Goal: Task Accomplishment & Management: Manage account settings

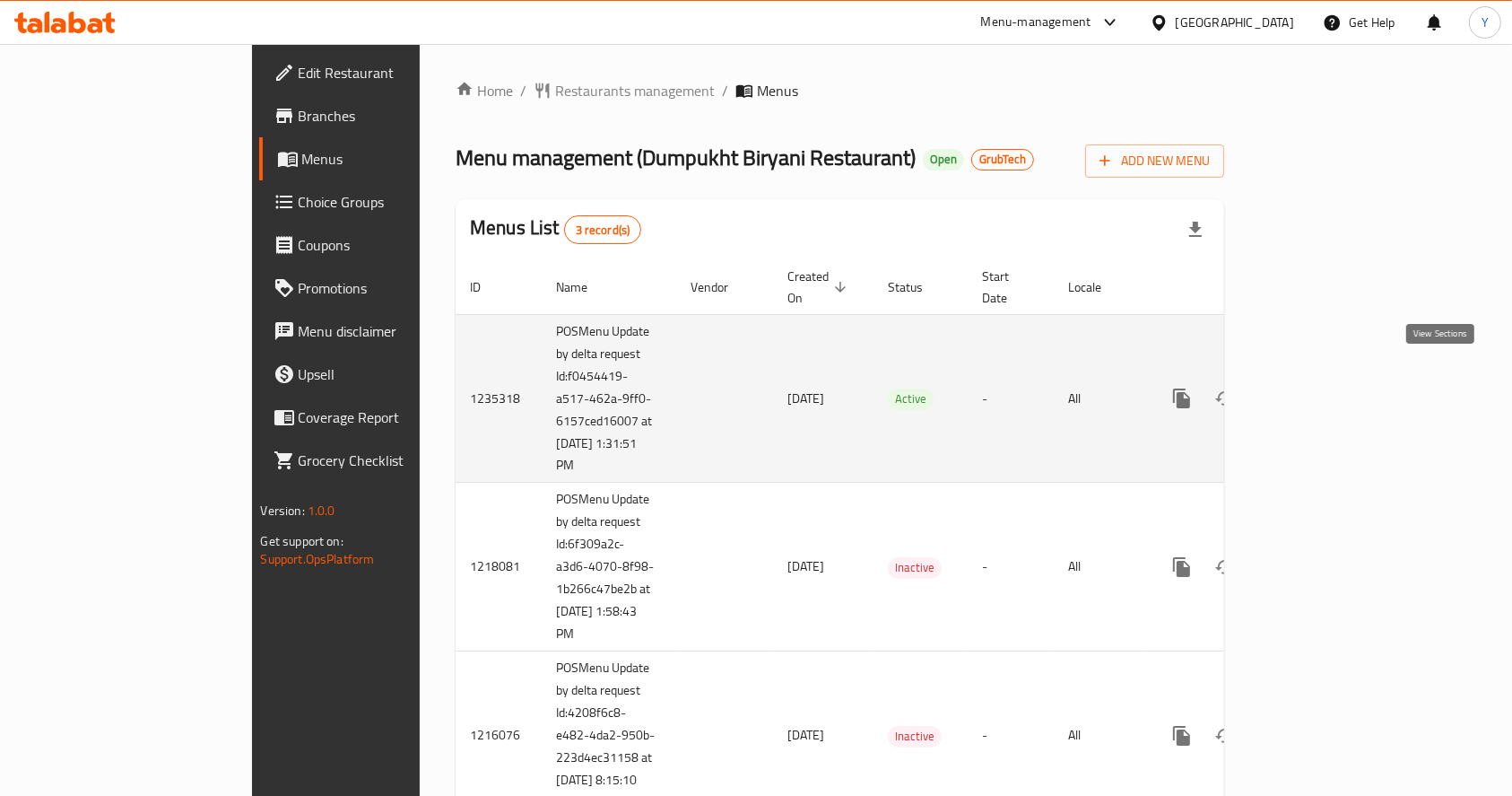
click at [1323, 388] on icon "enhanced table" at bounding box center [1311, 398] width 21 height 21
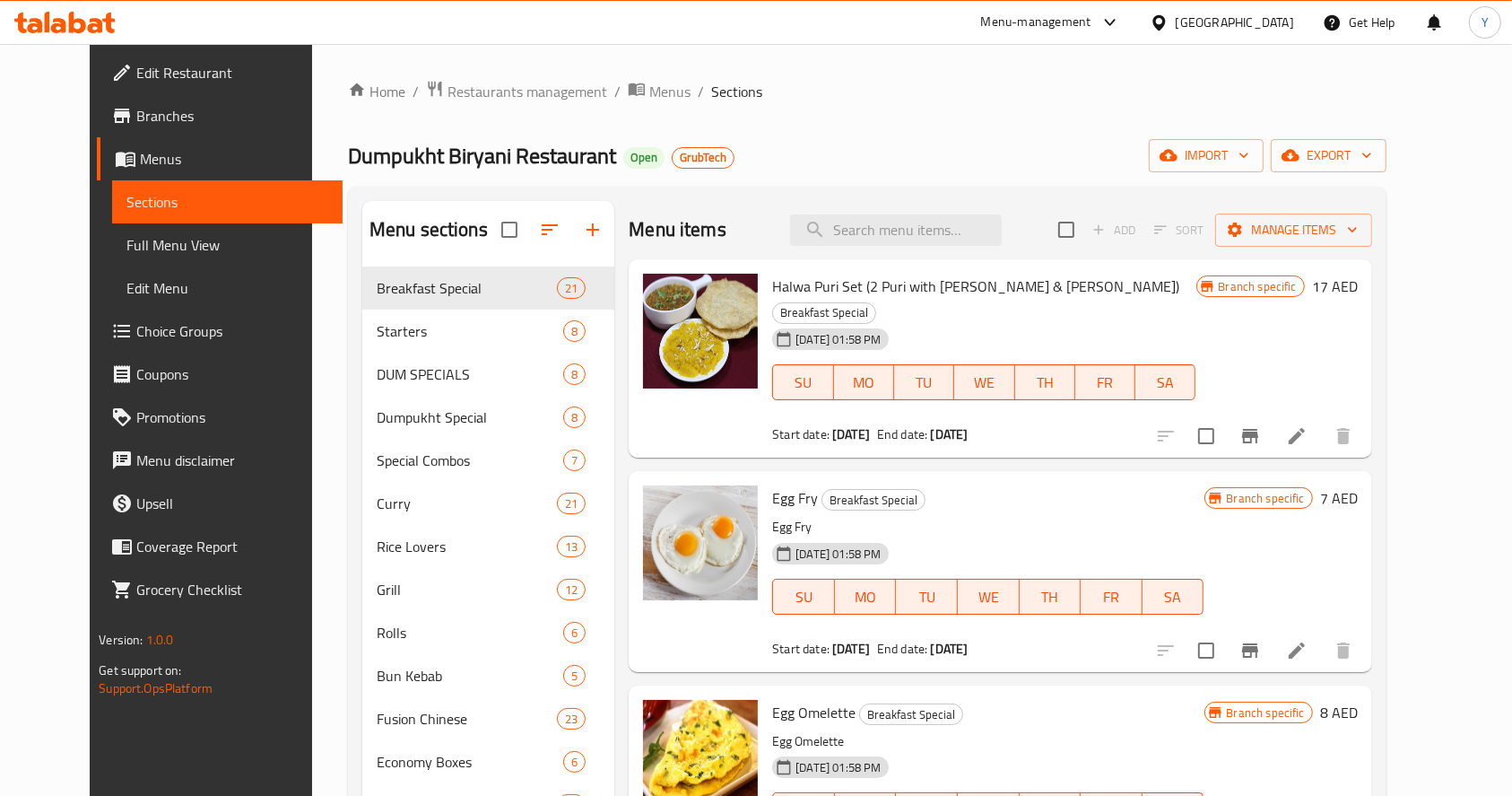
click at [602, 76] on div "Home / Restaurants management / Menus / Sections Dumpukht Biryani Restaurant Op…" at bounding box center [867, 614] width 1111 height 1141
click at [650, 101] on span "Menus" at bounding box center [670, 91] width 42 height 21
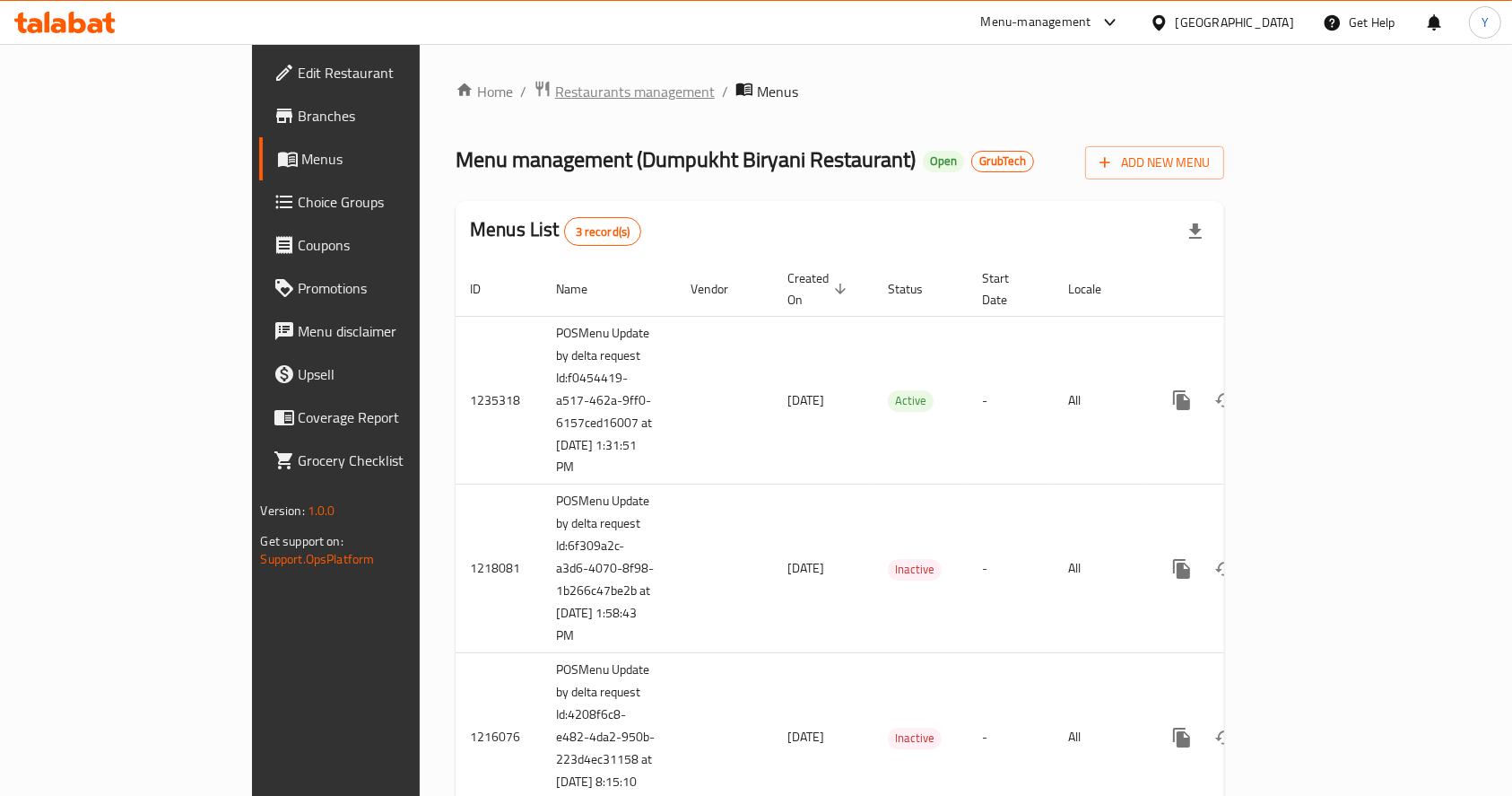
click at [555, 92] on span "Restaurants management" at bounding box center [634, 91] width 160 height 21
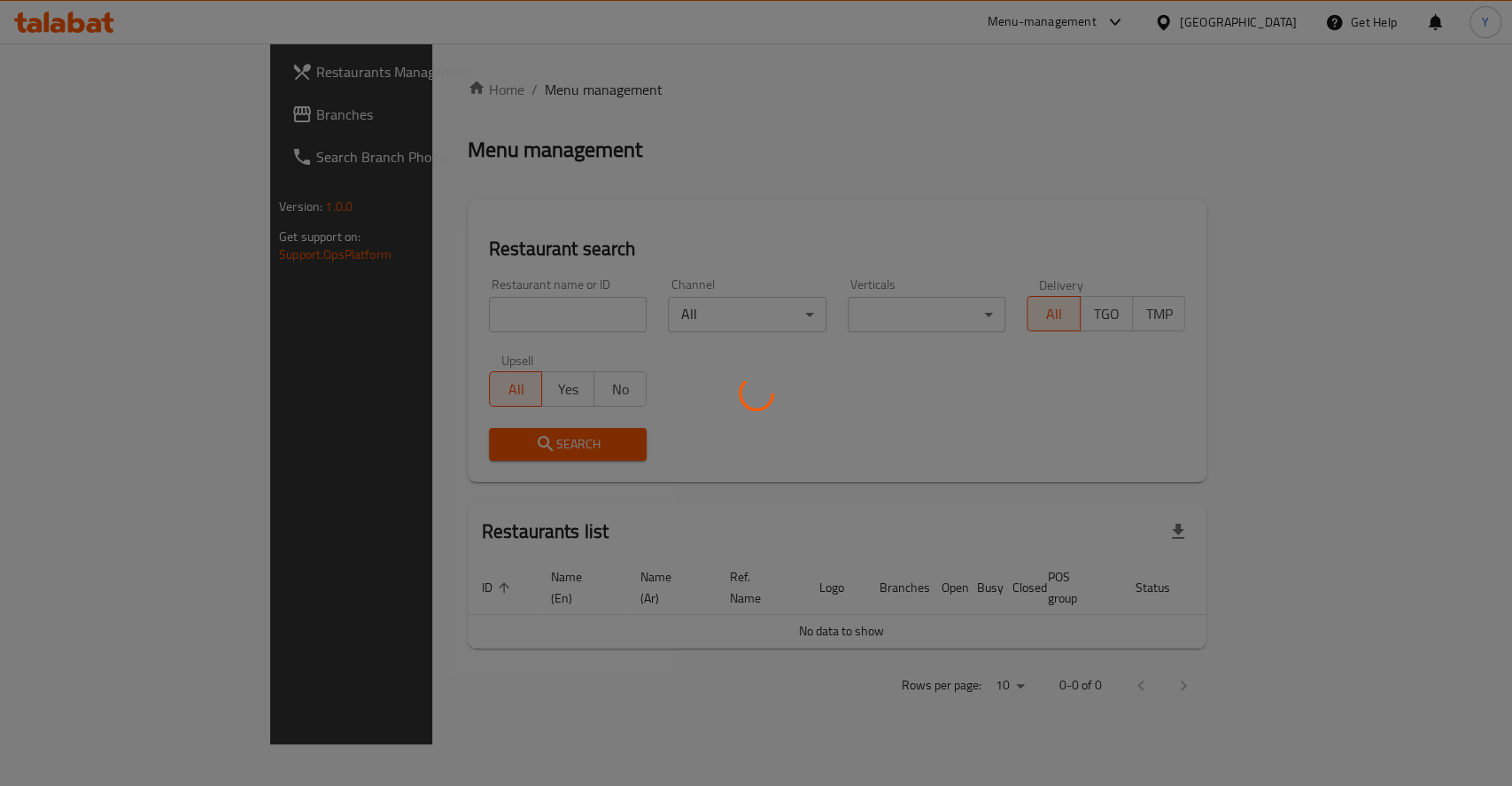
click at [413, 320] on div at bounding box center [756, 393] width 1512 height 786
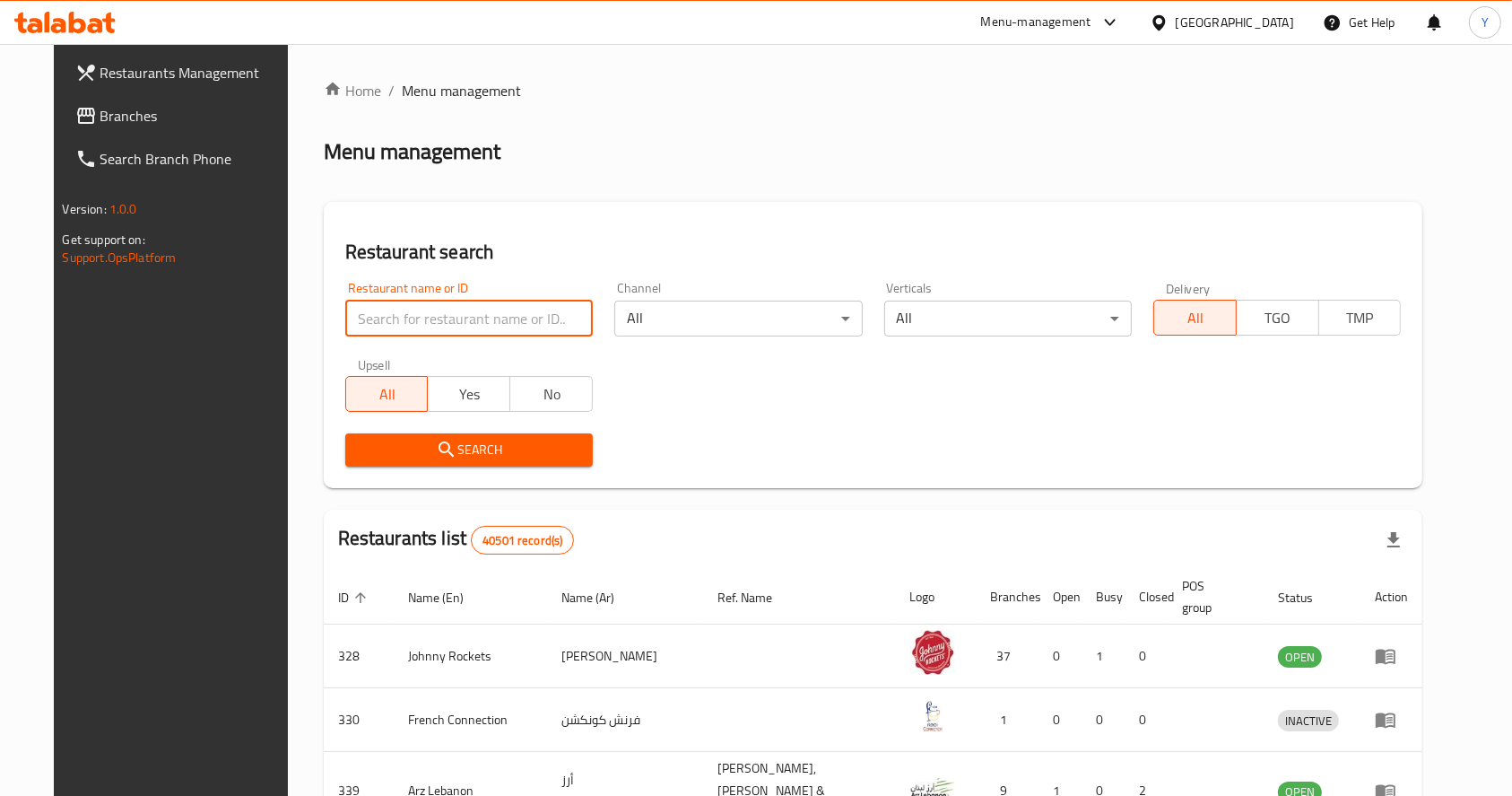
click at [419, 324] on input "search" at bounding box center [469, 318] width 247 height 36
type input "dumpukht"
click button "Search" at bounding box center [469, 450] width 247 height 33
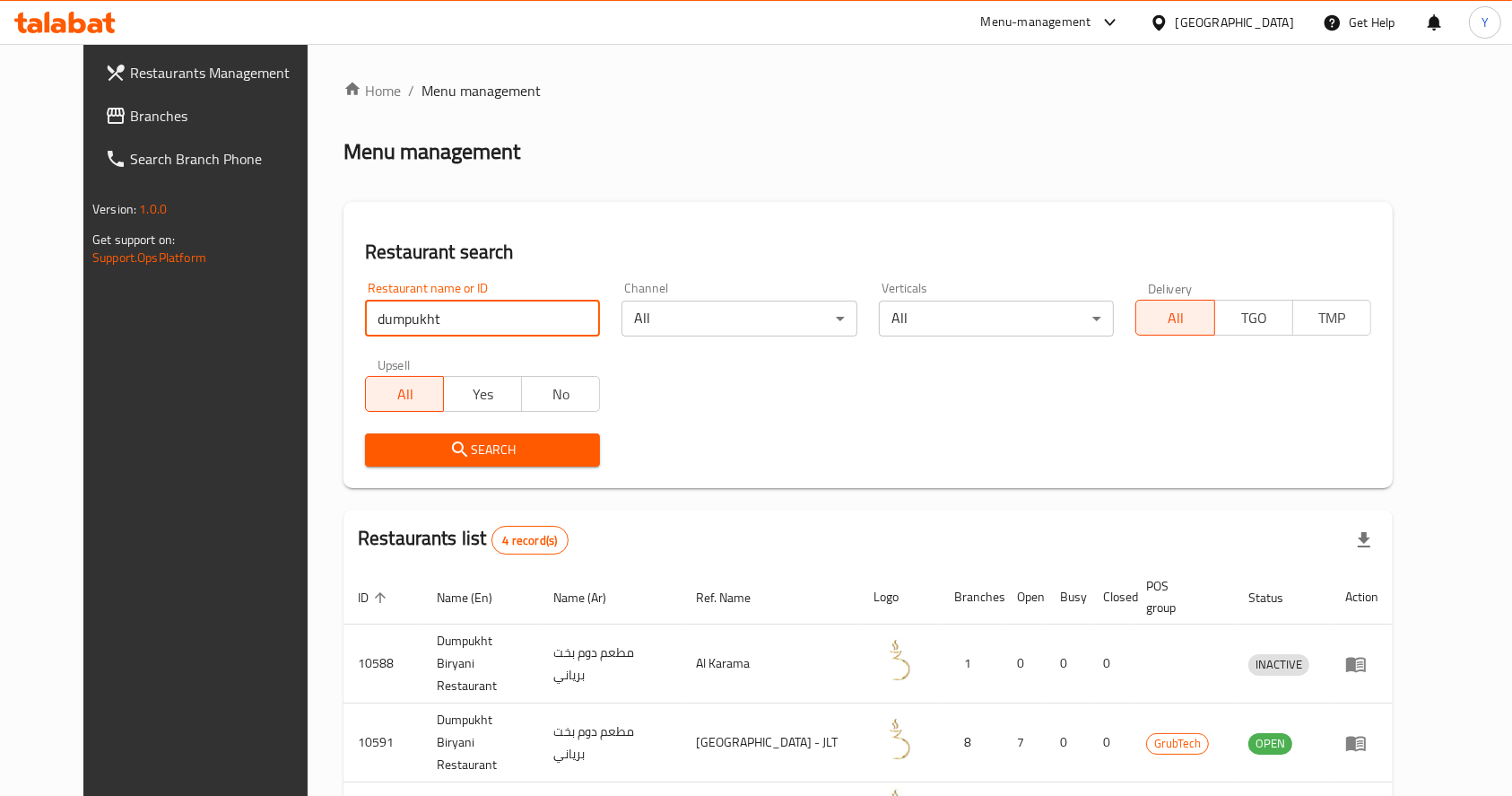
click at [1000, 420] on div "Restaurant name or ID dumpukht Restaurant name or ID Channel All ​ Verticals Al…" at bounding box center [867, 373] width 1028 height 206
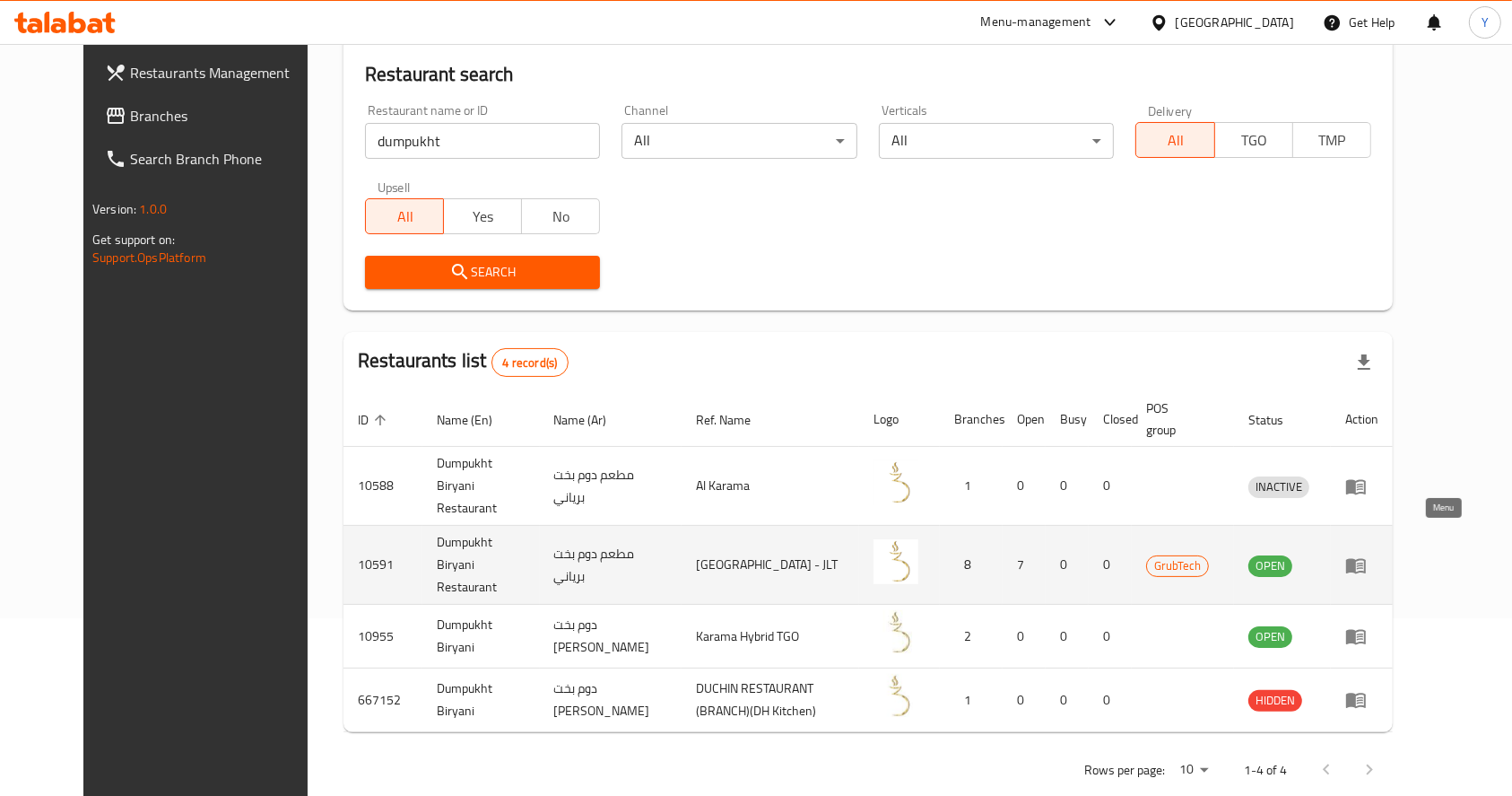
click at [1366, 558] on icon "enhanced table" at bounding box center [1356, 566] width 19 height 15
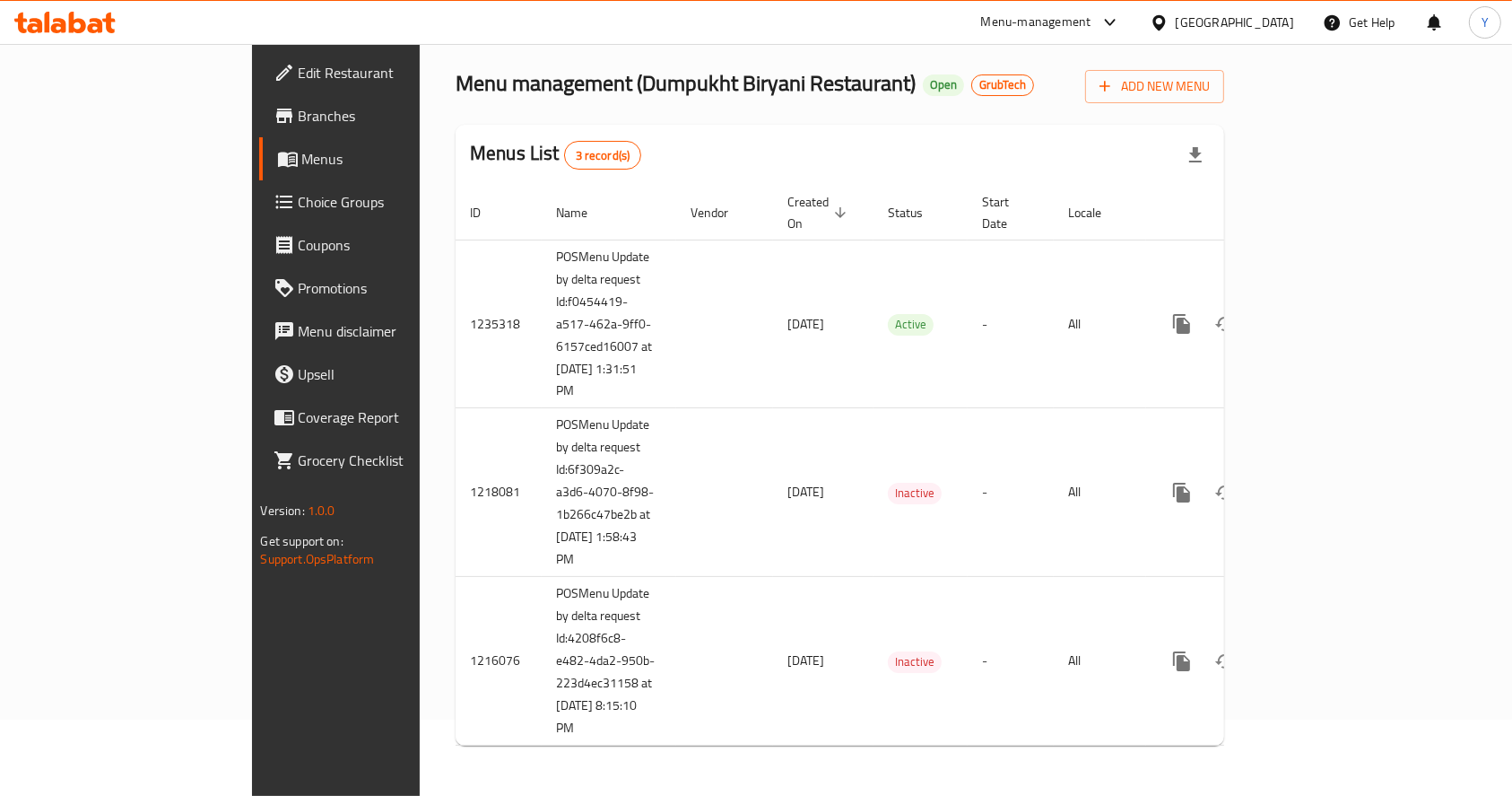
scroll to position [56, 0]
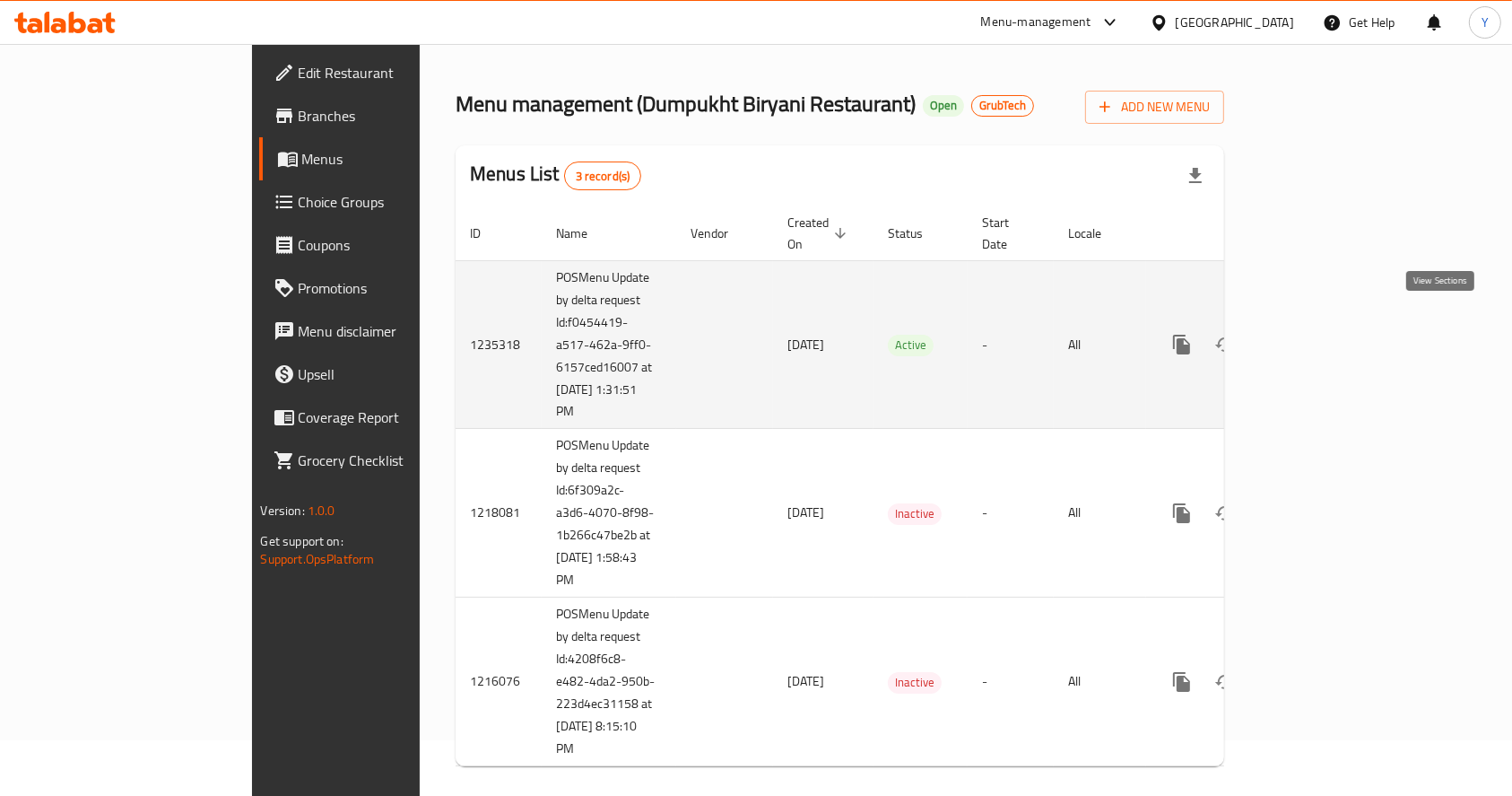
click at [1323, 334] on icon "enhanced table" at bounding box center [1311, 344] width 21 height 21
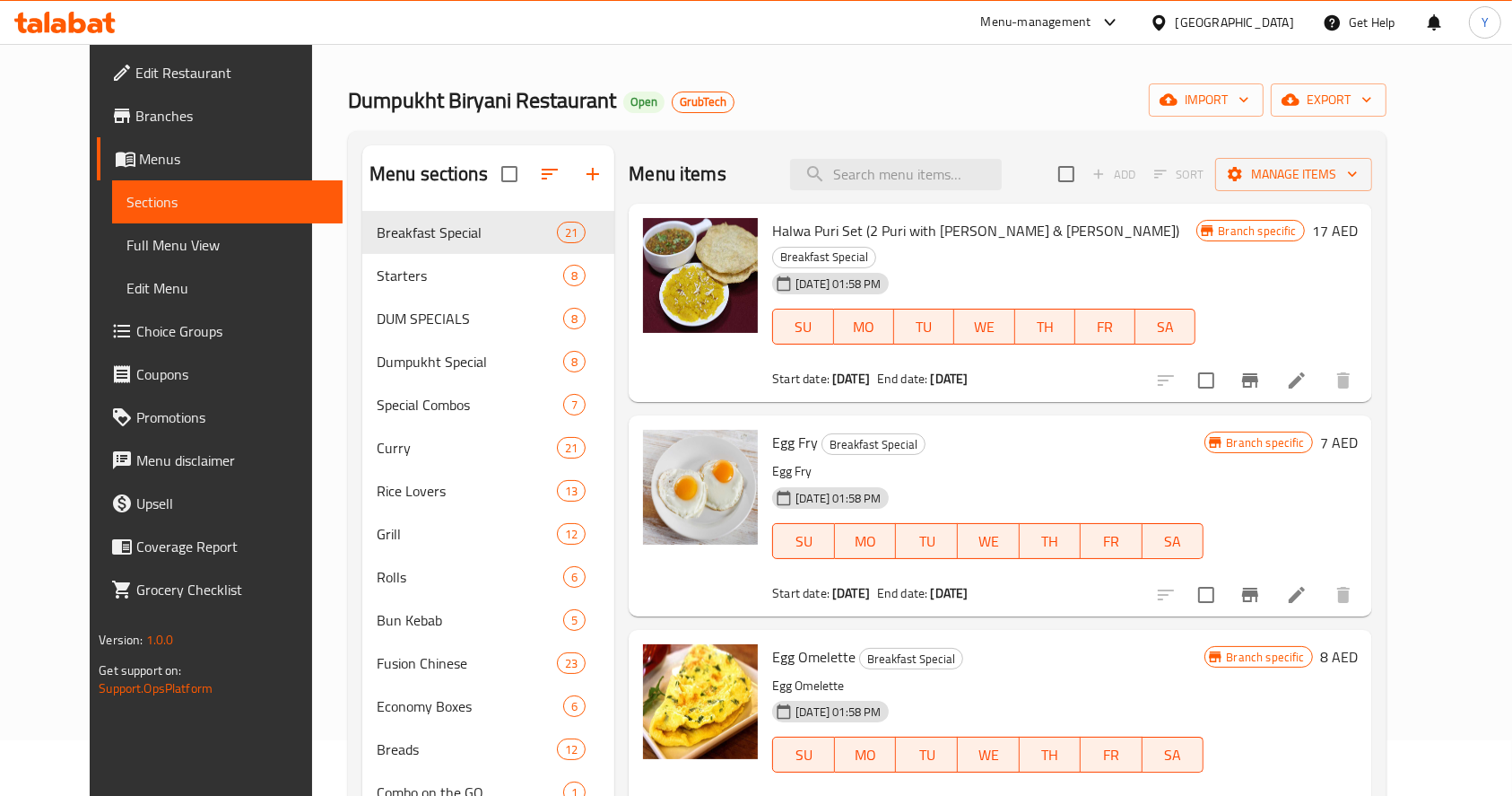
click at [136, 107] on span "Branches" at bounding box center [232, 116] width 192 height 21
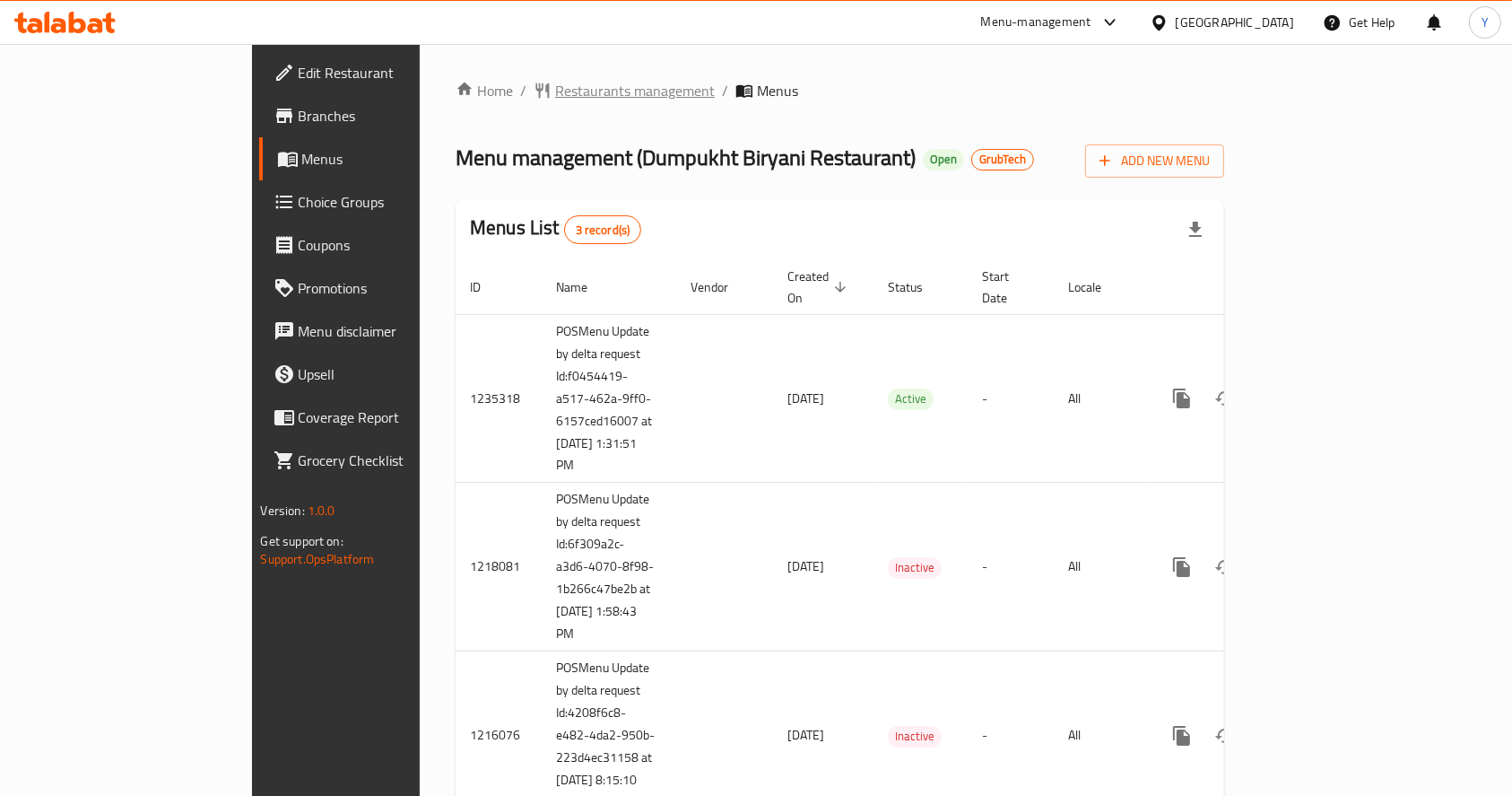
click at [555, 98] on span "Restaurants management" at bounding box center [634, 91] width 160 height 21
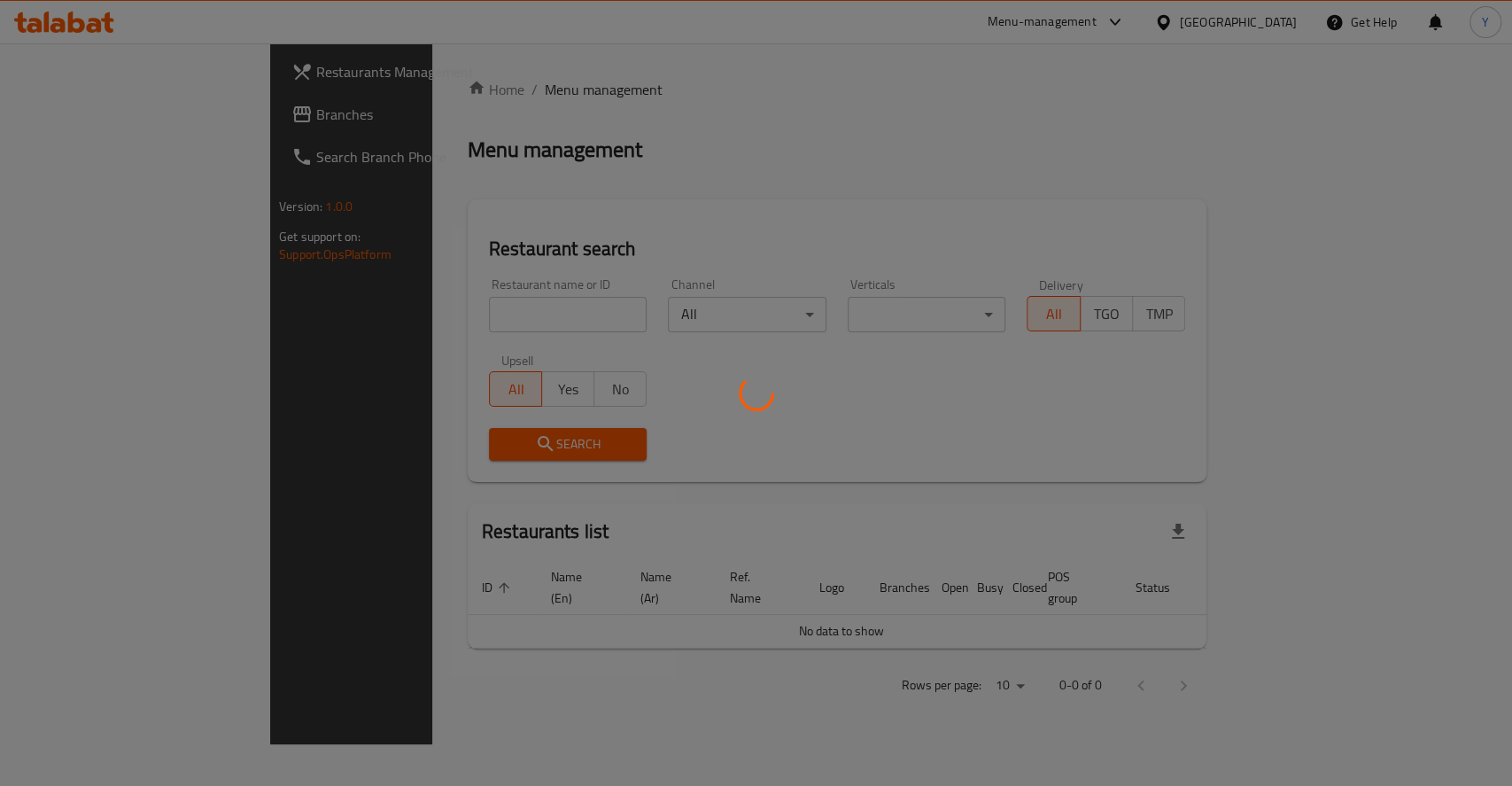
click at [429, 308] on div at bounding box center [756, 393] width 1512 height 786
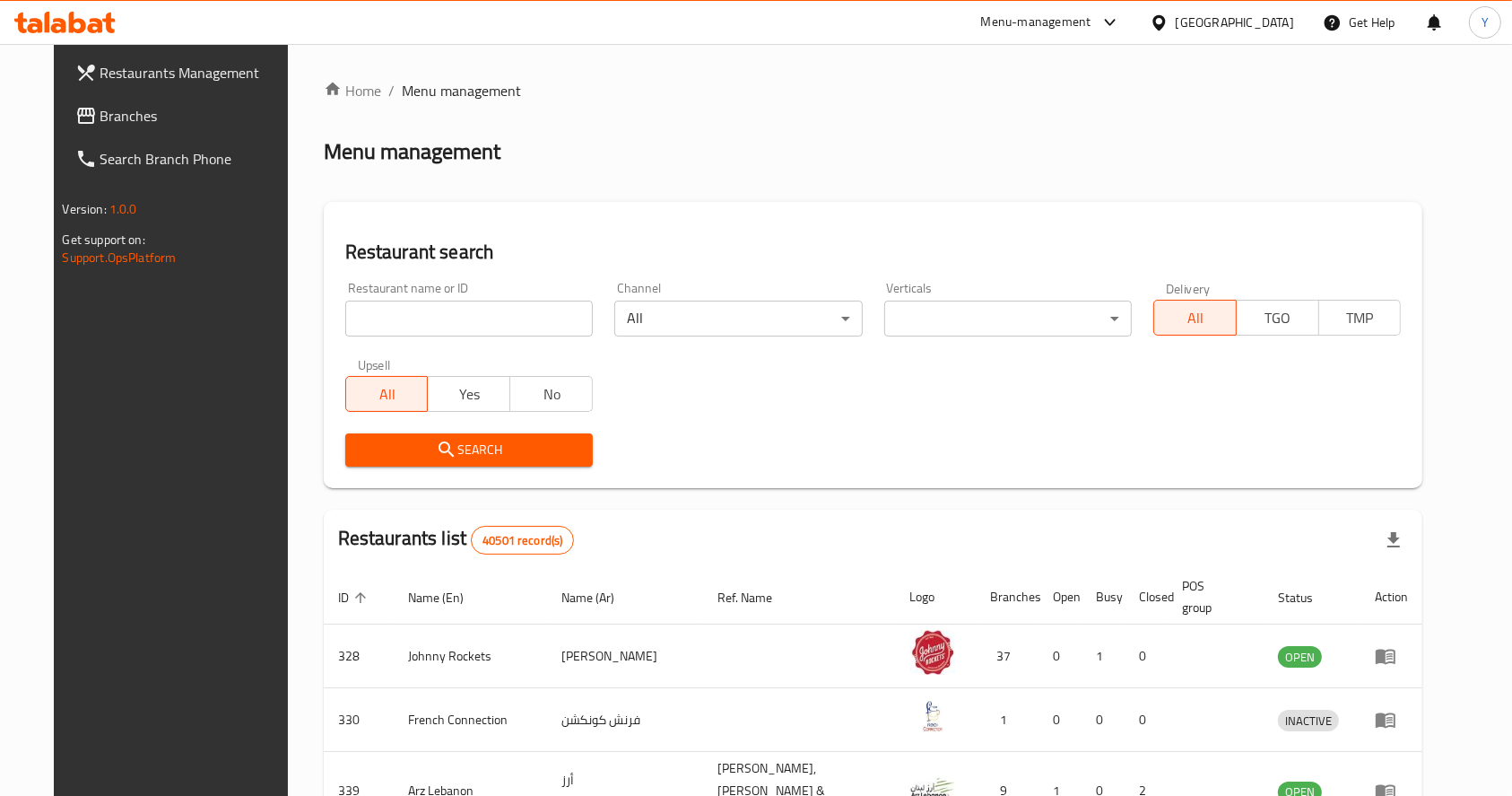
click at [639, 400] on div "Restaurant name or ID Restaurant name or ID Channel All ​ Verticals ​ ​ Deliver…" at bounding box center [873, 373] width 1078 height 206
click at [462, 312] on input "search" at bounding box center [469, 318] width 247 height 36
type input "shaan darbar"
click button "Search" at bounding box center [469, 450] width 247 height 33
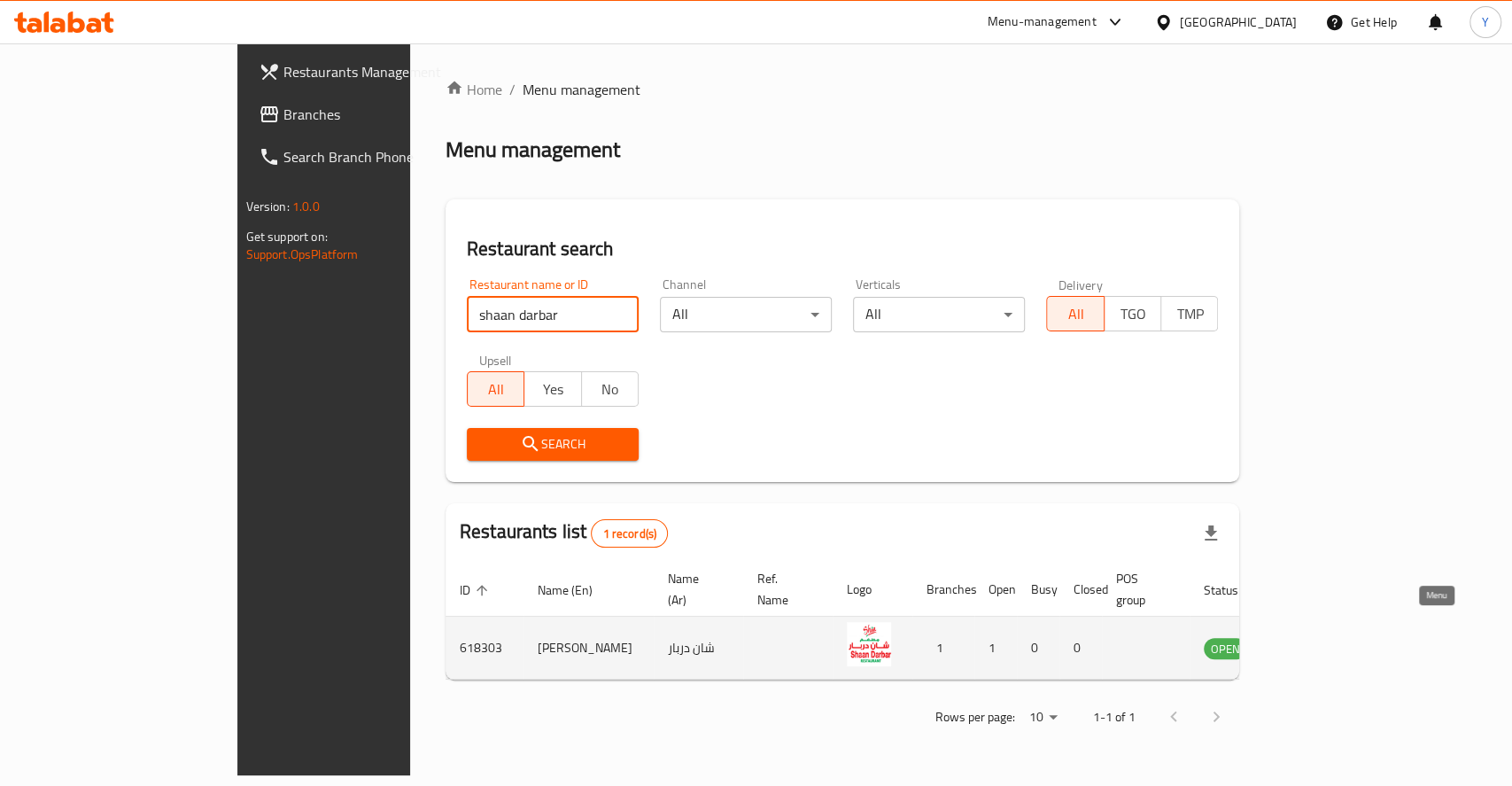
click at [1318, 637] on icon "enhanced table" at bounding box center [1307, 648] width 21 height 21
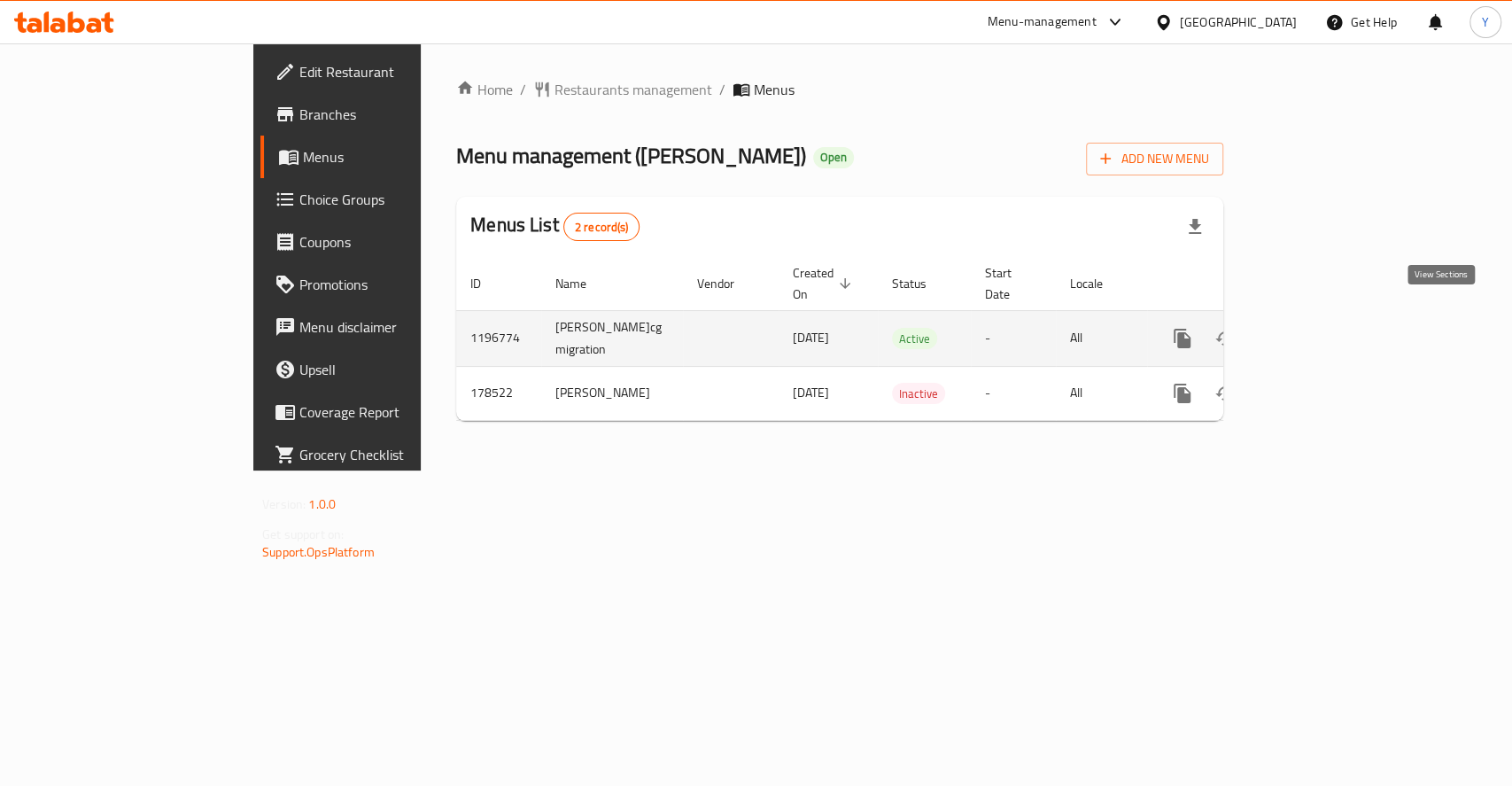
click at [1331, 330] on link "enhanced table" at bounding box center [1310, 338] width 43 height 43
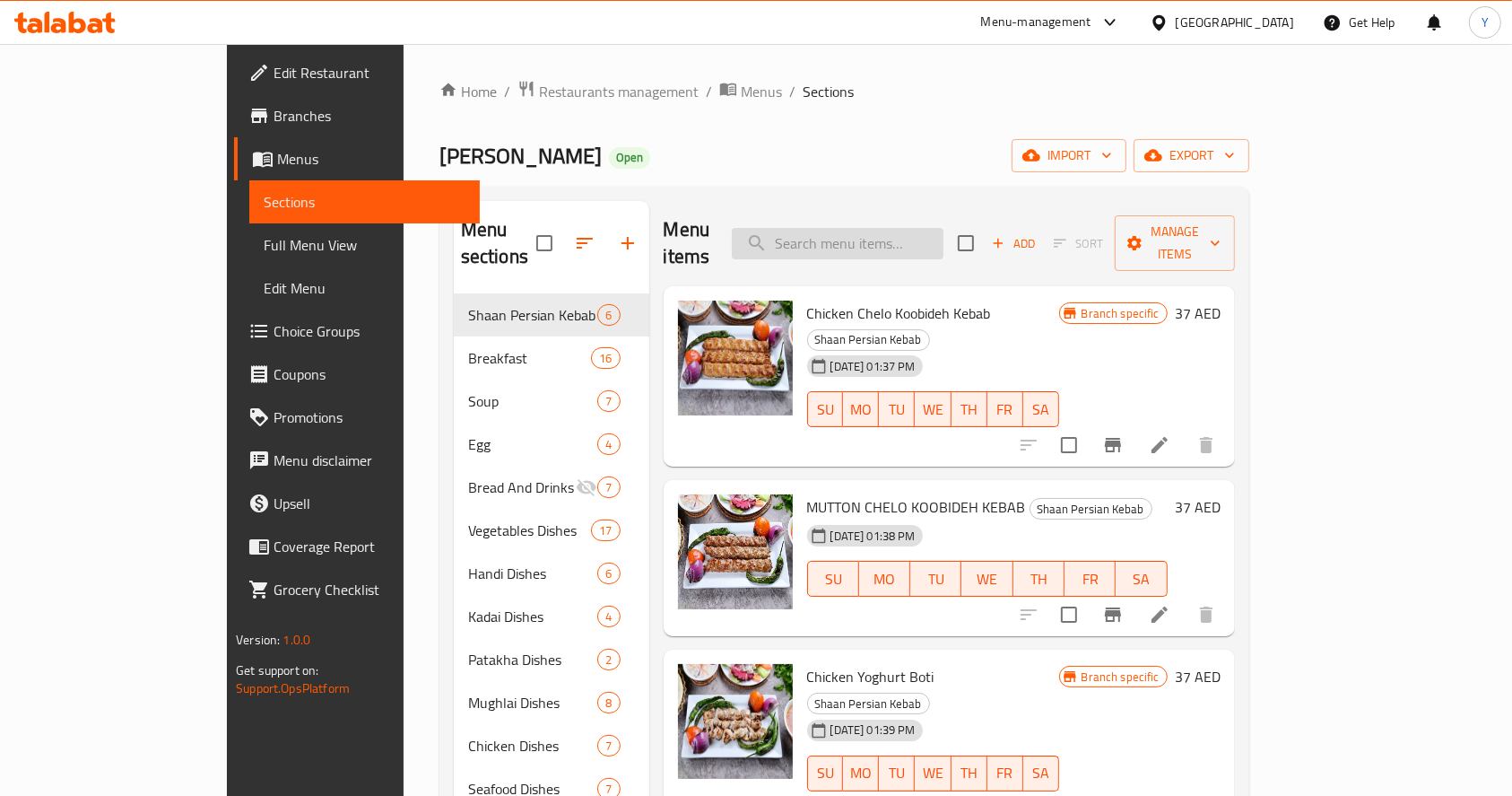
click at [913, 230] on input "search" at bounding box center [837, 244] width 212 height 31
type input "j"
type input "karhai"
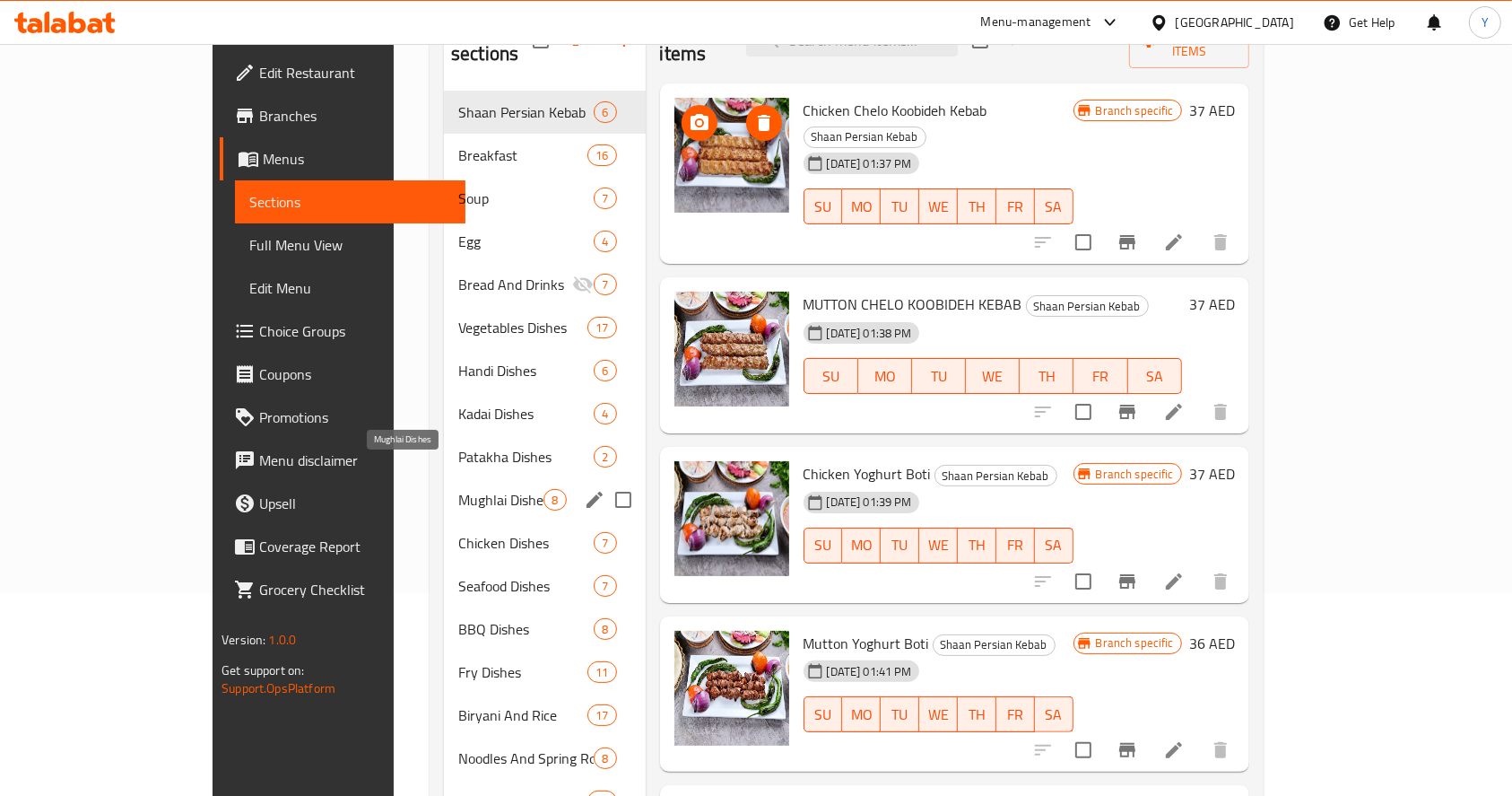
scroll to position [249, 0]
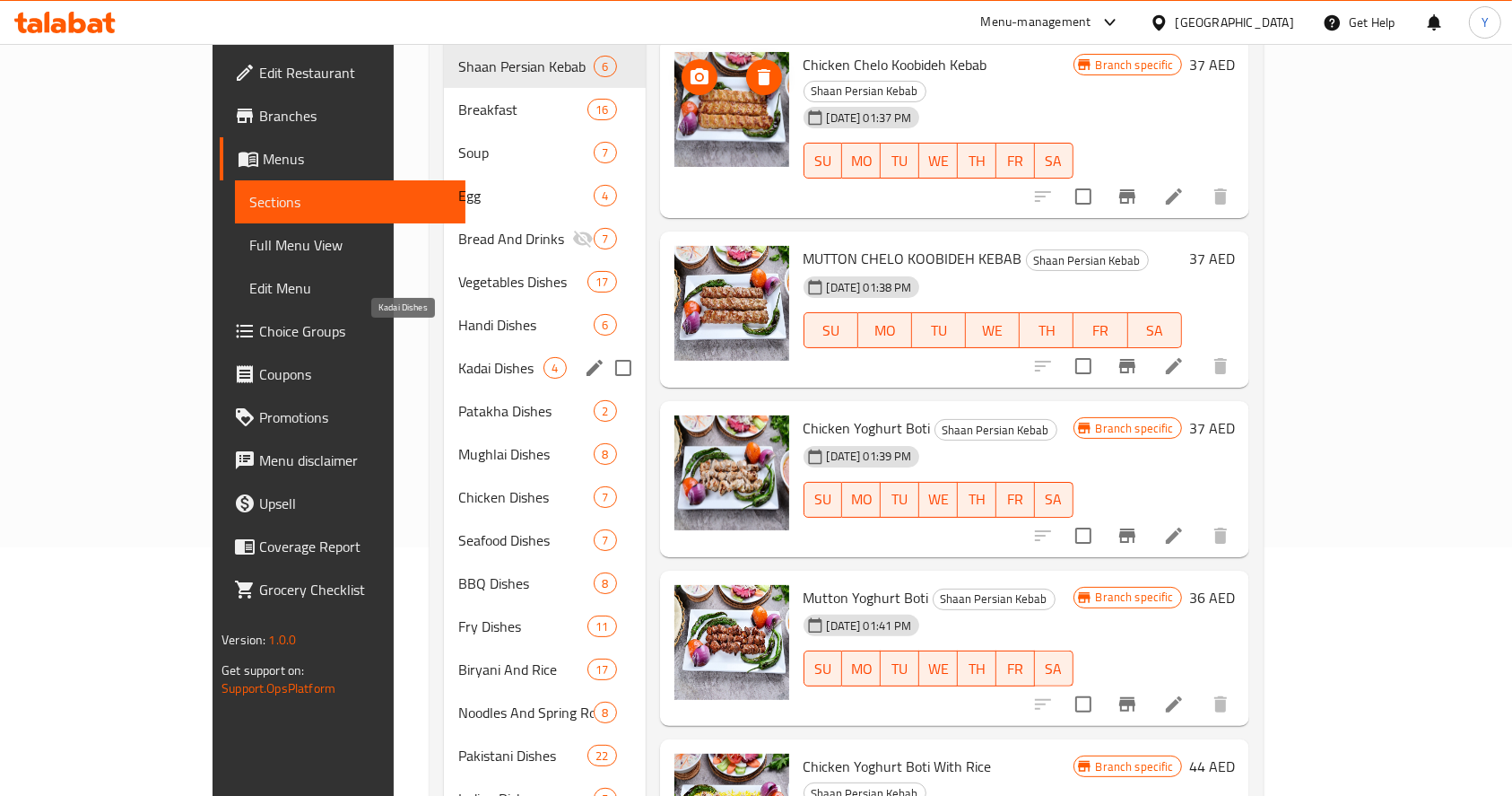
click at [458, 357] on span "Kadai Dishes" at bounding box center [501, 368] width 85 height 21
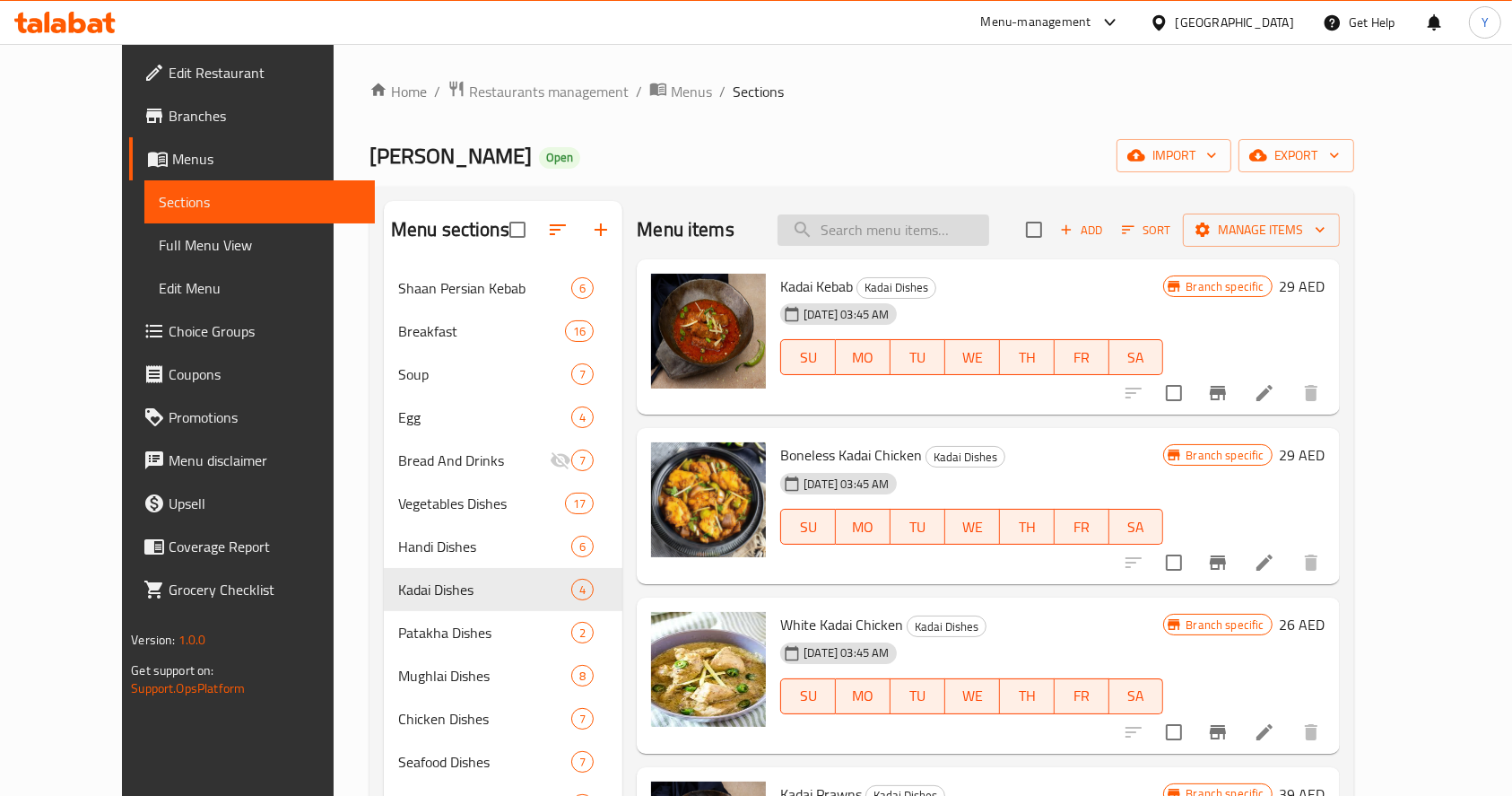
click at [895, 233] on input "search" at bounding box center [883, 230] width 212 height 31
type input "tawa chicken"
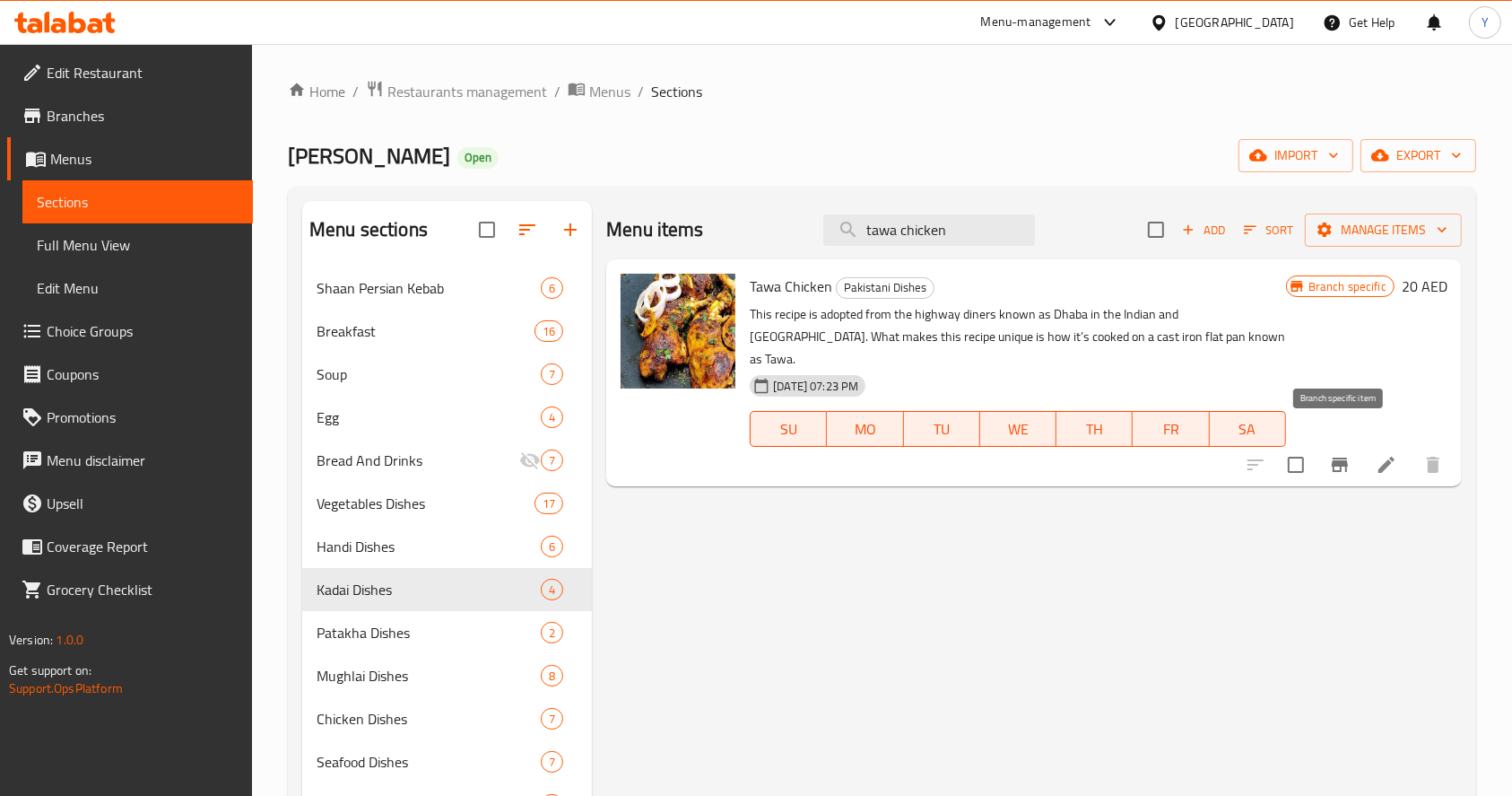
click at [1381, 457] on icon at bounding box center [1386, 464] width 16 height 16
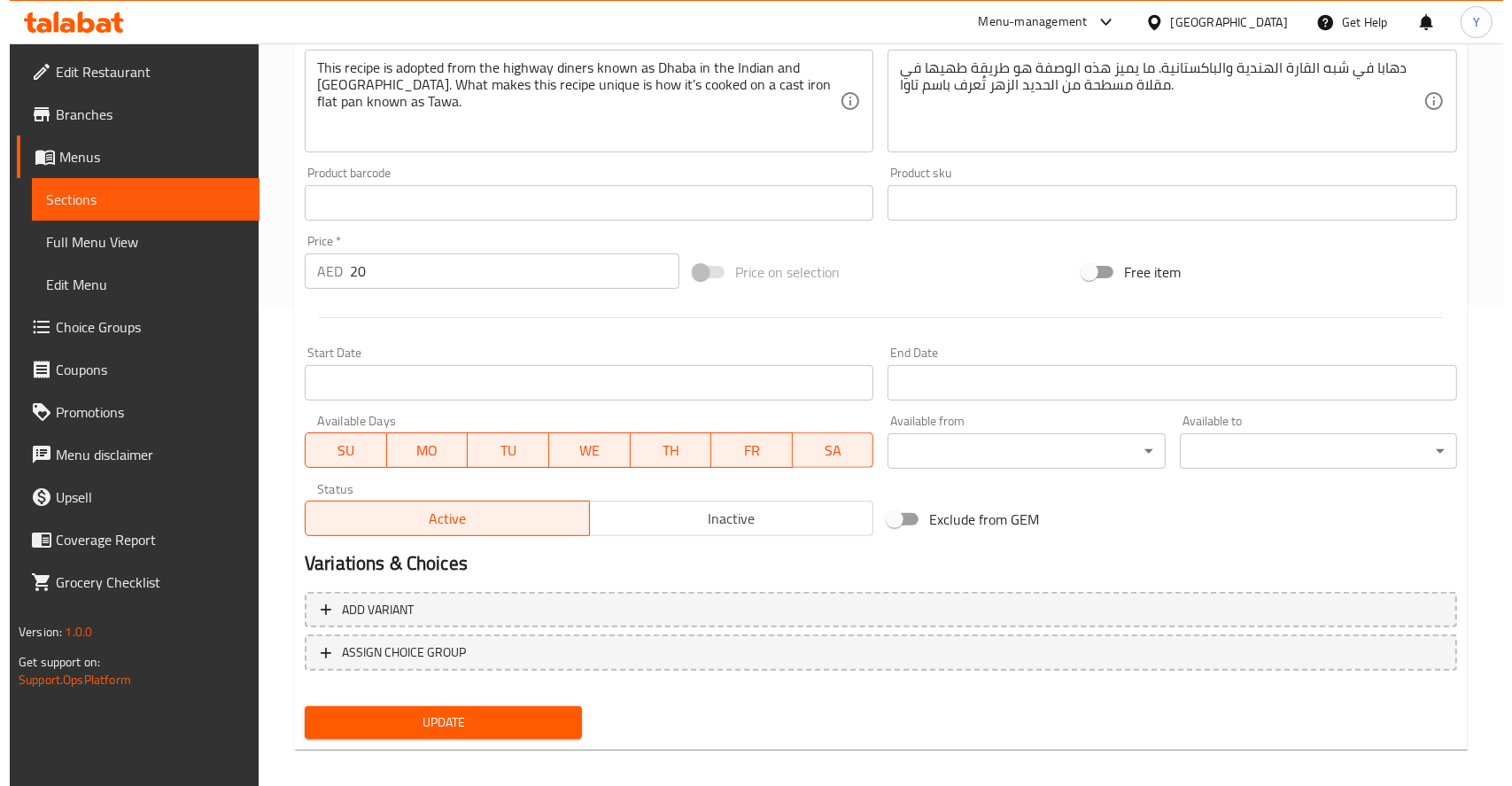
scroll to position [491, 0]
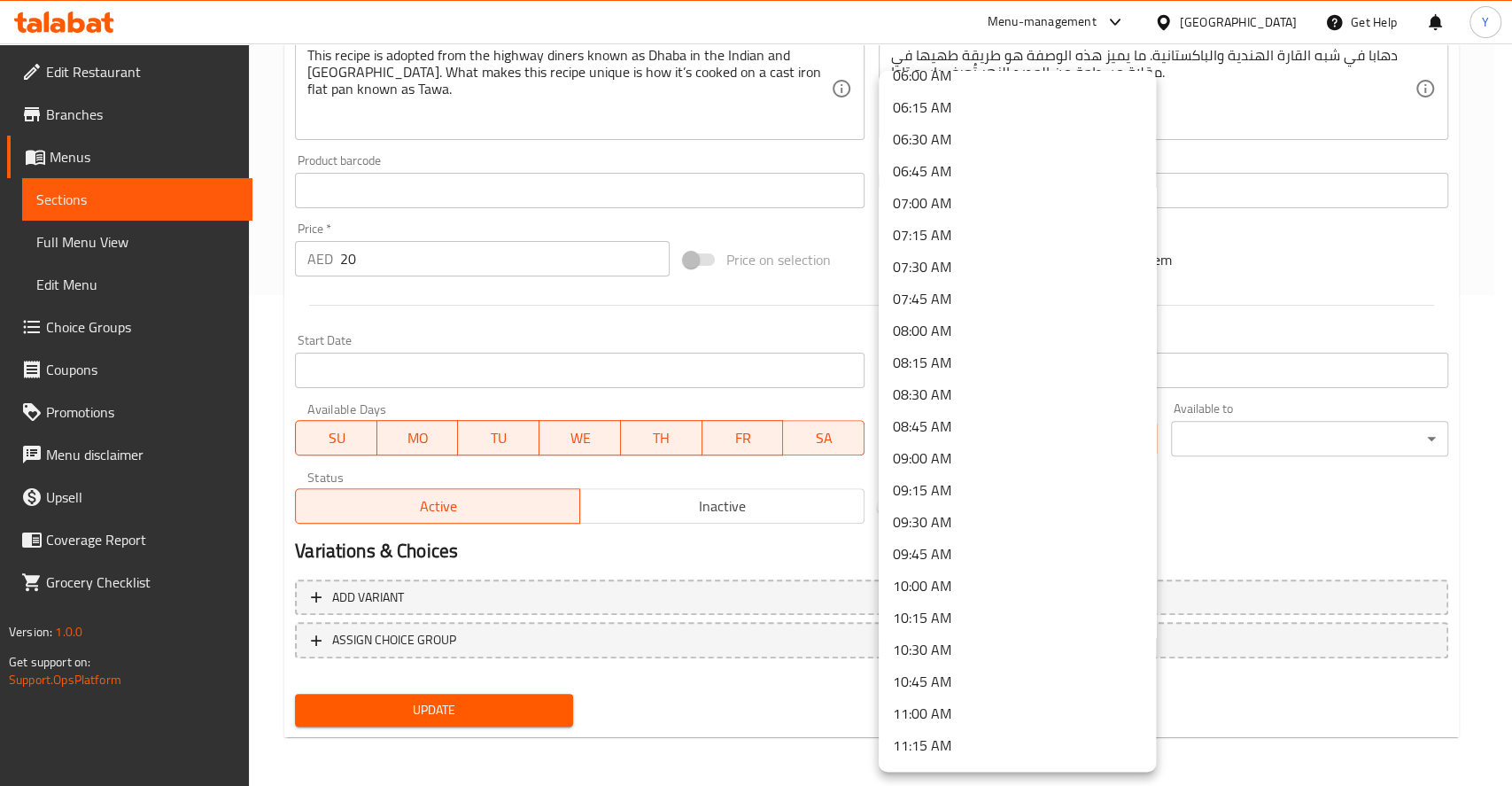
scroll to position [786, 0]
click at [941, 710] on li "11:00 AM" at bounding box center [1017, 711] width 277 height 32
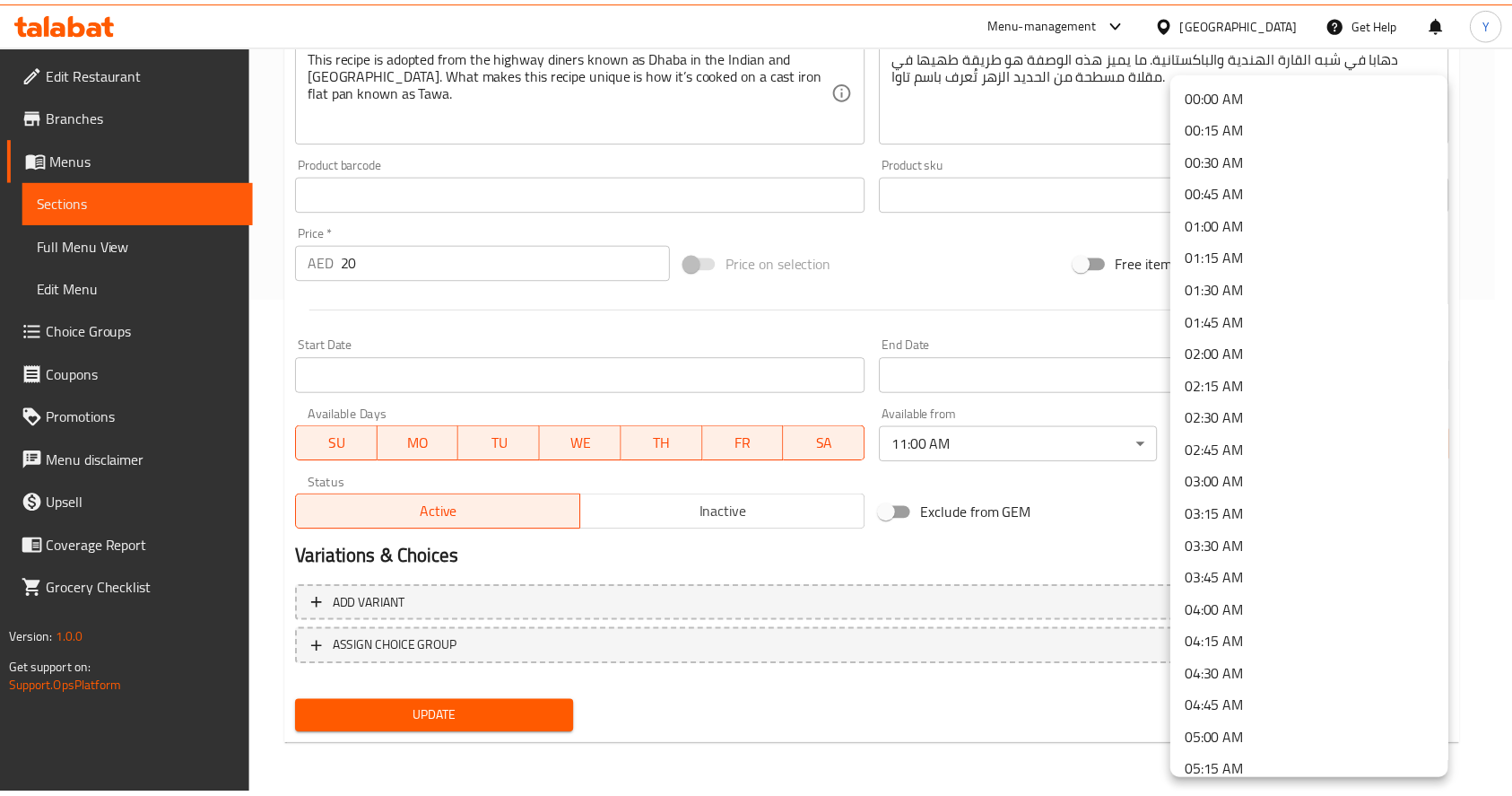
scroll to position [1, 0]
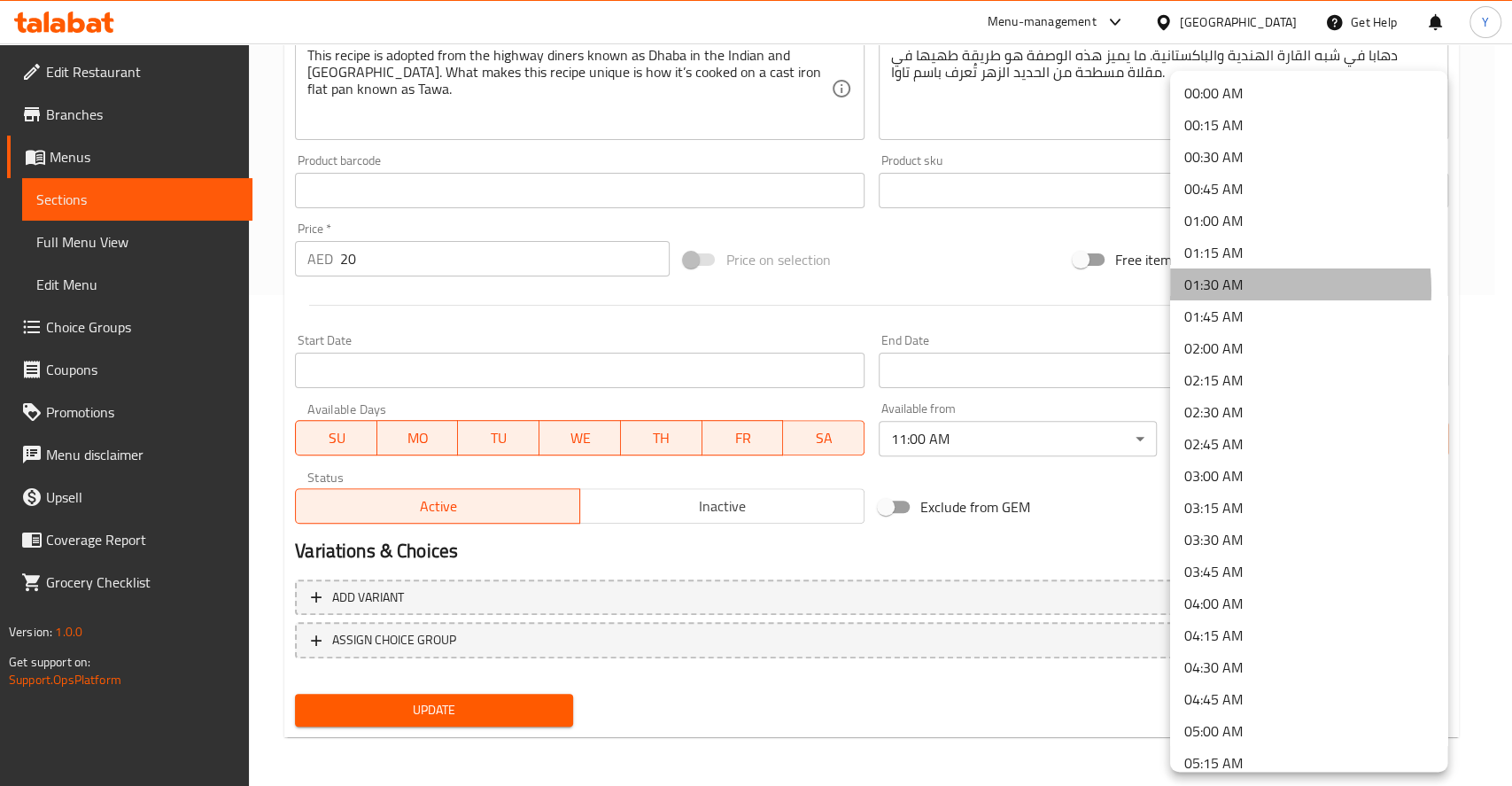
click at [1222, 288] on li "01:30 AM" at bounding box center [1309, 284] width 277 height 32
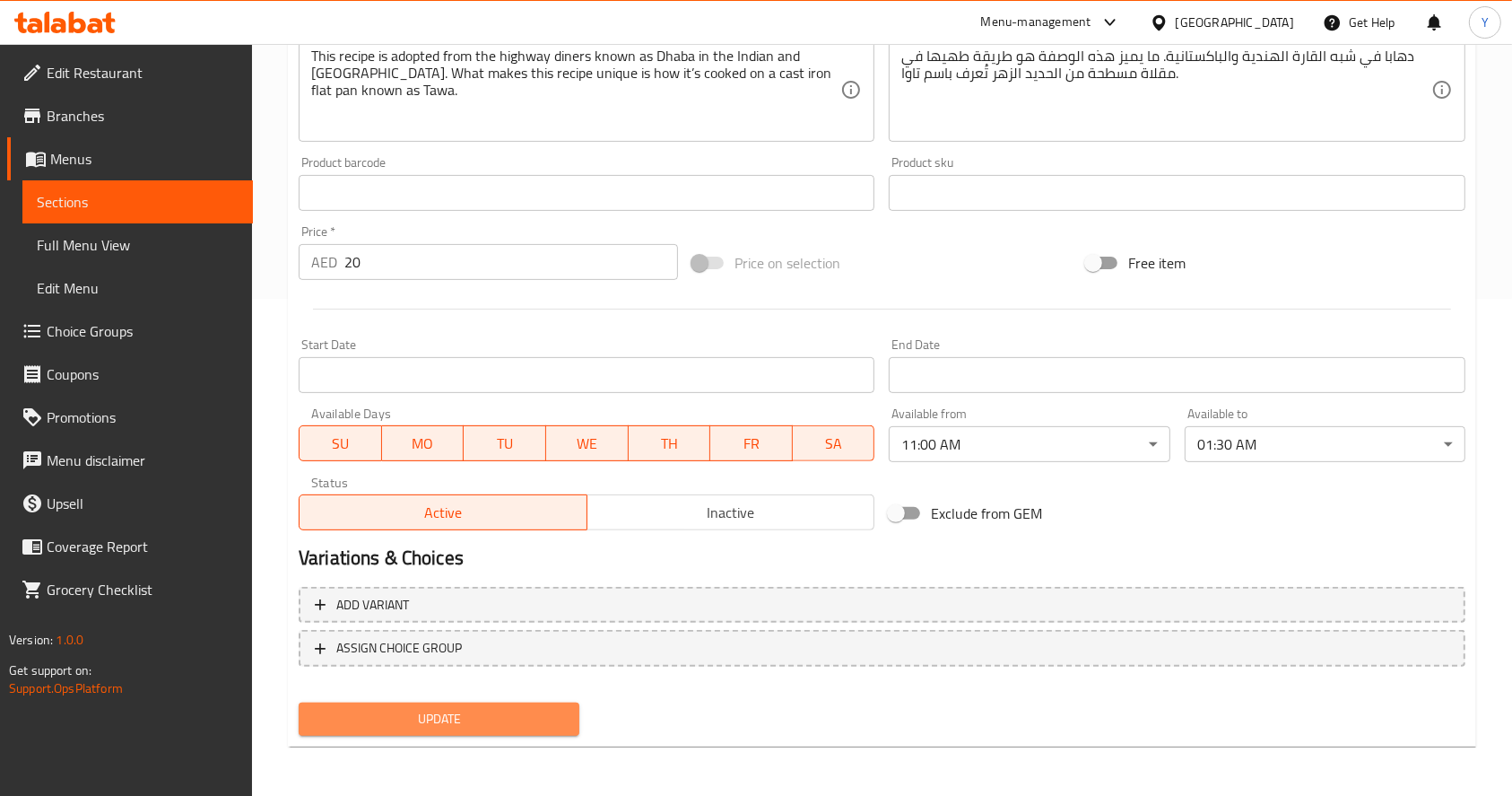
click at [385, 708] on span "Update" at bounding box center [439, 719] width 252 height 22
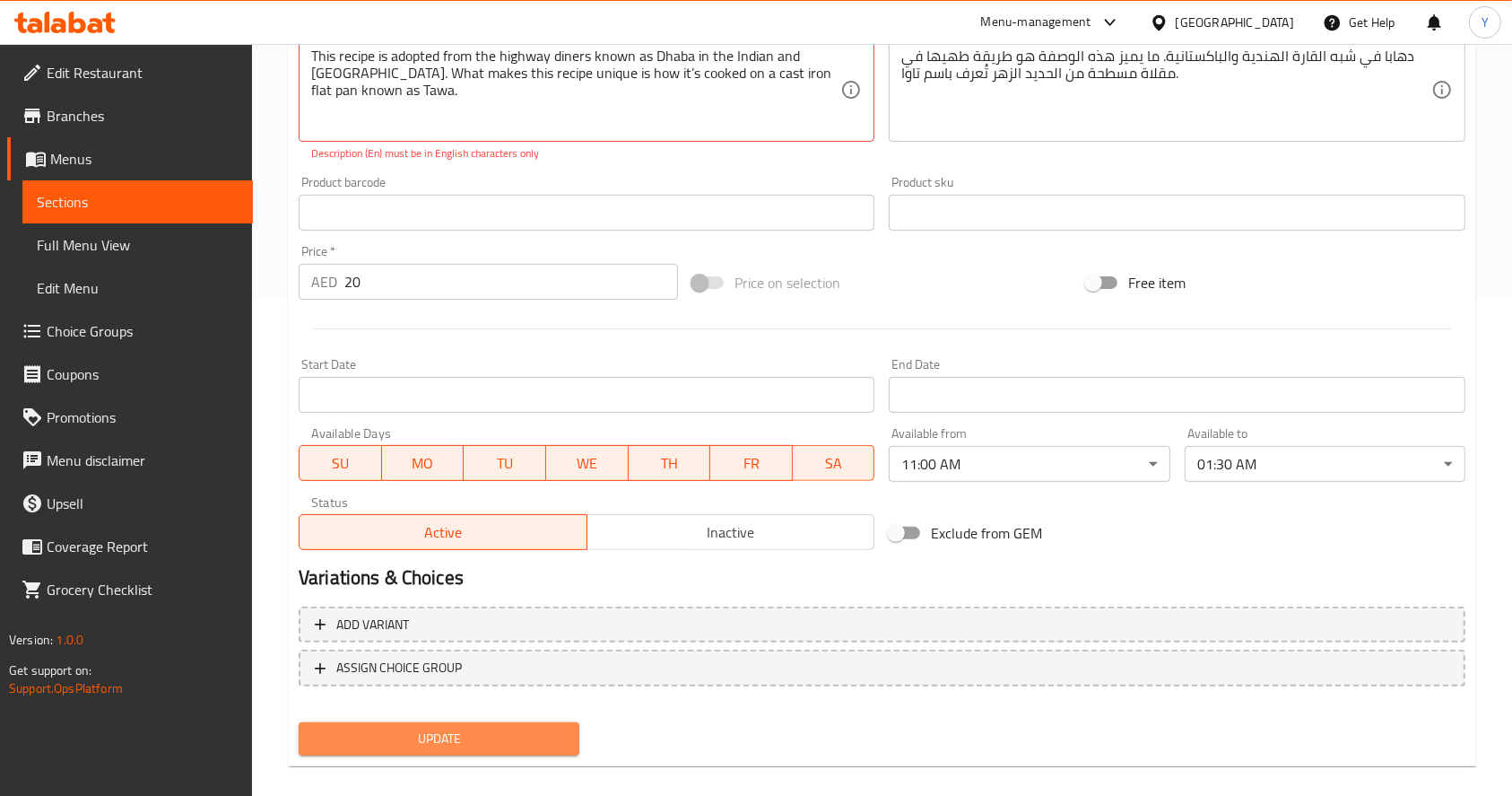
click at [396, 743] on span "Update" at bounding box center [439, 738] width 252 height 22
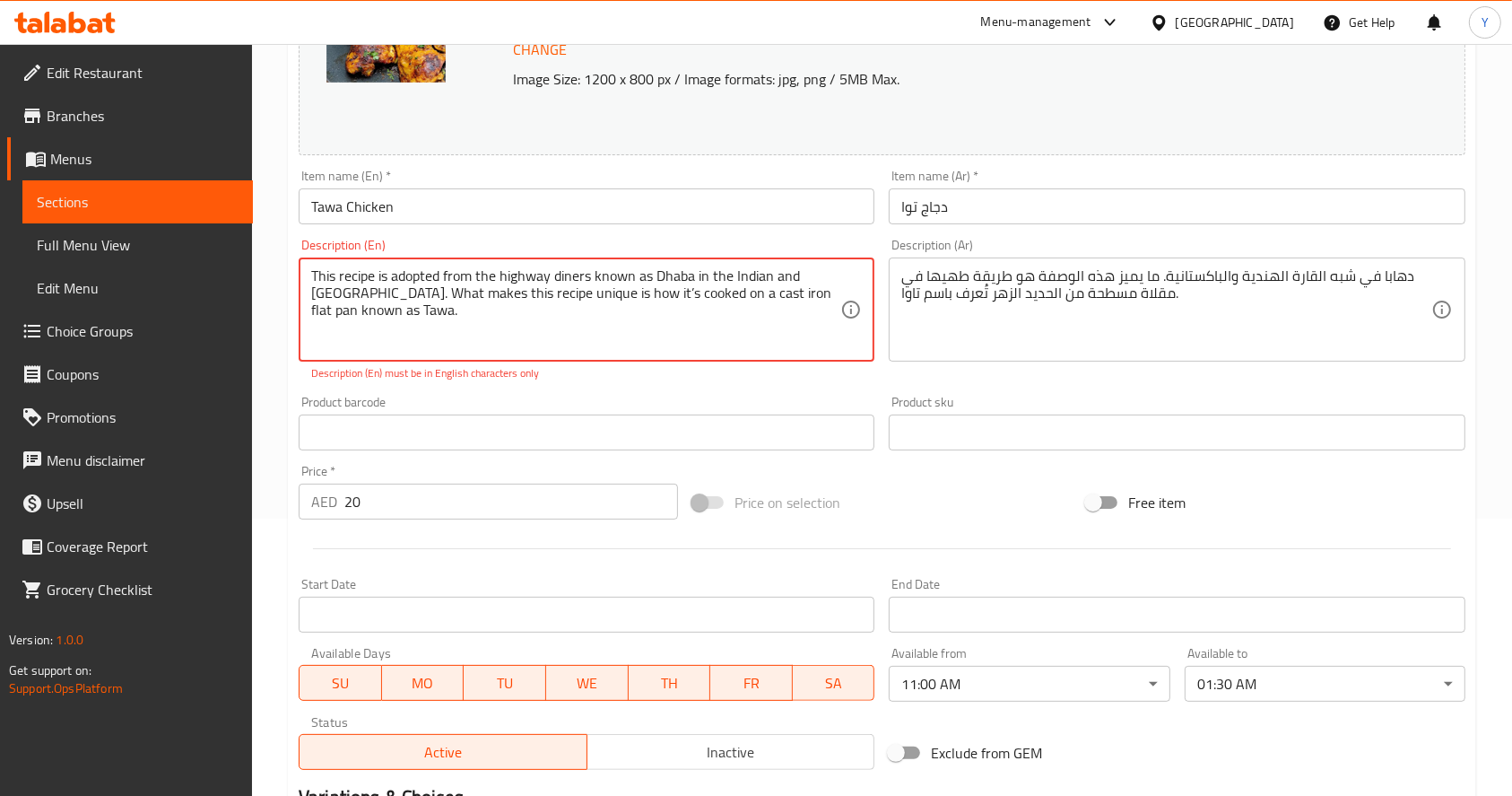
scroll to position [275, 0]
click at [509, 303] on textarea "This recipe is adopted from the highway diners known as Dhaba in the Indian and…" at bounding box center [575, 312] width 529 height 85
click at [480, 321] on textarea "This recipe is adopted from the highway diners known as Dhaba in the Indian and…" at bounding box center [575, 312] width 529 height 85
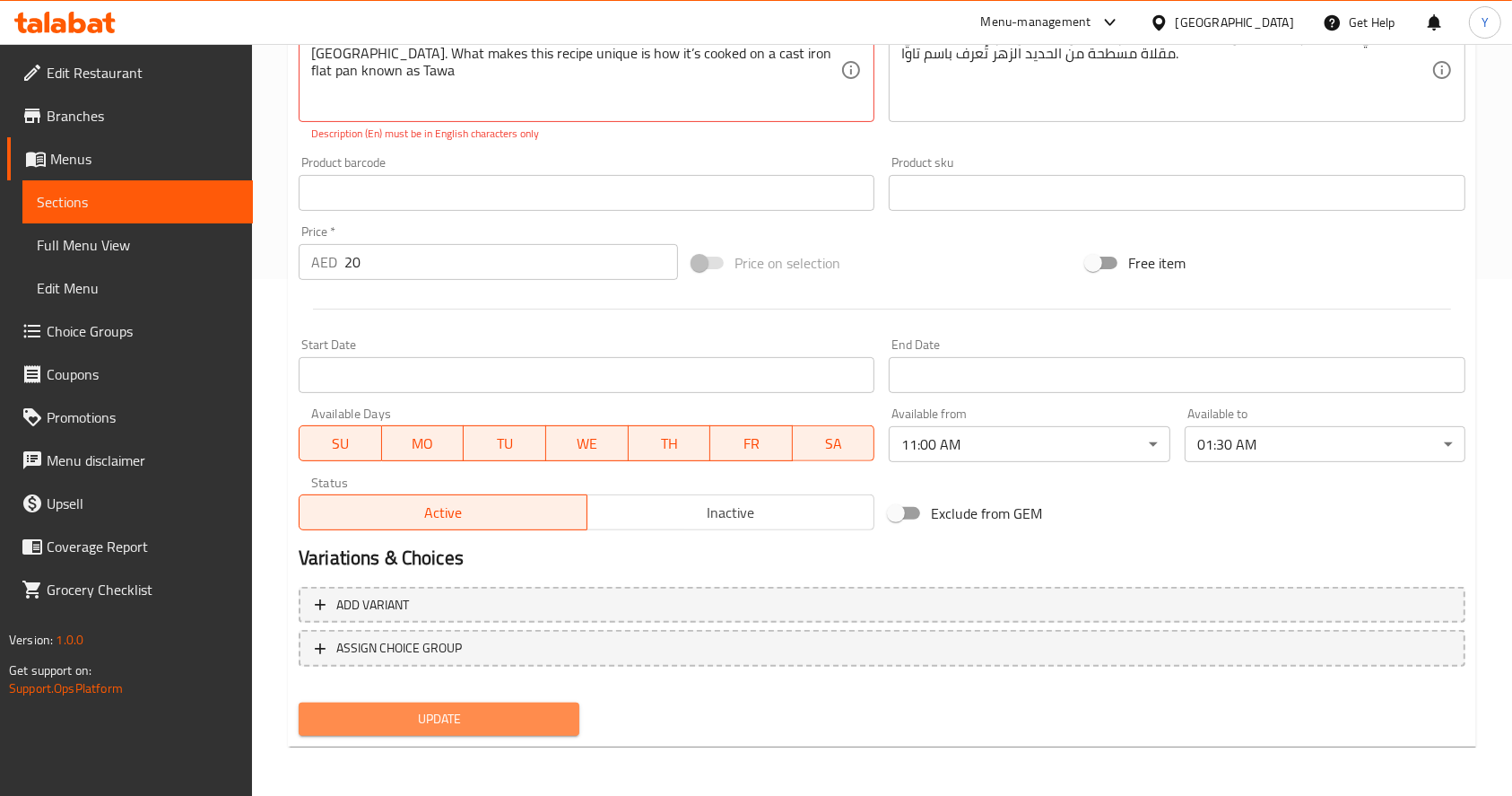
click at [442, 727] on span "Update" at bounding box center [439, 719] width 252 height 22
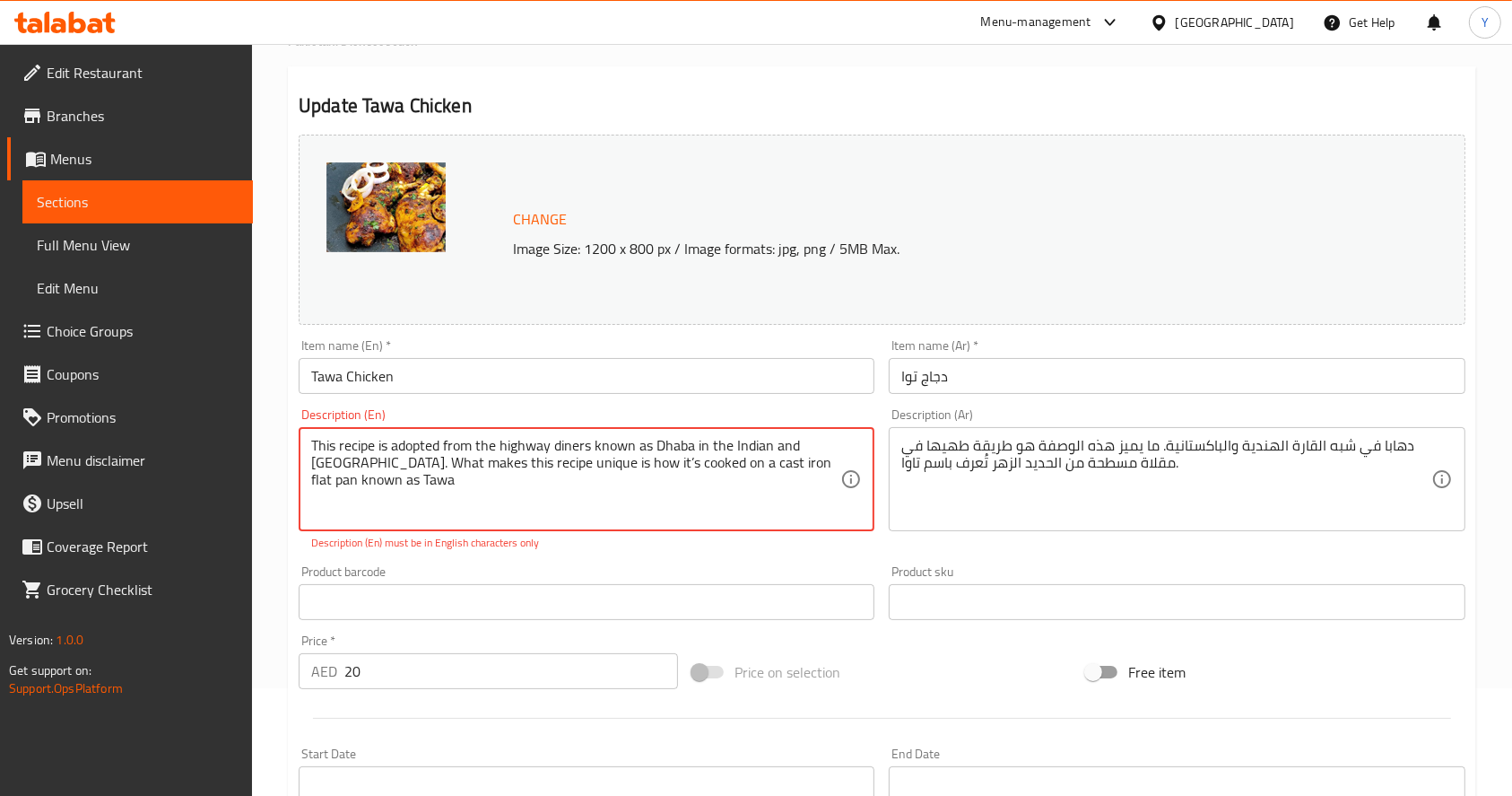
scroll to position [105, 0]
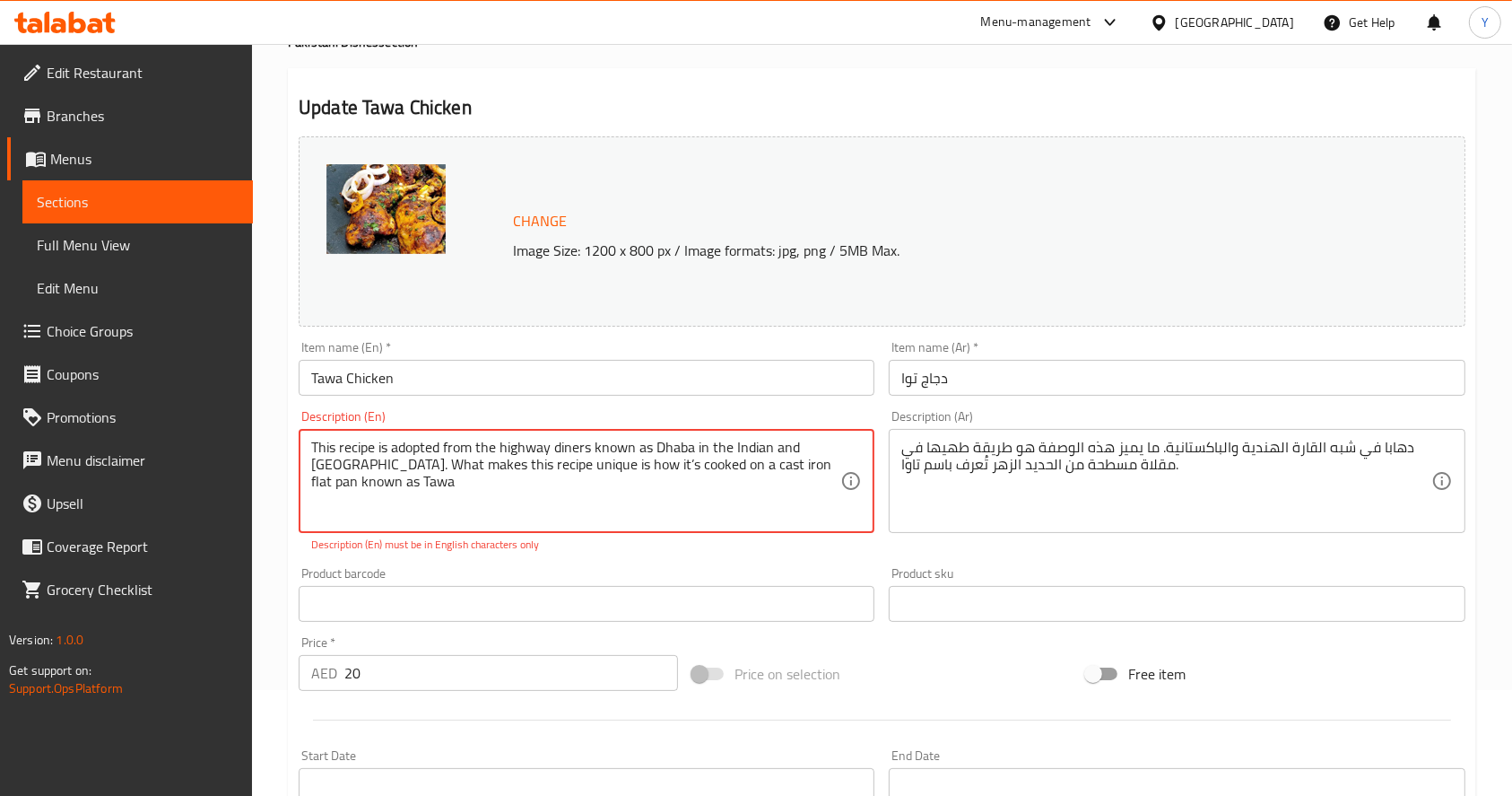
click at [526, 481] on textarea "This recipe is adopted from the highway diners known as Dhaba in the Indian and…" at bounding box center [575, 482] width 529 height 85
click at [461, 484] on textarea "This recipe is adopted from the highway diners known as Dhaba in the Indian and…" at bounding box center [575, 482] width 529 height 85
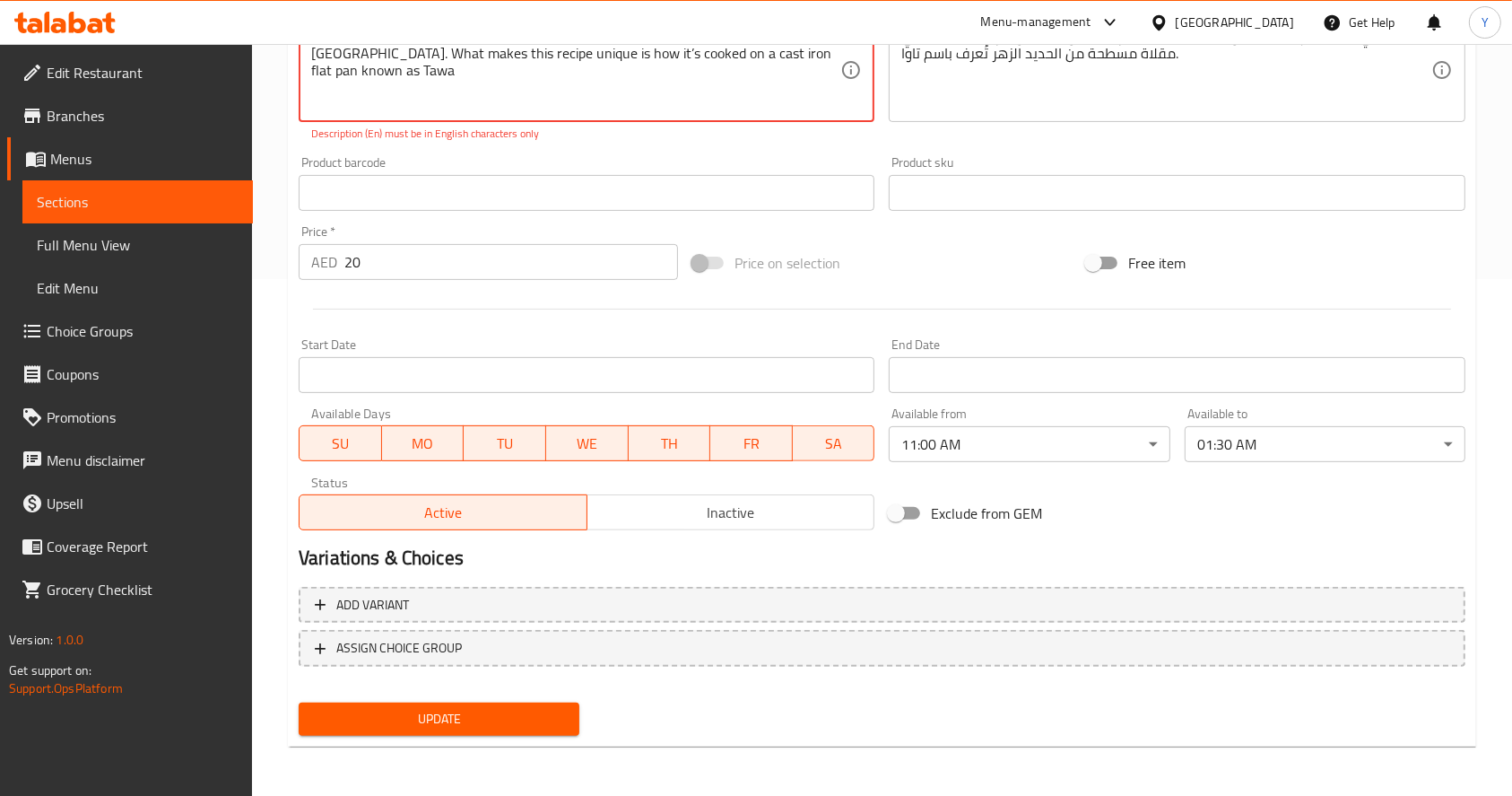
click at [462, 718] on span "Update" at bounding box center [439, 719] width 252 height 22
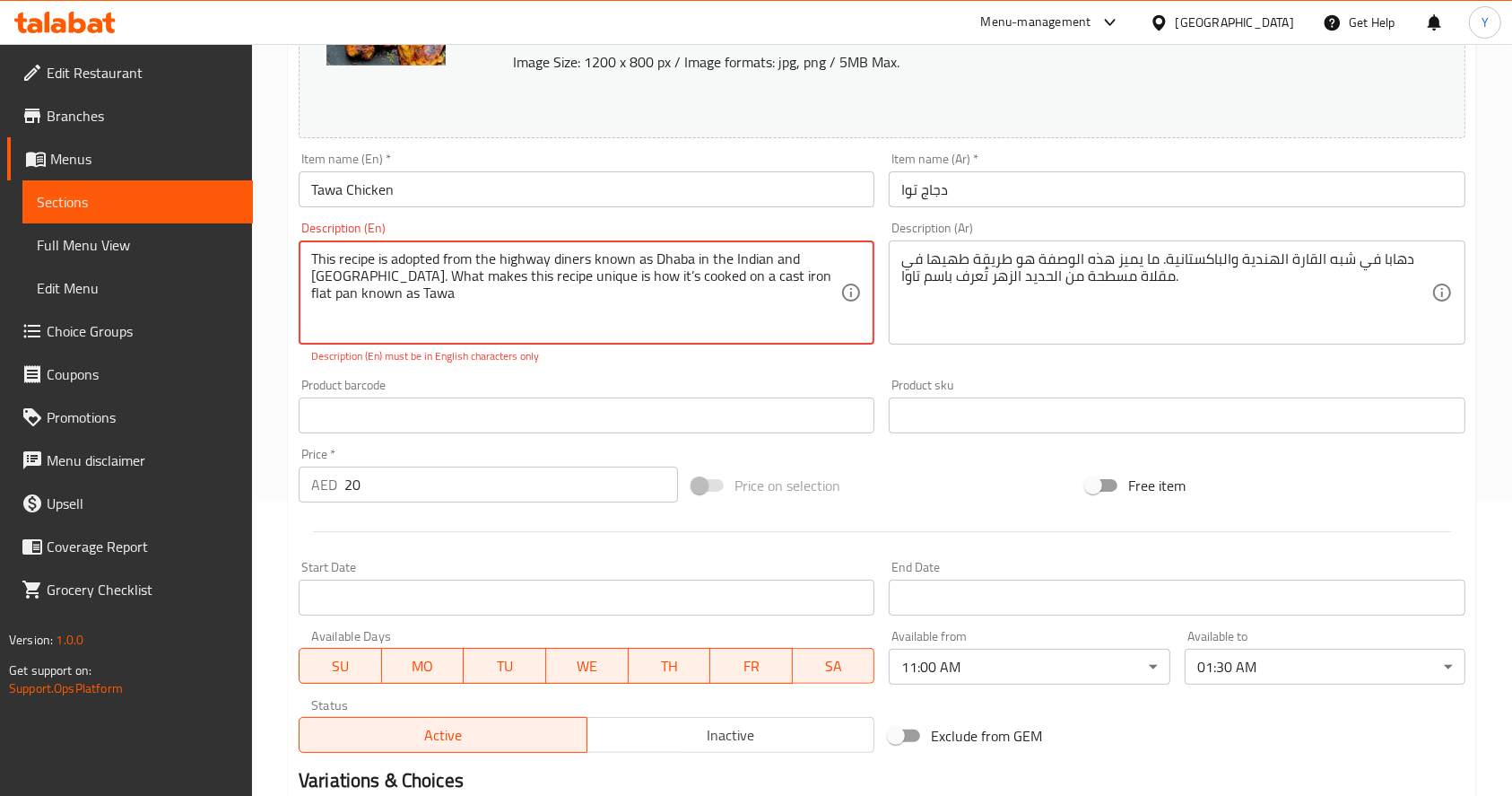
scroll to position [285, 0]
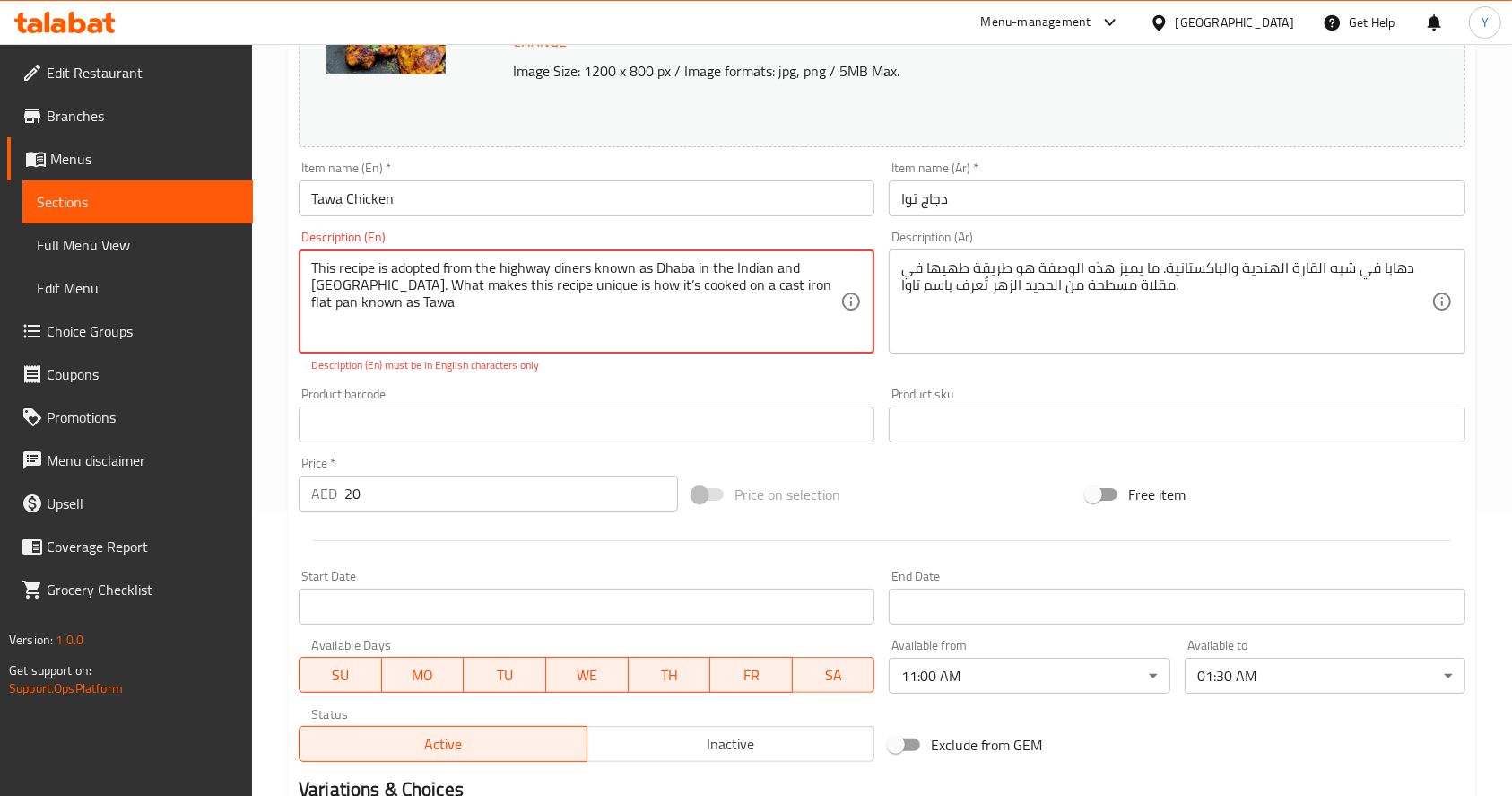
click at [694, 283] on textarea "This recipe is adopted from the highway diners known as Dhaba in the Indian and…" at bounding box center [575, 302] width 529 height 85
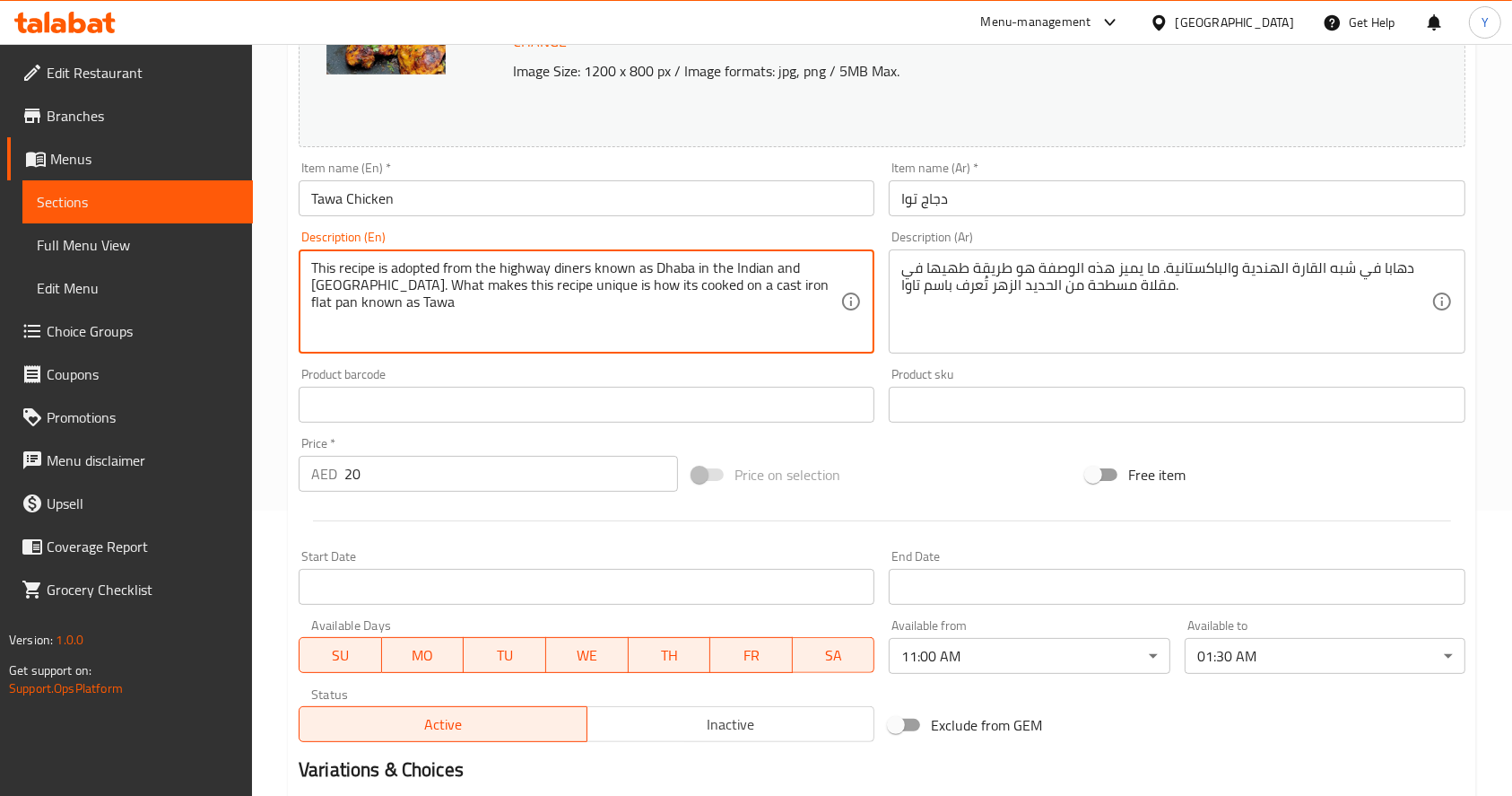
scroll to position [497, 0]
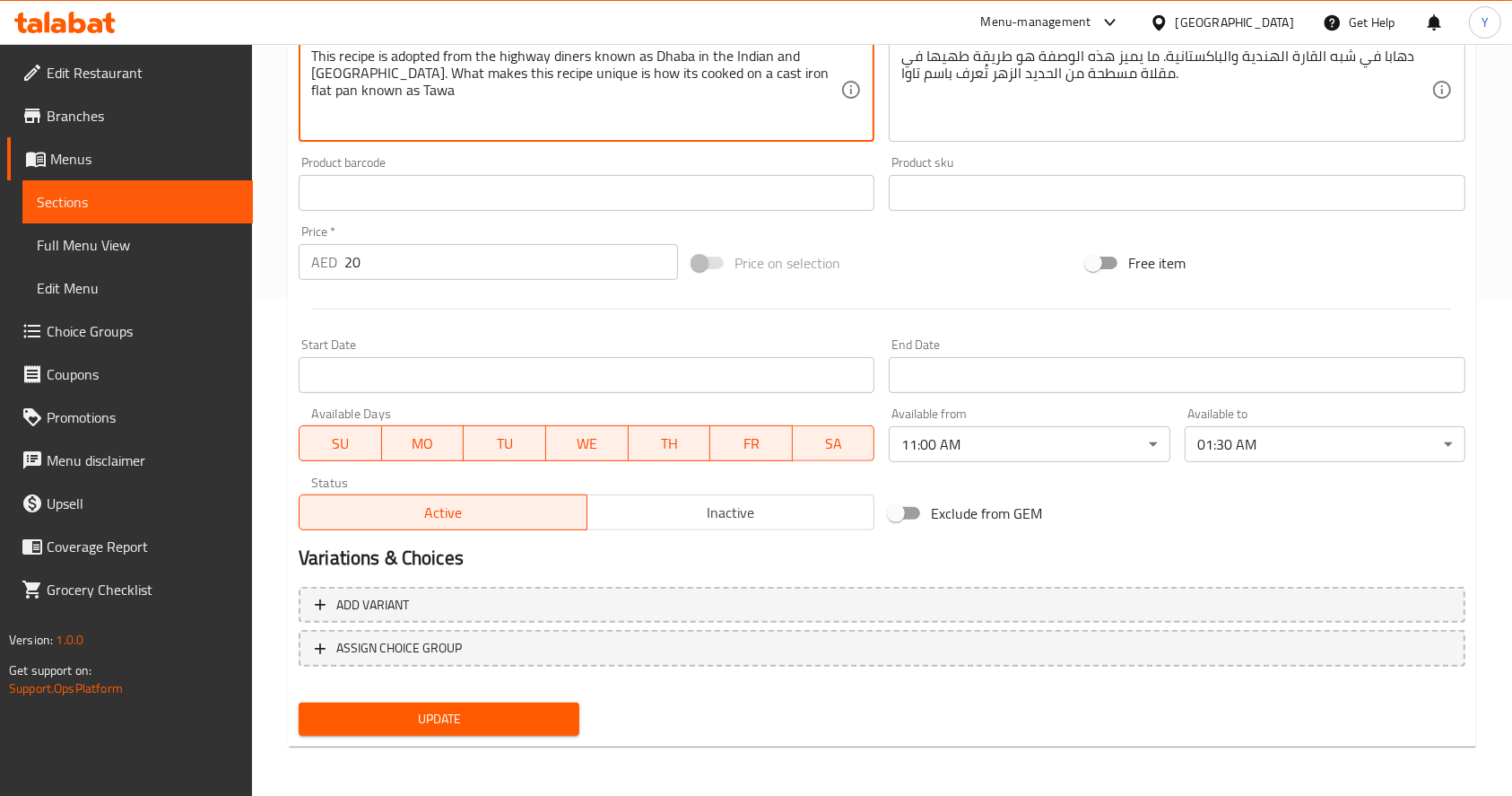
type textarea "This recipe is adopted from the highway diners known as Dhaba in the Indian and…"
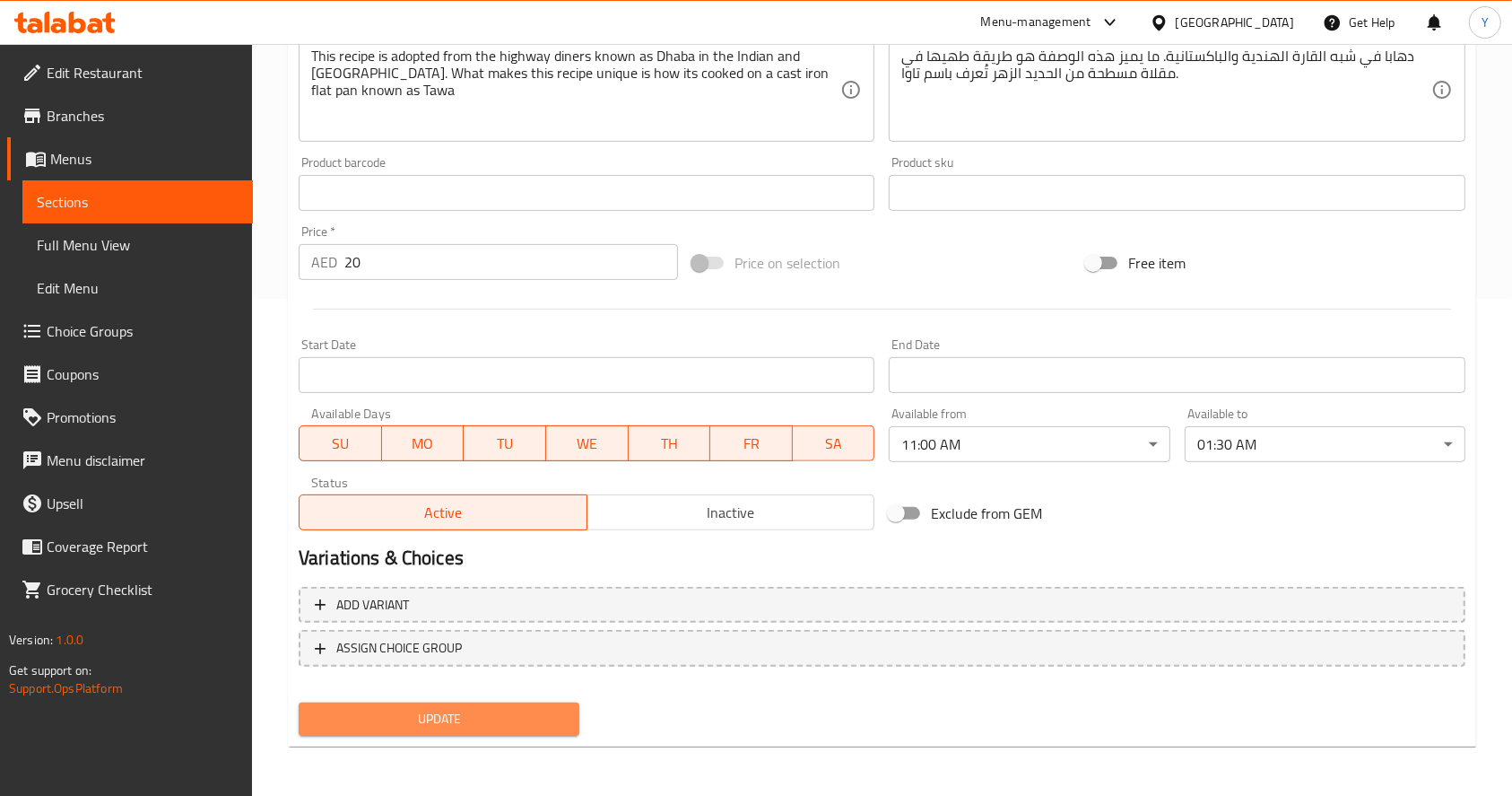
click at [344, 703] on button "Update" at bounding box center [439, 719] width 280 height 33
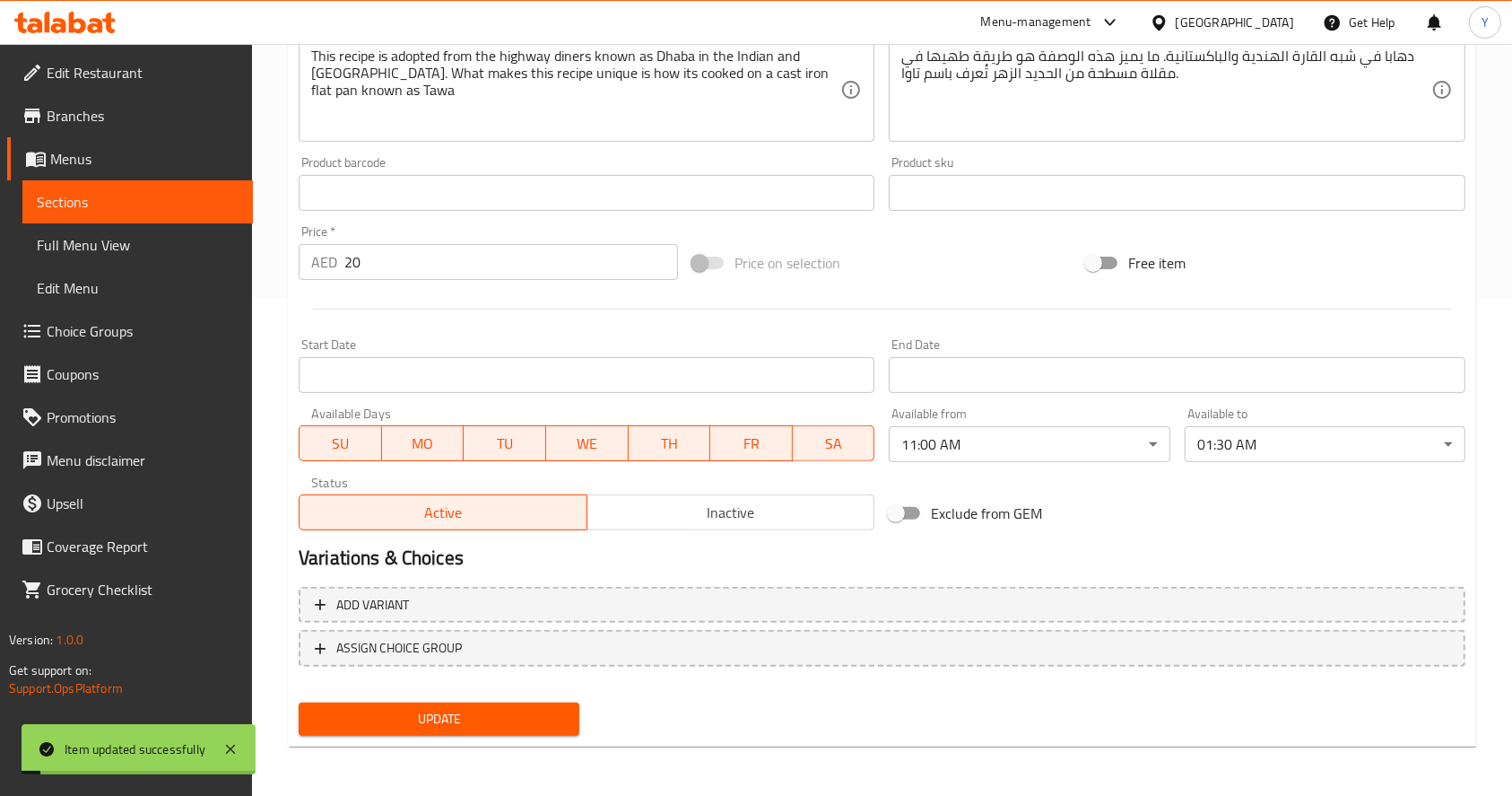
scroll to position [0, 0]
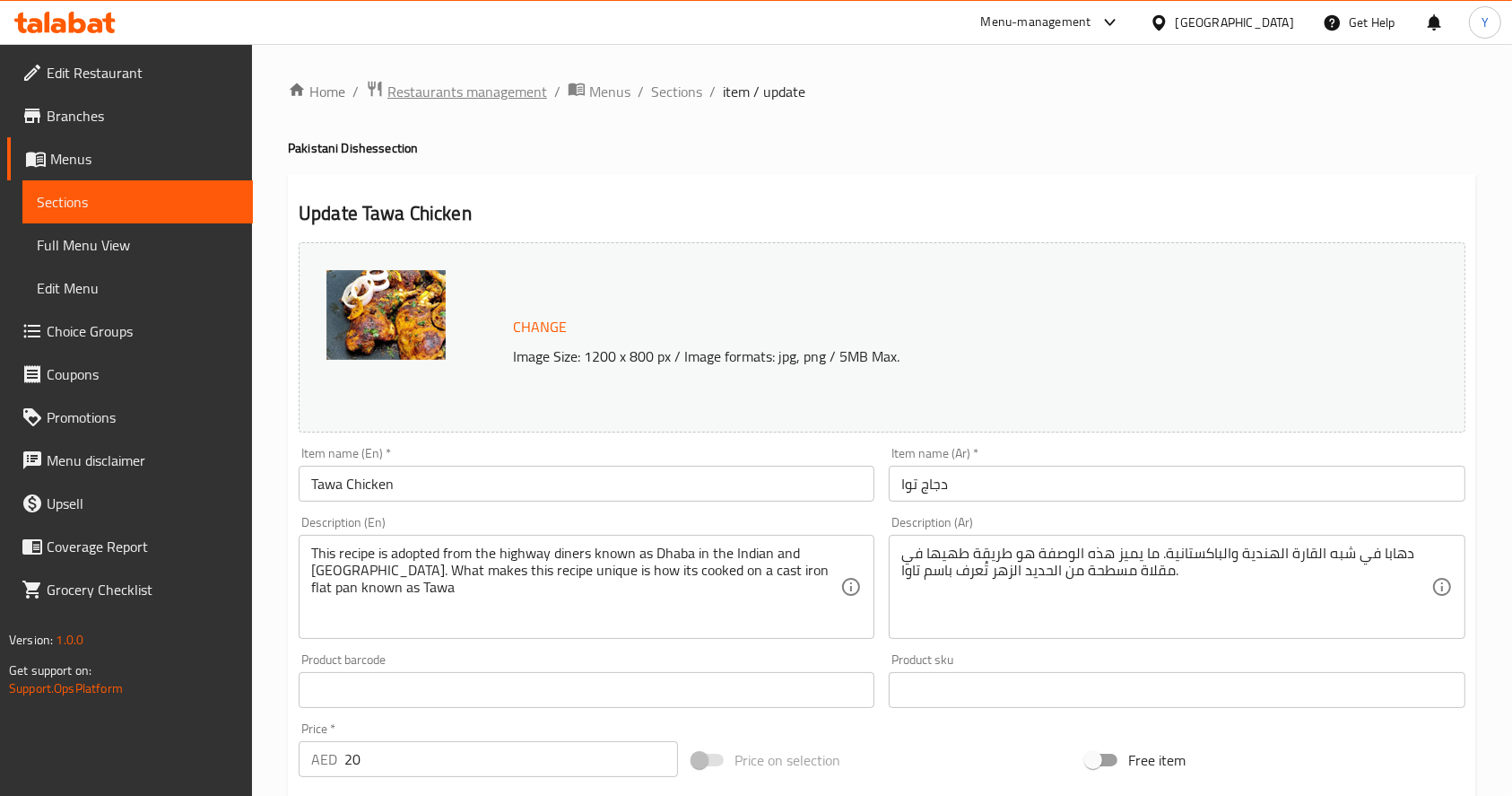
click at [492, 81] on span "Restaurants management" at bounding box center [467, 91] width 160 height 21
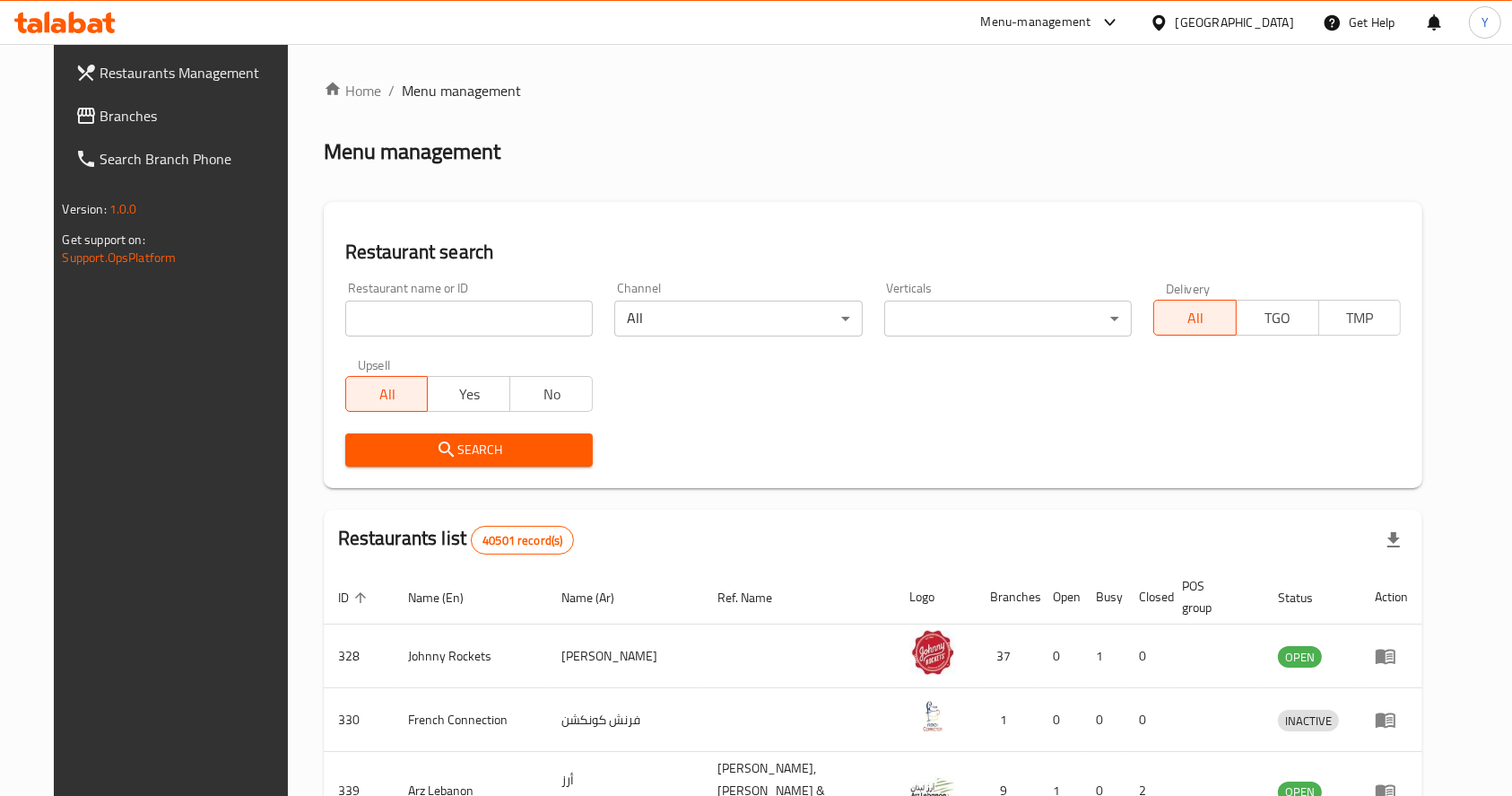
click at [429, 317] on input "search" at bounding box center [469, 318] width 247 height 36
type input "dumpukht"
click button "Search" at bounding box center [469, 450] width 247 height 33
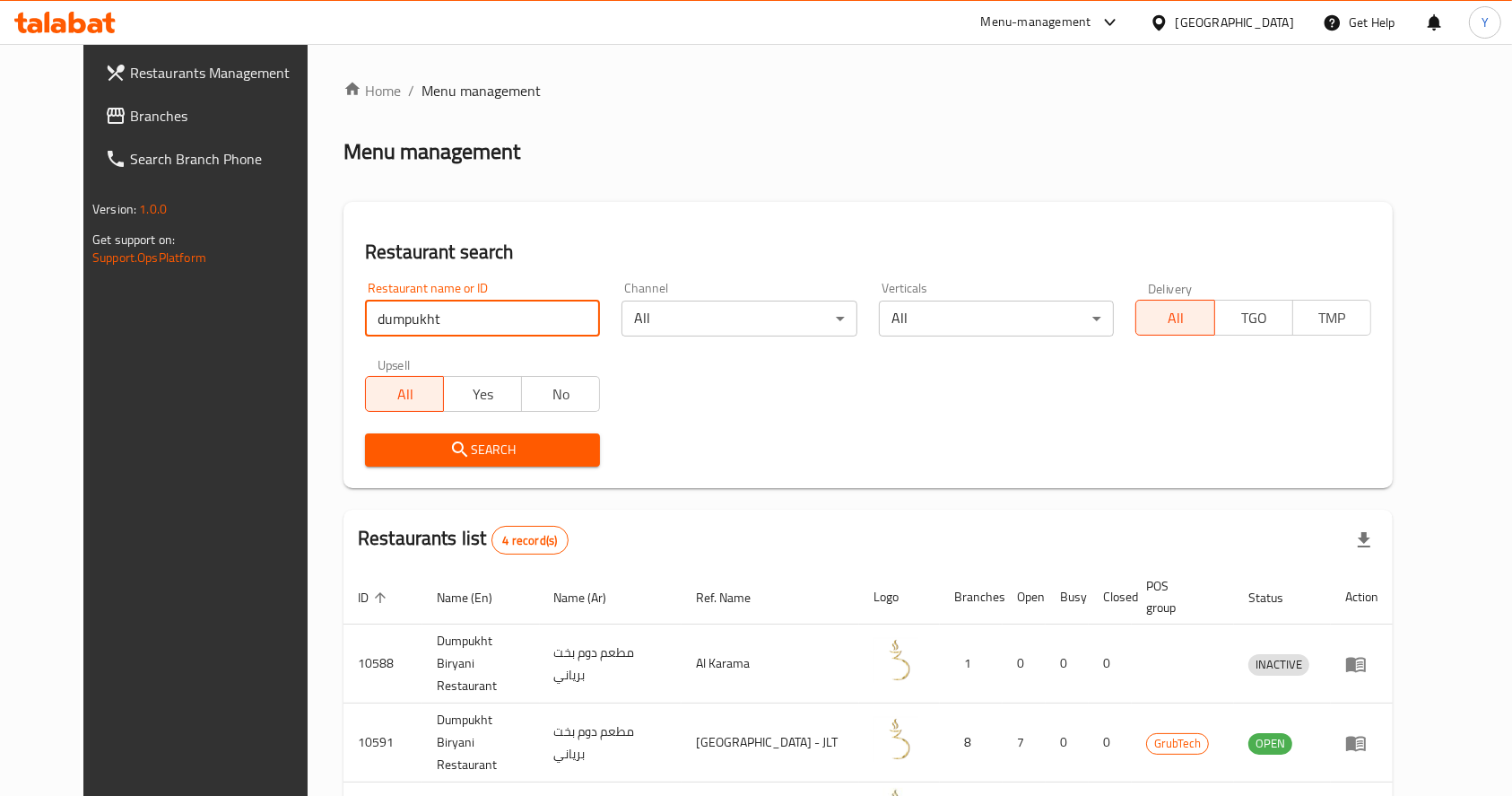
scroll to position [178, 0]
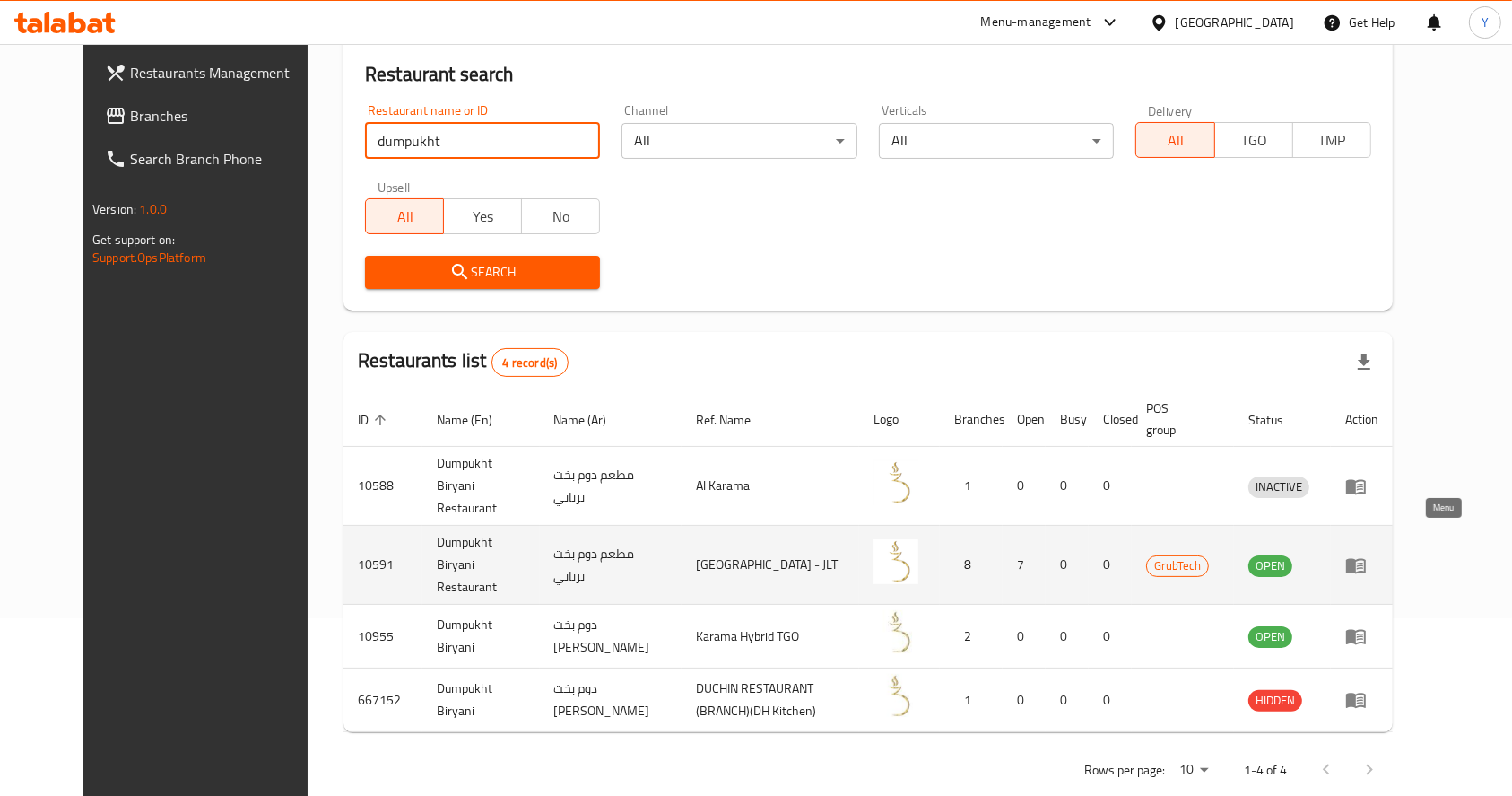
click at [1366, 558] on icon "enhanced table" at bounding box center [1356, 566] width 19 height 15
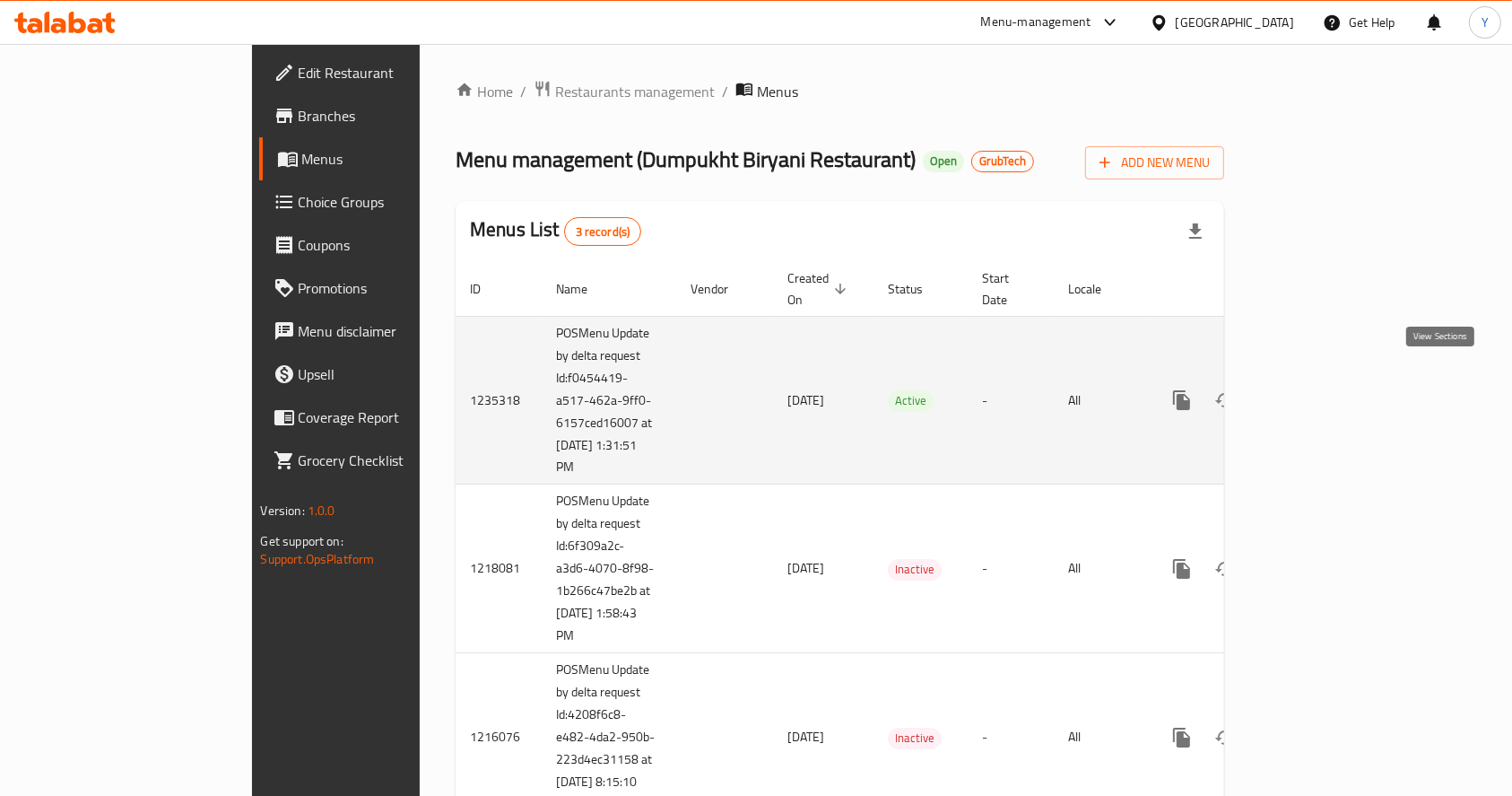
click at [1323, 390] on icon "enhanced table" at bounding box center [1311, 400] width 21 height 21
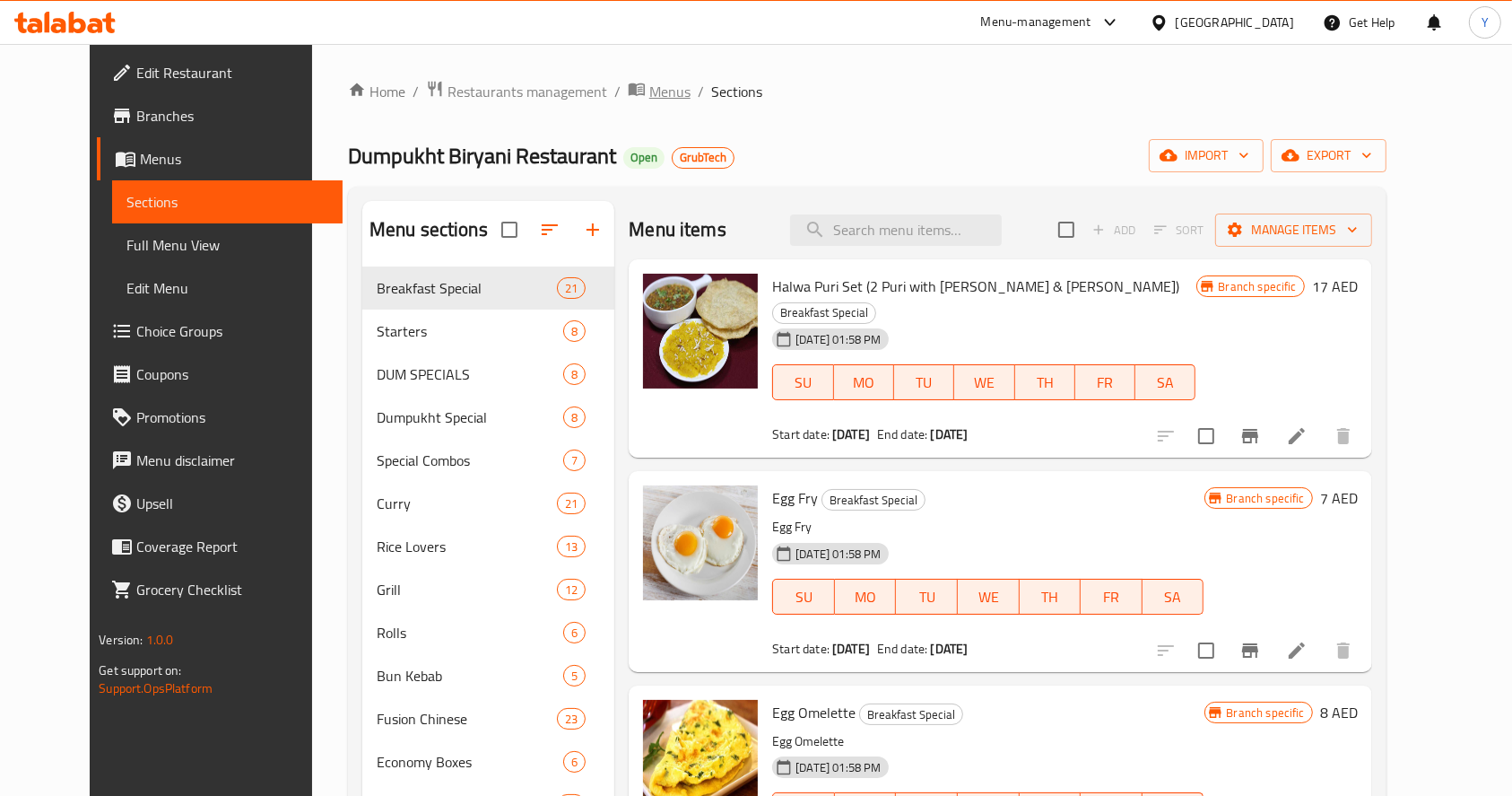
click at [650, 93] on span "Menus" at bounding box center [670, 91] width 42 height 21
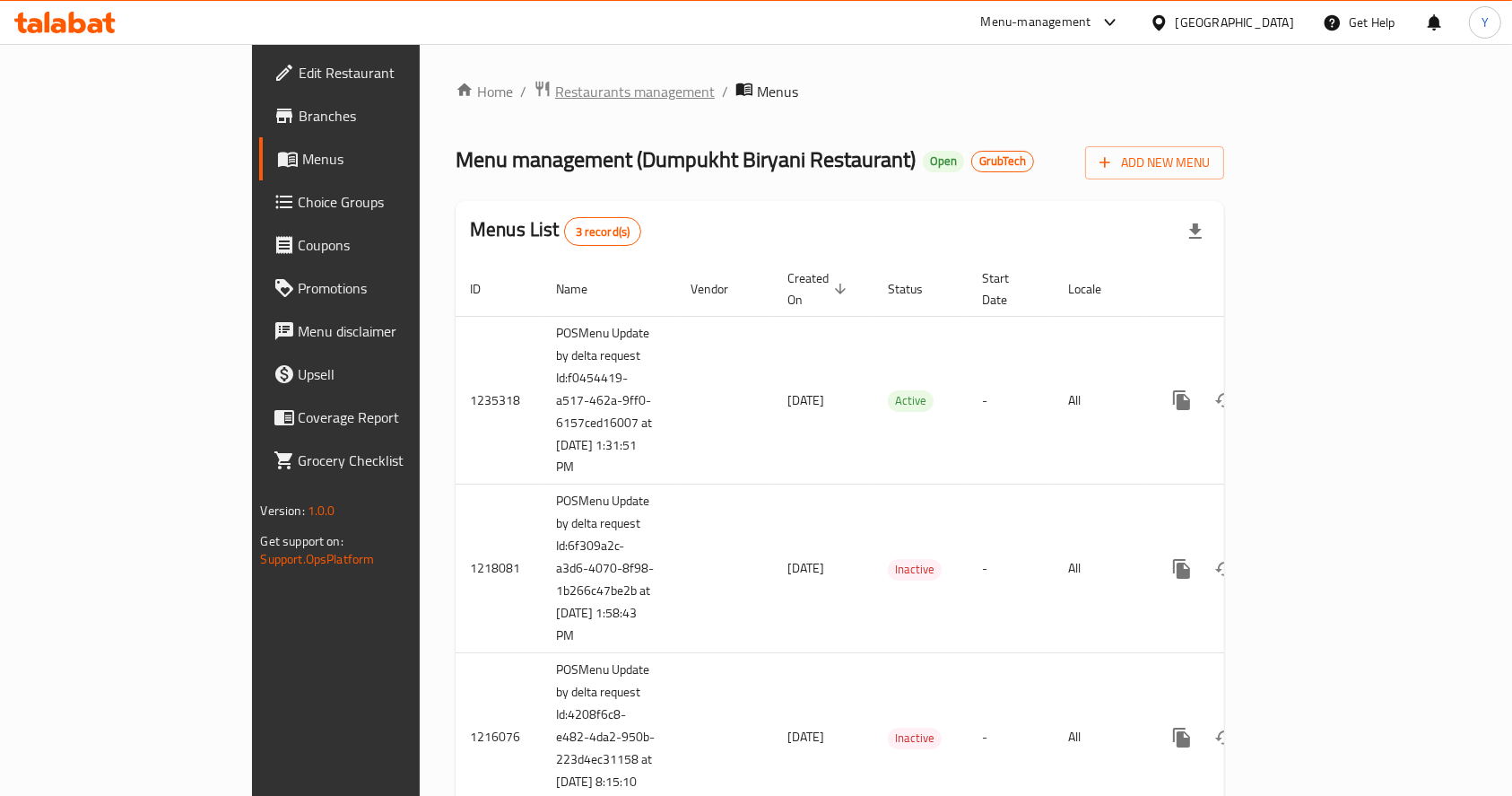
click at [555, 92] on span "Restaurants management" at bounding box center [634, 91] width 160 height 21
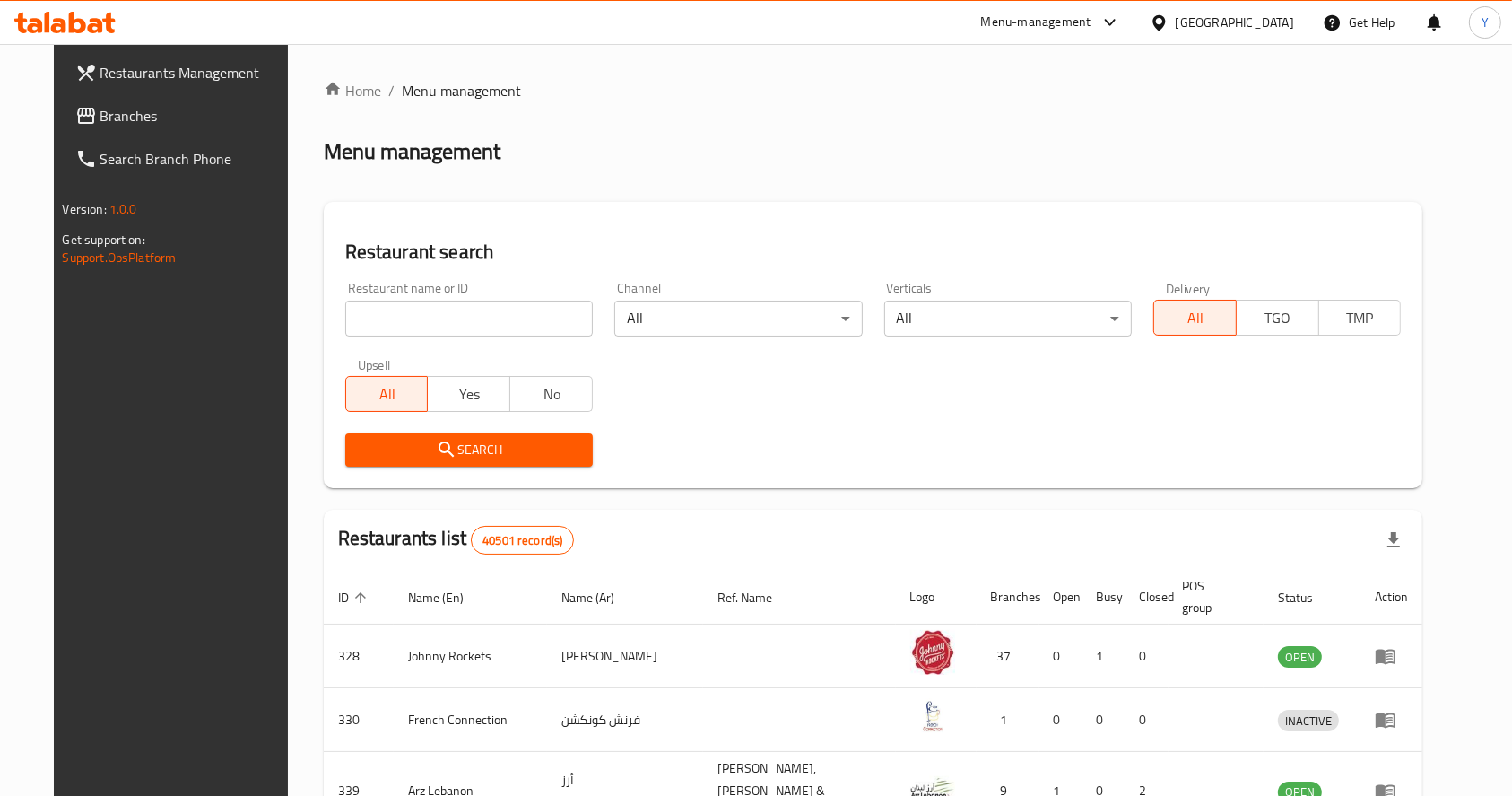
click at [414, 333] on input "search" at bounding box center [469, 318] width 247 height 36
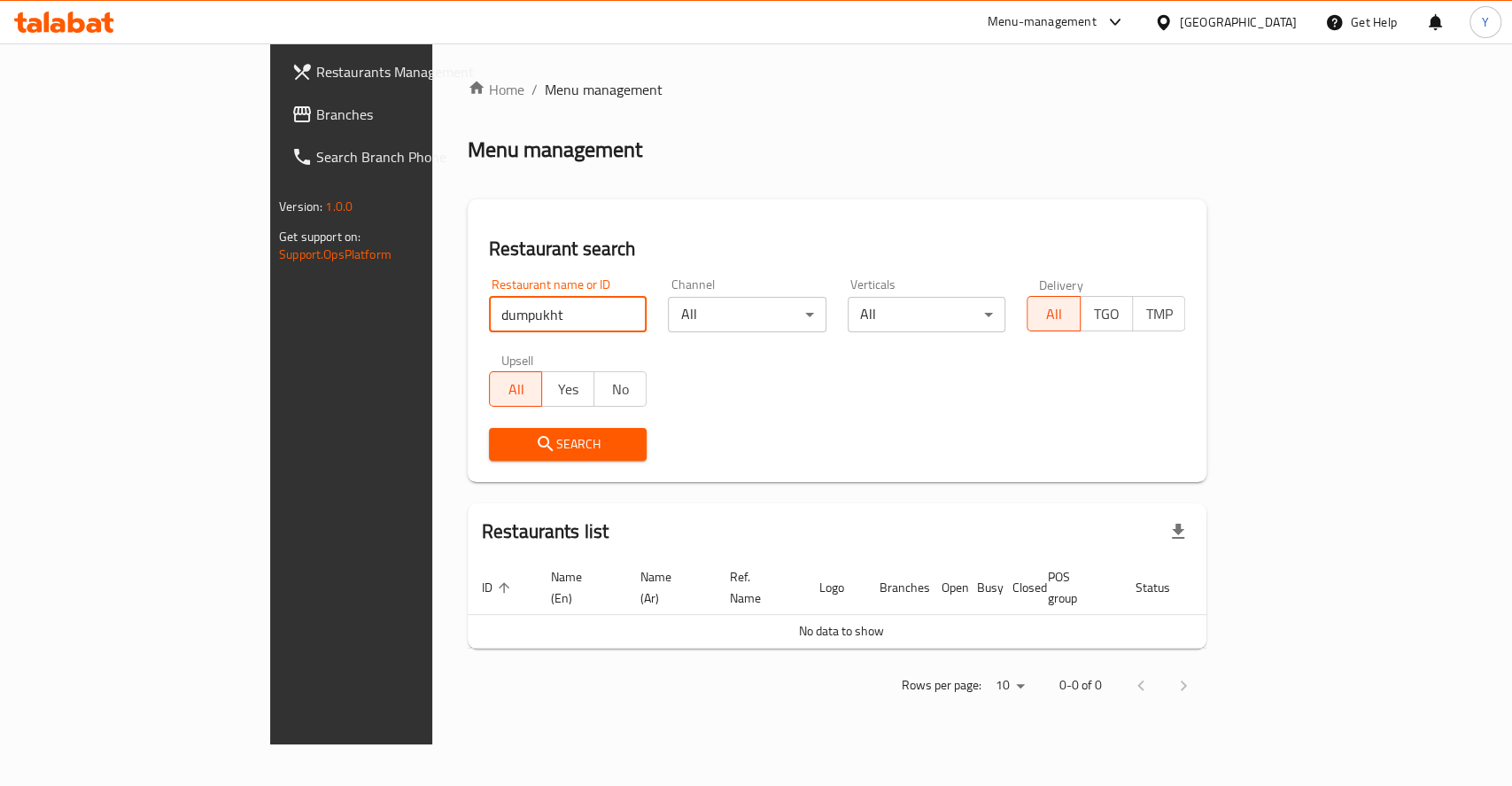
type input "dumpukht"
click button "Search" at bounding box center [568, 444] width 158 height 32
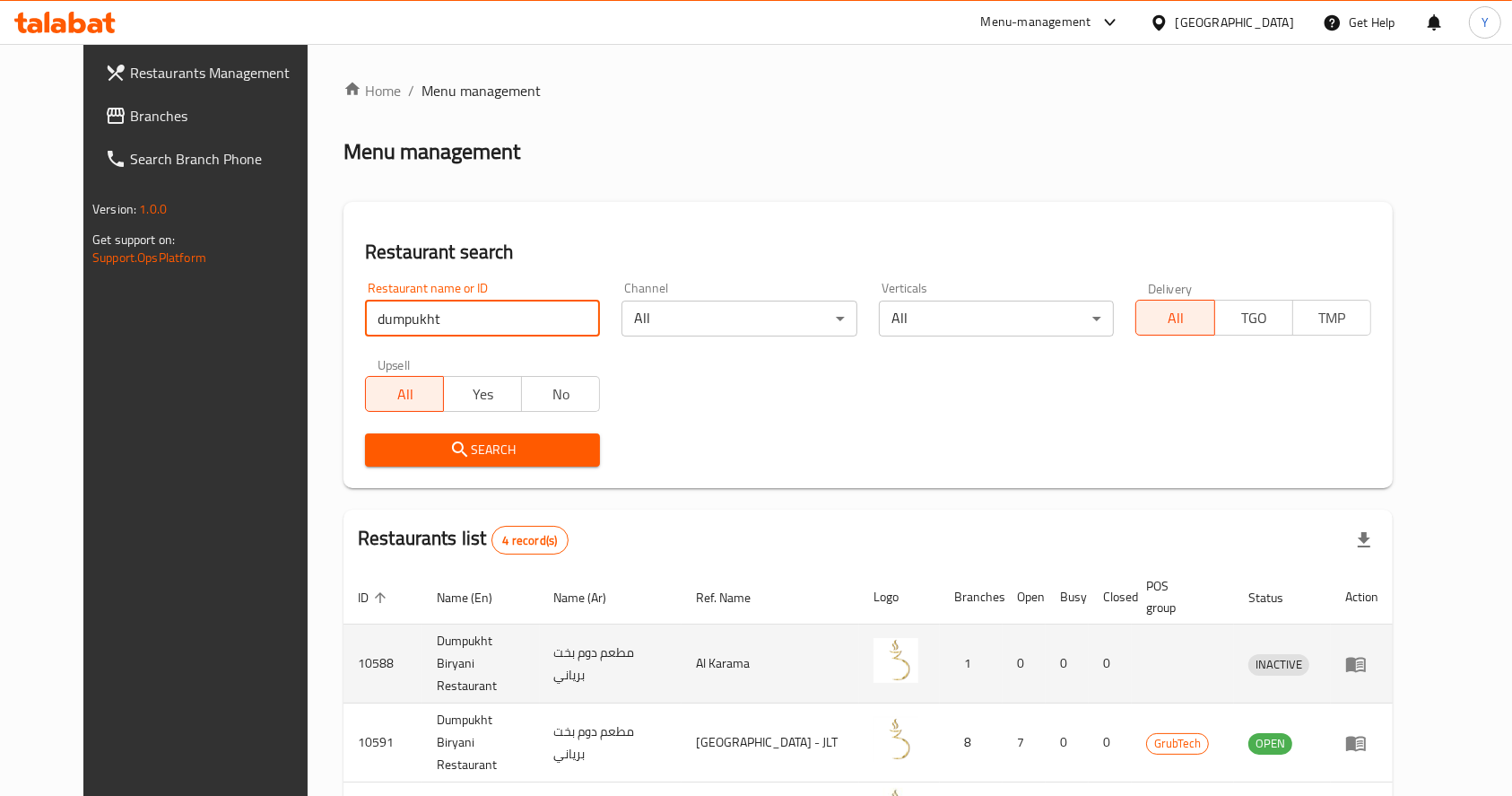
scroll to position [178, 0]
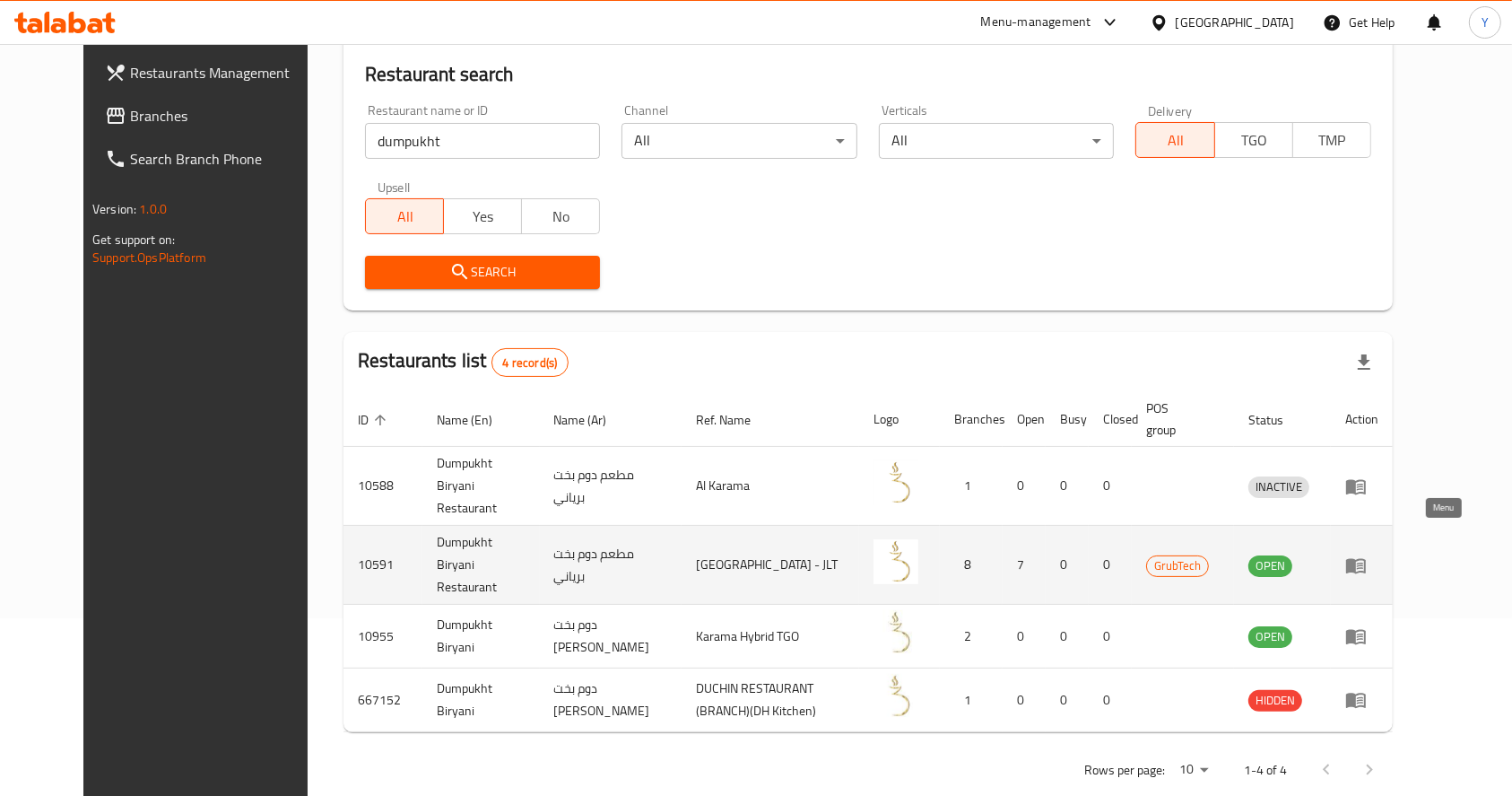
click at [1366, 558] on icon "enhanced table" at bounding box center [1356, 566] width 19 height 15
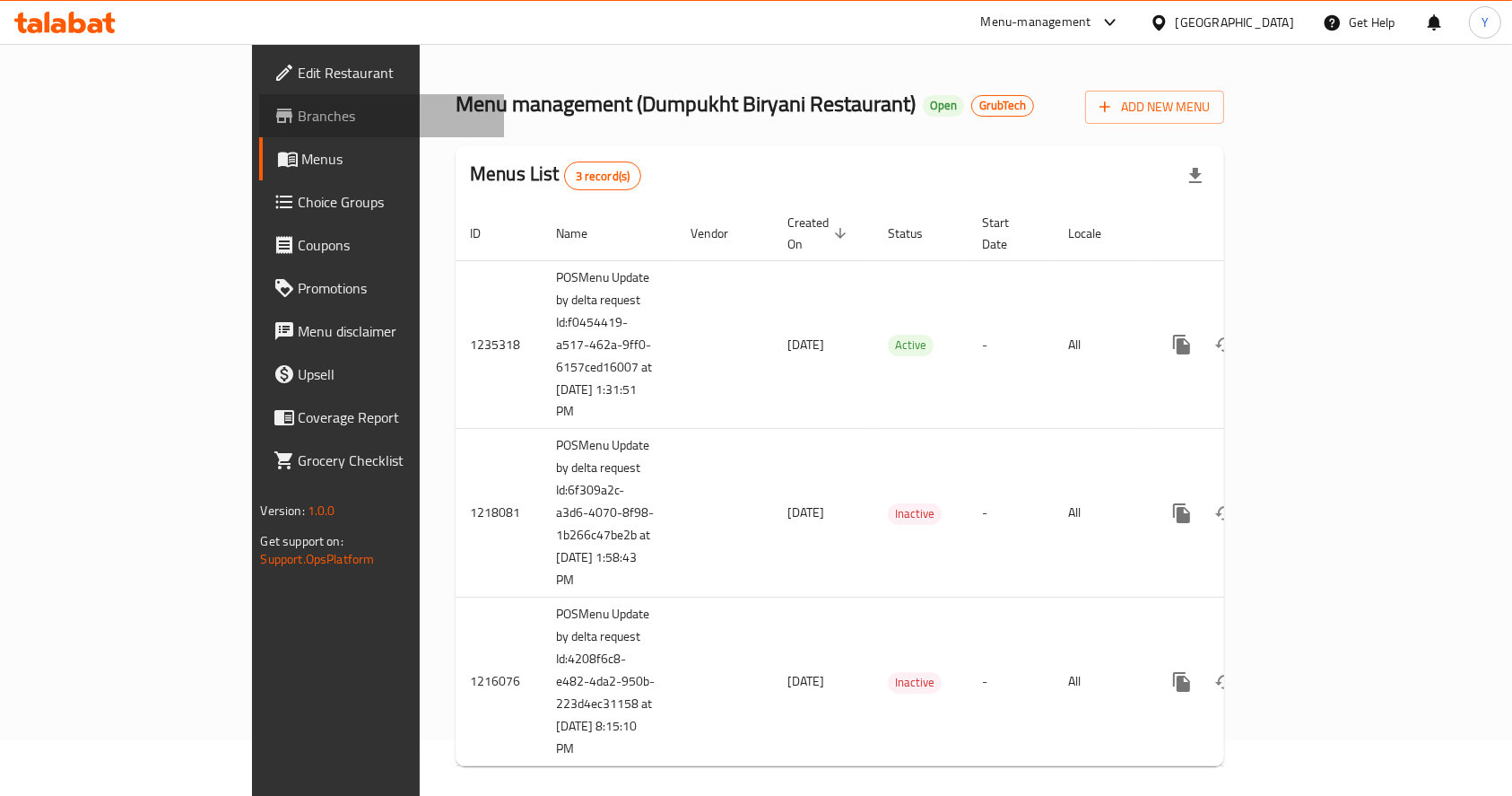
click at [299, 116] on span "Branches" at bounding box center [394, 116] width 192 height 21
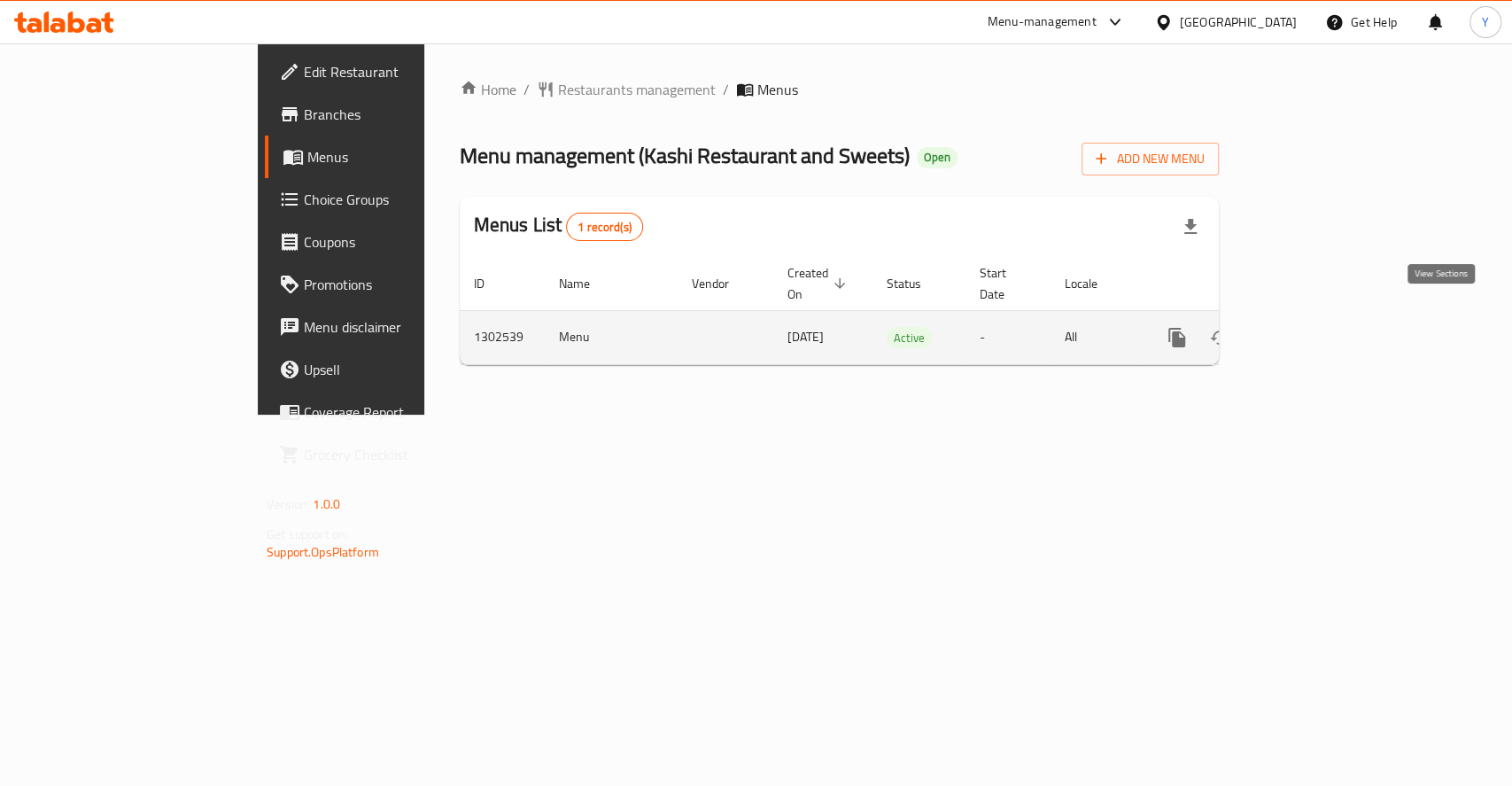
click at [1315, 327] on icon "enhanced table" at bounding box center [1304, 337] width 21 height 21
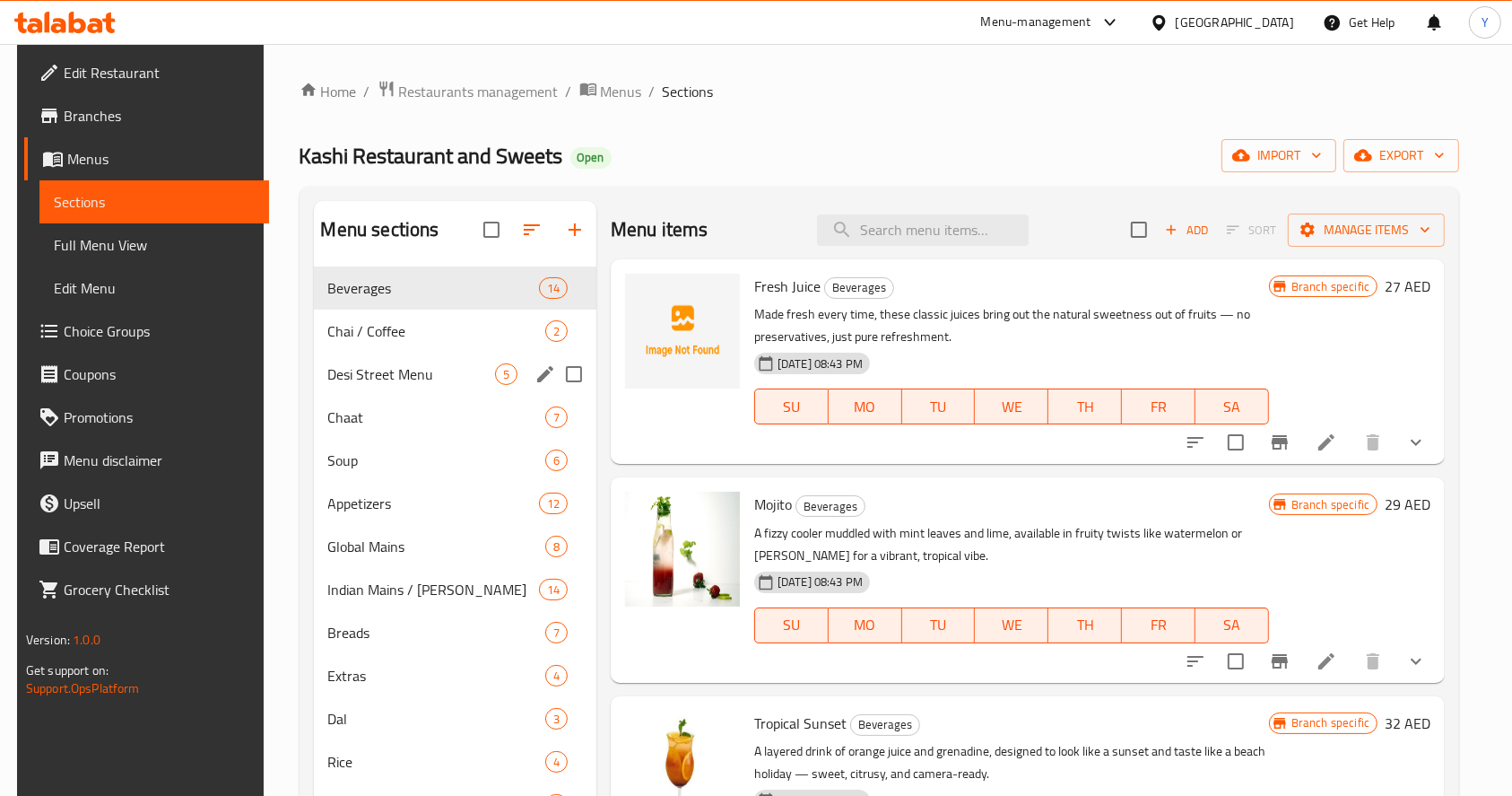
click at [421, 361] on div "Desi Street Menu 5" at bounding box center [455, 374] width 282 height 44
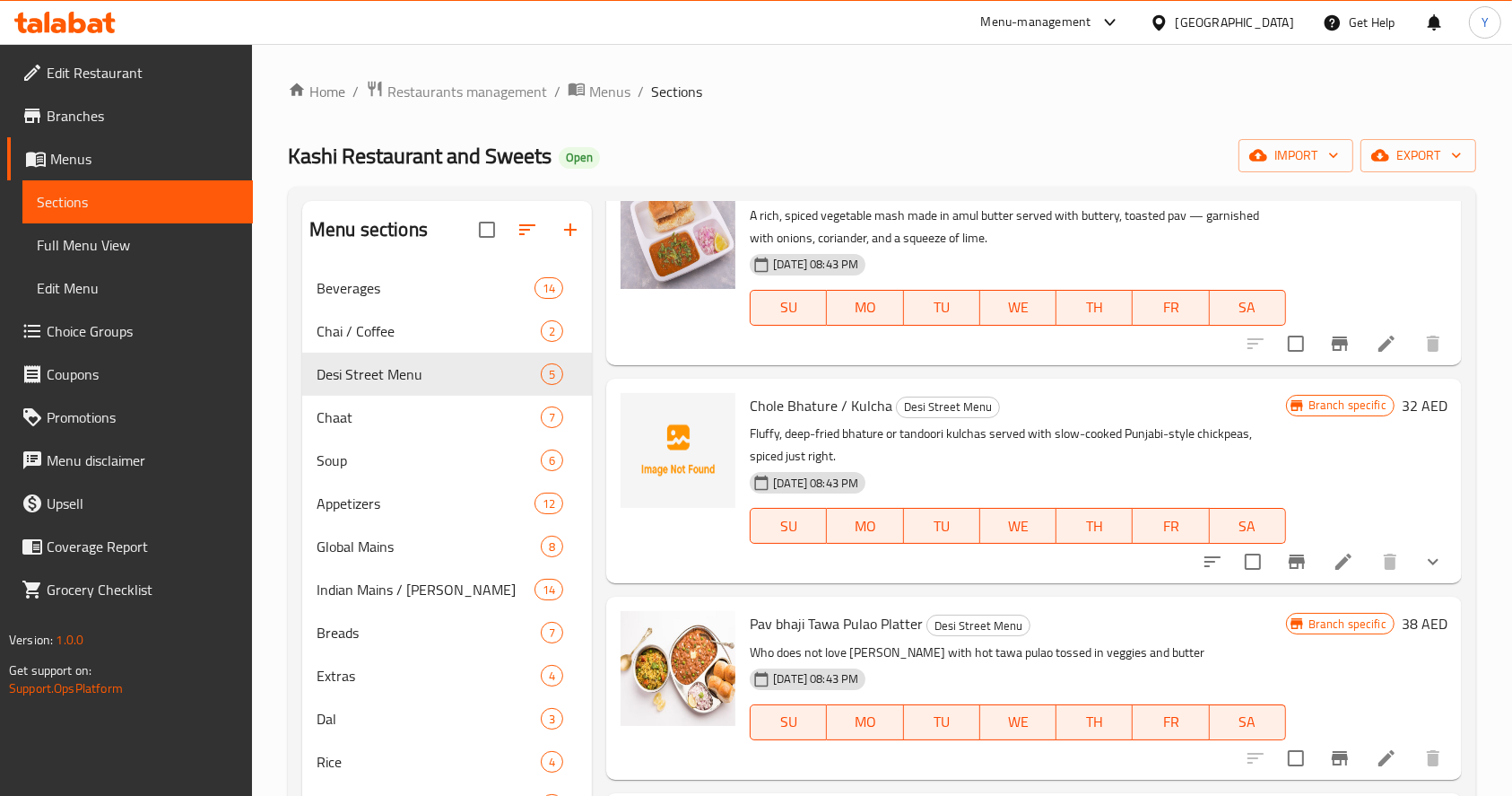
scroll to position [251, 0]
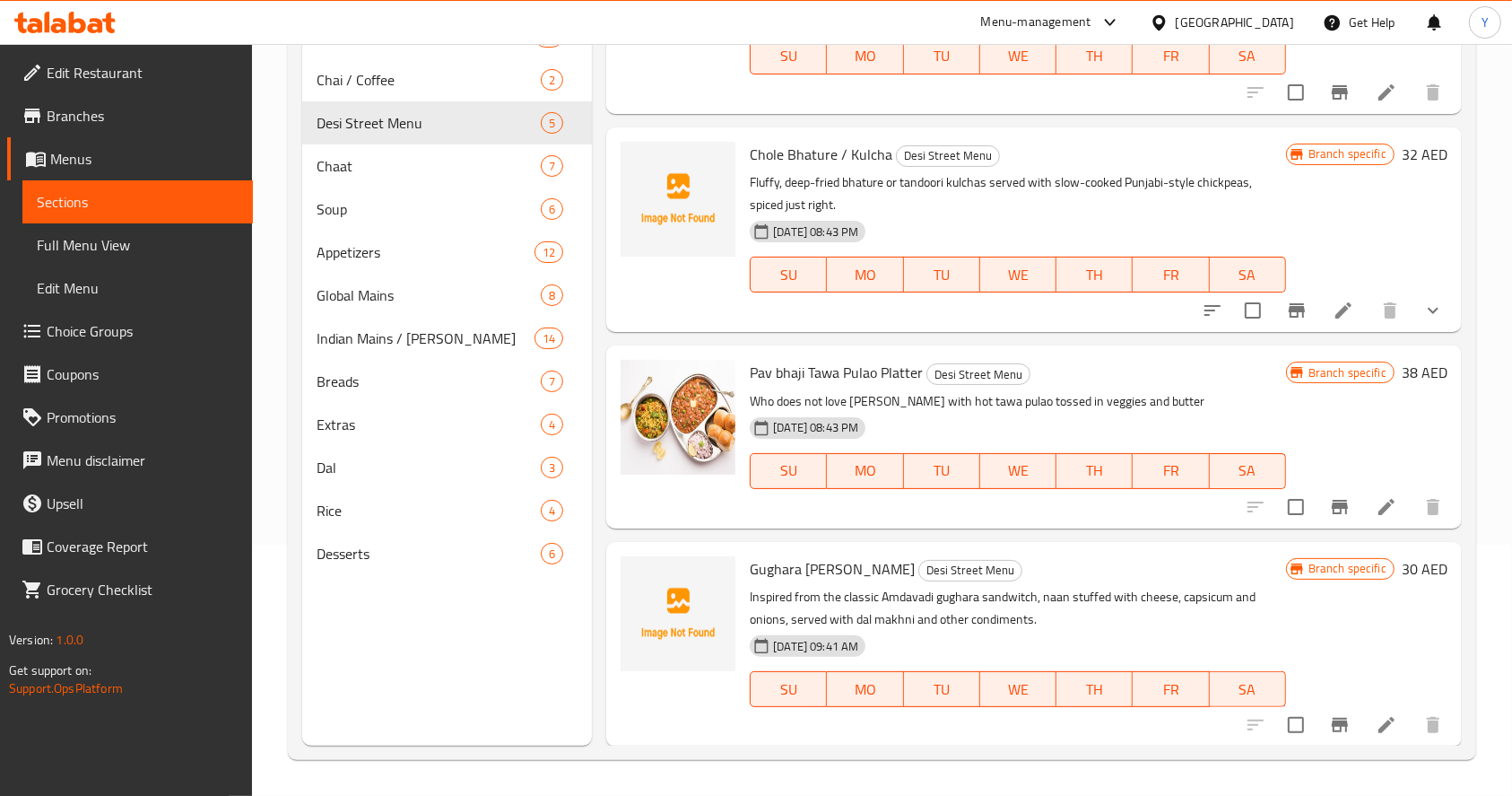
click at [1422, 319] on icon "show more" at bounding box center [1433, 310] width 21 height 21
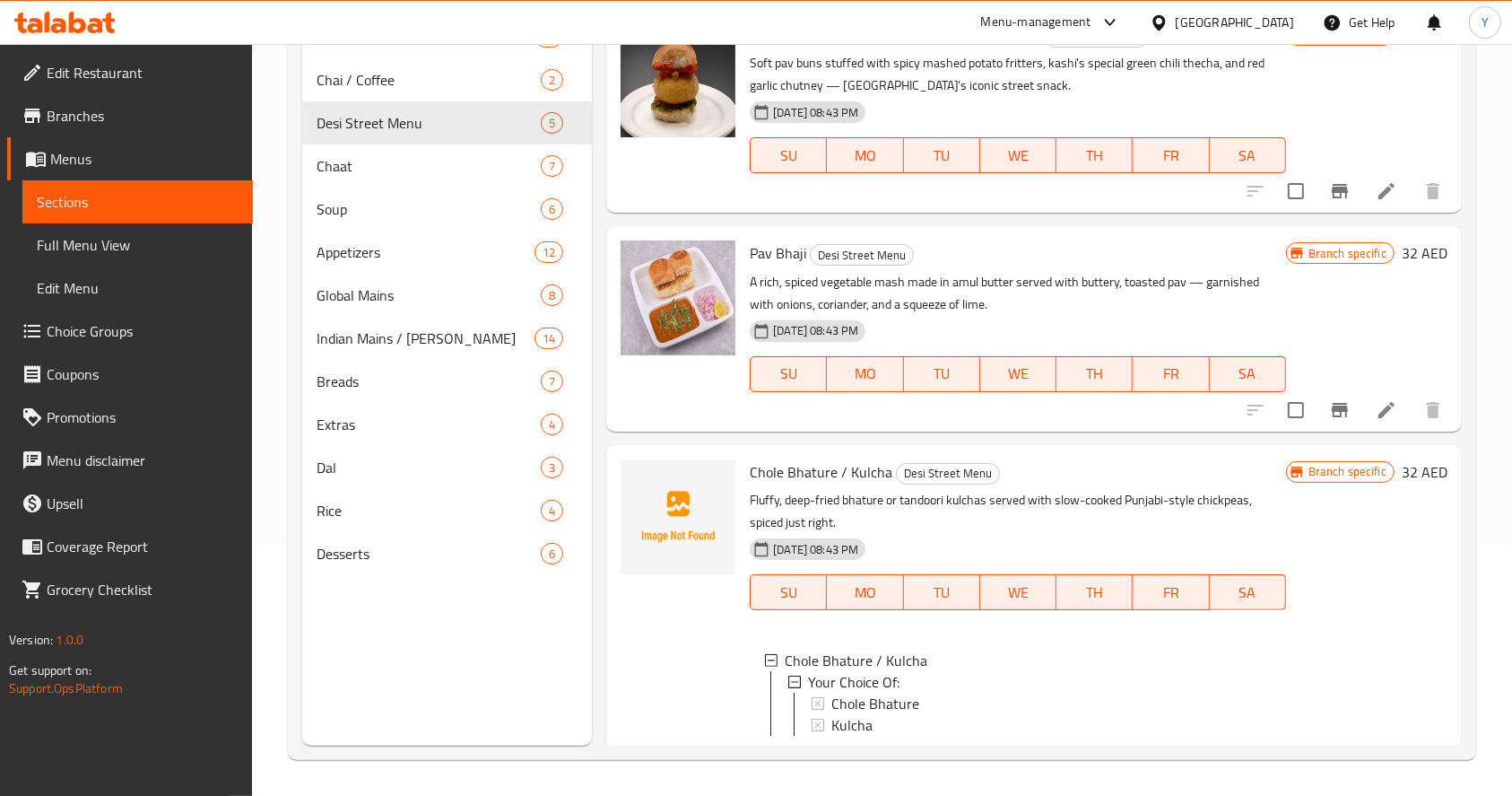
scroll to position [0, 0]
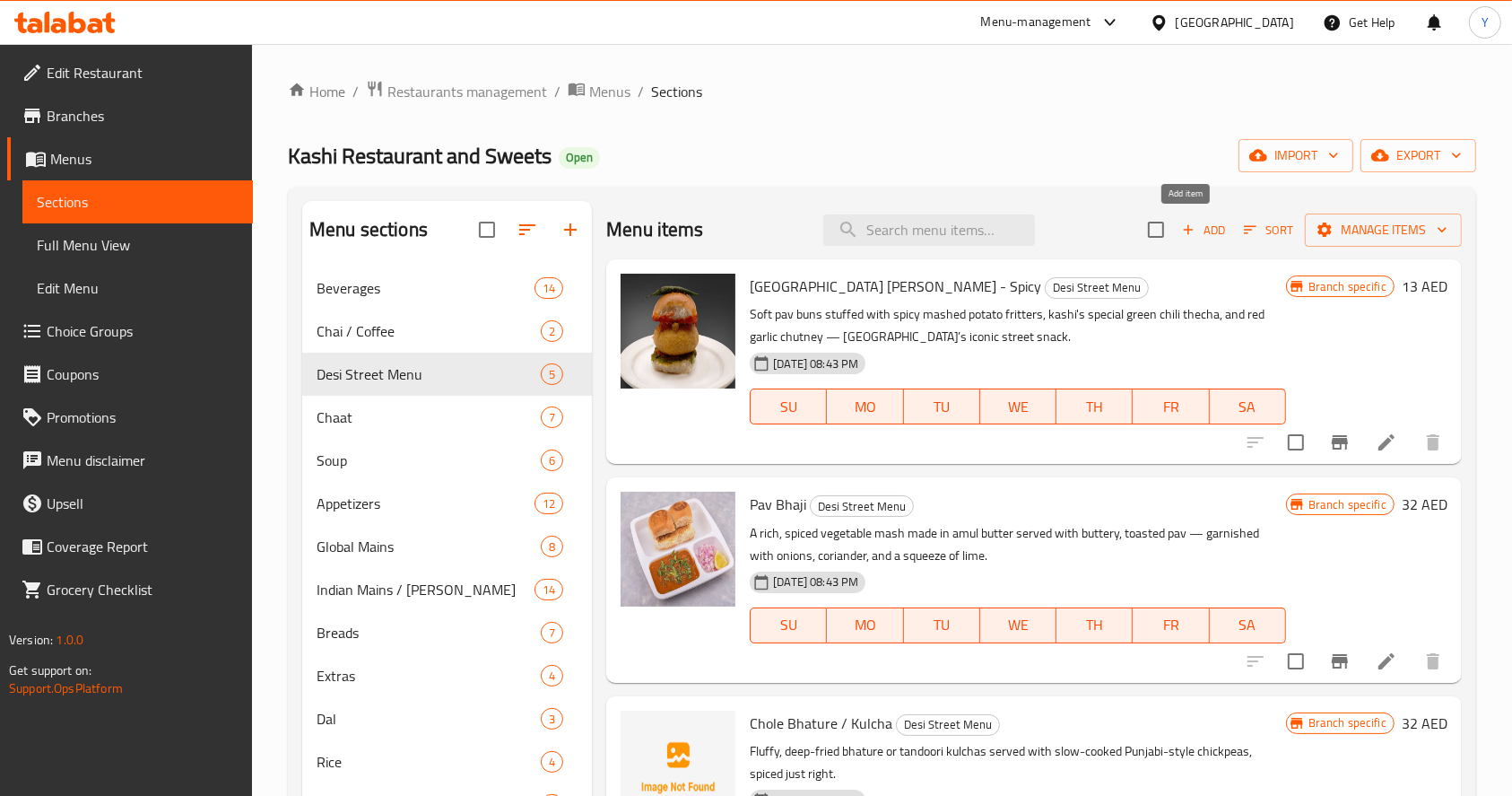
click at [1180, 234] on icon "button" at bounding box center [1188, 229] width 16 height 16
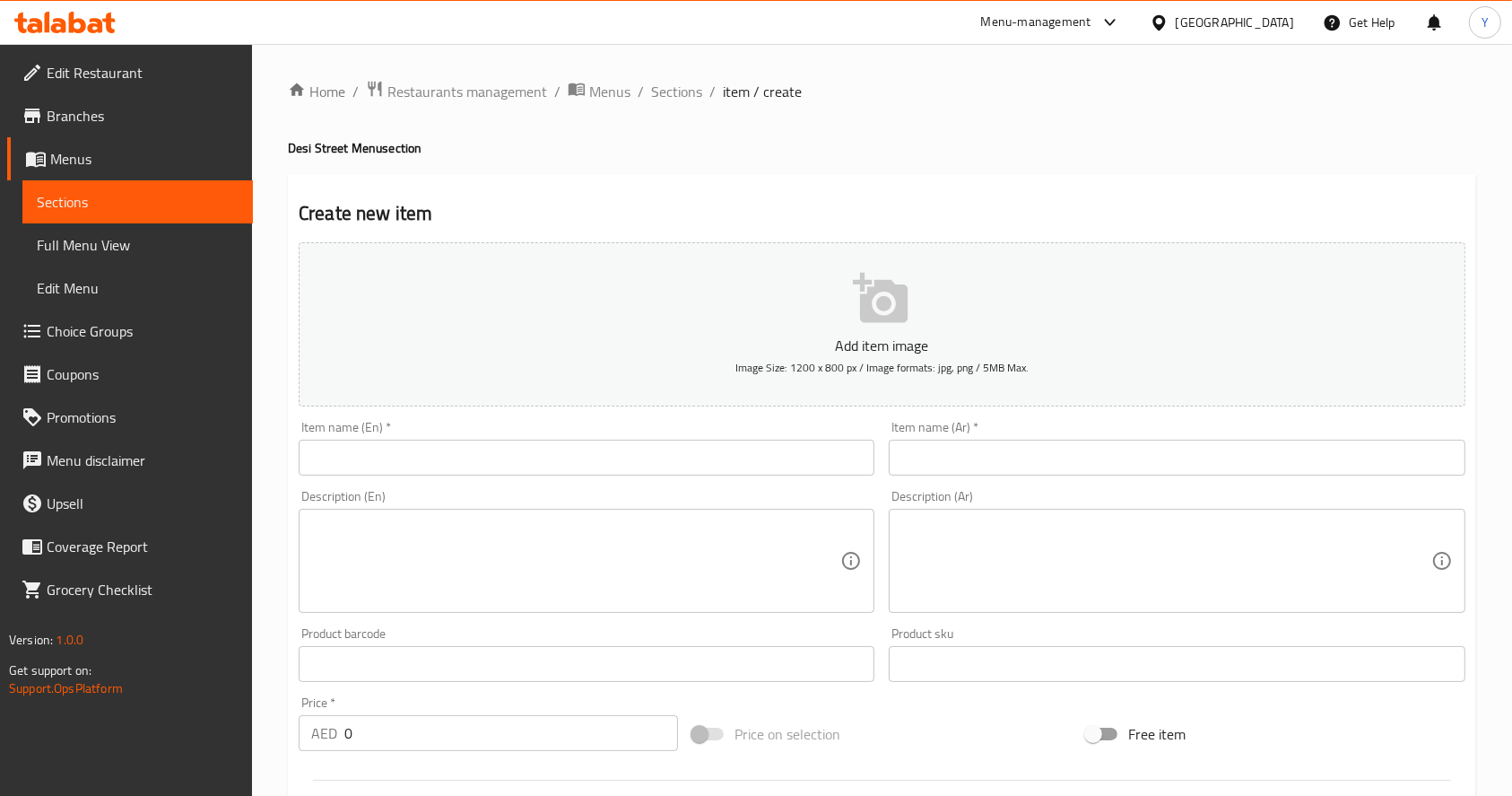
click at [467, 478] on div "Item name (En)   * Item name (En) *" at bounding box center [587, 448] width 590 height 69
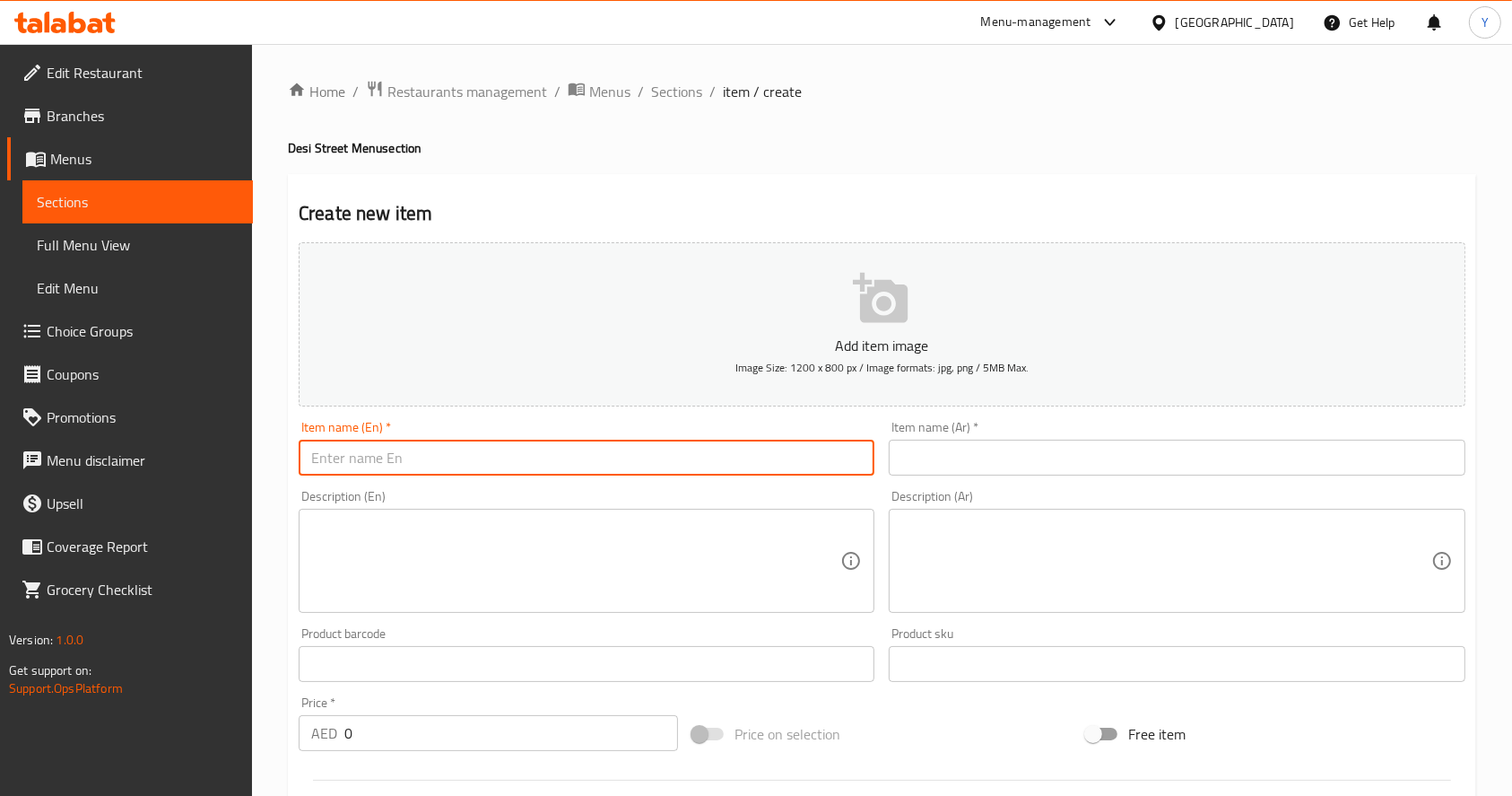
click at [433, 456] on input "text" at bounding box center [587, 457] width 576 height 36
type input "Tawa Paratha Platter"
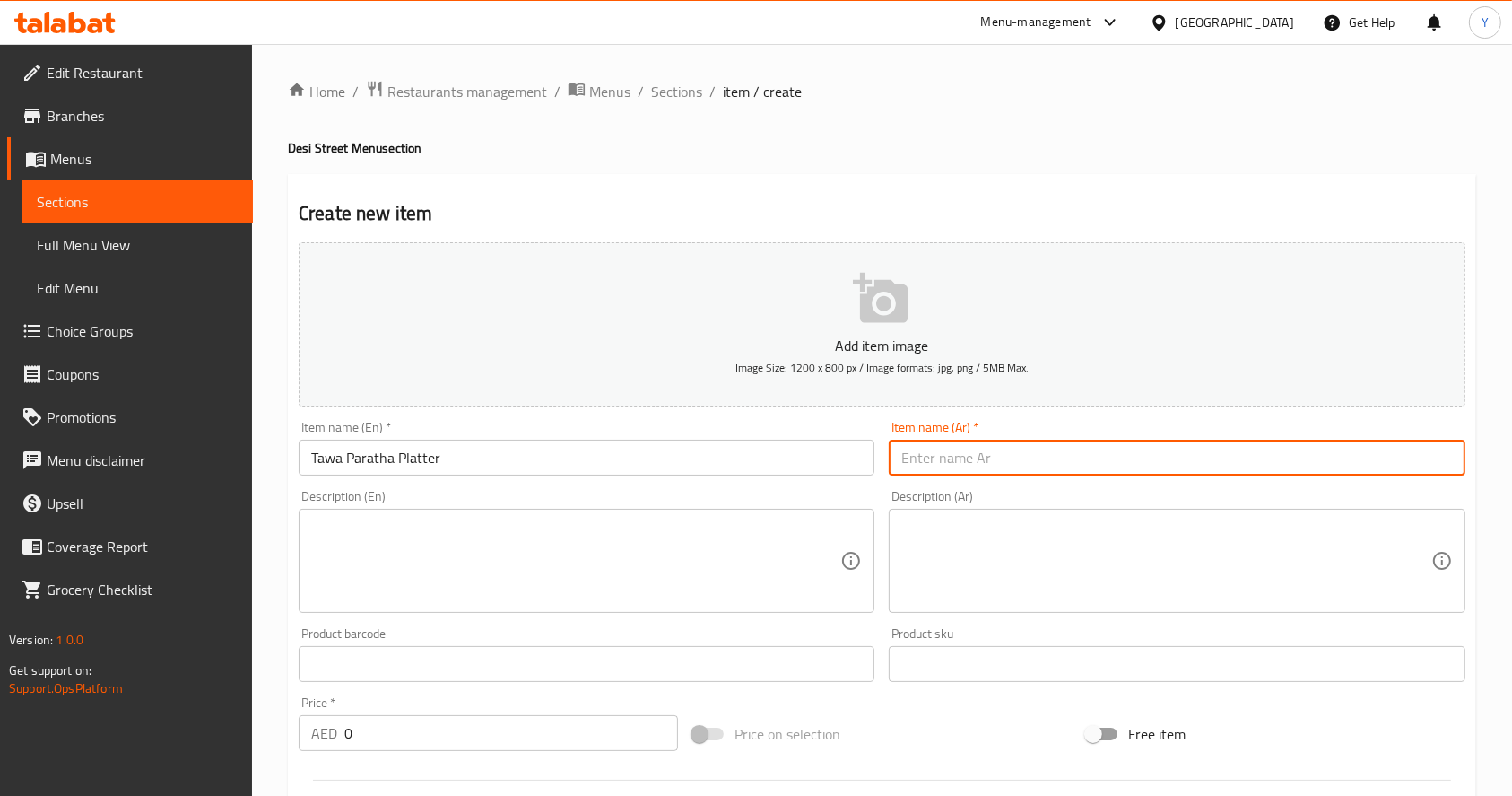
click at [933, 459] on input "text" at bounding box center [1177, 457] width 576 height 36
paste input "طبق تاوا باراثا"
type input "طبق تاوا باراثا"
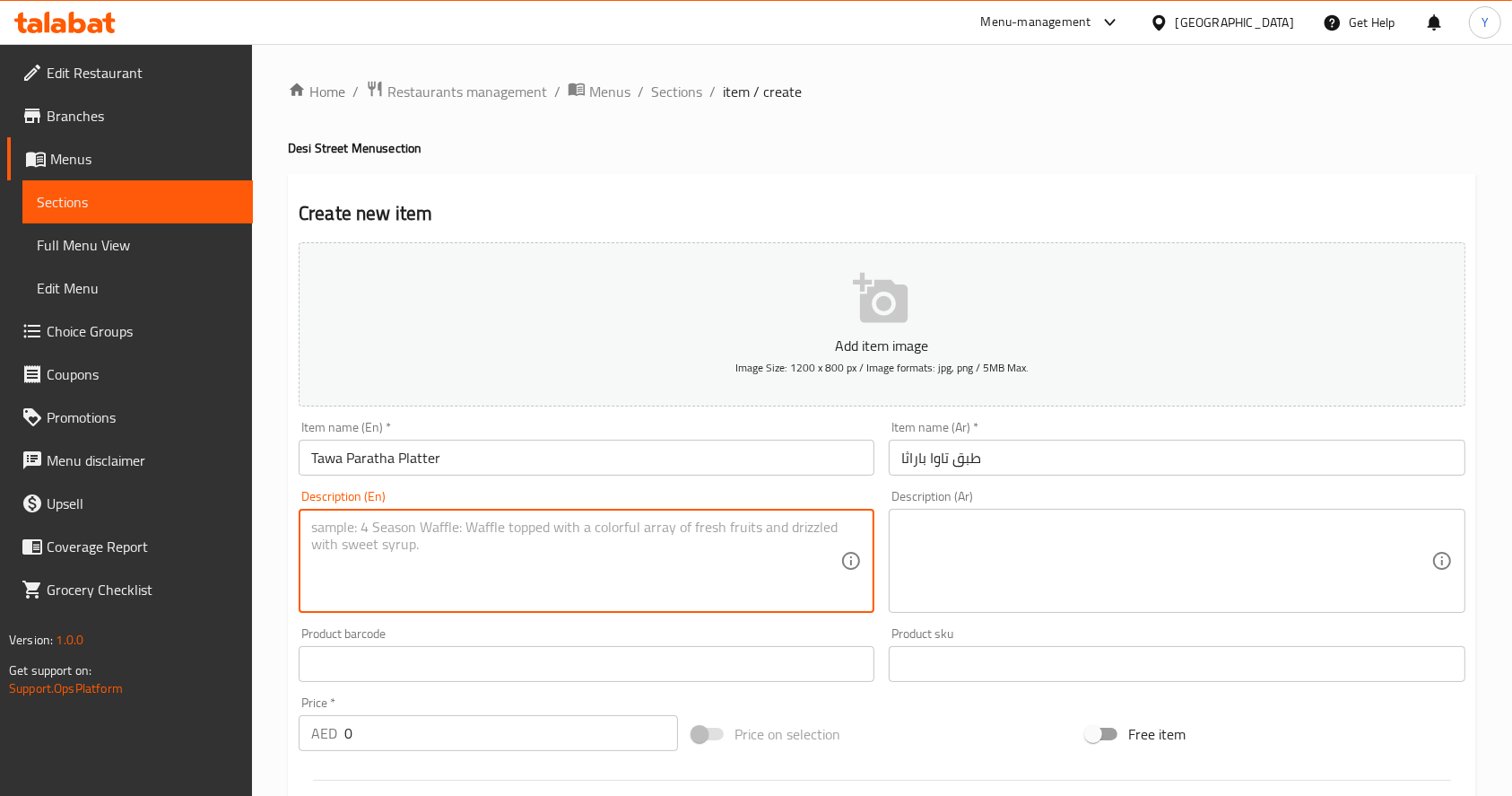
click at [624, 523] on textarea at bounding box center [575, 561] width 529 height 85
paste textarea "A soft, flaki Indian flatbread cooked on the tawa (griddle) with a touch of ghe…"
type textarea "A soft, flaki Indian flatbread cooked on the tawa (griddle) with a touch of ghe…"
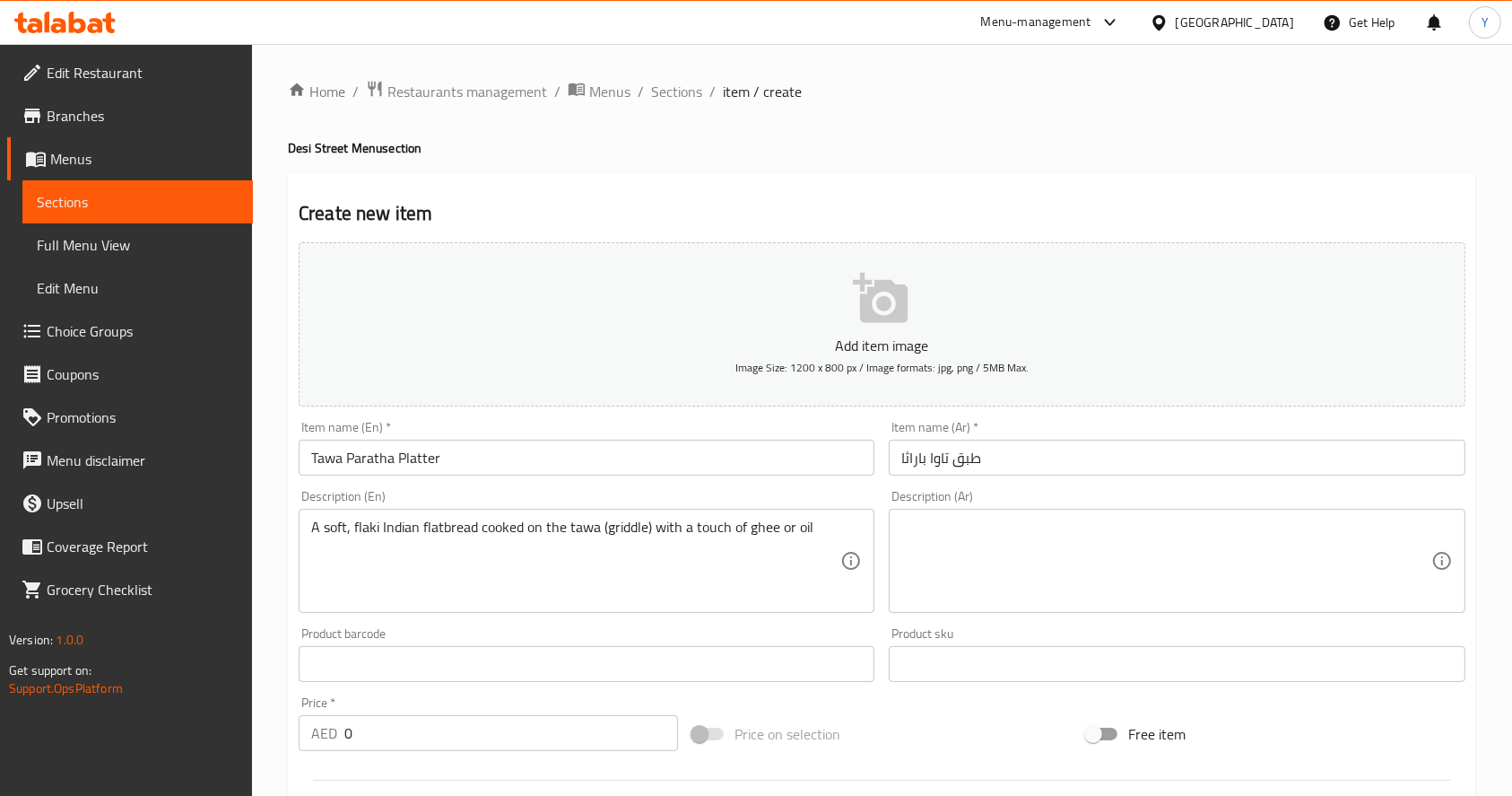
click at [983, 509] on div "Description (Ar)" at bounding box center [1177, 561] width 576 height 104
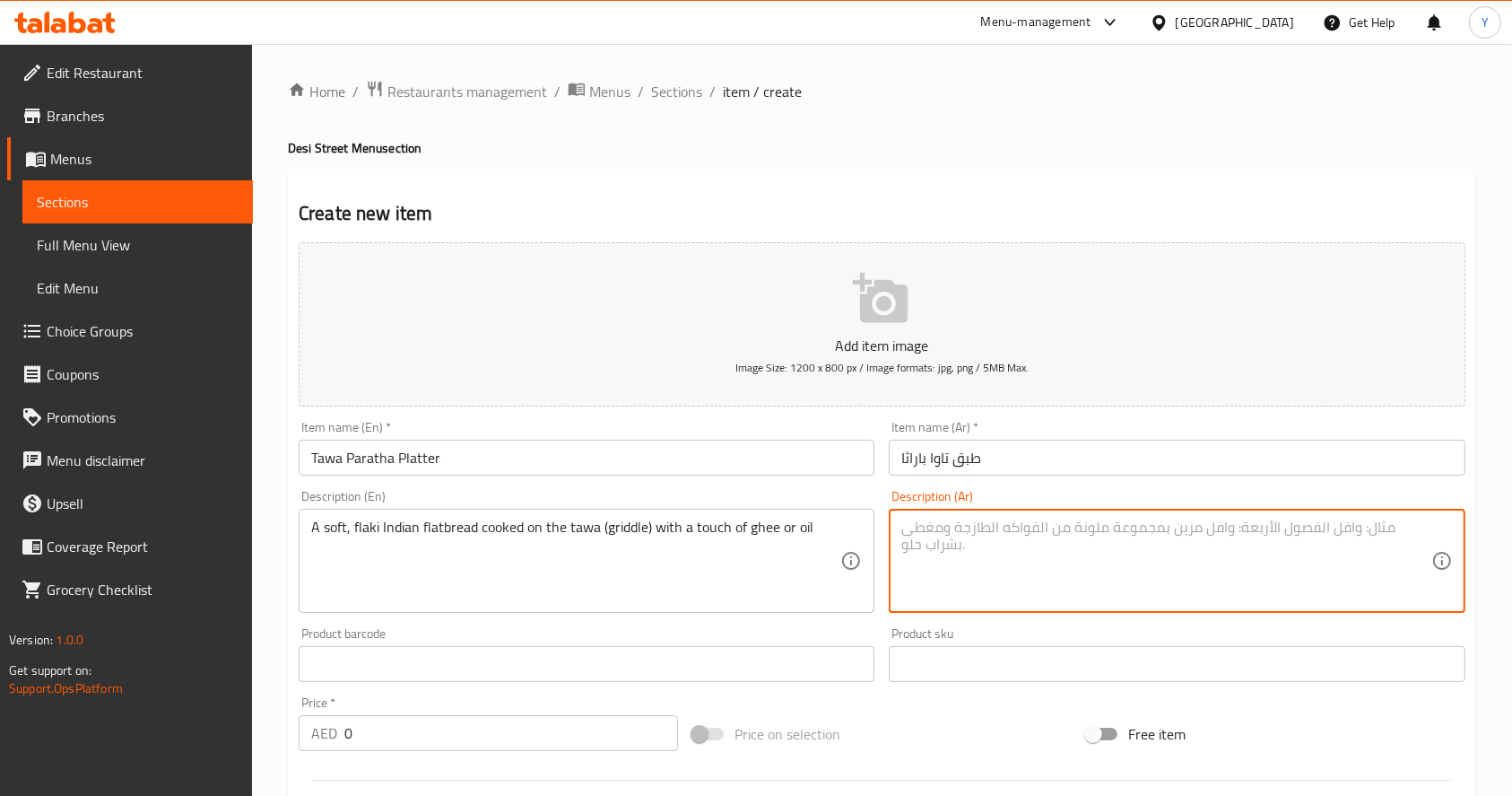
paste textarea "خبز هندي مسطح طري ومتقشر مطبوخ على الصاج مع لمسة من السمن أو الزيت"
type textarea "خبز هندي مسطح طري ومتقشر مطبوخ على الصاج مع لمسة من السمن أو الزيت"
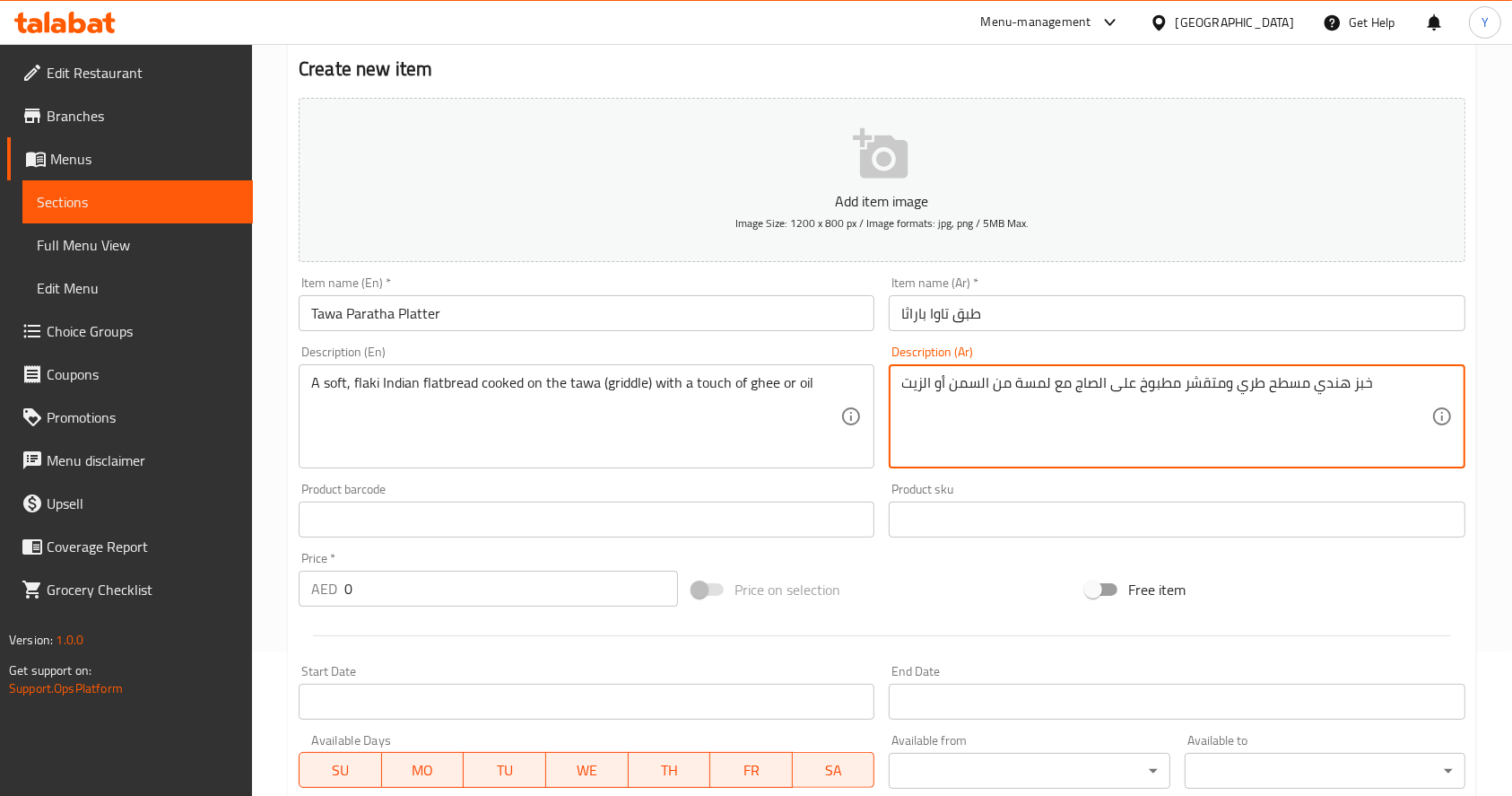
scroll to position [145, 0]
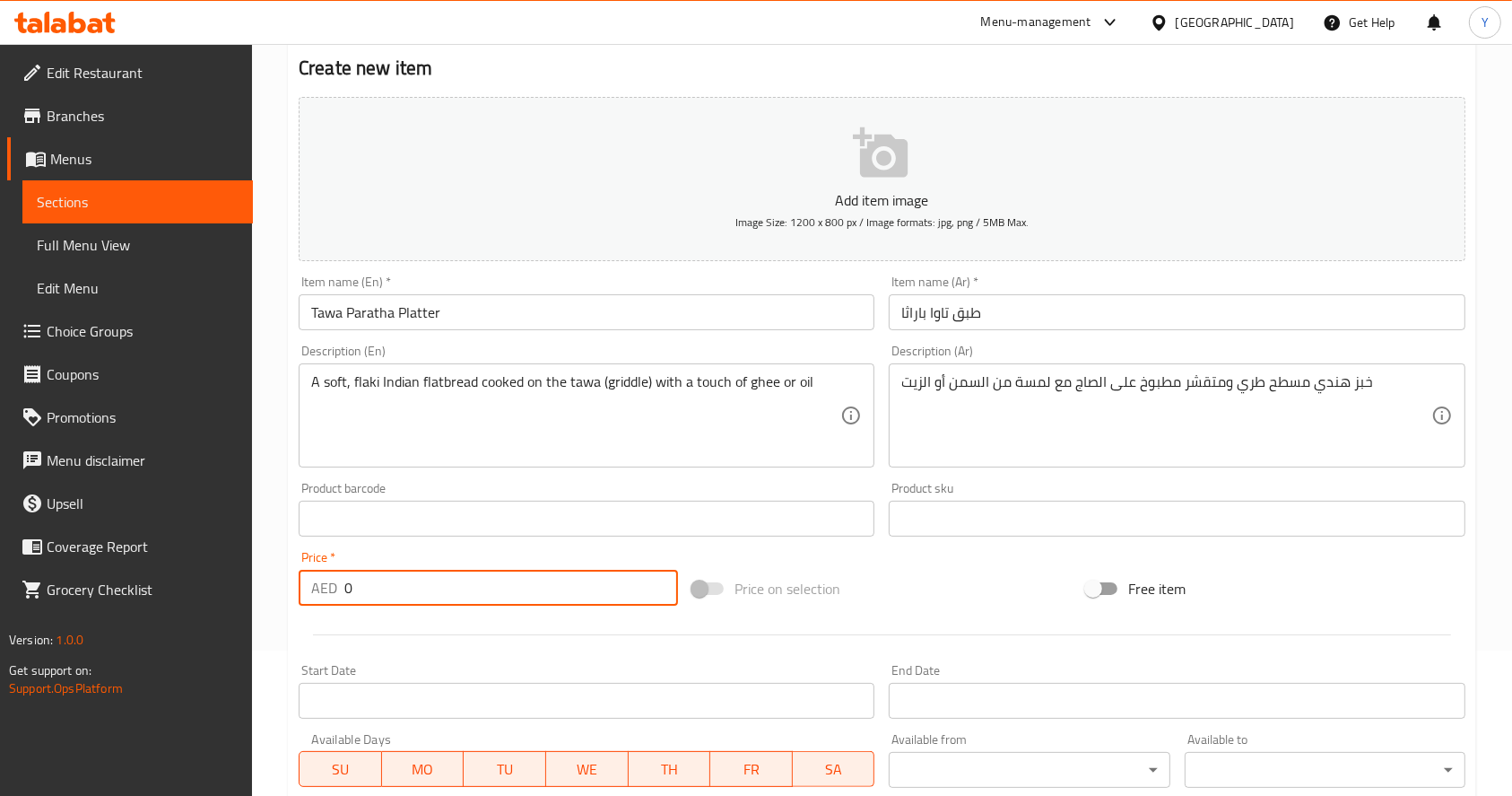
drag, startPoint x: 422, startPoint y: 586, endPoint x: 267, endPoint y: 587, distance: 155.0
click at [267, 587] on div "Home / Restaurants management / Menus / Sections / item / create Desi Street Me…" at bounding box center [883, 510] width 1261 height 1223
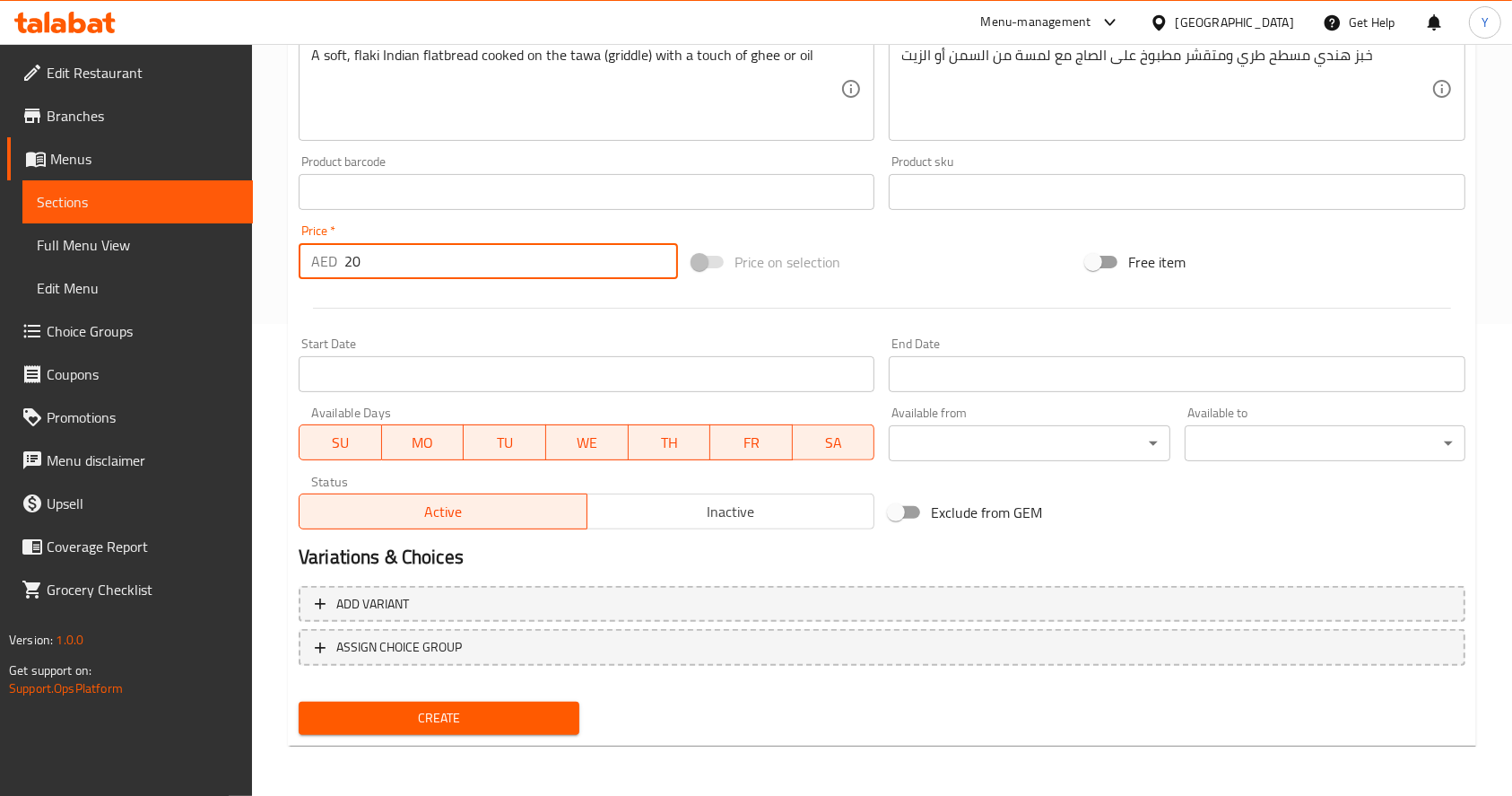
type input "20"
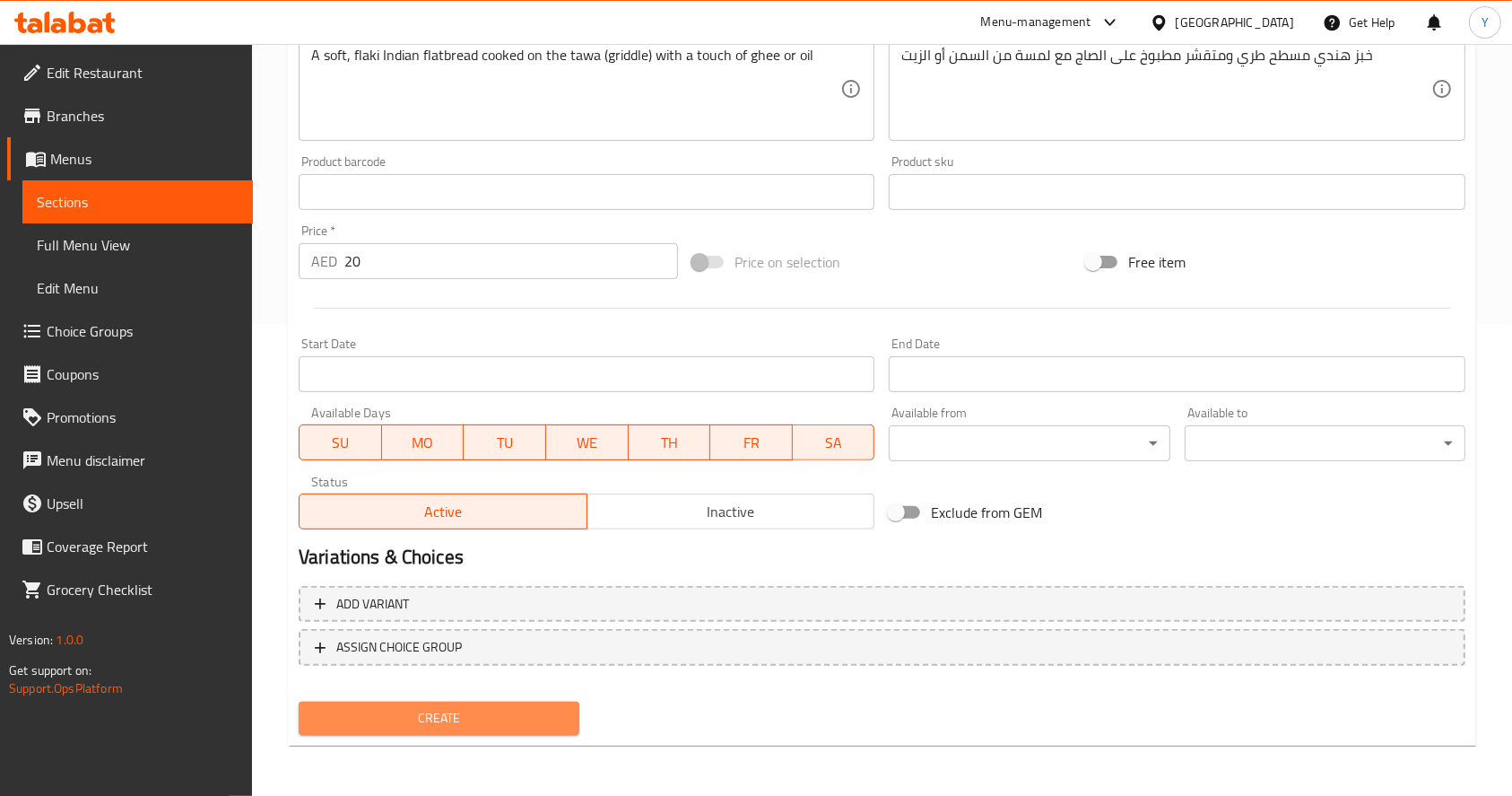
click at [480, 713] on span "Create" at bounding box center [439, 718] width 252 height 22
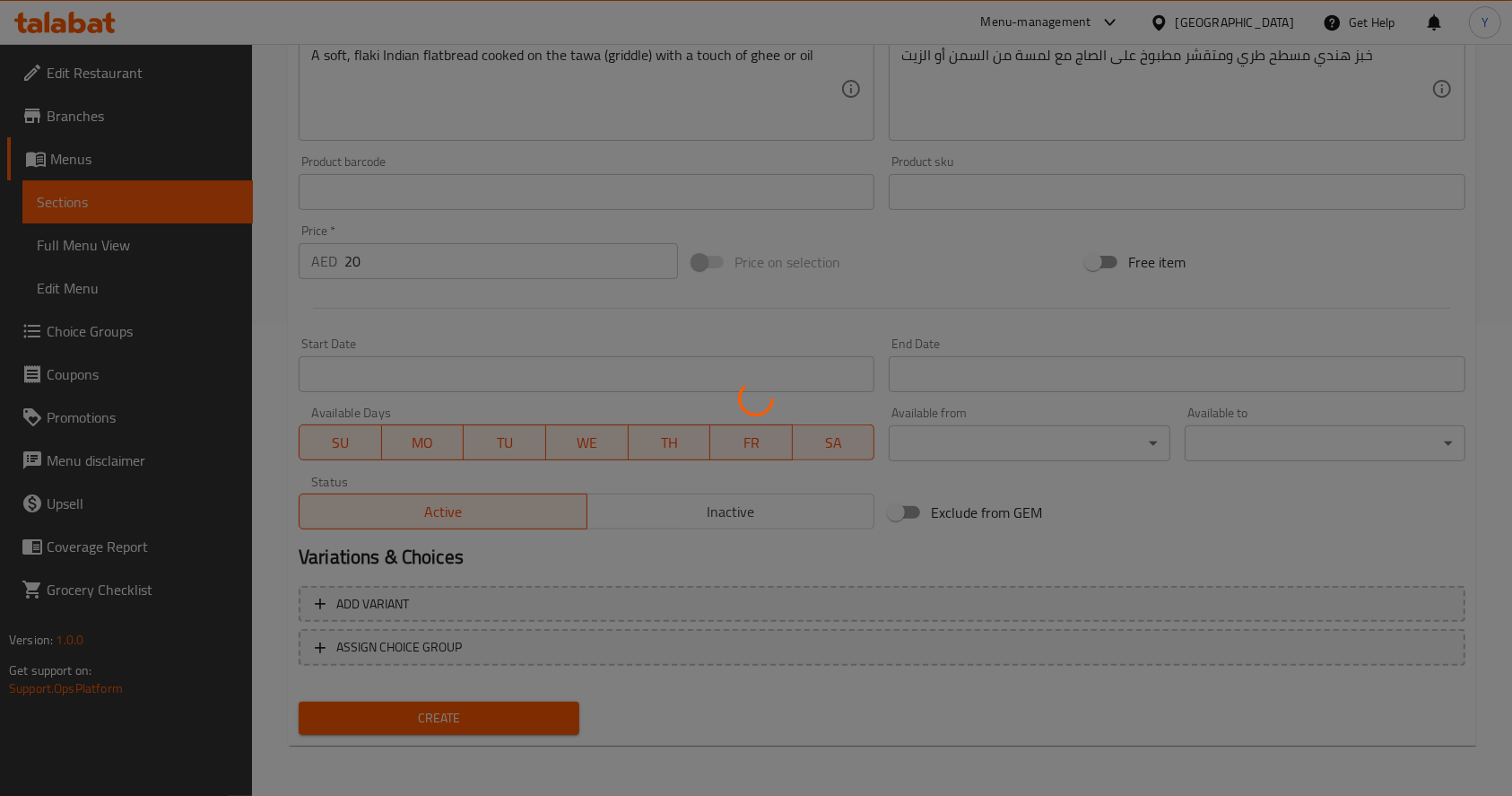
type input "0"
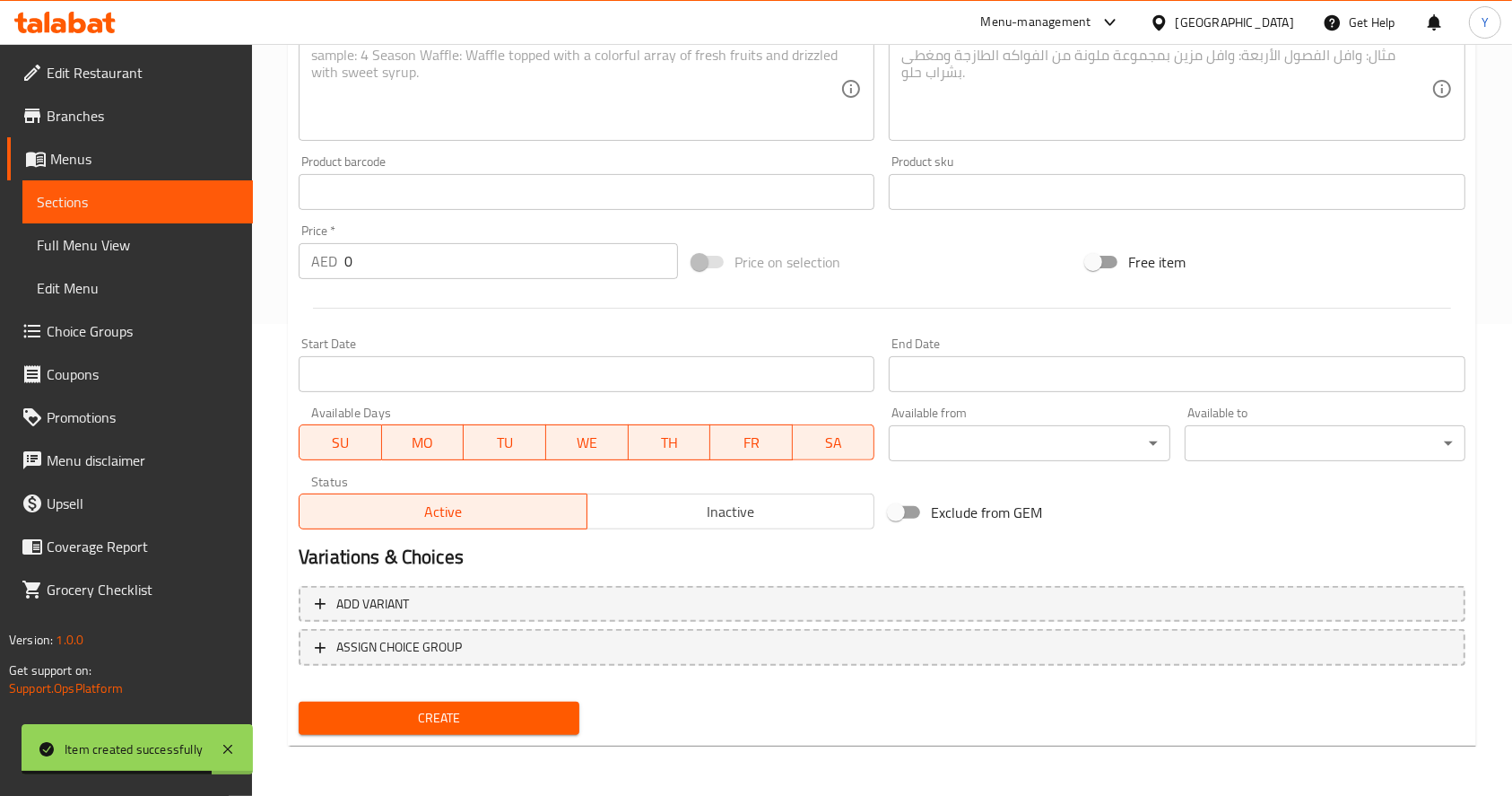
scroll to position [0, 0]
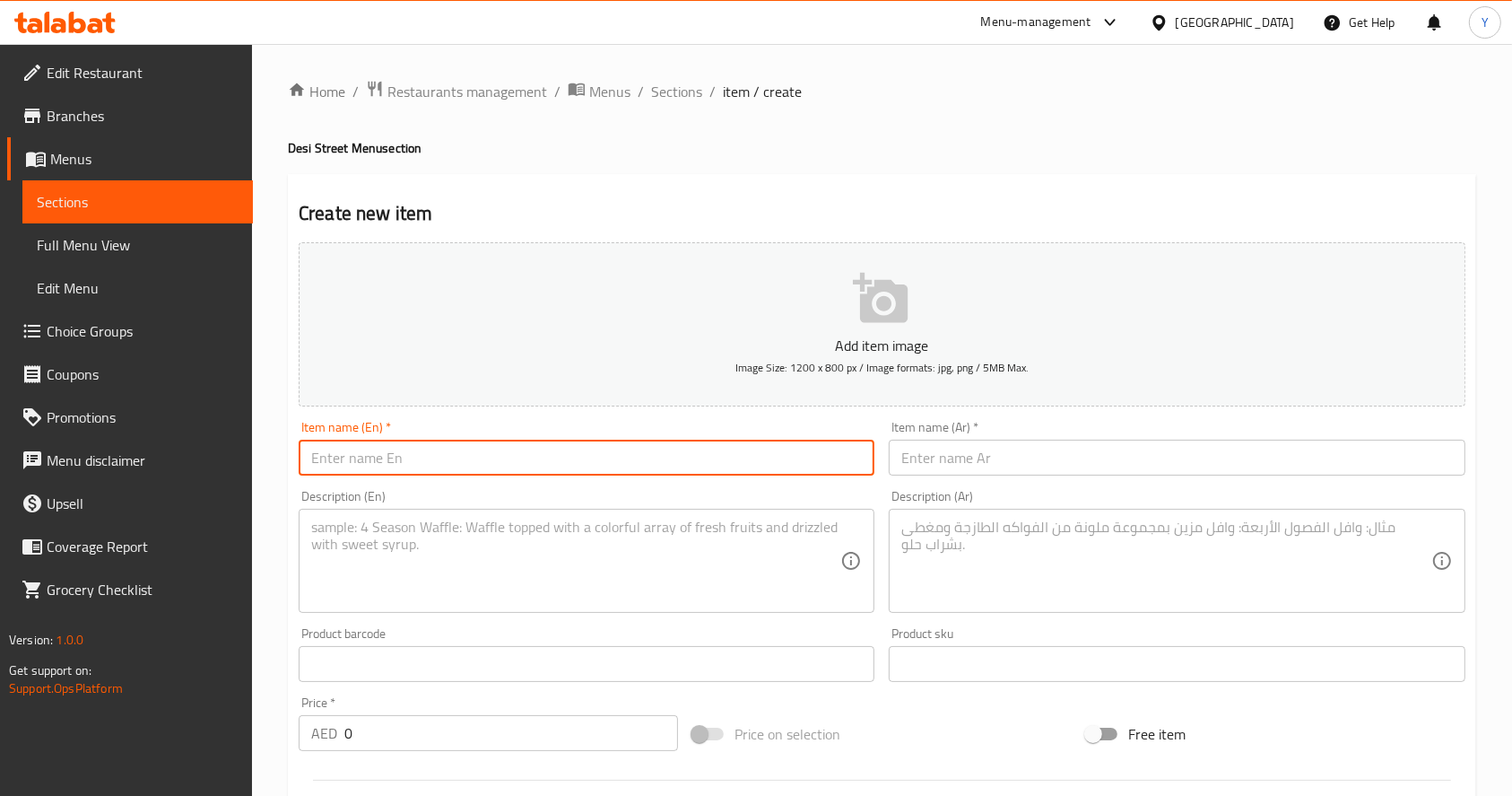
click at [505, 460] on input "text" at bounding box center [587, 457] width 576 height 36
paste input "Cheese Fondue"
type input "Cheese Fondue"
click at [512, 598] on textarea at bounding box center [575, 561] width 529 height 85
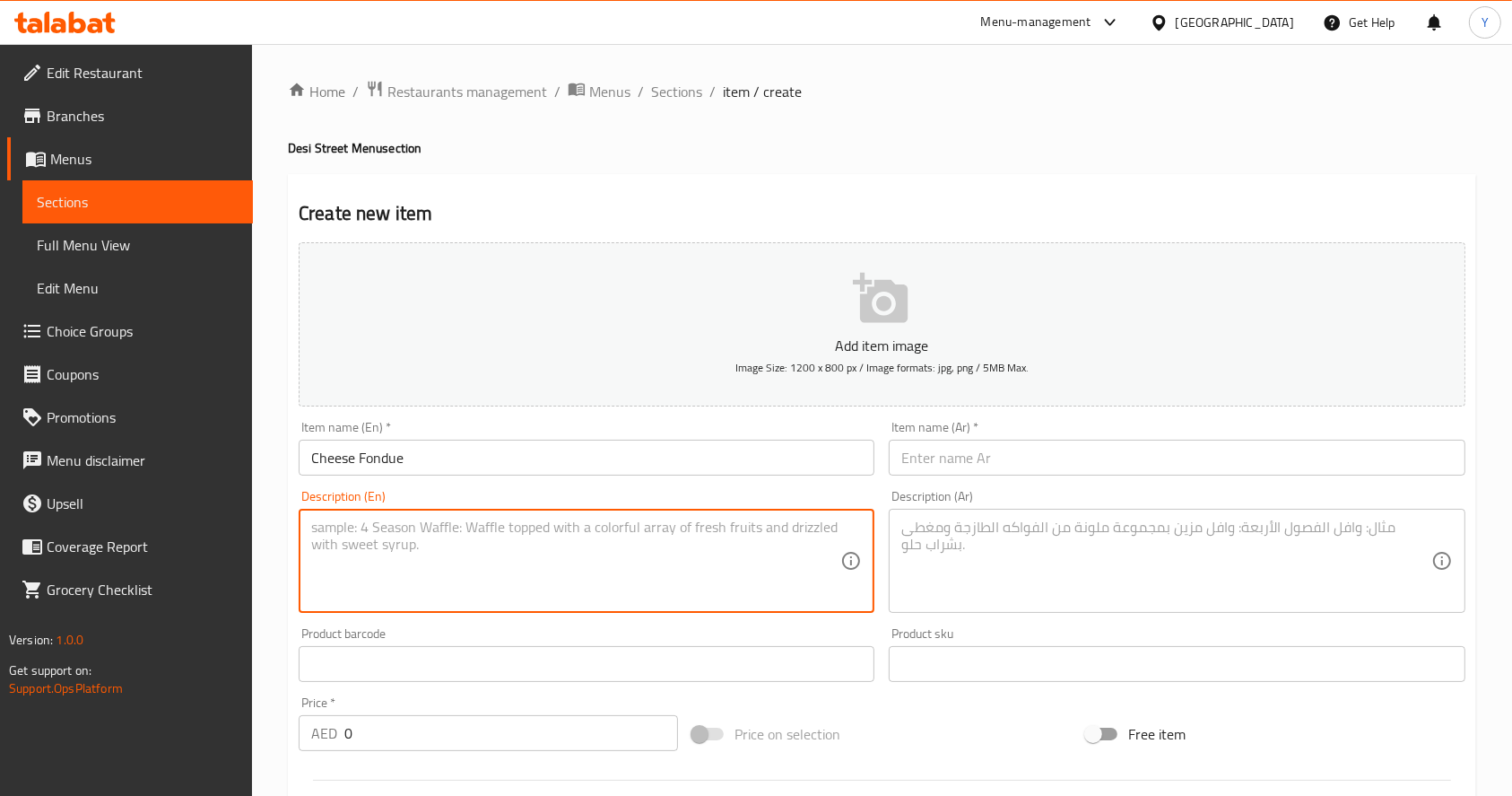
paste textarea "Melted three-cheese pot served with a selection of dippers - french fries, saut…"
type textarea "Melted three-cheese pot served with a selection of dippers - french fries, saut…"
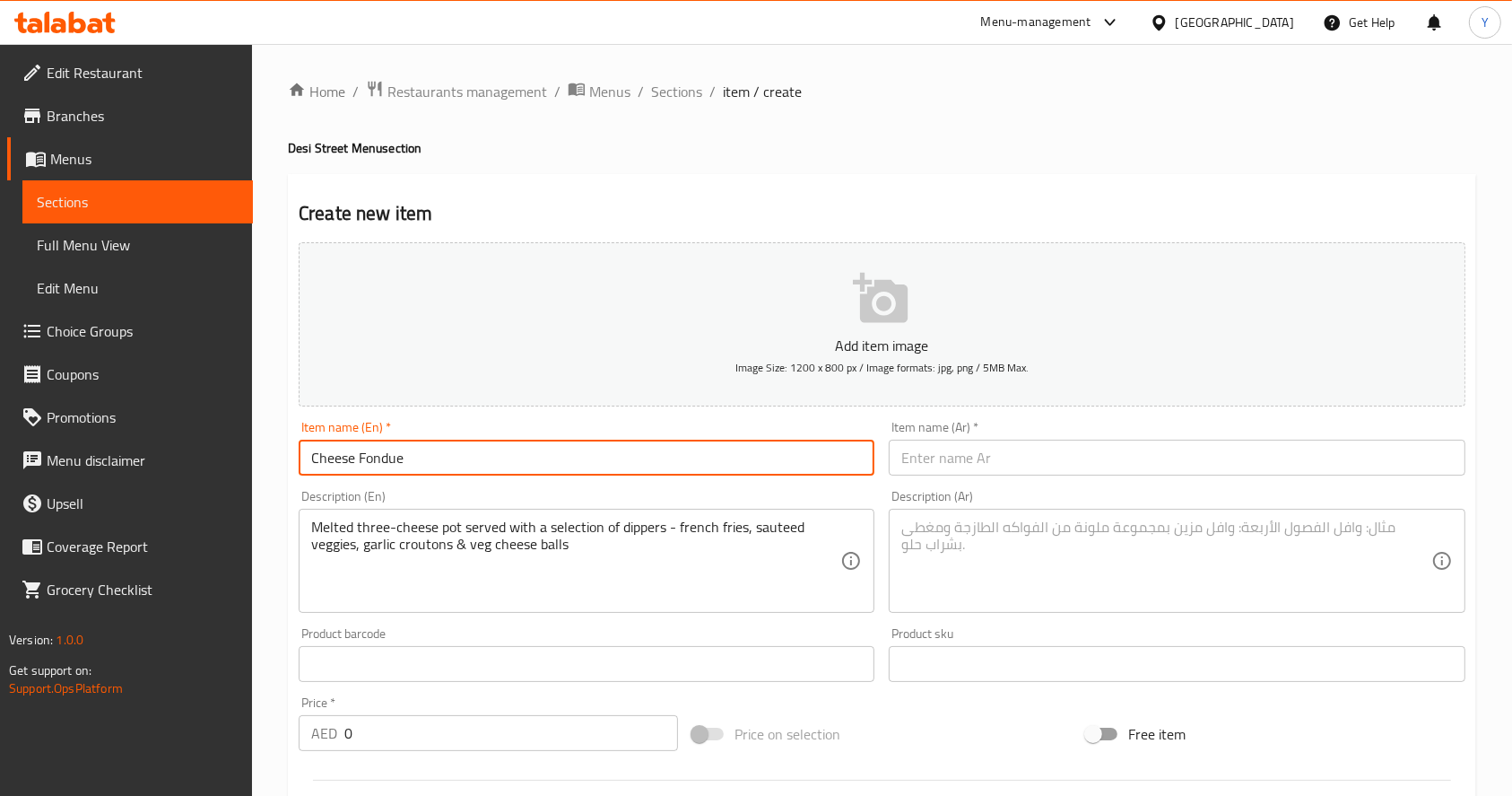
click at [641, 441] on input "Cheese Fondue" at bounding box center [587, 457] width 576 height 36
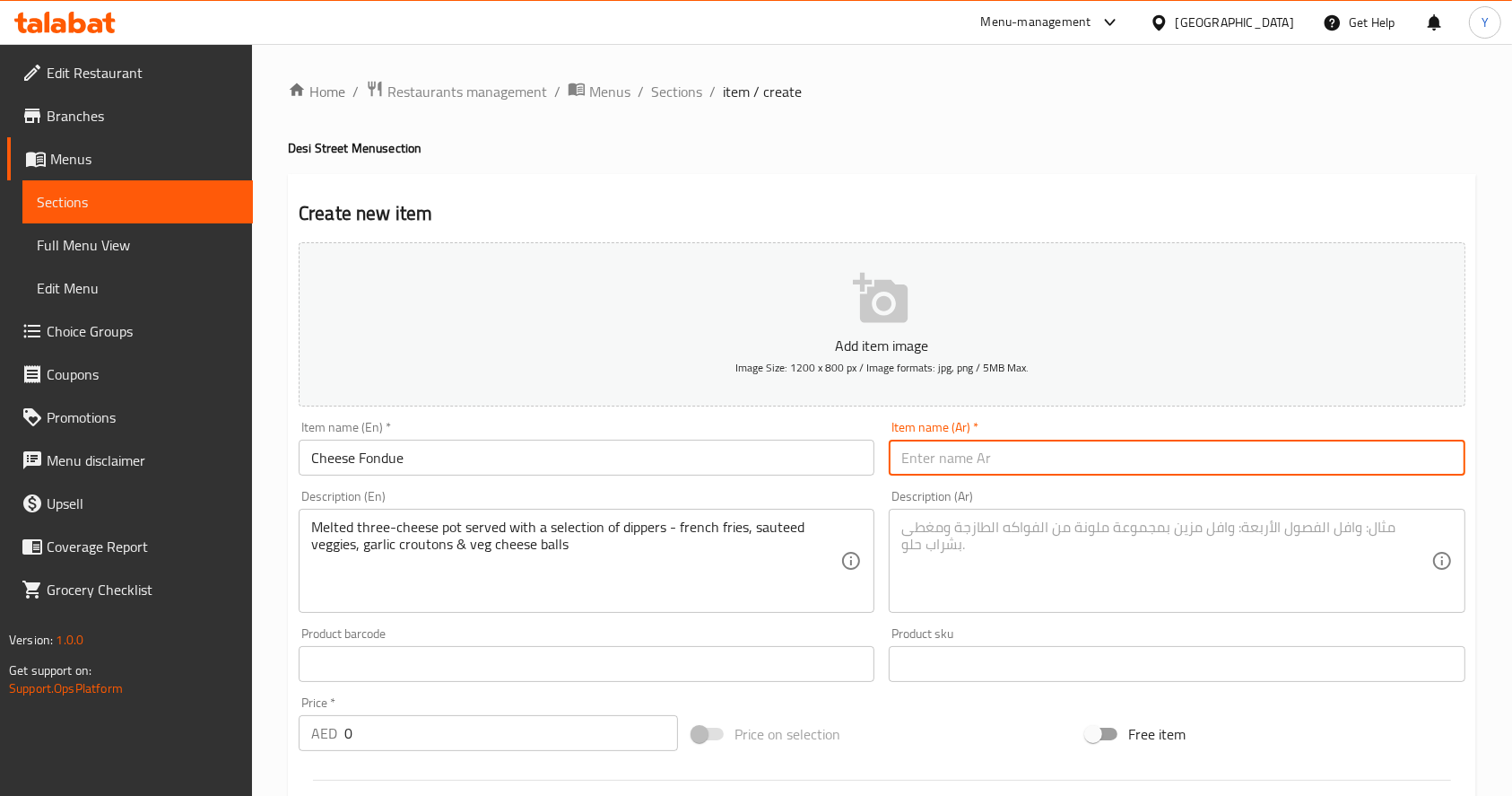
paste input "فوندو الجبن"
type input "فوندو الجبن"
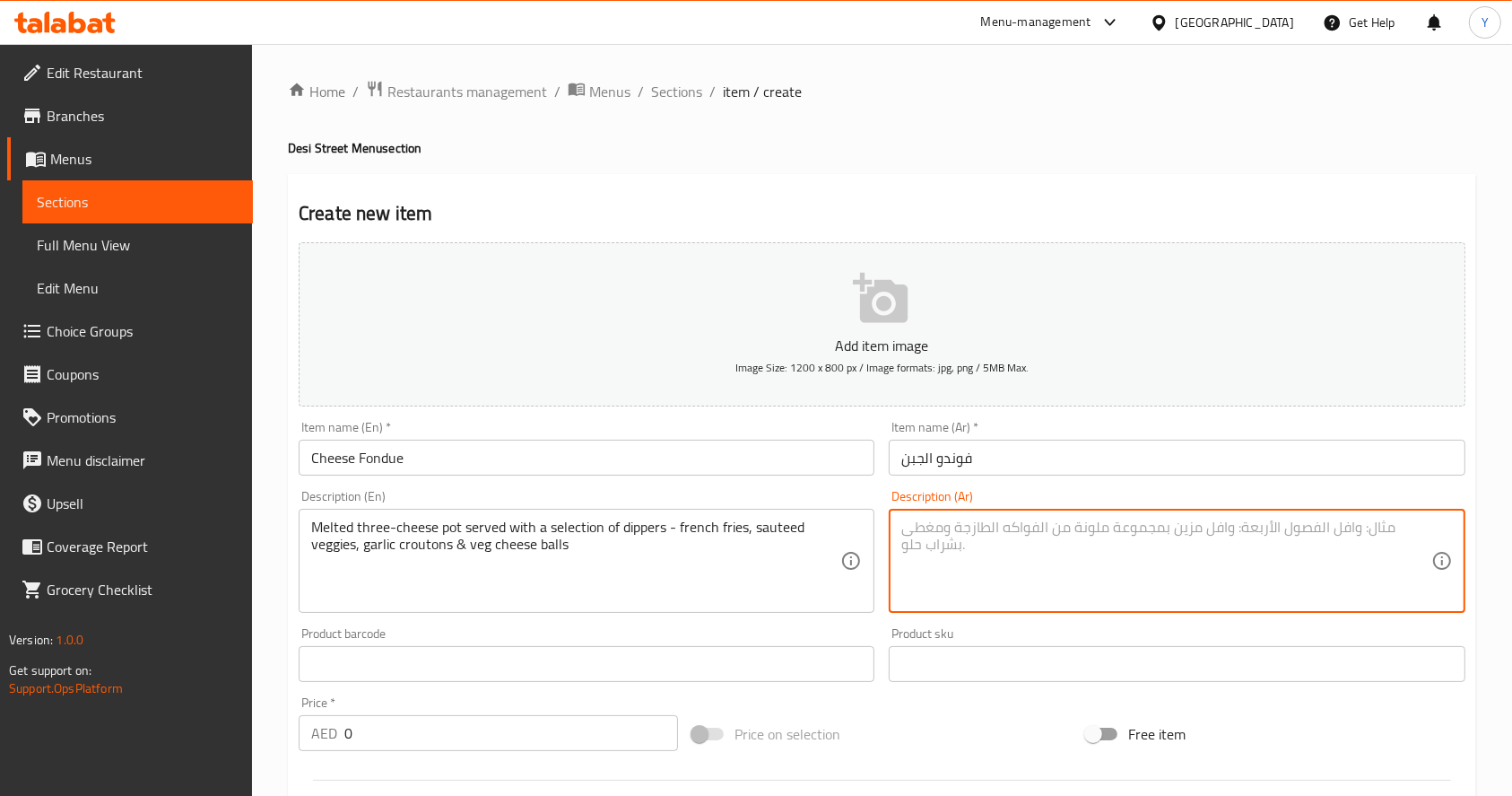
click at [952, 572] on textarea at bounding box center [1165, 561] width 529 height 85
paste textarea "وعاء من ثلاثة أنواع من الجبن الذائب يقدم مع مجموعة مختارة من المقبلات - بطاطس م…"
type textarea "وعاء من ثلاثة أنواع من الجبن الذائب يقدم مع مجموعة مختارة من المقبلات - بطاطس م…"
click at [380, 725] on input "0" at bounding box center [510, 732] width 334 height 36
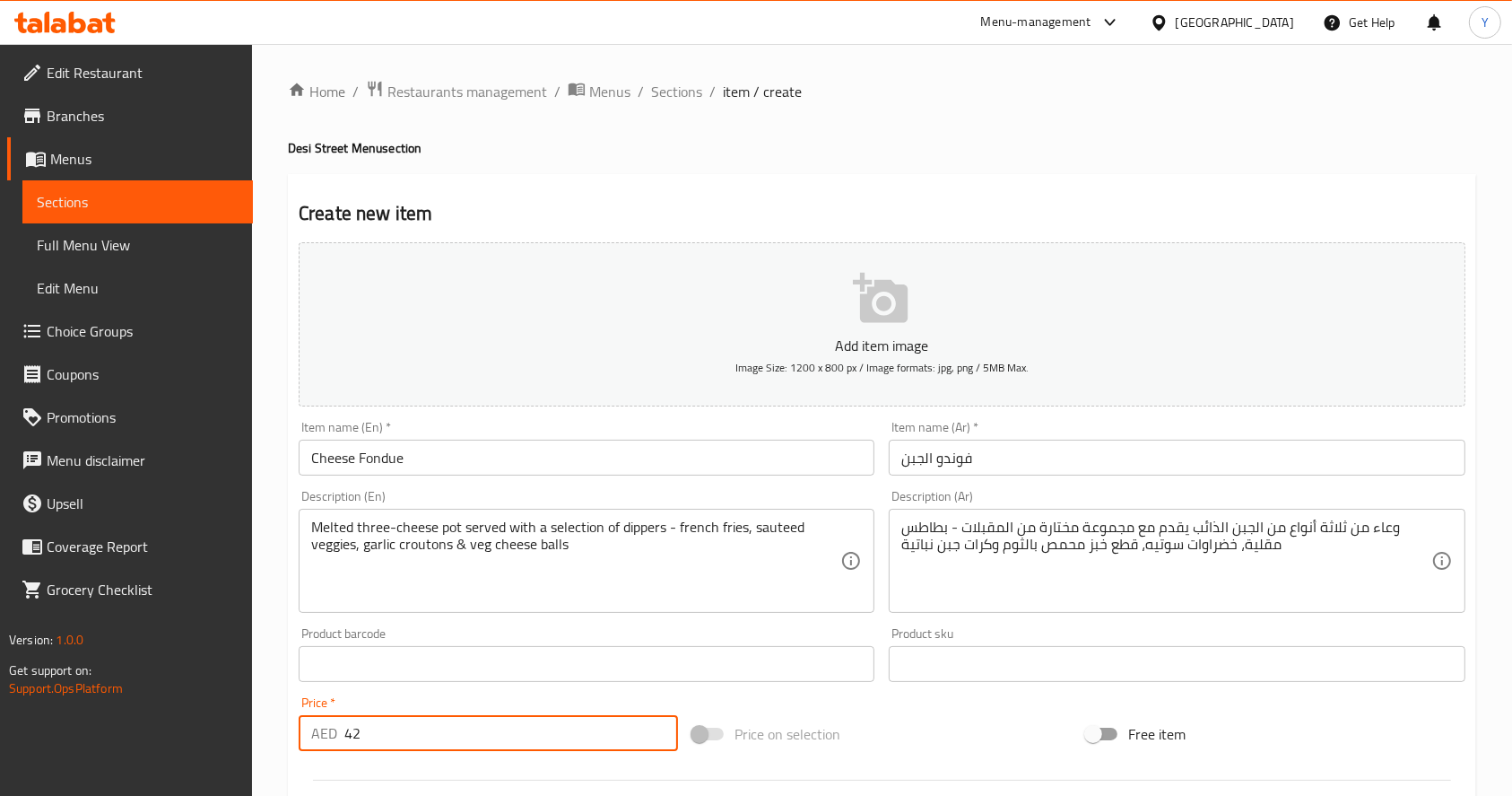
scroll to position [472, 0]
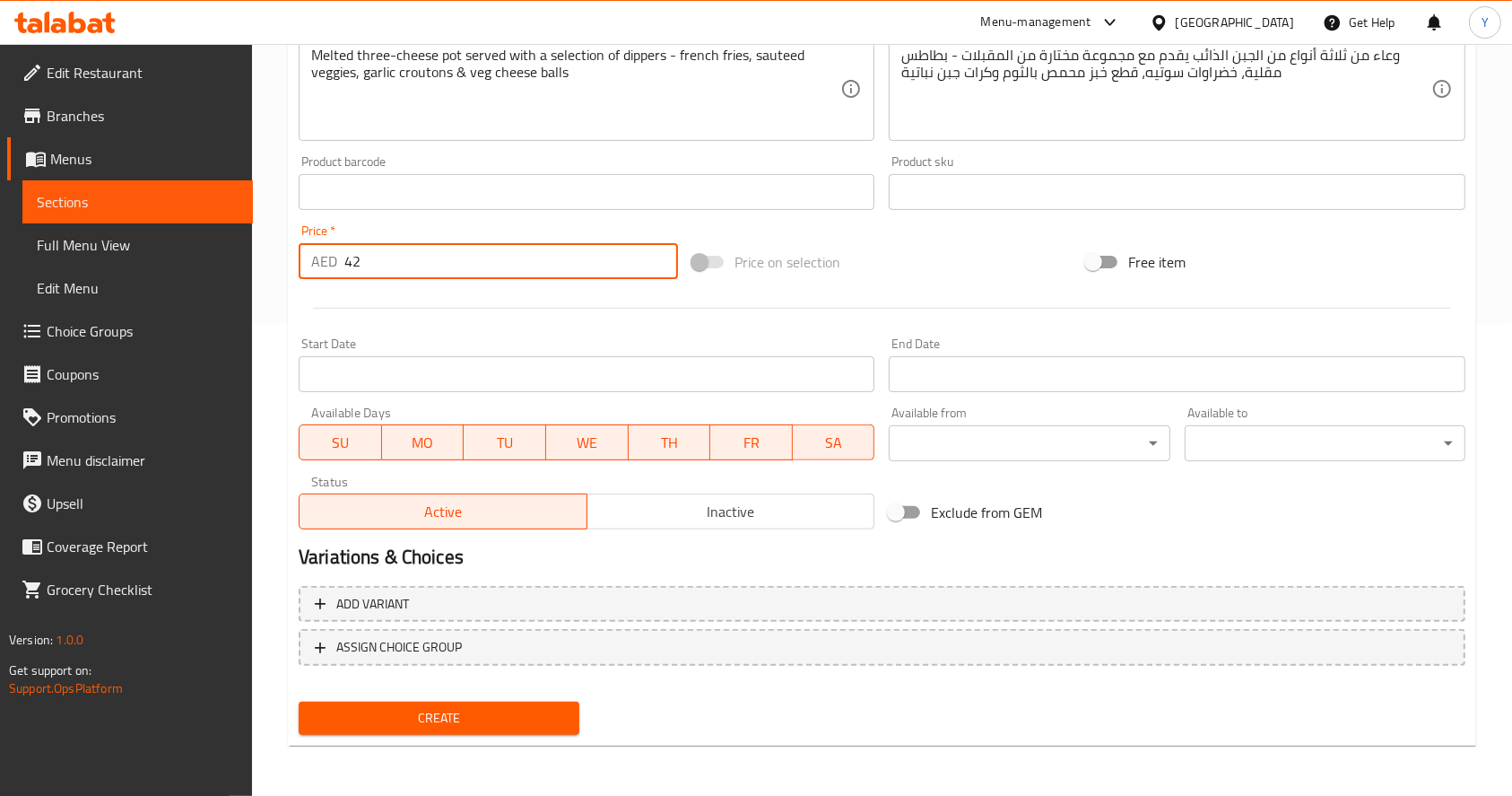
type input "42"
click at [397, 721] on span "Create" at bounding box center [439, 718] width 252 height 22
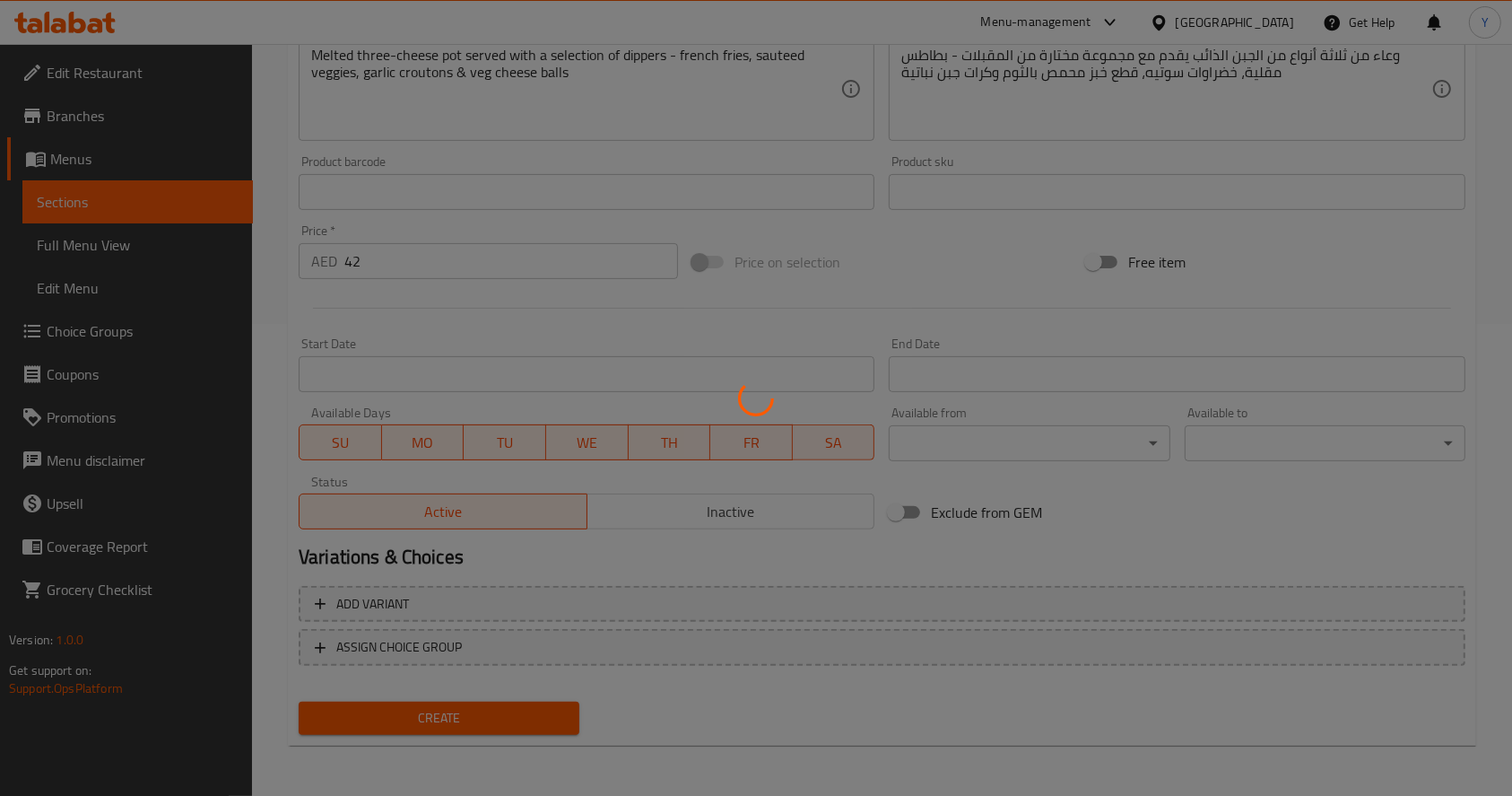
scroll to position [0, 0]
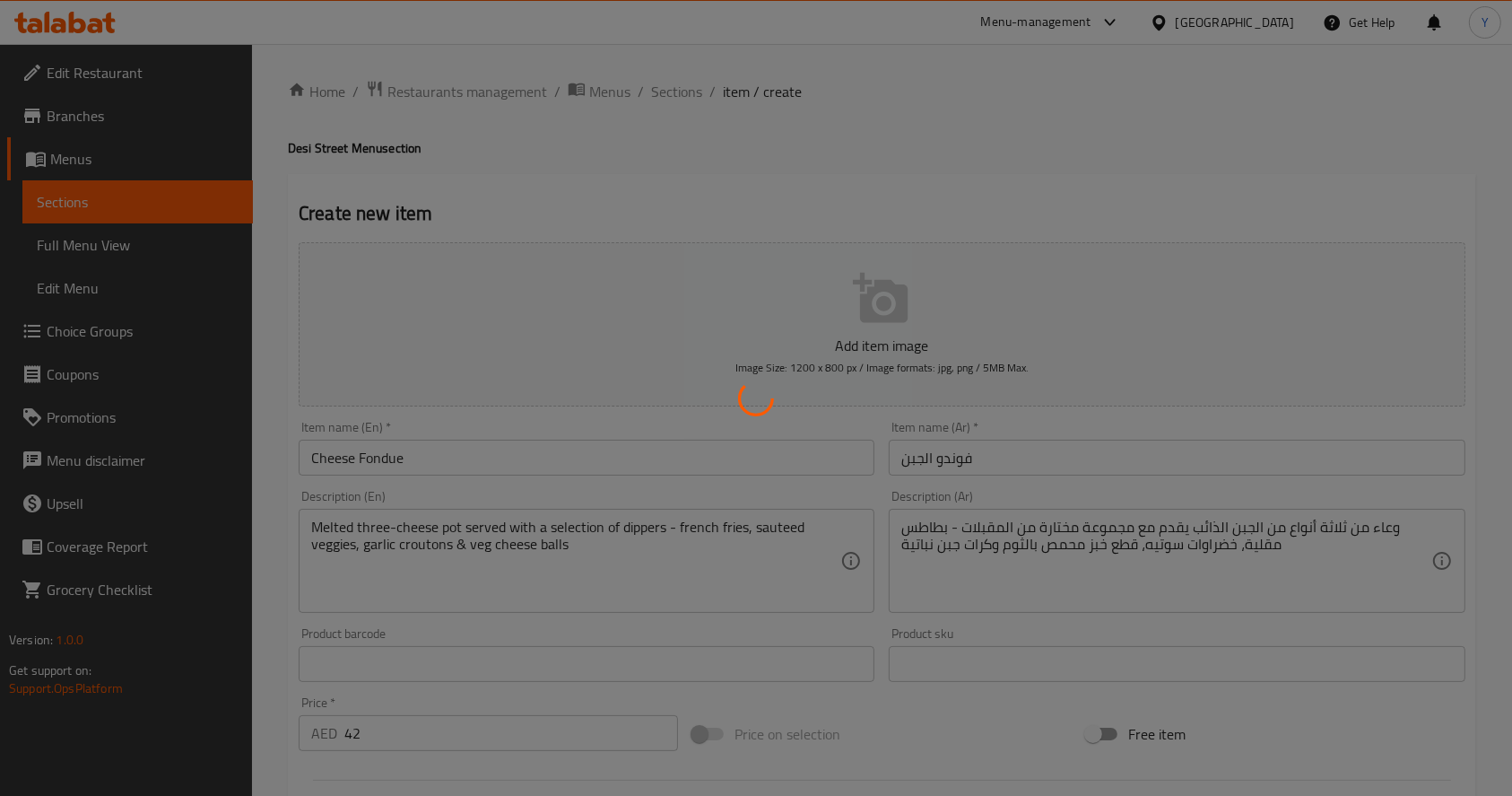
type input "0"
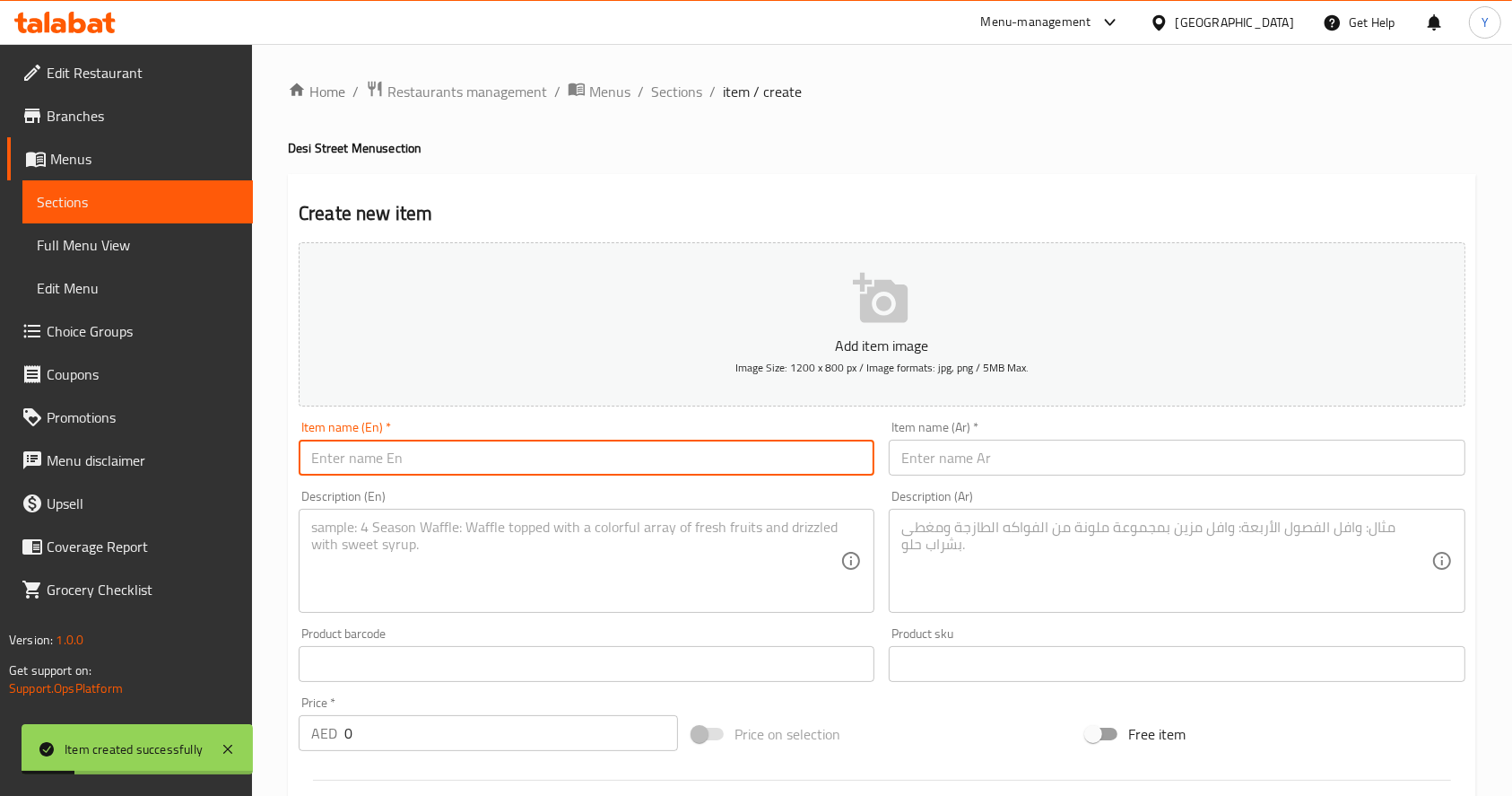
click at [644, 468] on input "text" at bounding box center [587, 457] width 576 height 36
paste input "Mexican Grill Quesadilla"
type input "Mexican Grill Quesadilla"
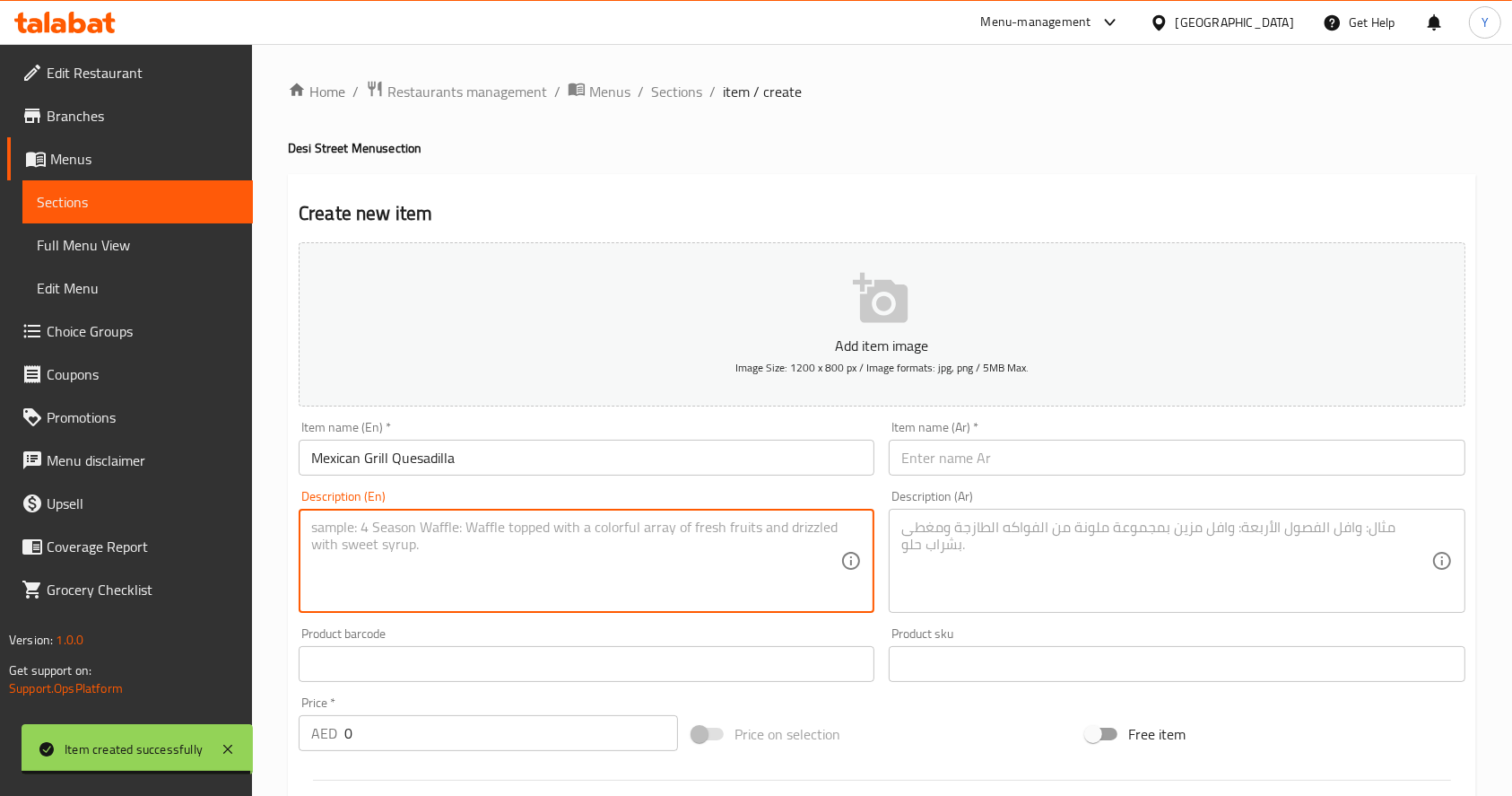
click at [576, 575] on textarea at bounding box center [575, 561] width 529 height 85
paste textarea "Soft tortilla stuffed with fajita veggies, beans, corn, cheese & sauce, grilled…"
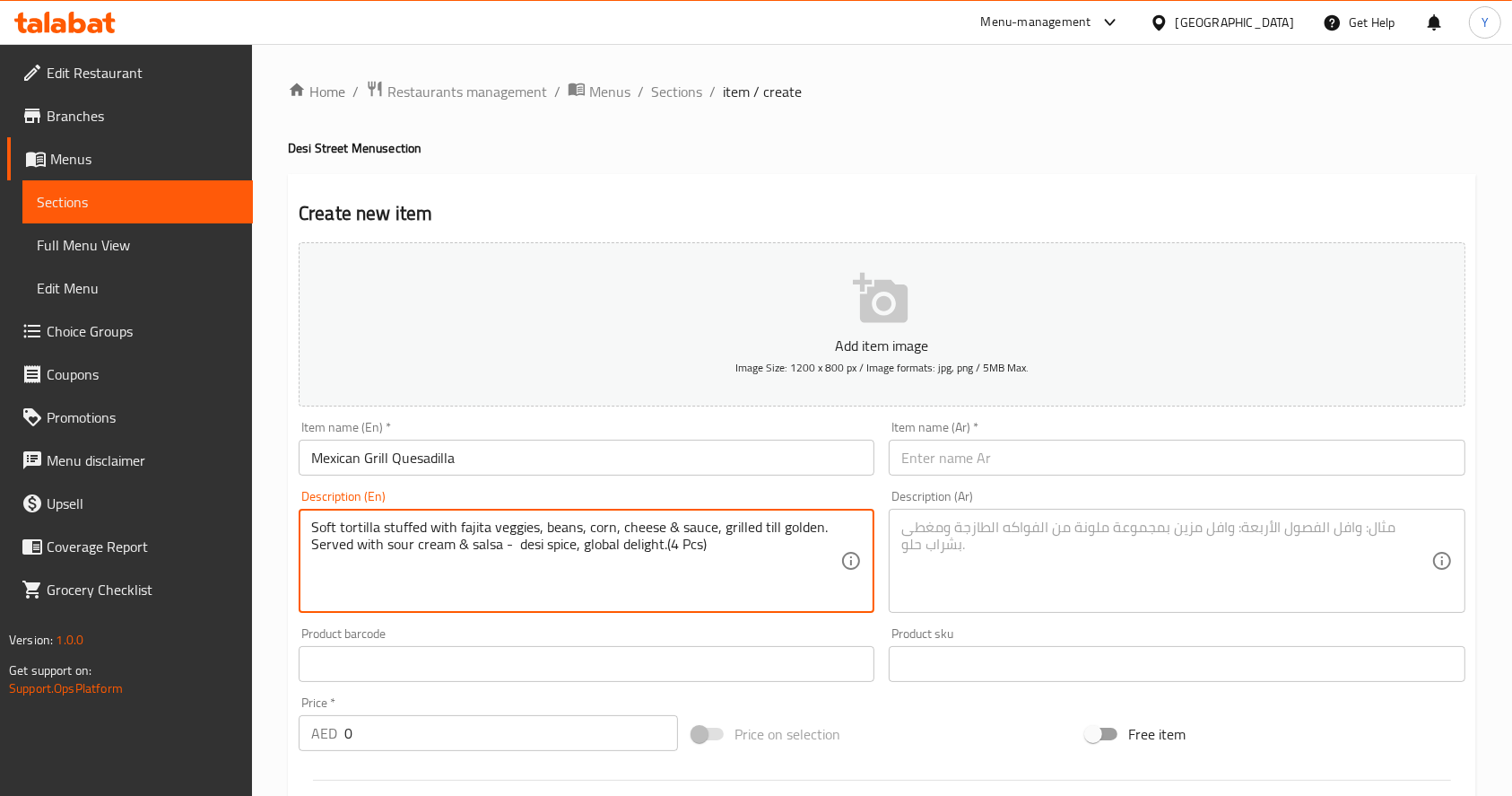
type textarea "Soft tortilla stuffed with fajita veggies, beans, corn, cheese & sauce, grilled…"
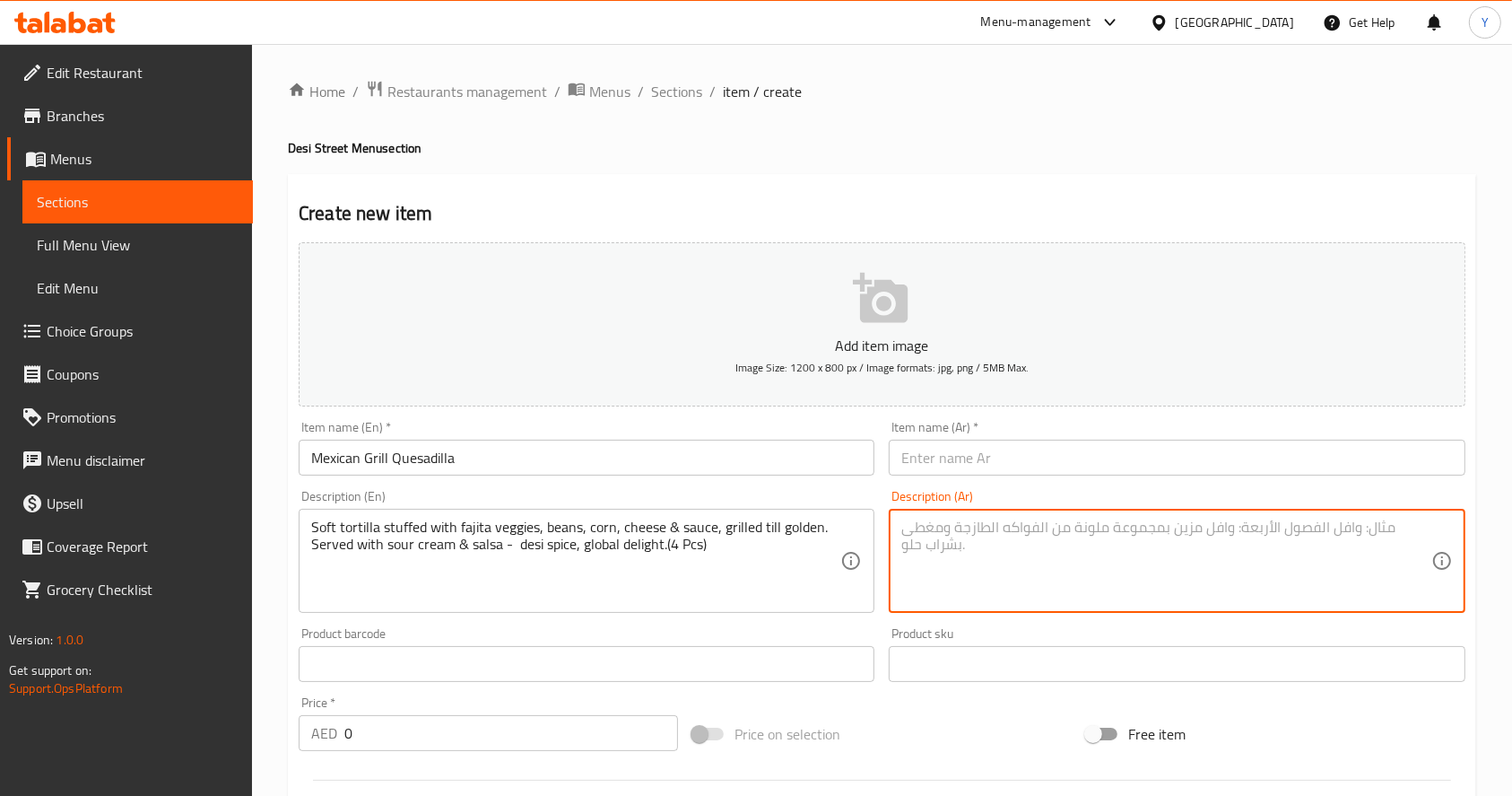
click at [1021, 539] on textarea at bounding box center [1165, 561] width 529 height 85
paste textarea "تورتيلا طرية محشوة بخضراوات الفاهيتا، والفاصوليا، والذرة، والجبن، والصلصة، مشوي…"
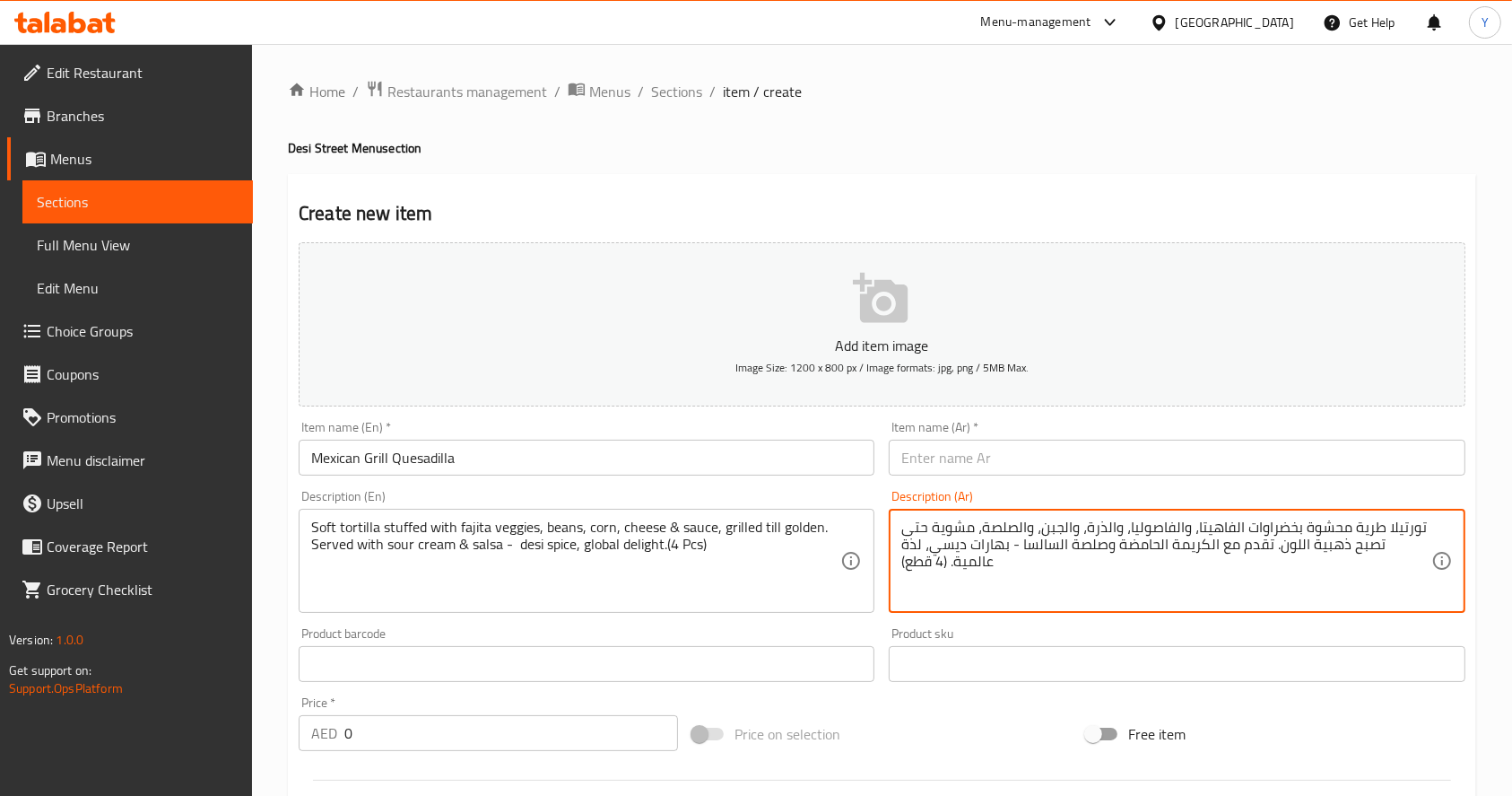
type textarea "تورتيلا طرية محشوة بخضراوات الفاهيتا، والفاصوليا، والذرة، والجبن، والصلصة، مشوي…"
click at [695, 456] on input "Mexican Grill Quesadilla" at bounding box center [587, 457] width 576 height 36
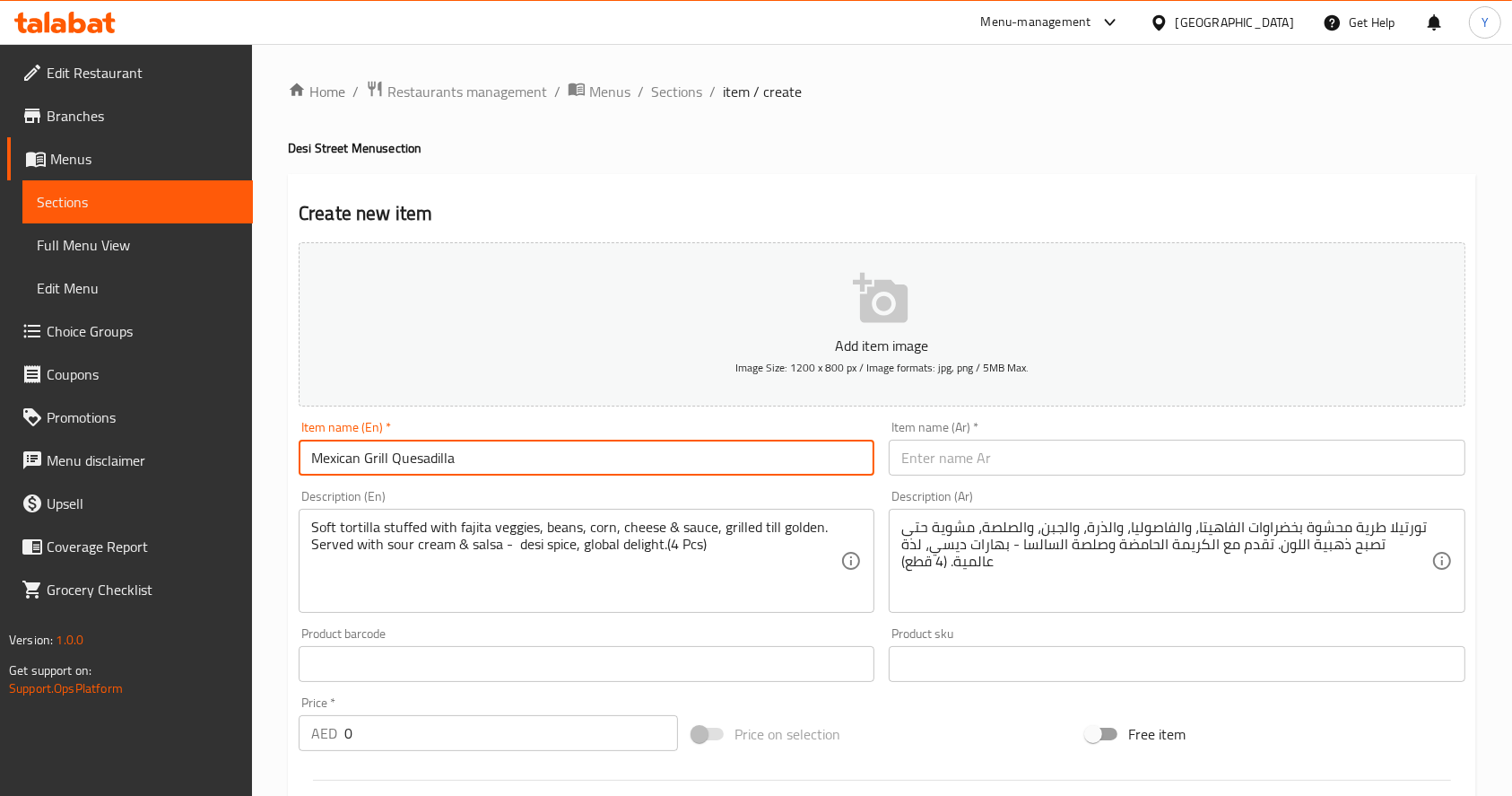
click at [950, 466] on input "text" at bounding box center [1177, 457] width 576 height 36
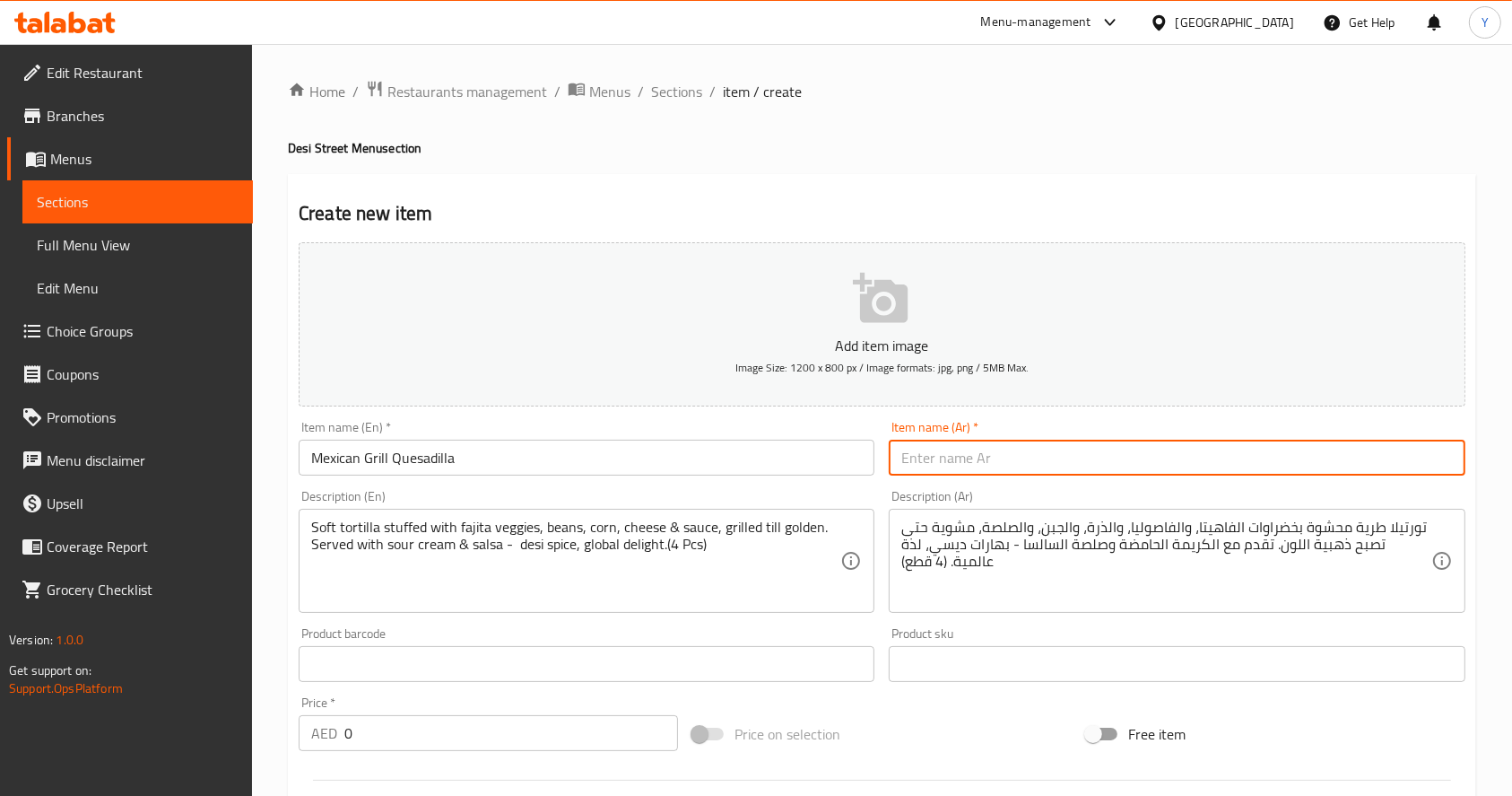
paste input "كيساديلا مشوية مكسيكية"
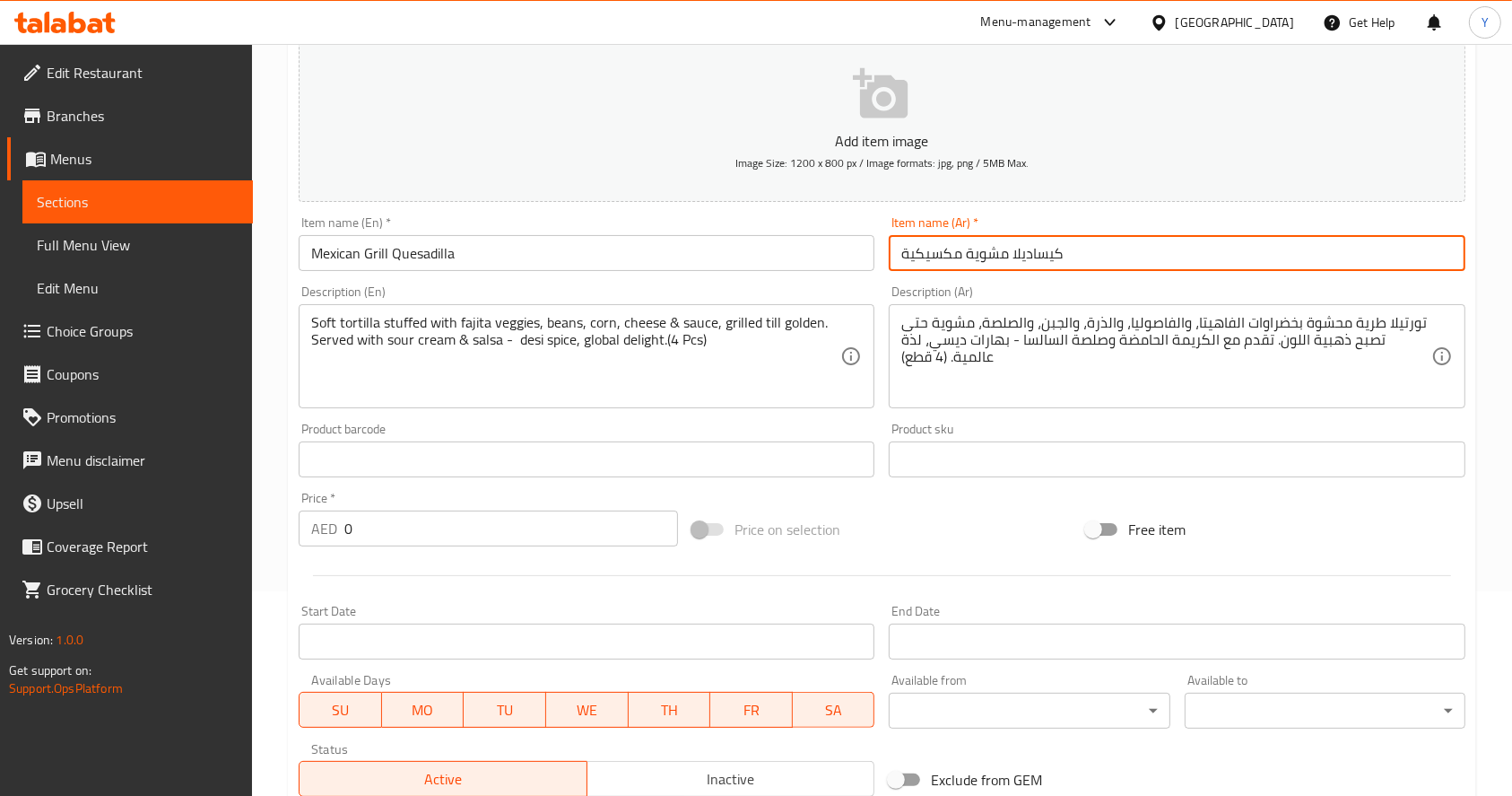
scroll to position [205, 0]
type input "كيساديلا مشوية مكسيكية"
drag, startPoint x: 462, startPoint y: 529, endPoint x: 287, endPoint y: 570, distance: 179.7
click at [288, 570] on div "Create new item Add item image Image Size: 1200 x 800 px / Image formats: jpg, …" at bounding box center [882, 491] width 1188 height 1045
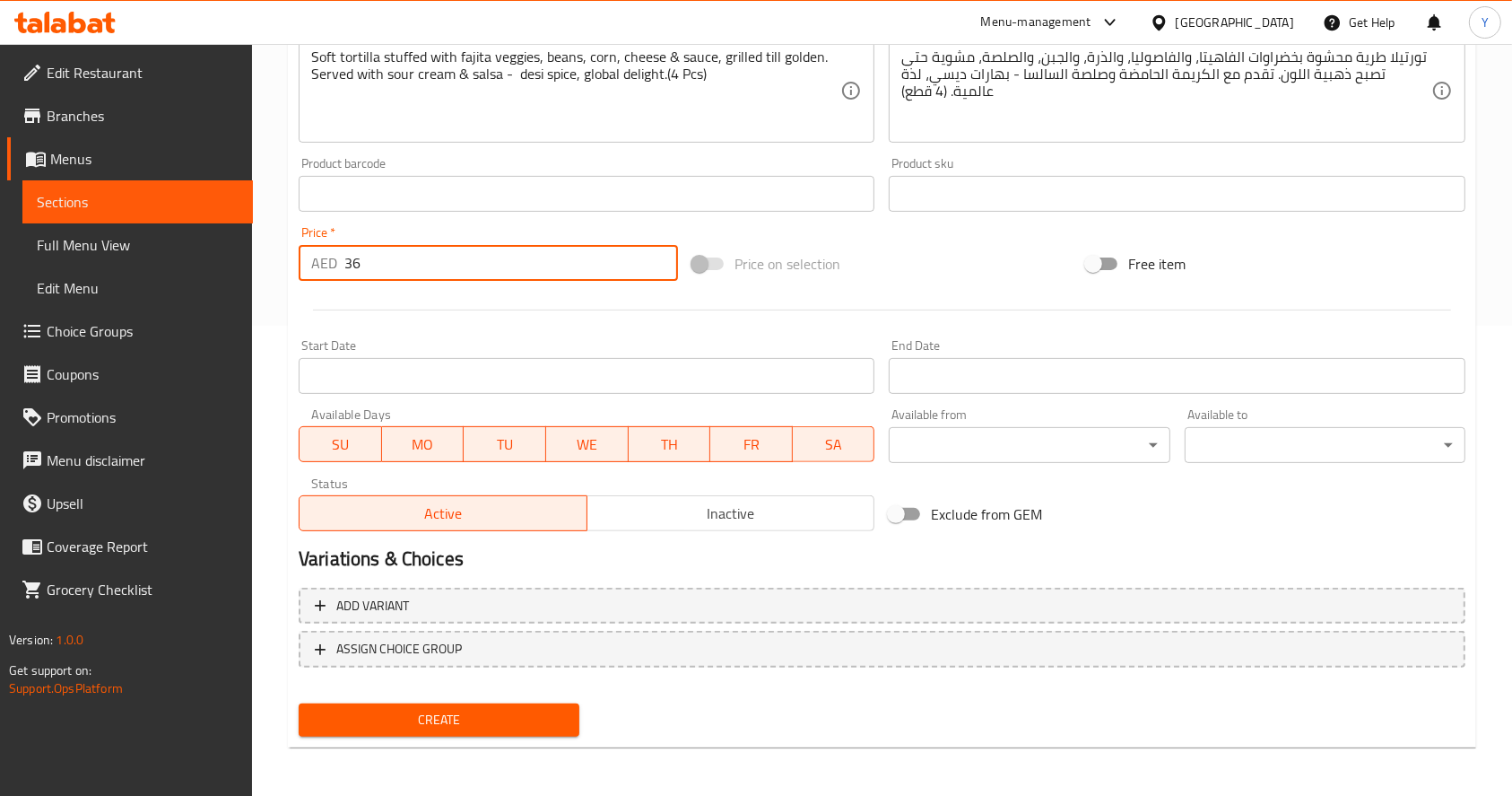
scroll to position [472, 0]
type input "36"
click at [422, 712] on span "Create" at bounding box center [439, 718] width 252 height 22
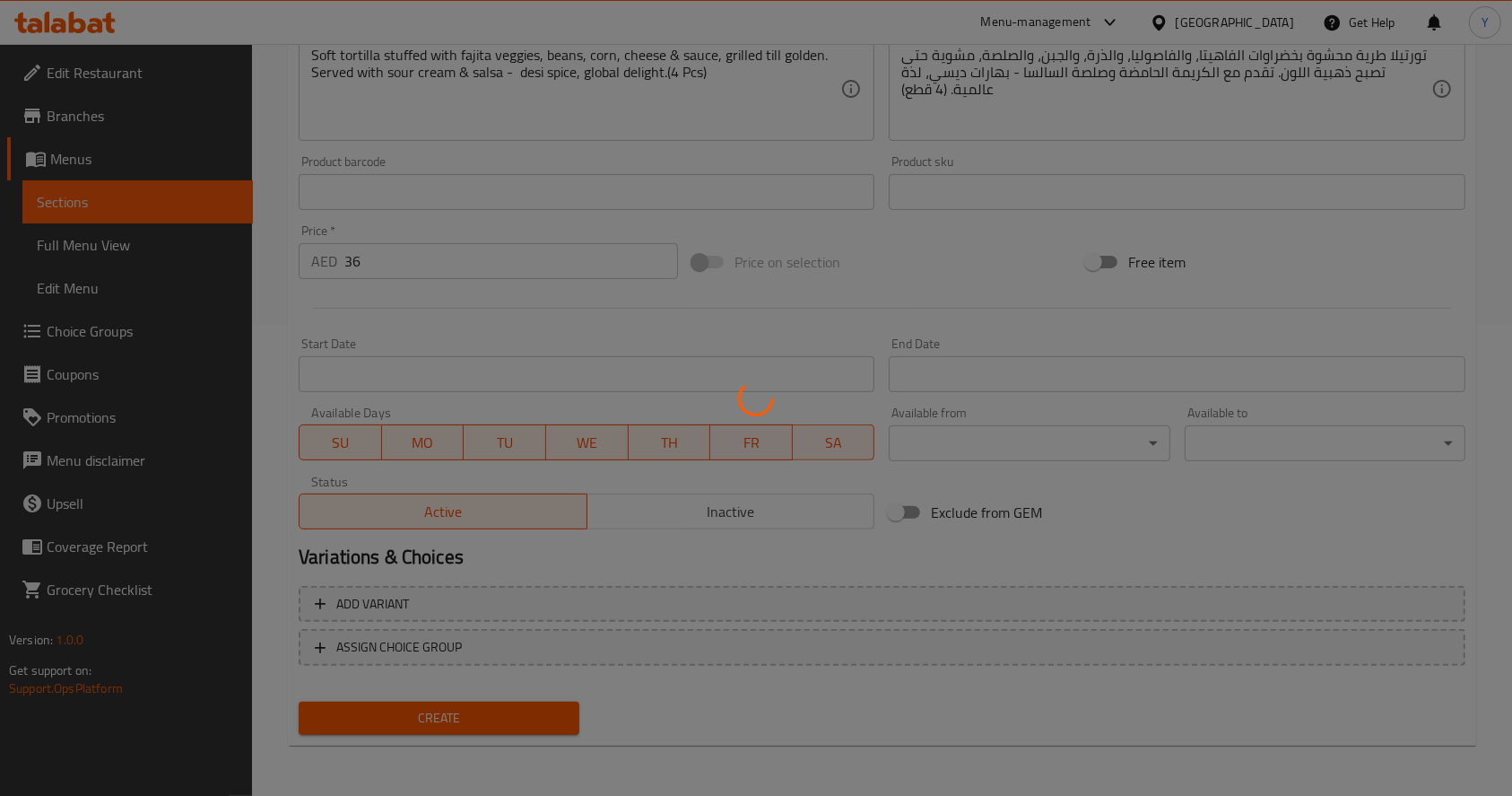
type input "0"
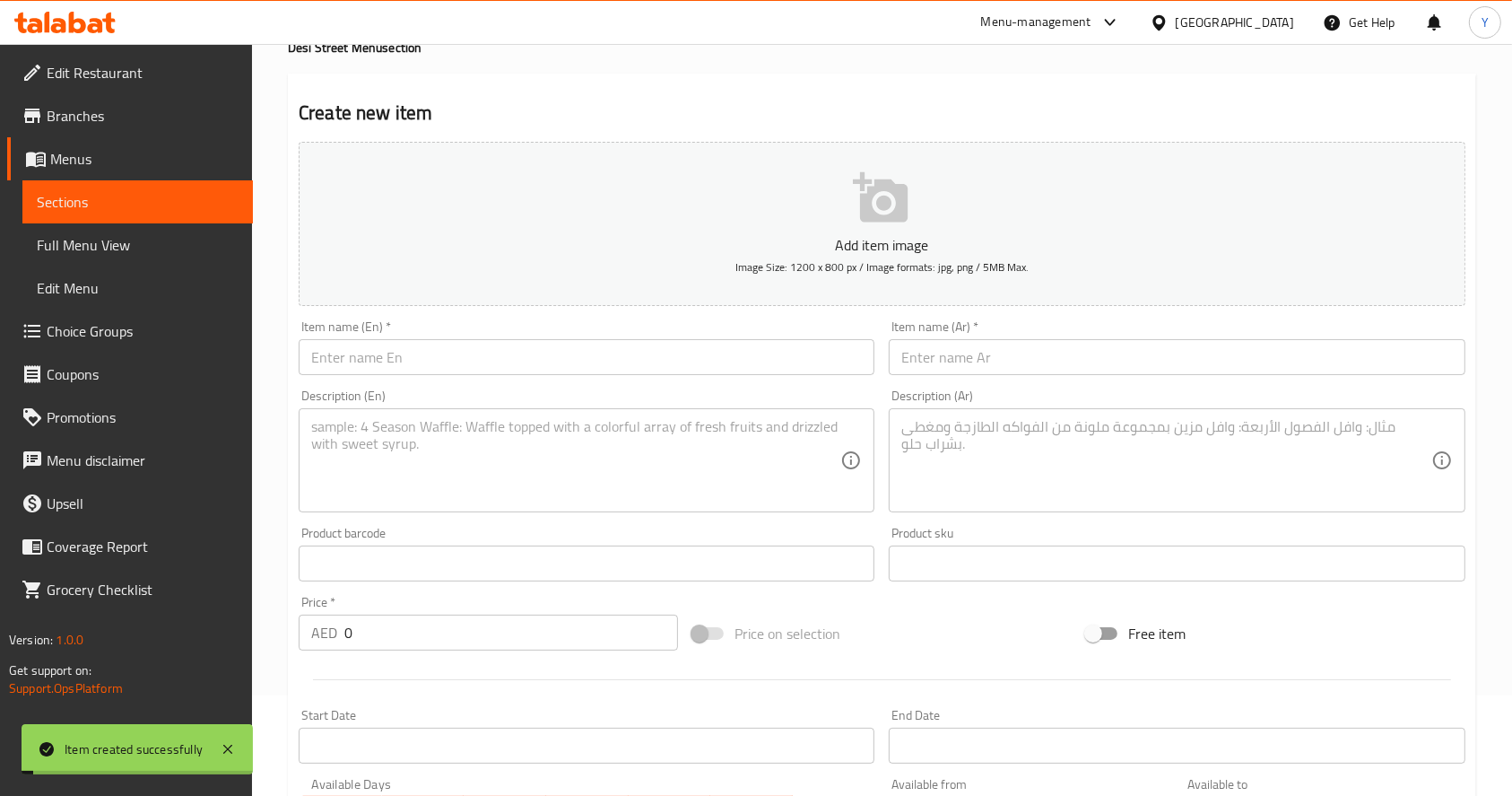
scroll to position [99, 0]
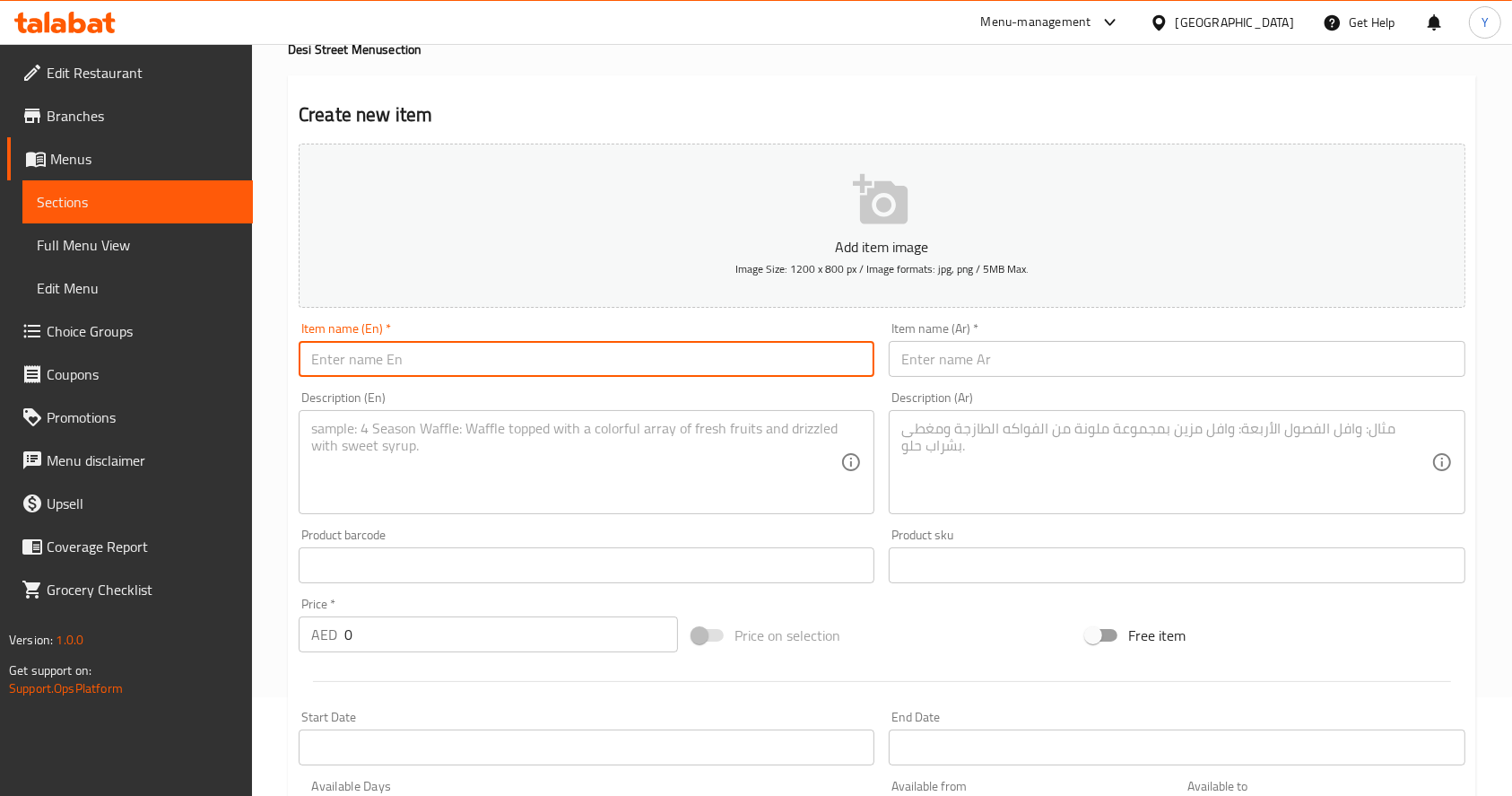
click at [620, 345] on input "text" at bounding box center [587, 359] width 576 height 36
click at [189, 197] on span "Sections" at bounding box center [137, 202] width 202 height 21
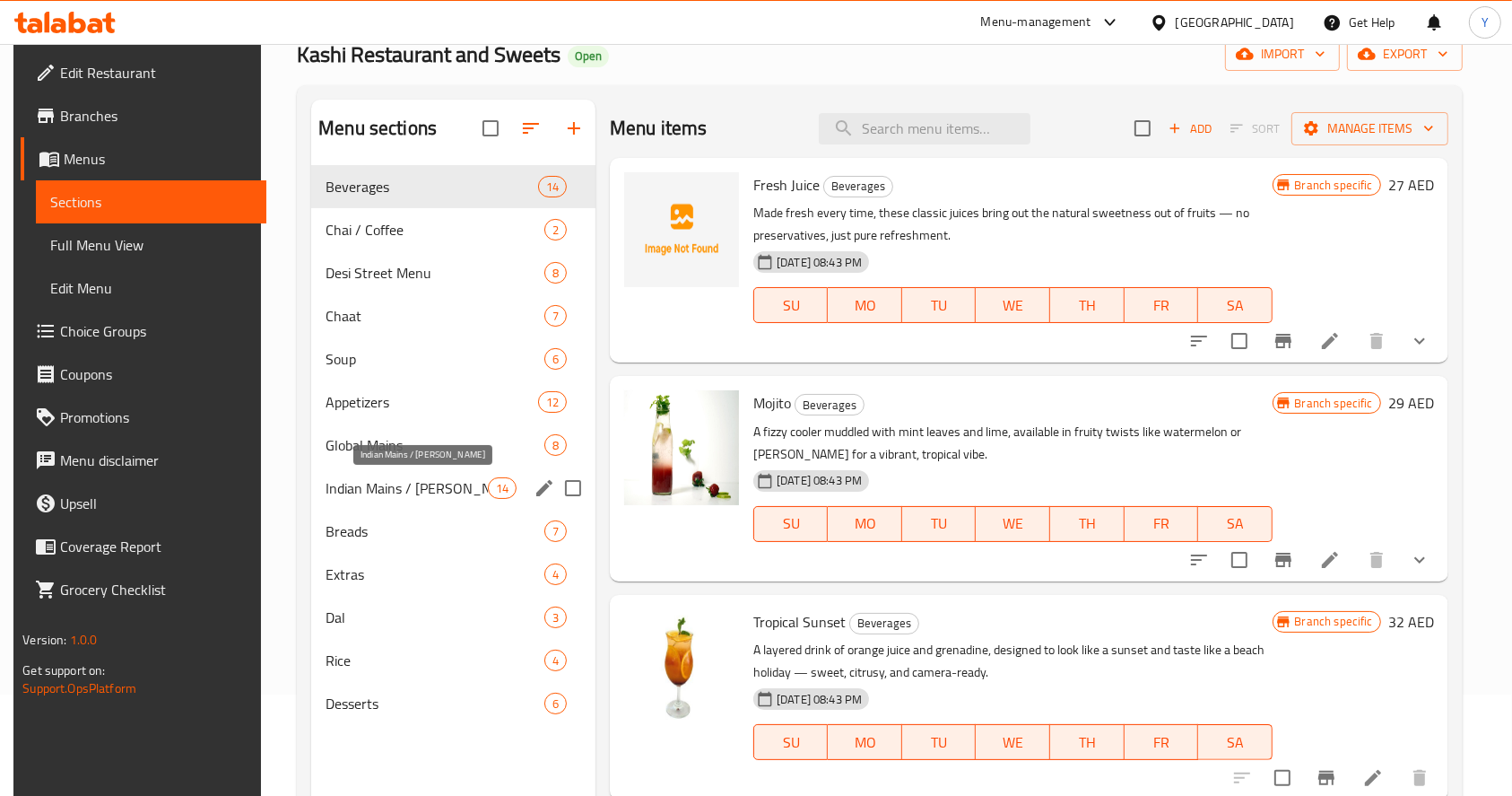
scroll to position [103, 0]
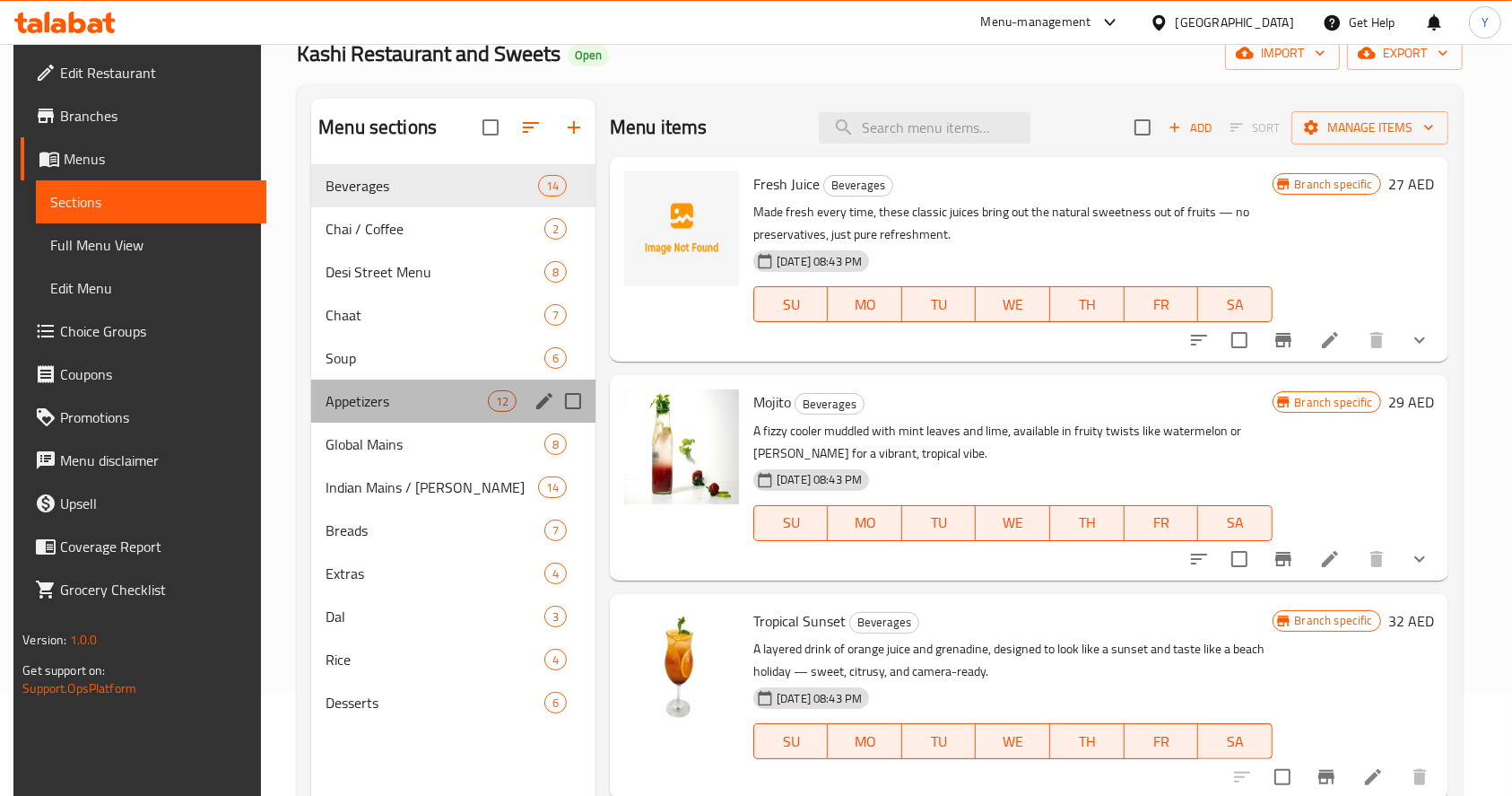
click at [373, 387] on div "Appetizers 12" at bounding box center [453, 400] width 284 height 44
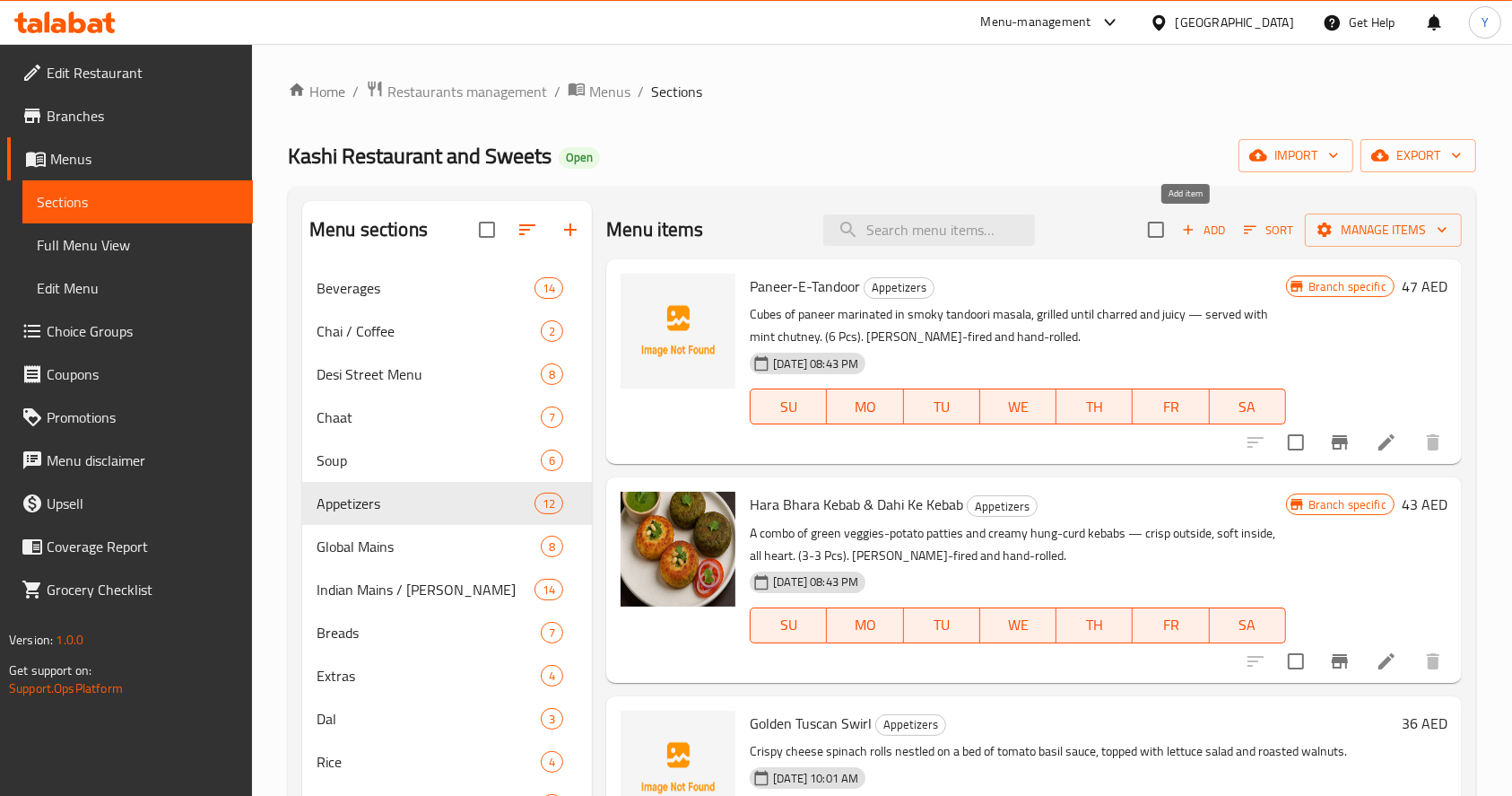
click at [1201, 231] on span "Add" at bounding box center [1204, 229] width 48 height 20
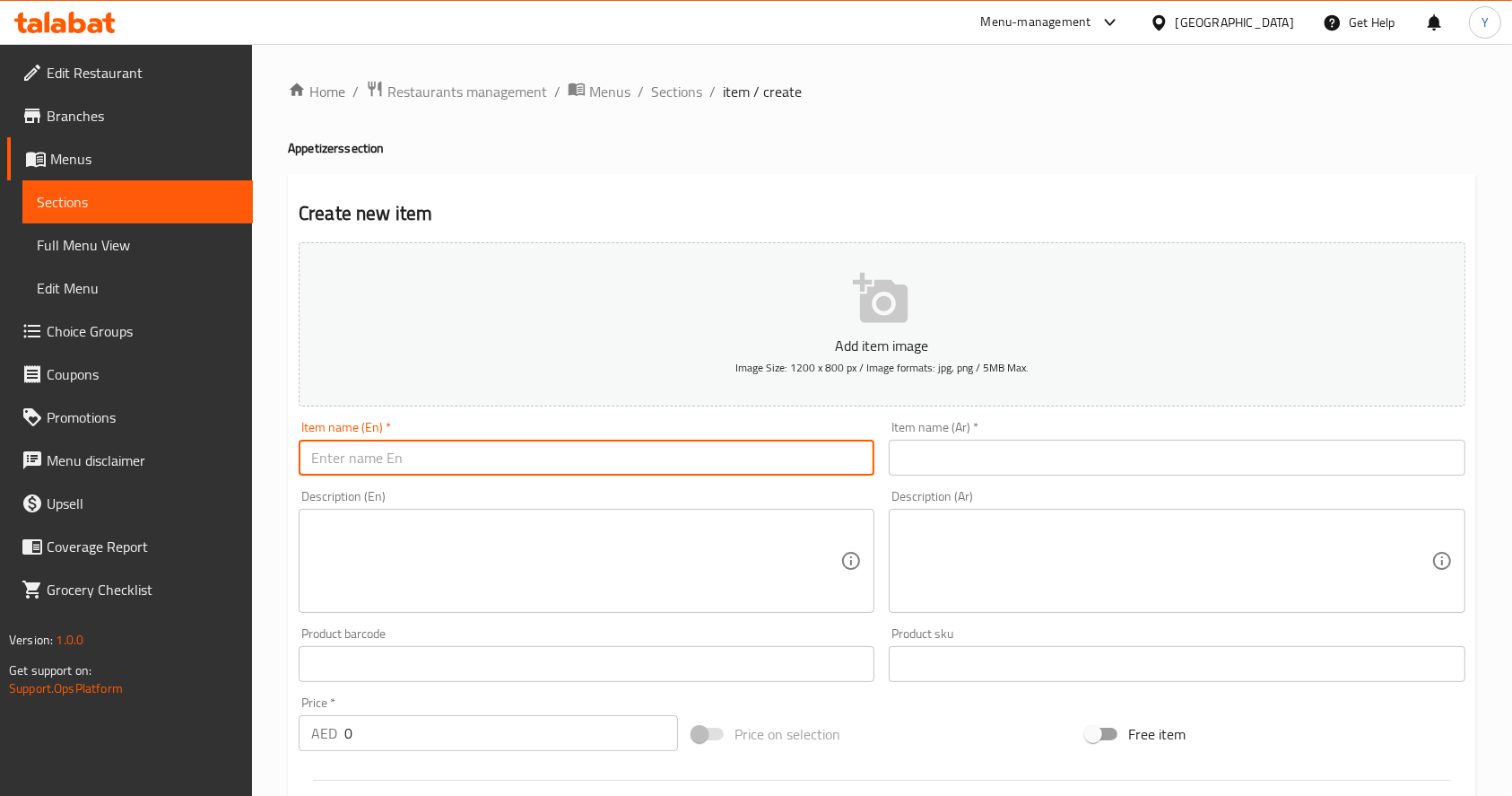
click at [618, 447] on input "text" at bounding box center [587, 457] width 576 height 36
paste input "Chole Hummus Platter"
type input "Chole Hummus Platter"
click at [692, 563] on textarea at bounding box center [575, 561] width 529 height 85
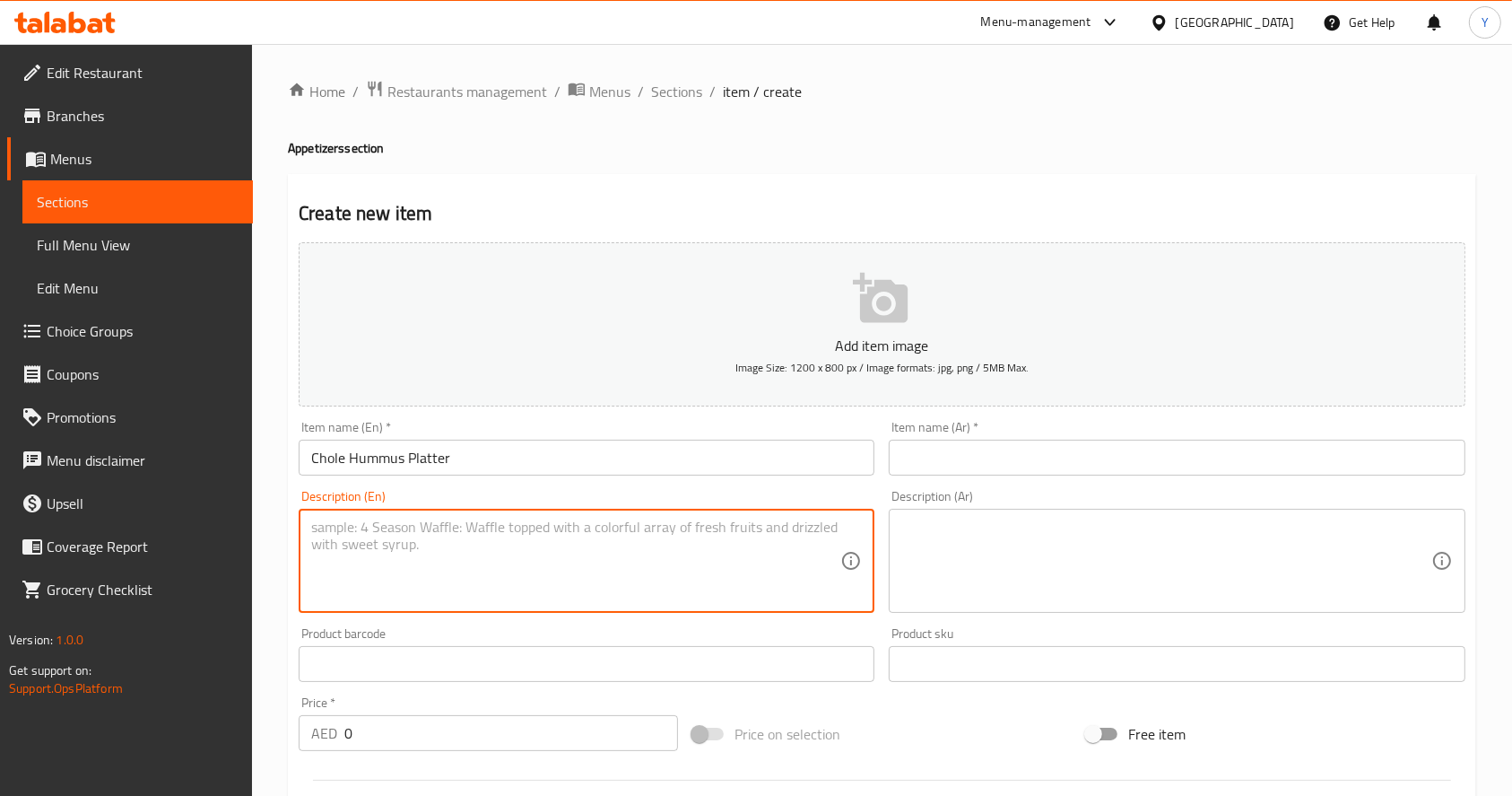
paste textarea "Bur Dubai meets [PERSON_NAME]! Silky hummus blended with desi chole, topped wt …"
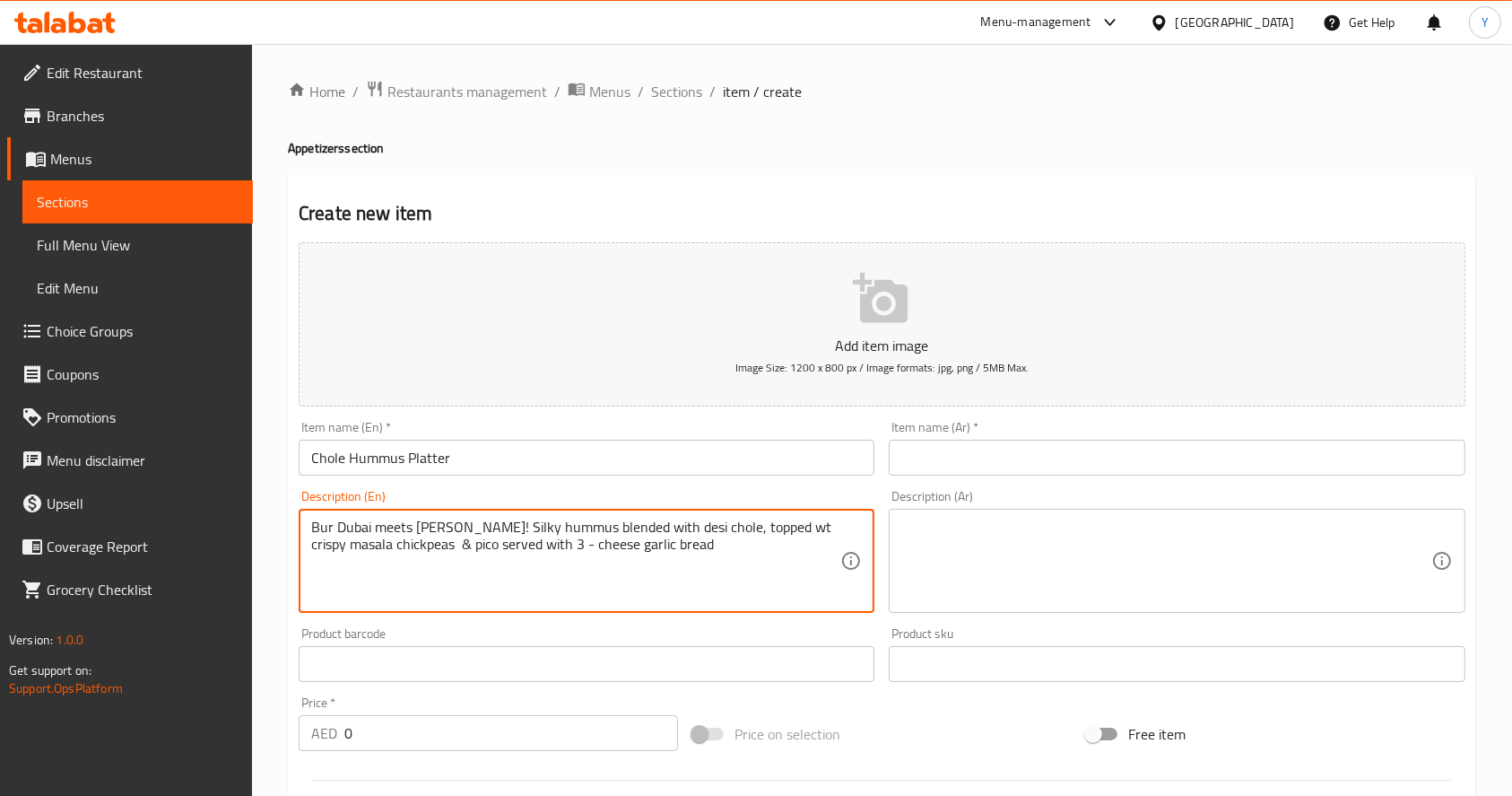
type textarea "Bur Dubai meets [PERSON_NAME]! Silky hummus blended with desi chole, topped wt …"
click at [959, 548] on textarea at bounding box center [1165, 561] width 529 height 85
paste textarea "بر دبي يلتقي باتيندا! حمص حريري ممزوج بصلصة ديسي تشولي، يعلوه حمص ماسالا مقرمش …"
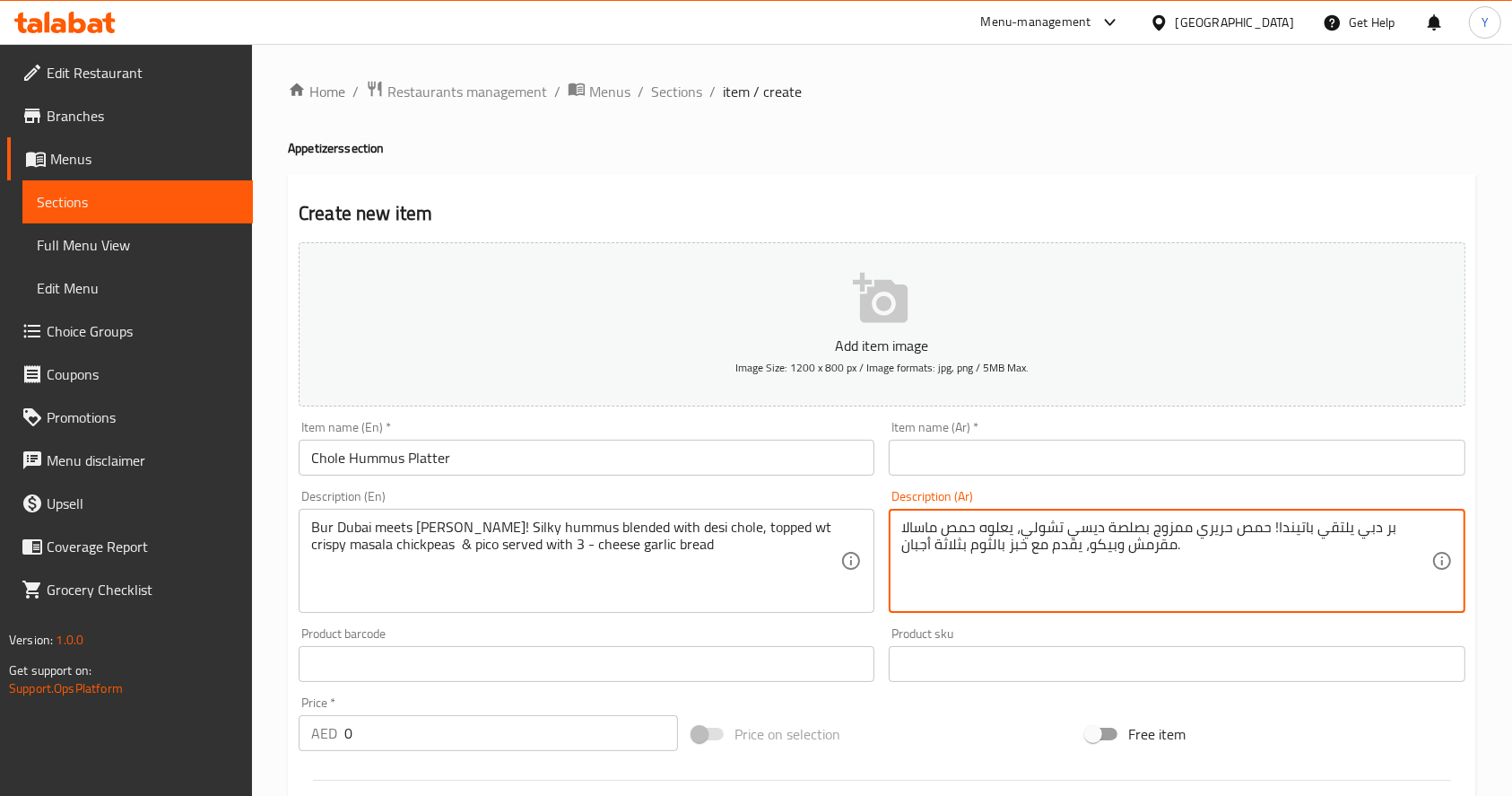
type textarea "بر دبي يلتقي باتيندا! حمص حريري ممزوج بصلصة ديسي تشولي، يعلوه حمص ماسالا مقرمش …"
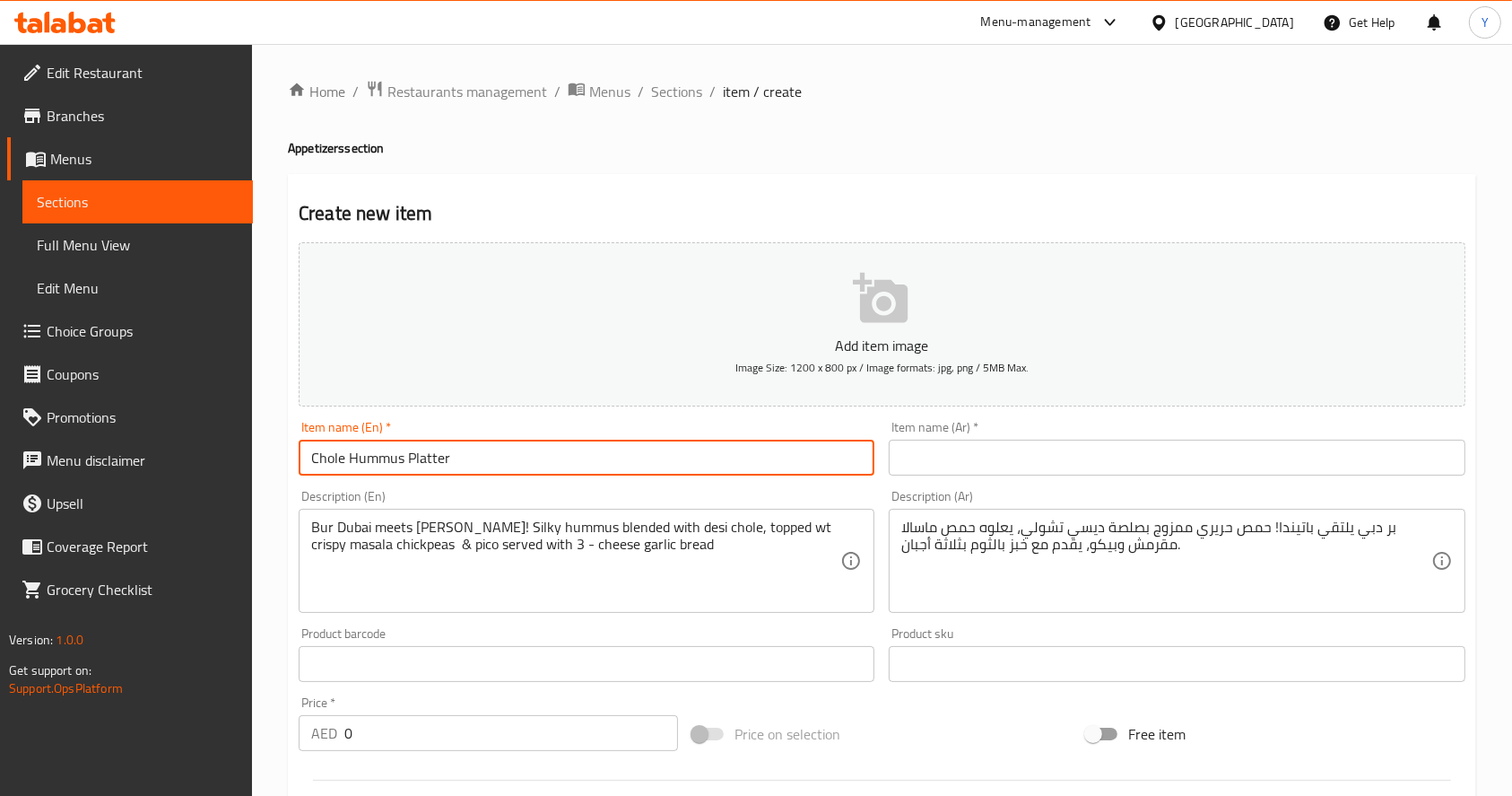
click at [553, 452] on input "Chole Hummus Platter" at bounding box center [587, 457] width 576 height 36
click at [923, 469] on input "text" at bounding box center [1177, 457] width 576 height 36
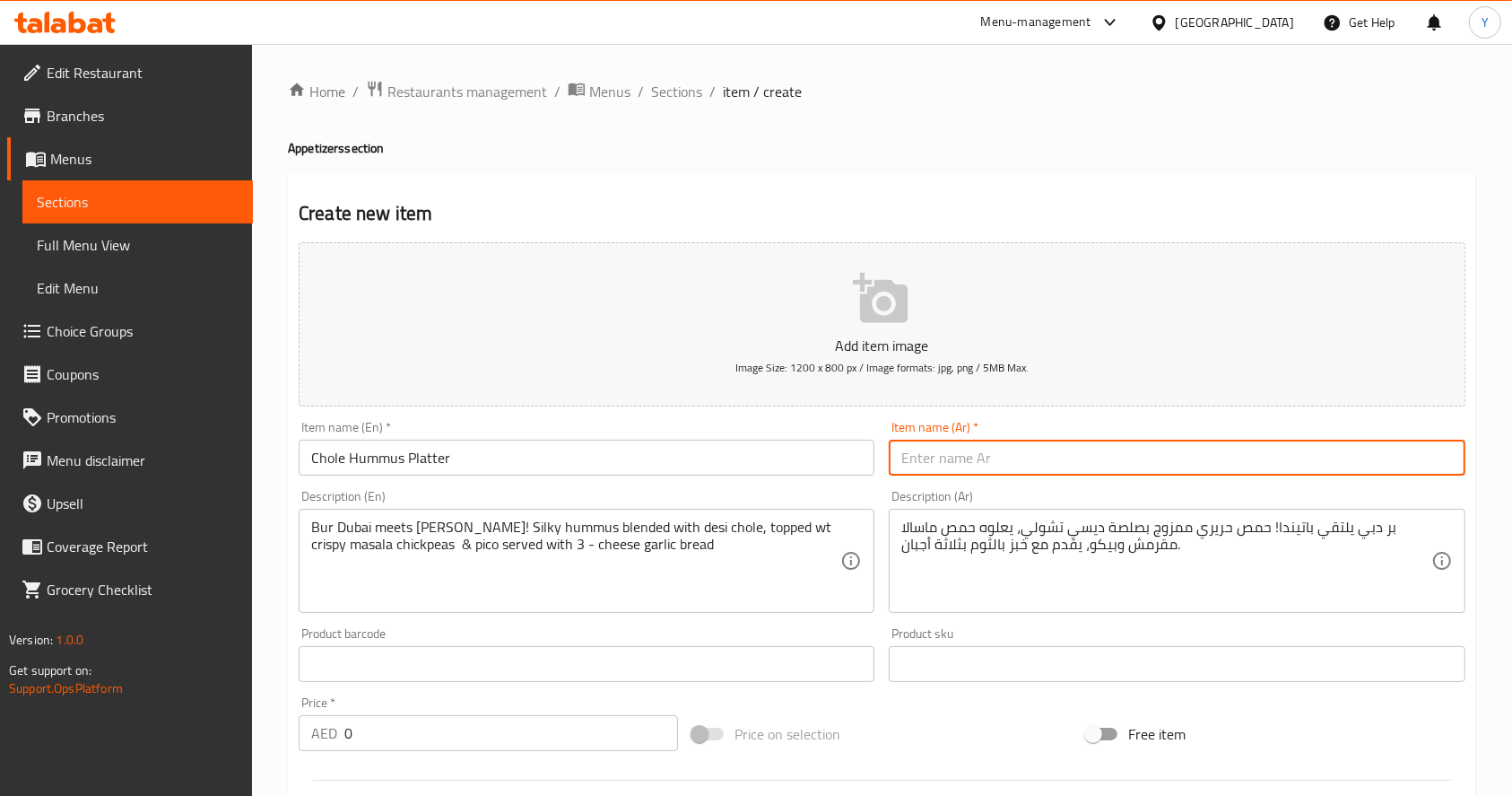
paste input "طبق حمص تشولي"
type input "طبق حمص تشولي"
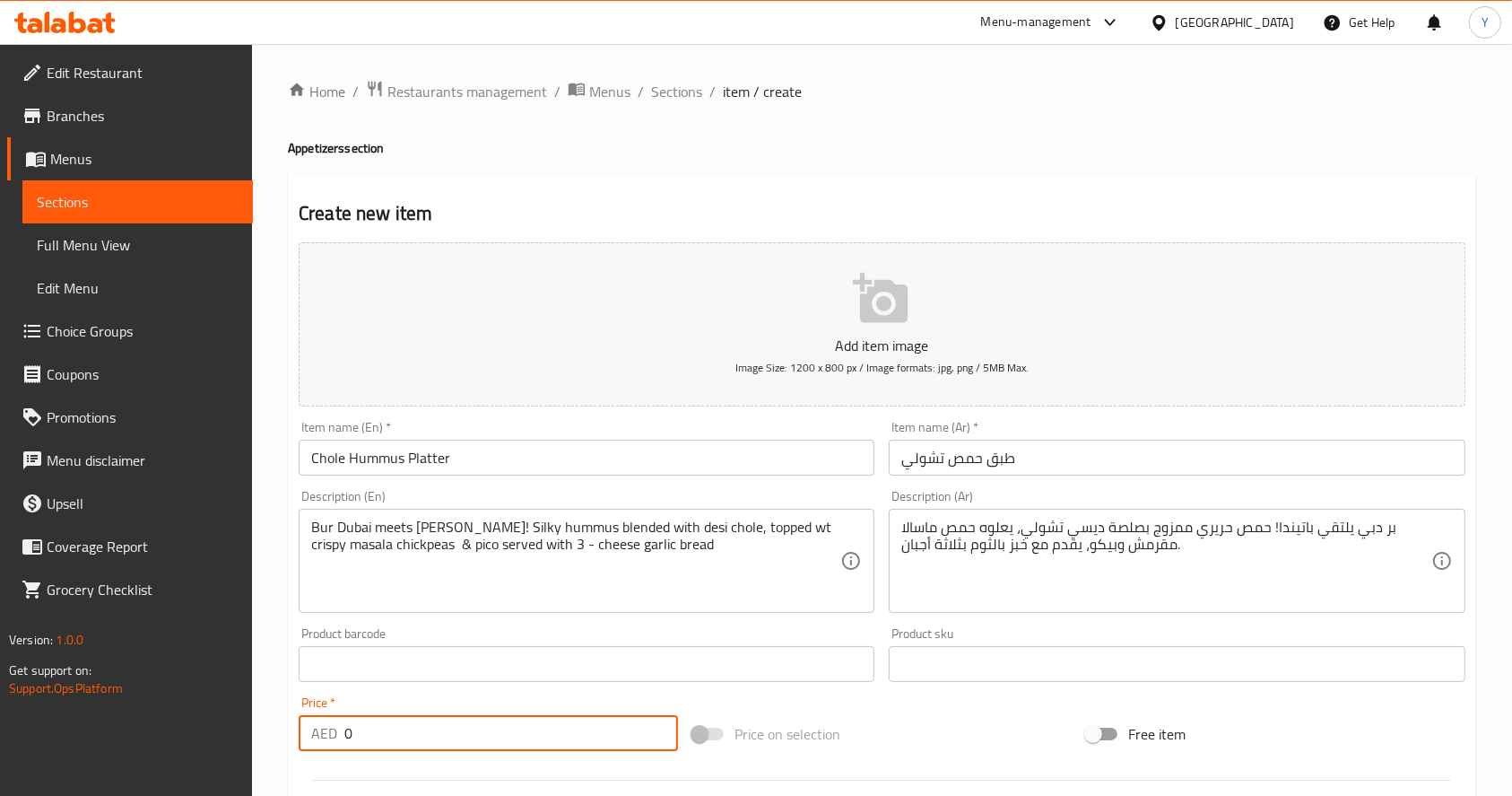
click at [402, 728] on input "0" at bounding box center [510, 732] width 334 height 36
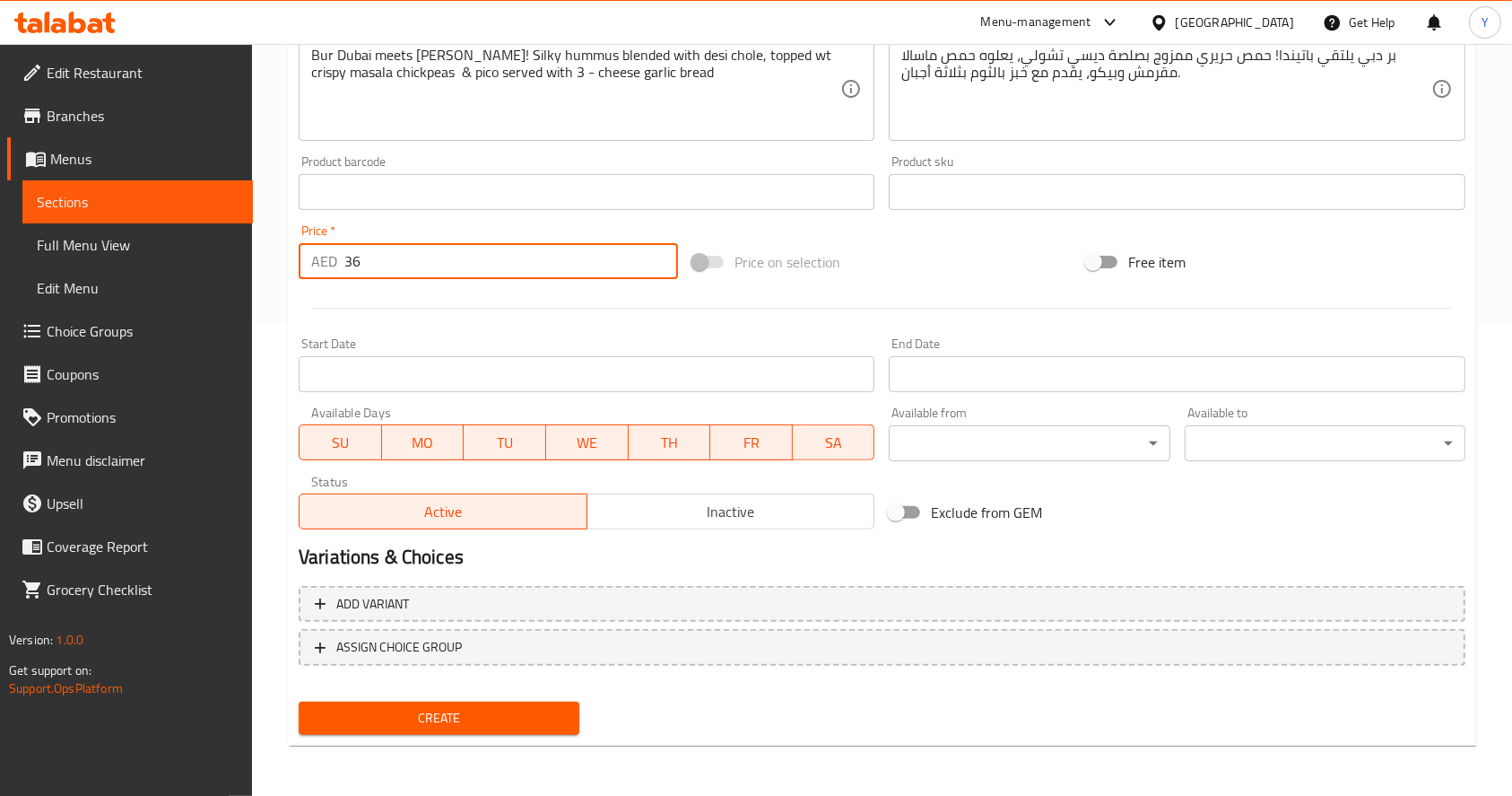
type input "36"
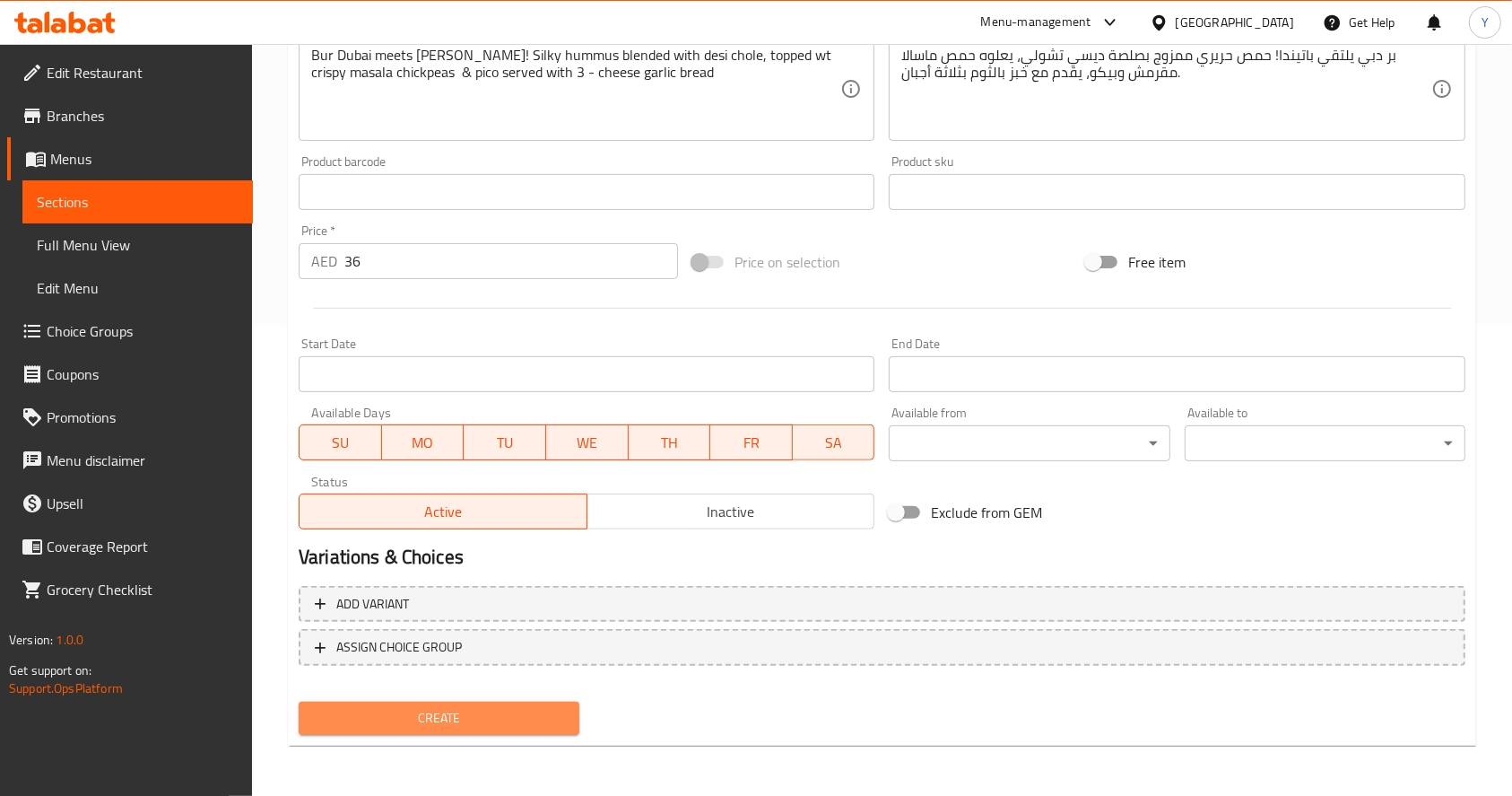
click at [409, 714] on span "Create" at bounding box center [439, 718] width 252 height 22
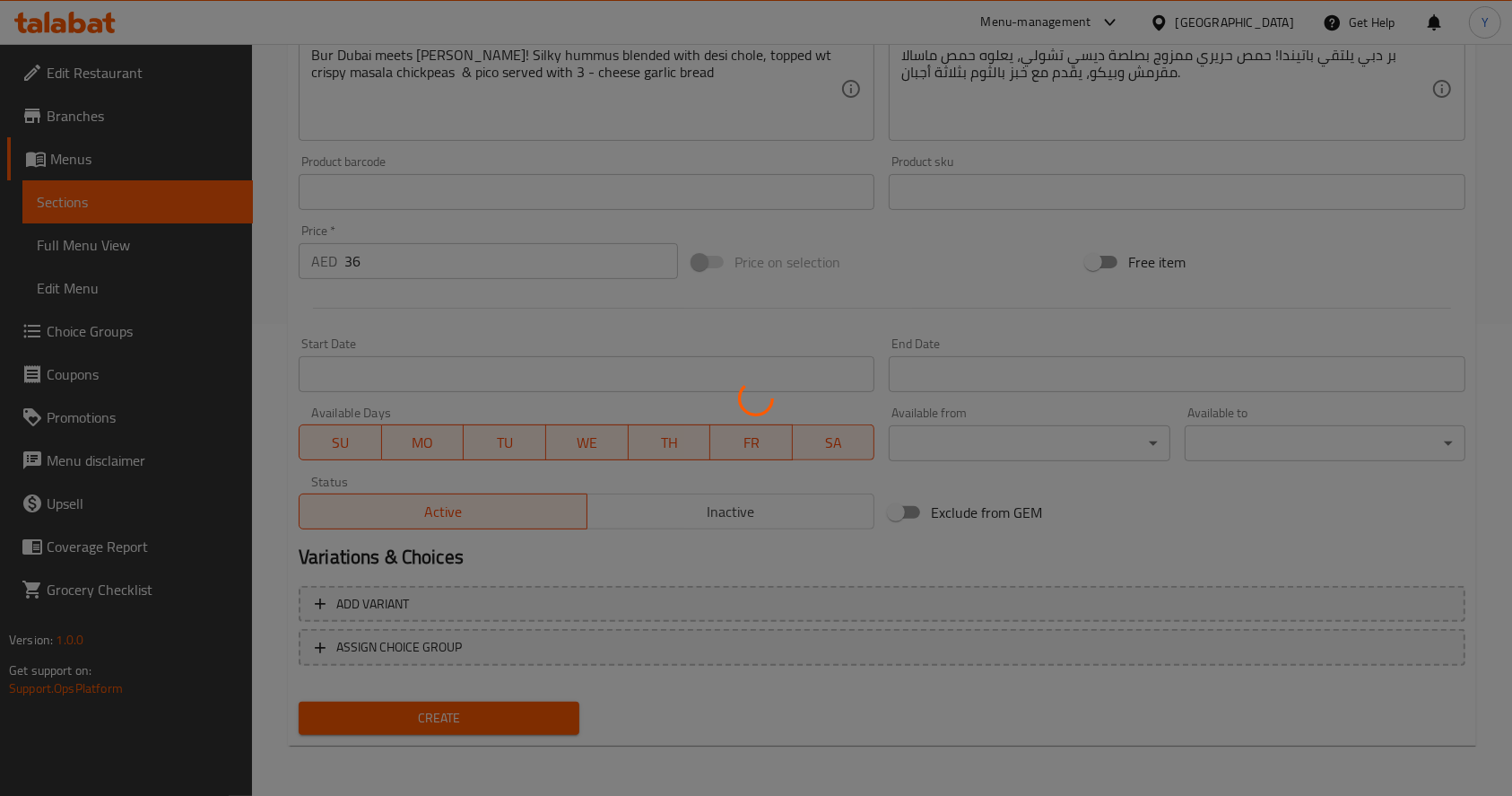
type input "0"
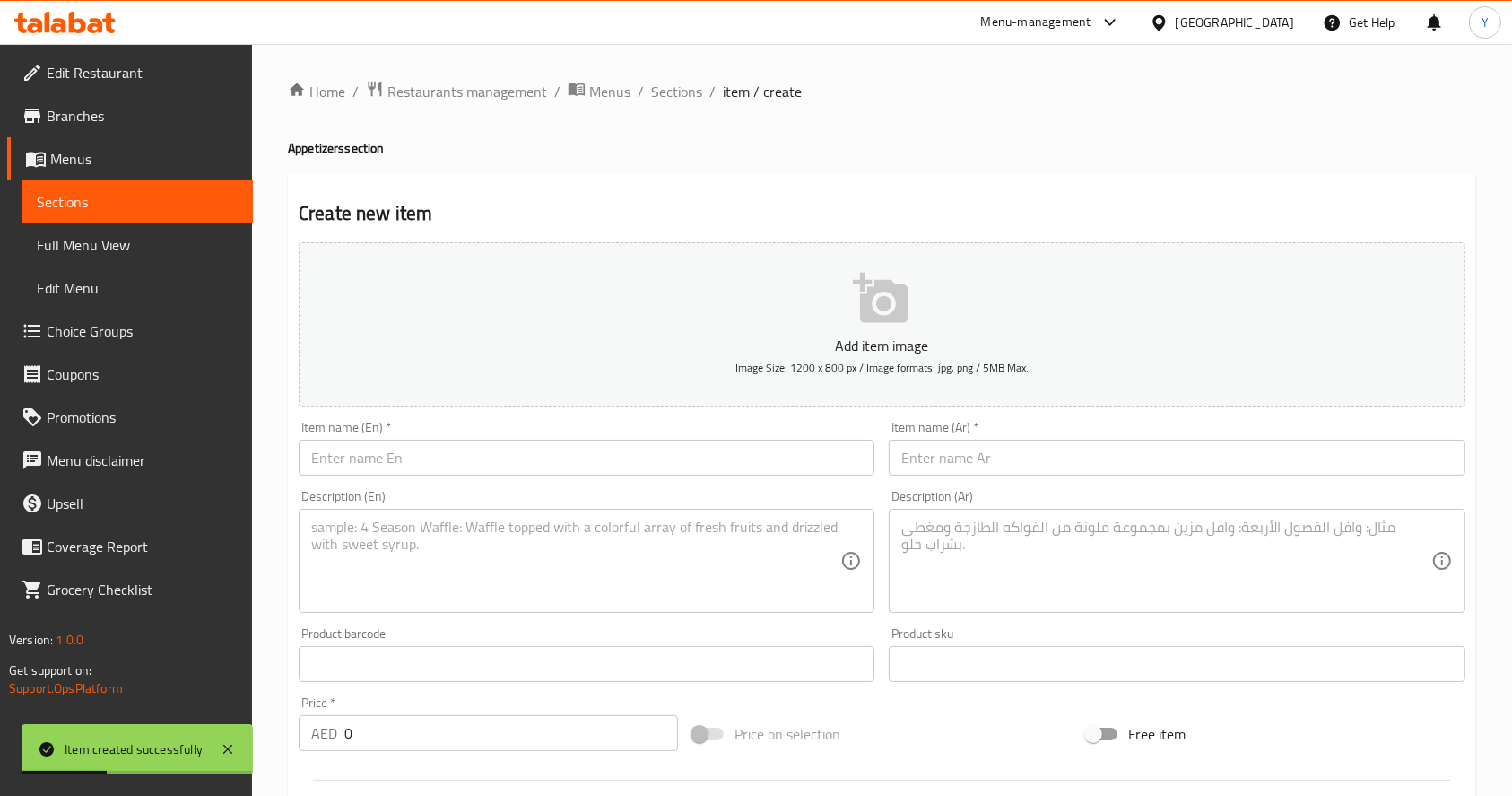
scroll to position [9, 0]
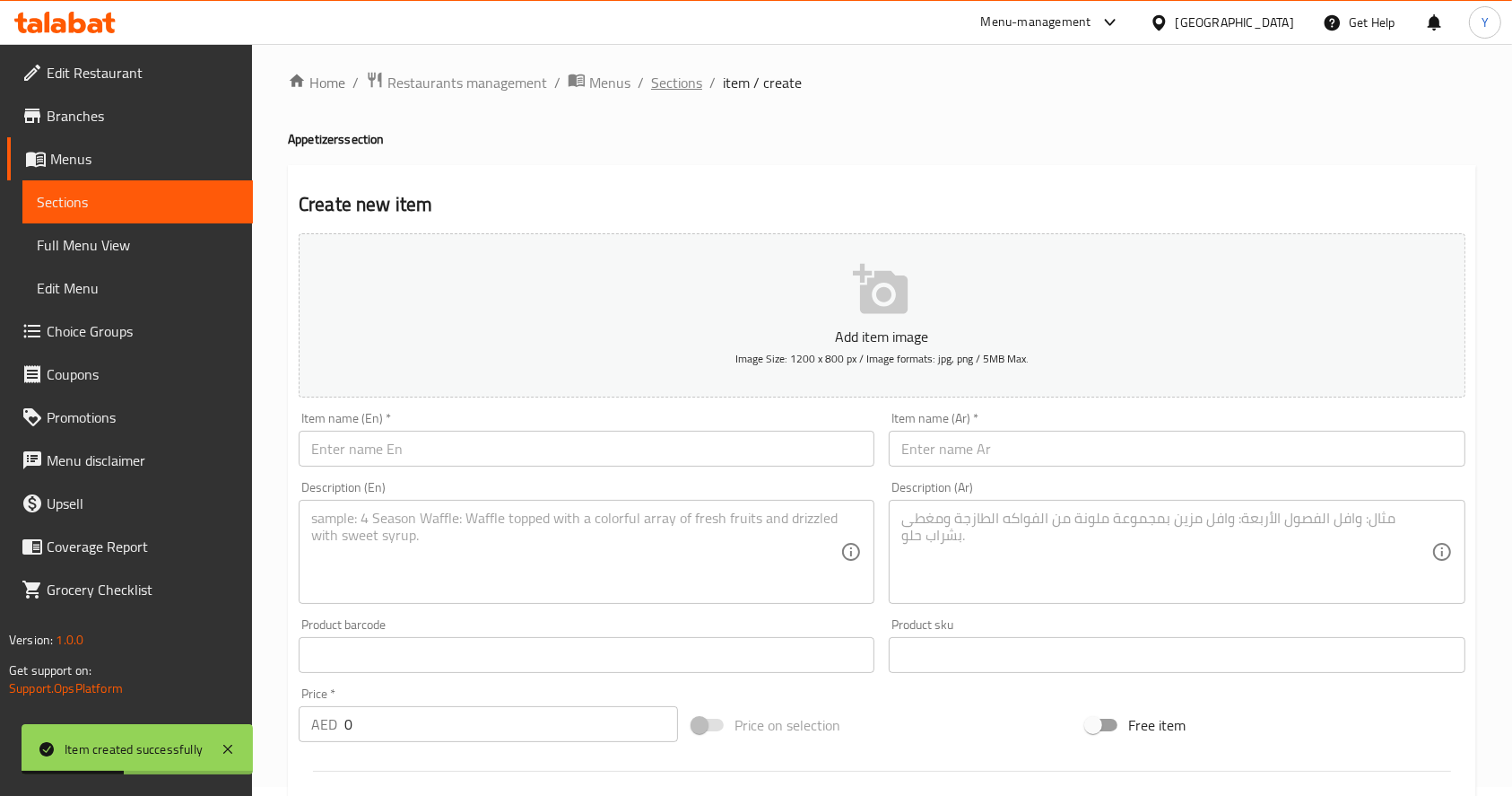
click at [677, 79] on span "Sections" at bounding box center [677, 82] width 51 height 21
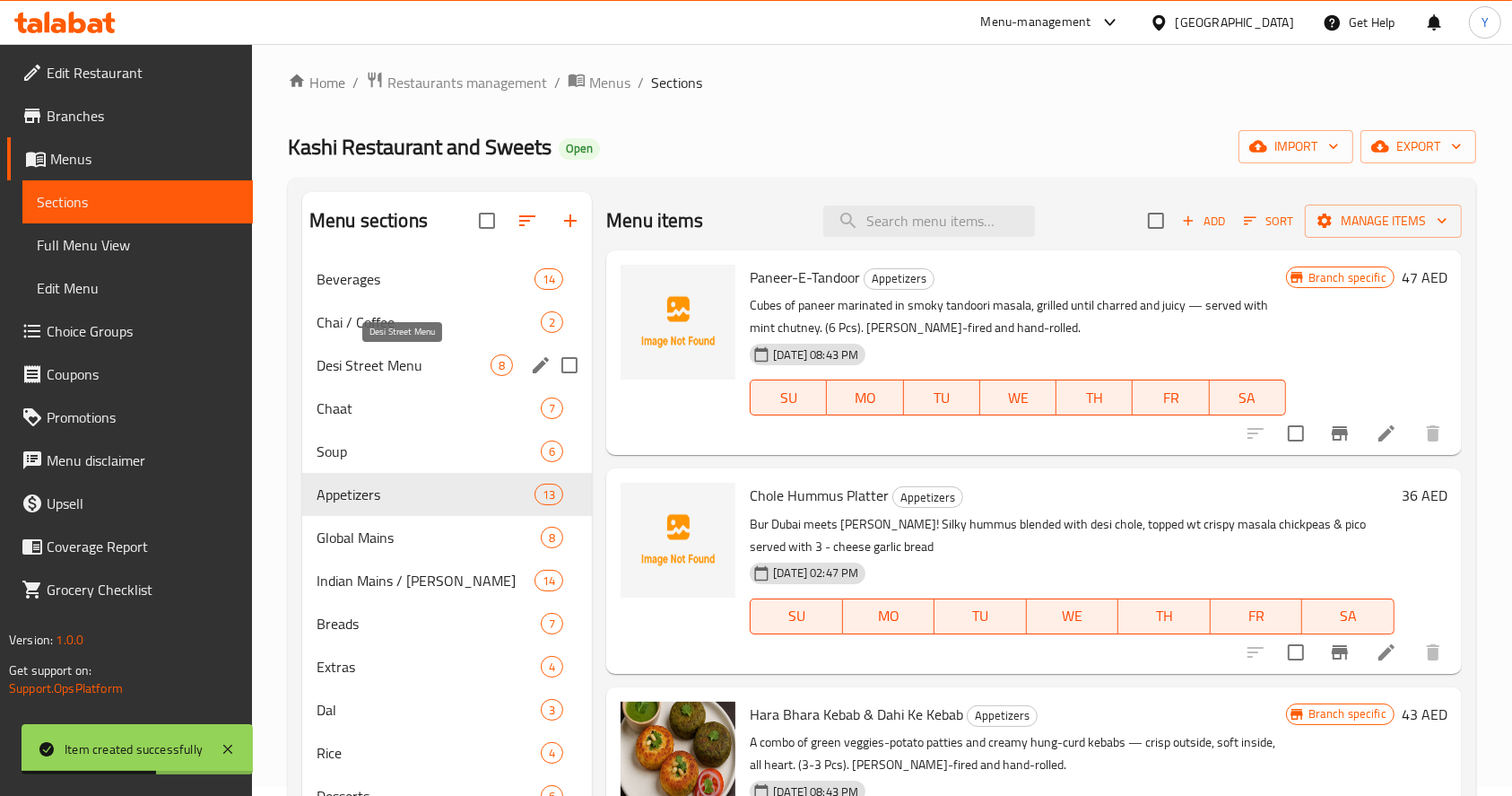
click at [425, 358] on span "Desi Street Menu" at bounding box center [404, 365] width 174 height 21
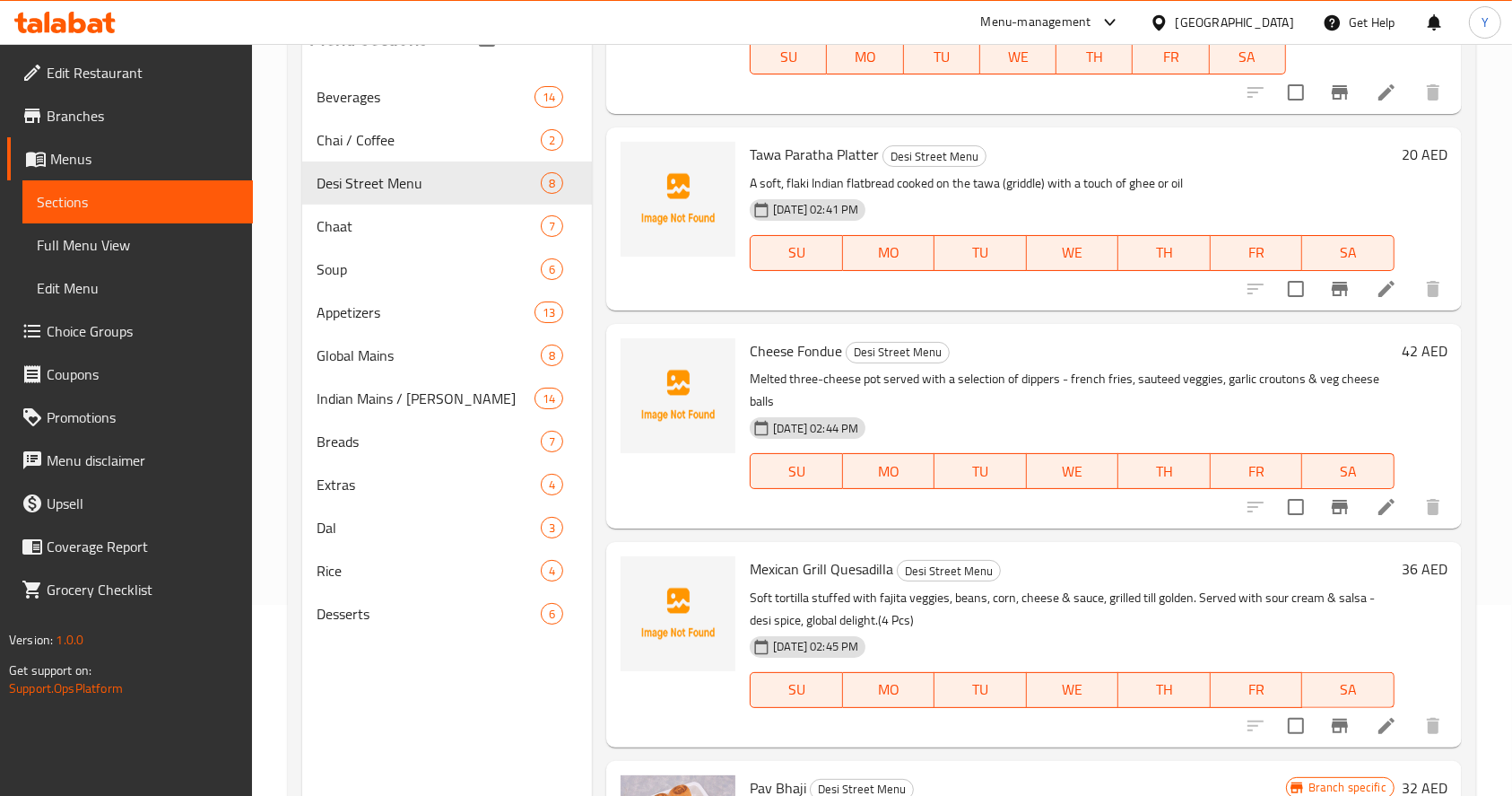
scroll to position [160, 0]
click at [1277, 282] on input "checkbox" at bounding box center [1295, 287] width 38 height 38
click at [1281, 292] on input "checkbox" at bounding box center [1295, 287] width 38 height 38
checkbox input "false"
click at [1277, 503] on input "checkbox" at bounding box center [1295, 506] width 38 height 38
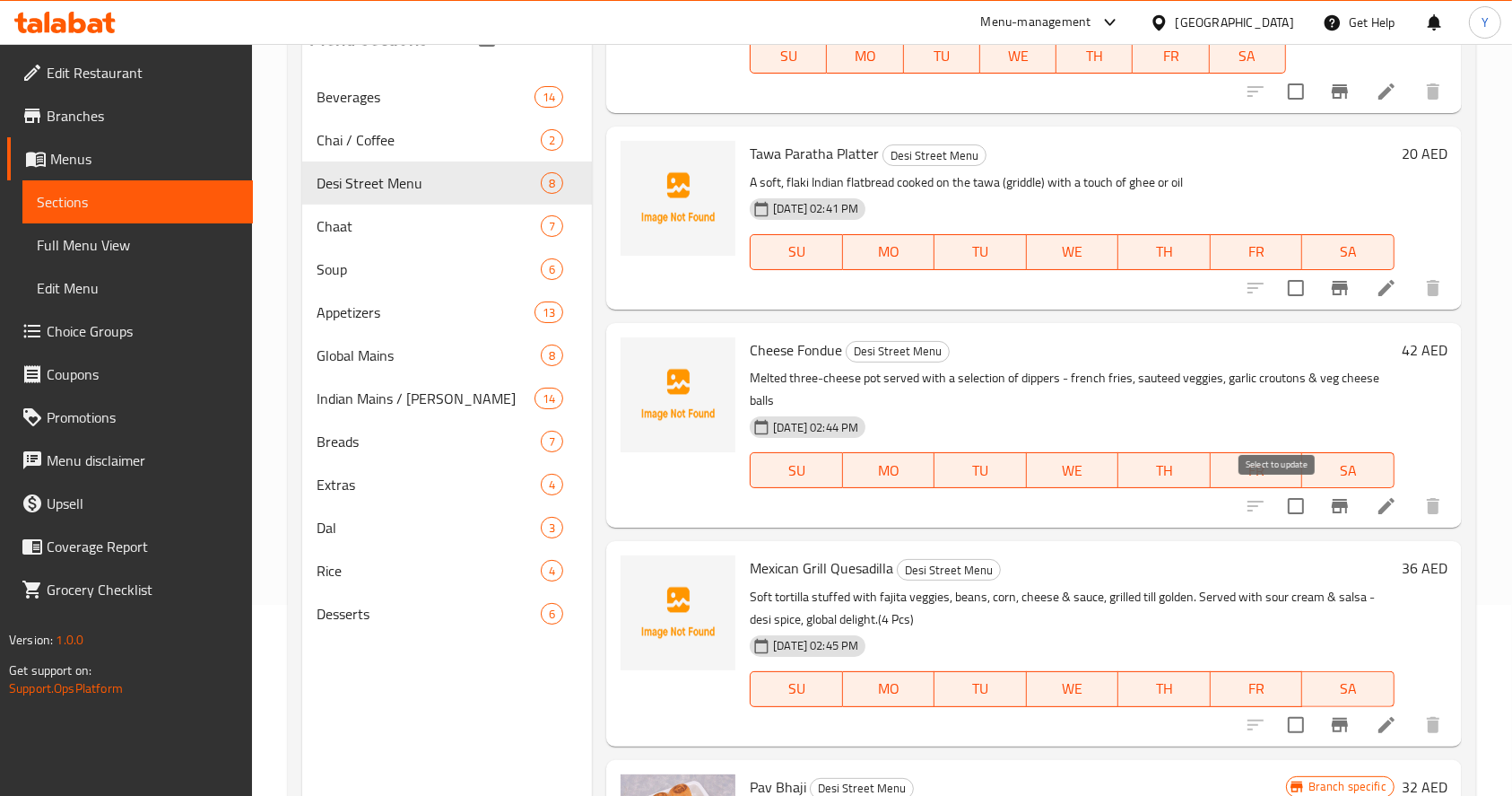
checkbox input "true"
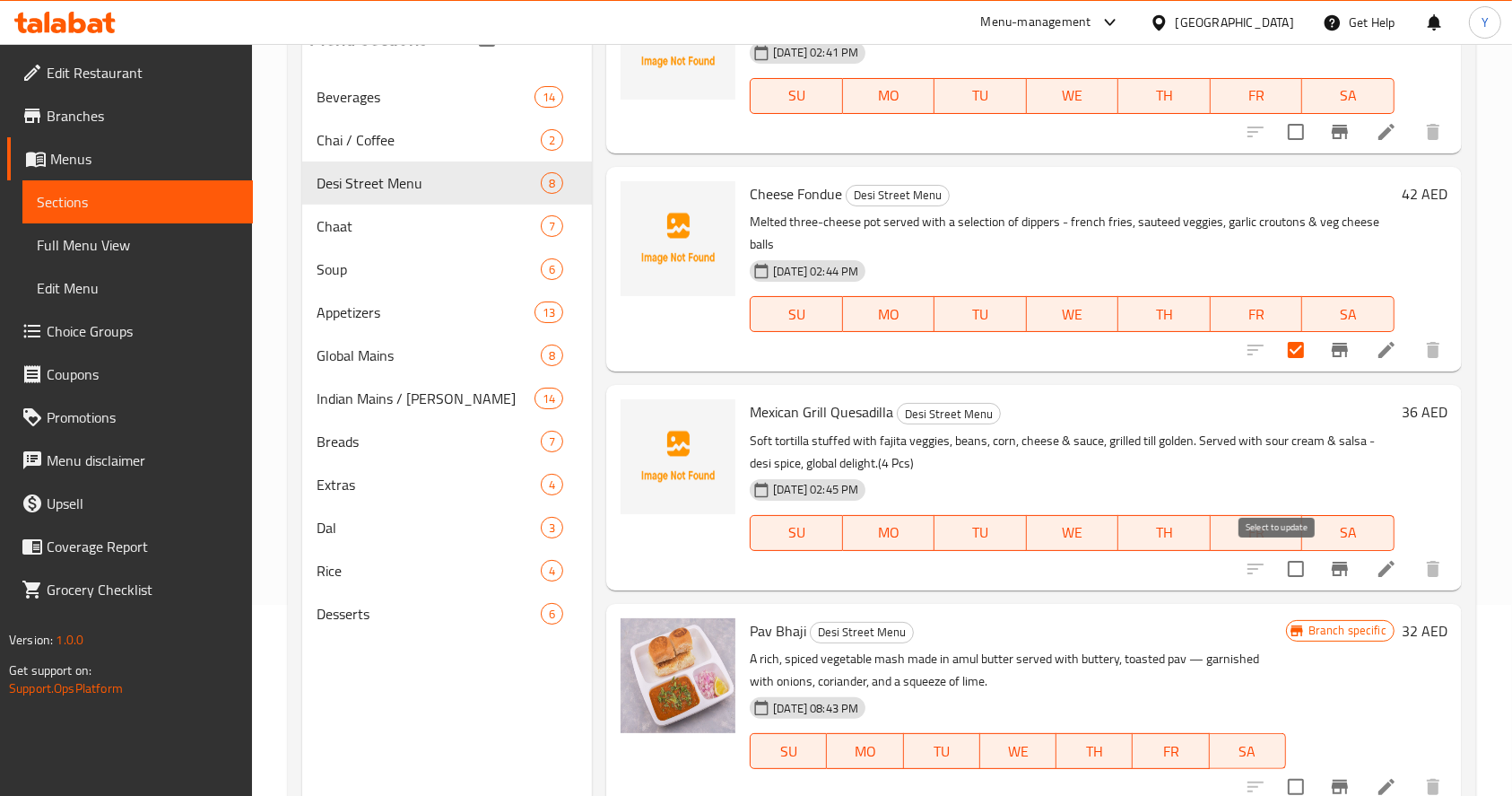
click at [1277, 576] on input "checkbox" at bounding box center [1295, 569] width 38 height 38
checkbox input "true"
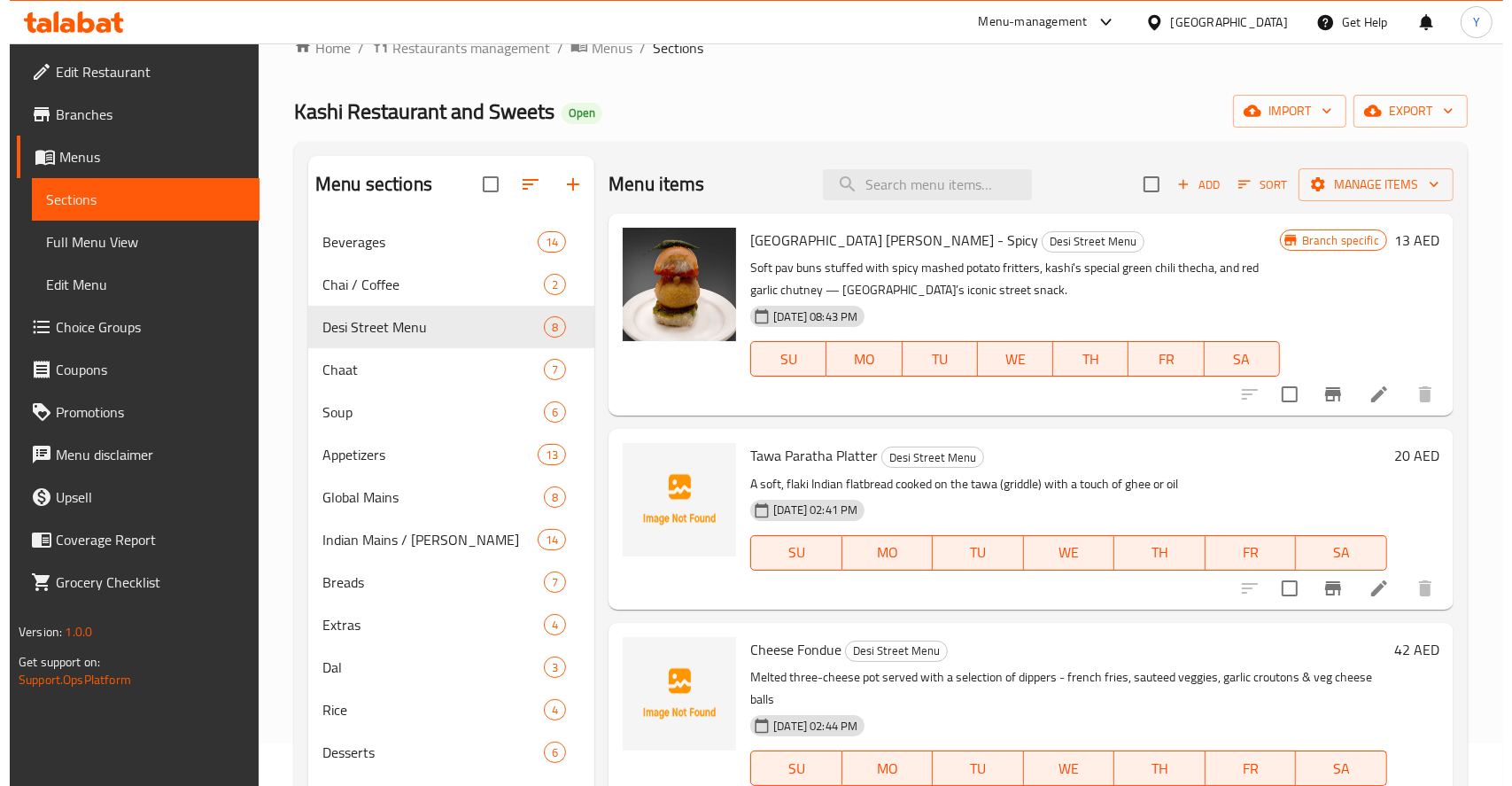
scroll to position [0, 0]
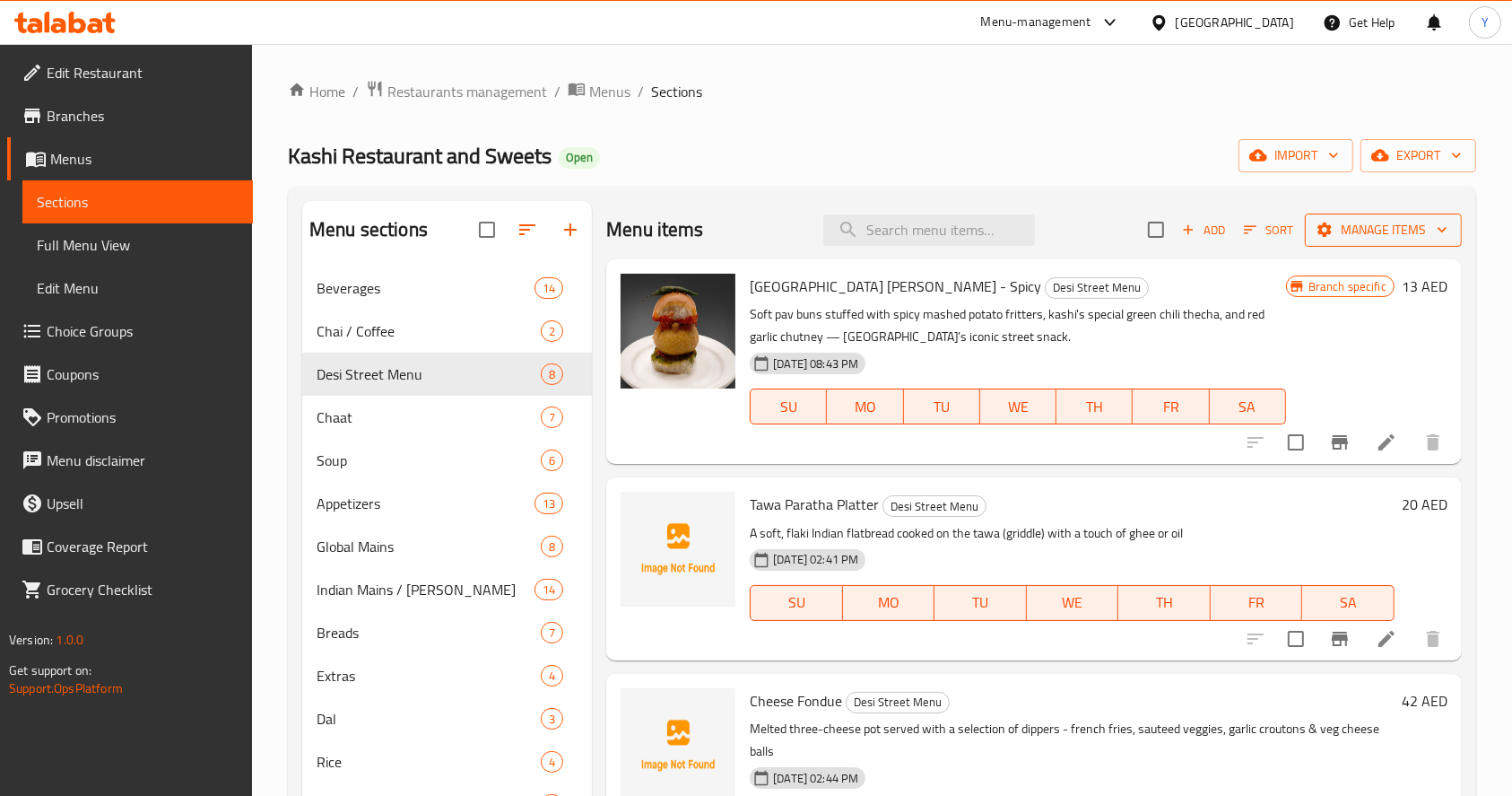
click at [1345, 219] on span "Manage items" at bounding box center [1383, 229] width 129 height 22
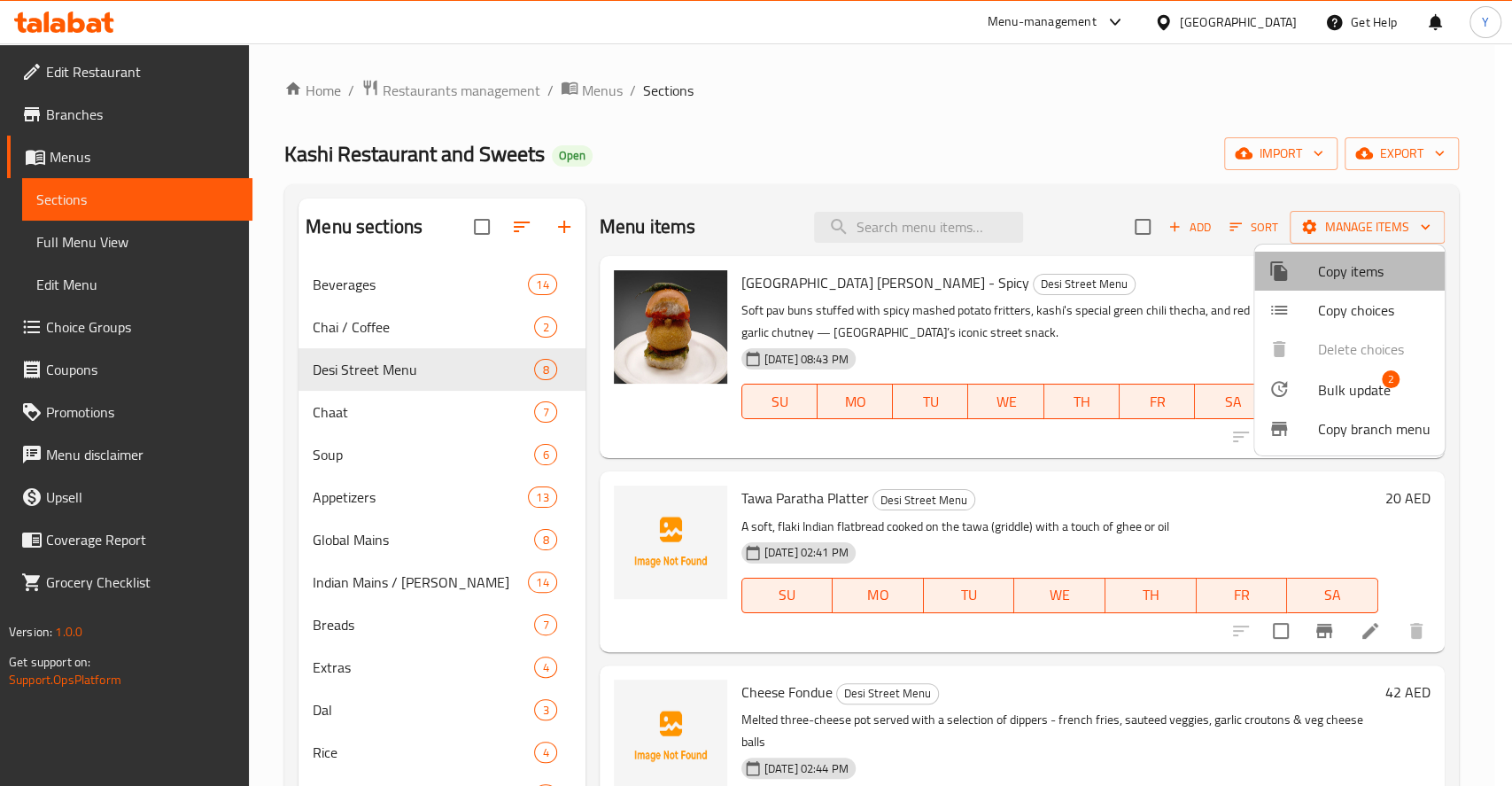
click at [1366, 266] on span "Copy items" at bounding box center [1375, 271] width 113 height 21
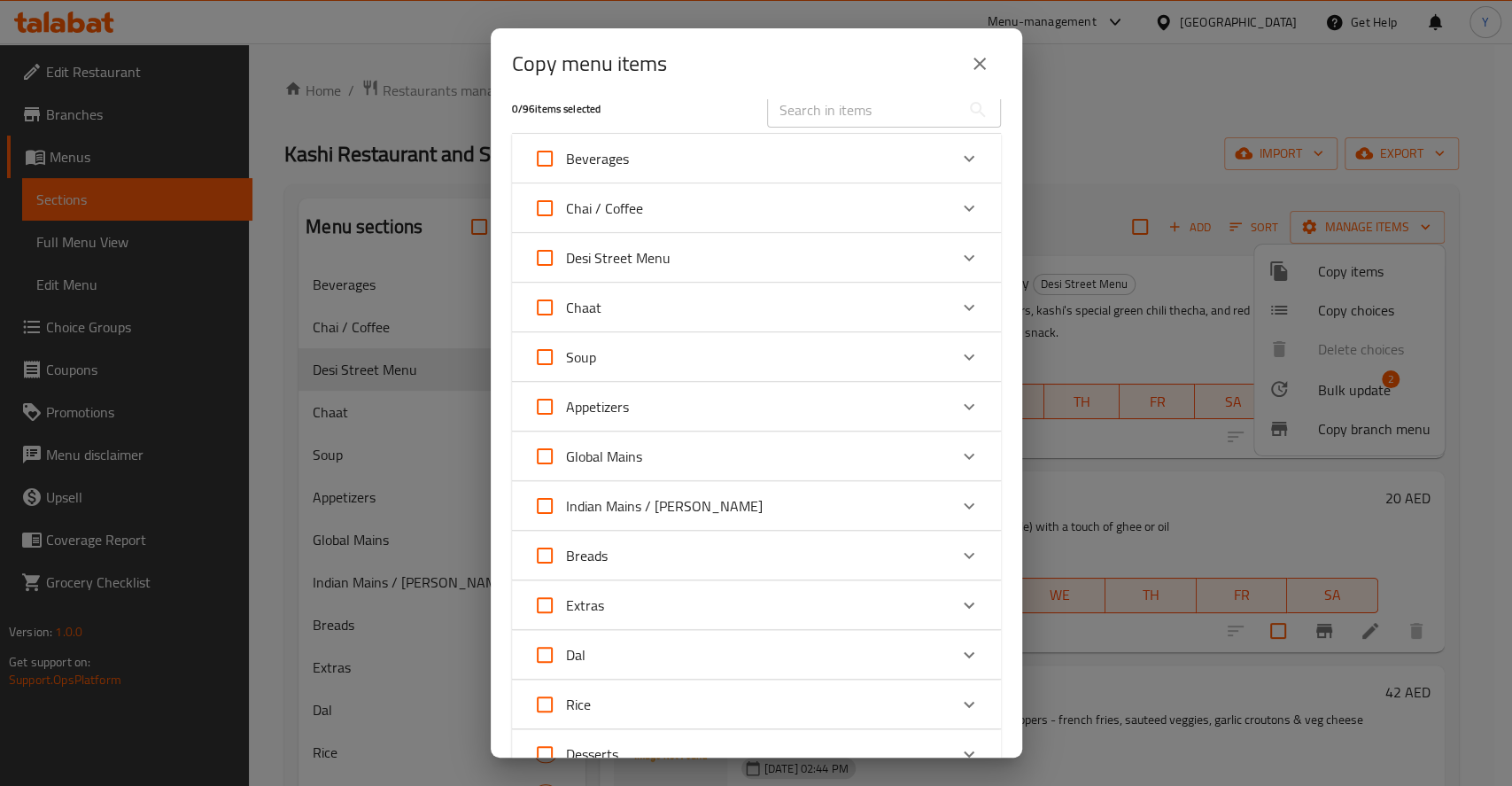
scroll to position [28, 0]
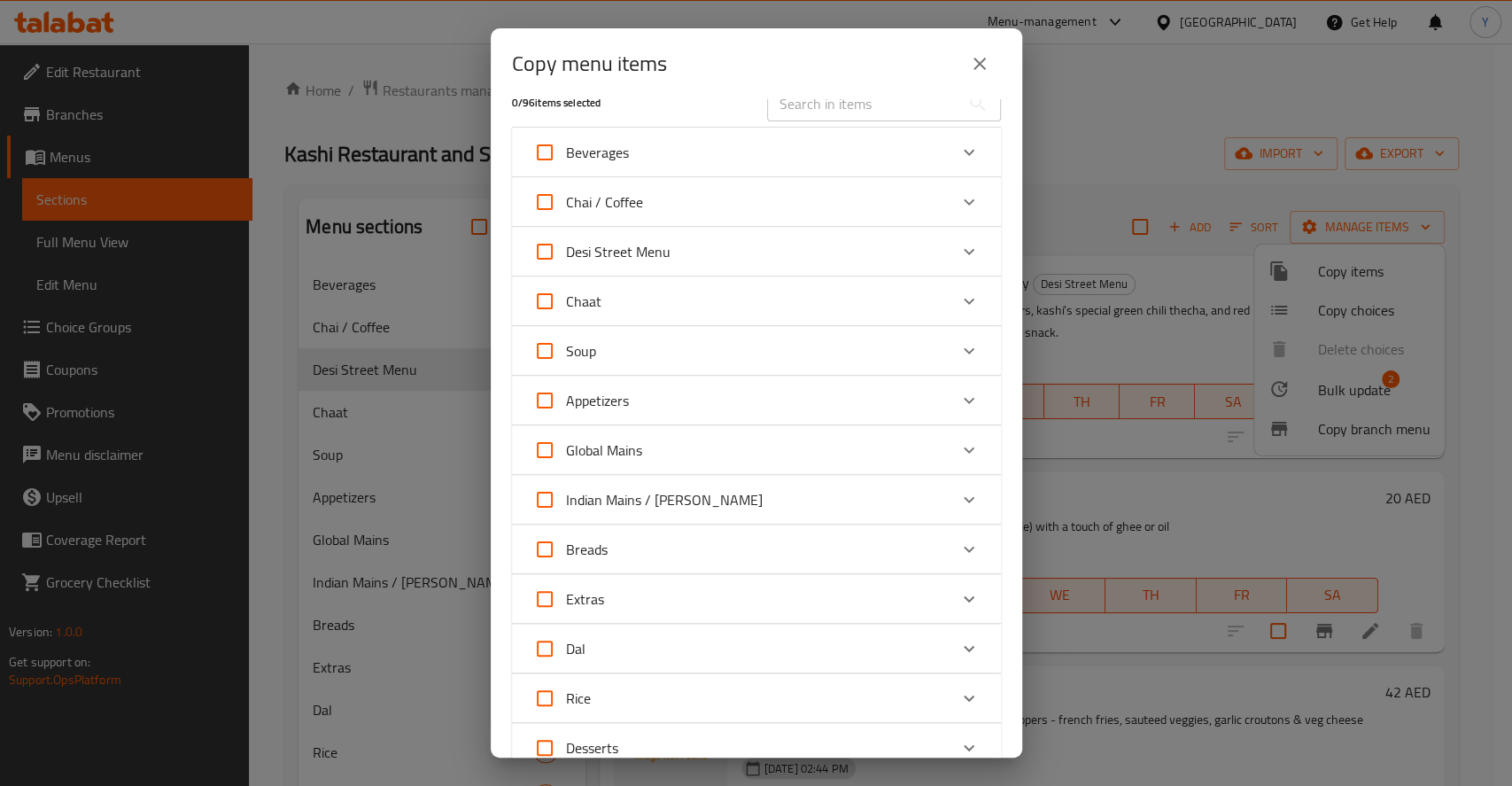
click at [670, 400] on div "Appetizers" at bounding box center [741, 400] width 414 height 43
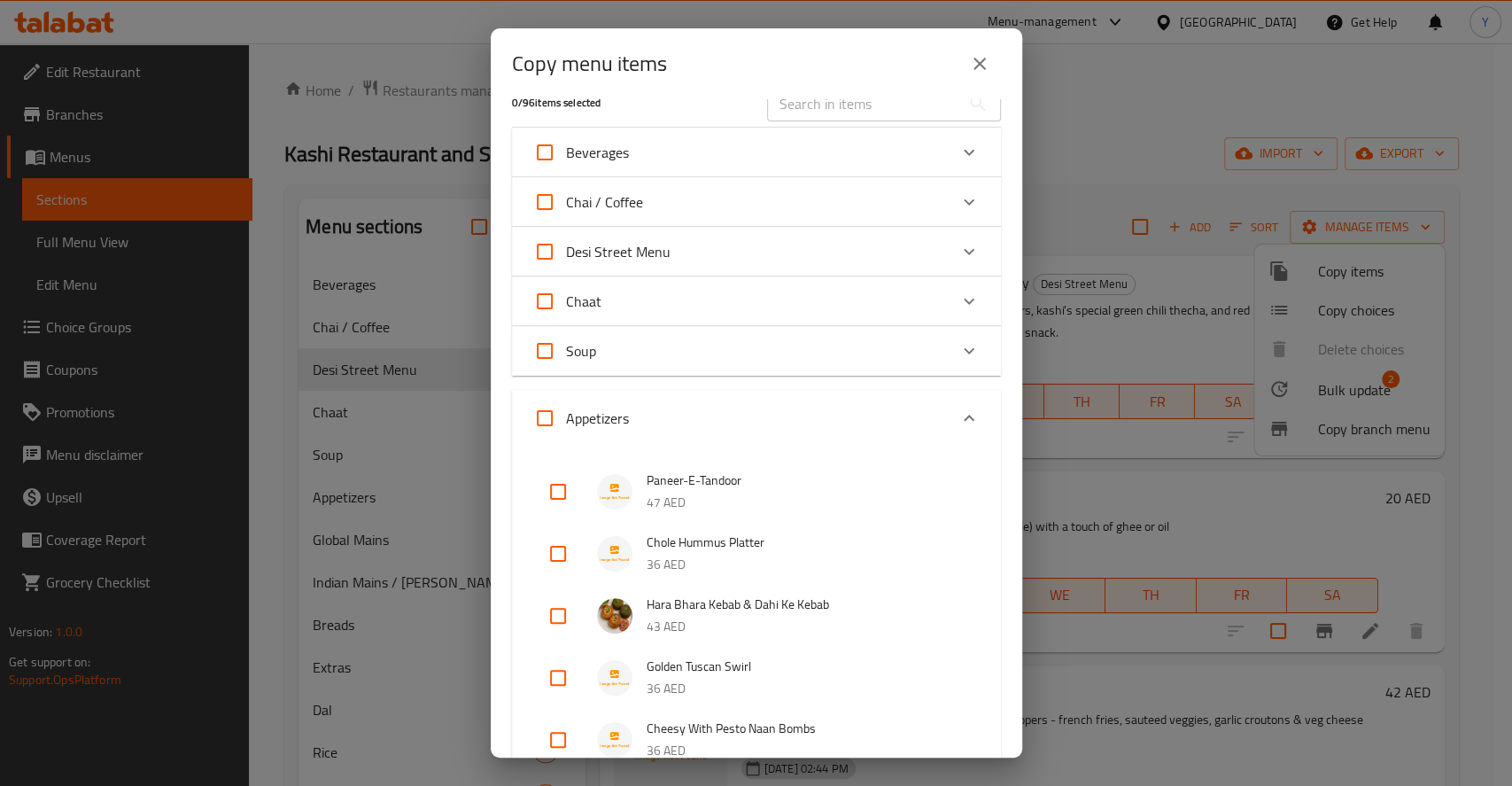
click at [534, 417] on input "Appetizers" at bounding box center [544, 418] width 43 height 43
checkbox input "true"
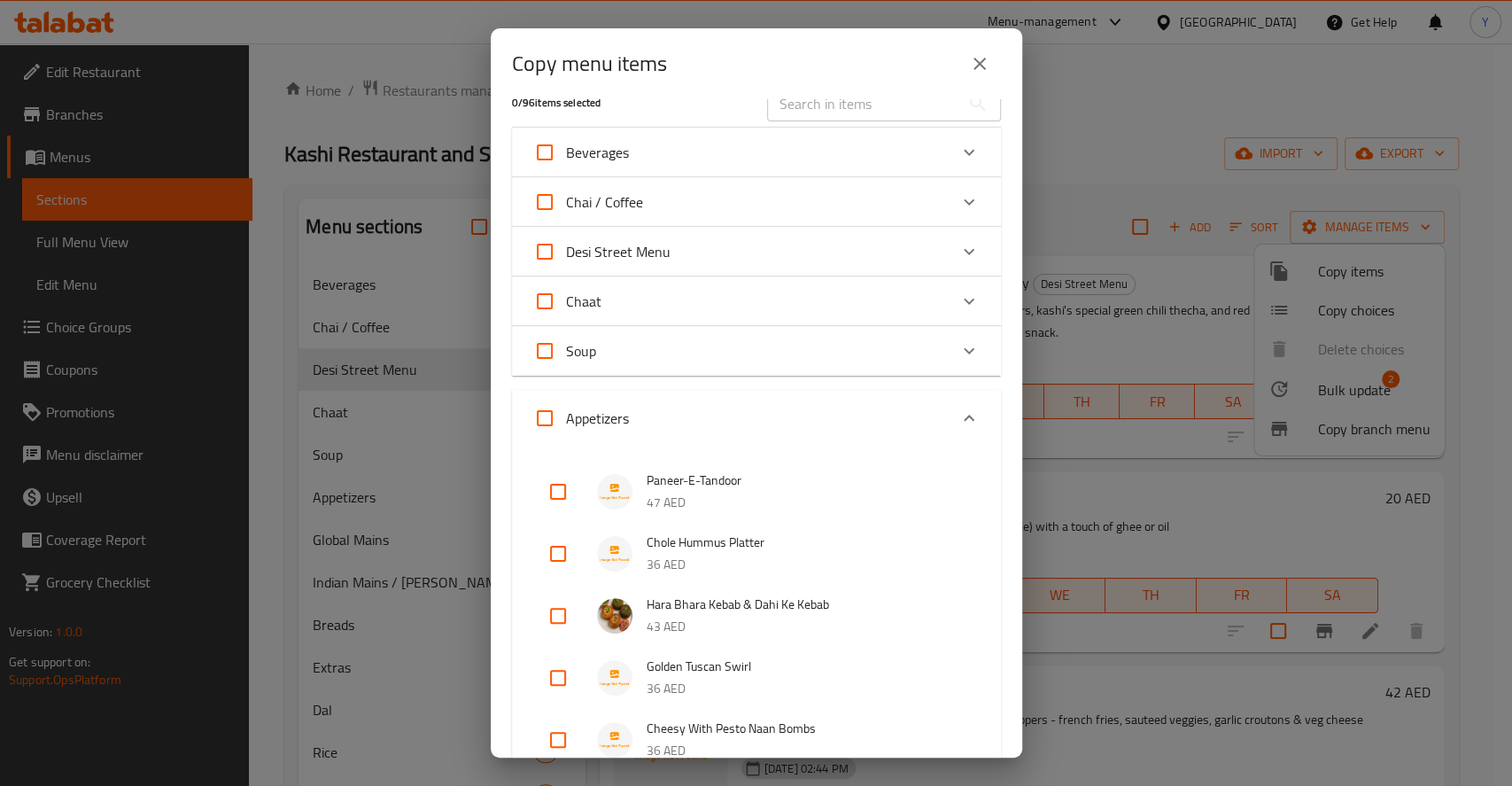
checkbox input "true"
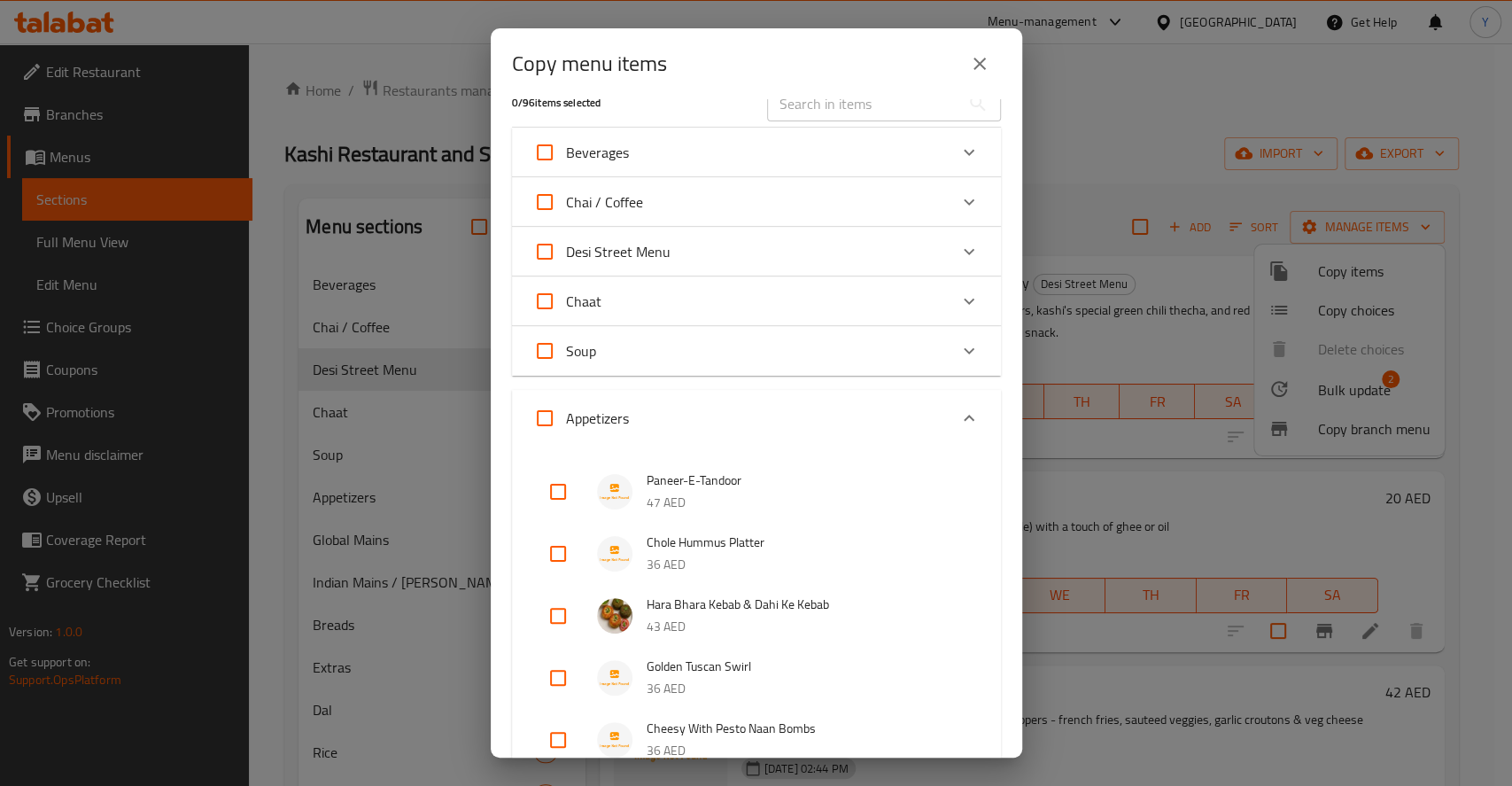
checkbox input "true"
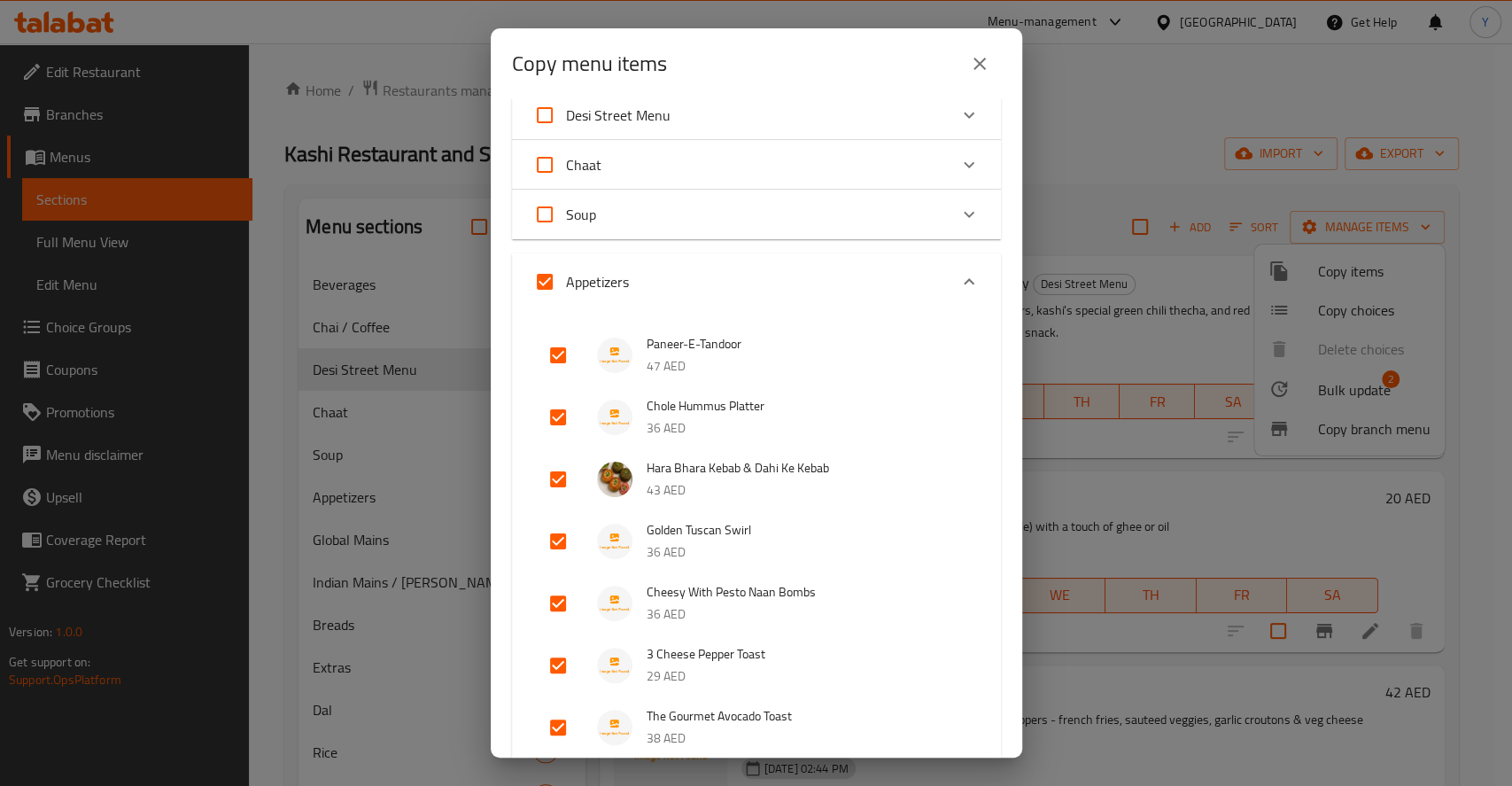
scroll to position [117, 0]
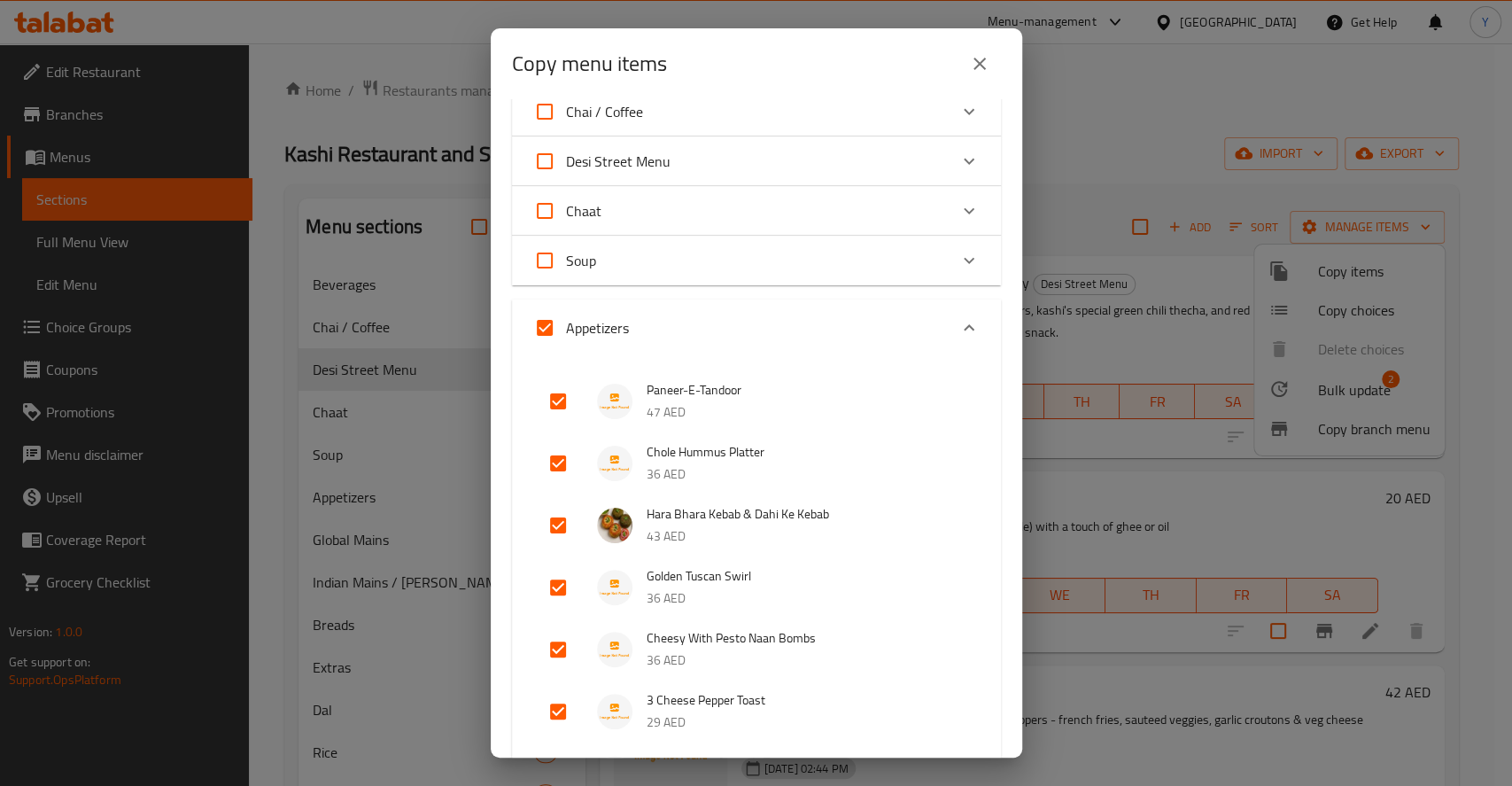
click at [538, 326] on input "Appetizers" at bounding box center [544, 328] width 43 height 43
checkbox input "false"
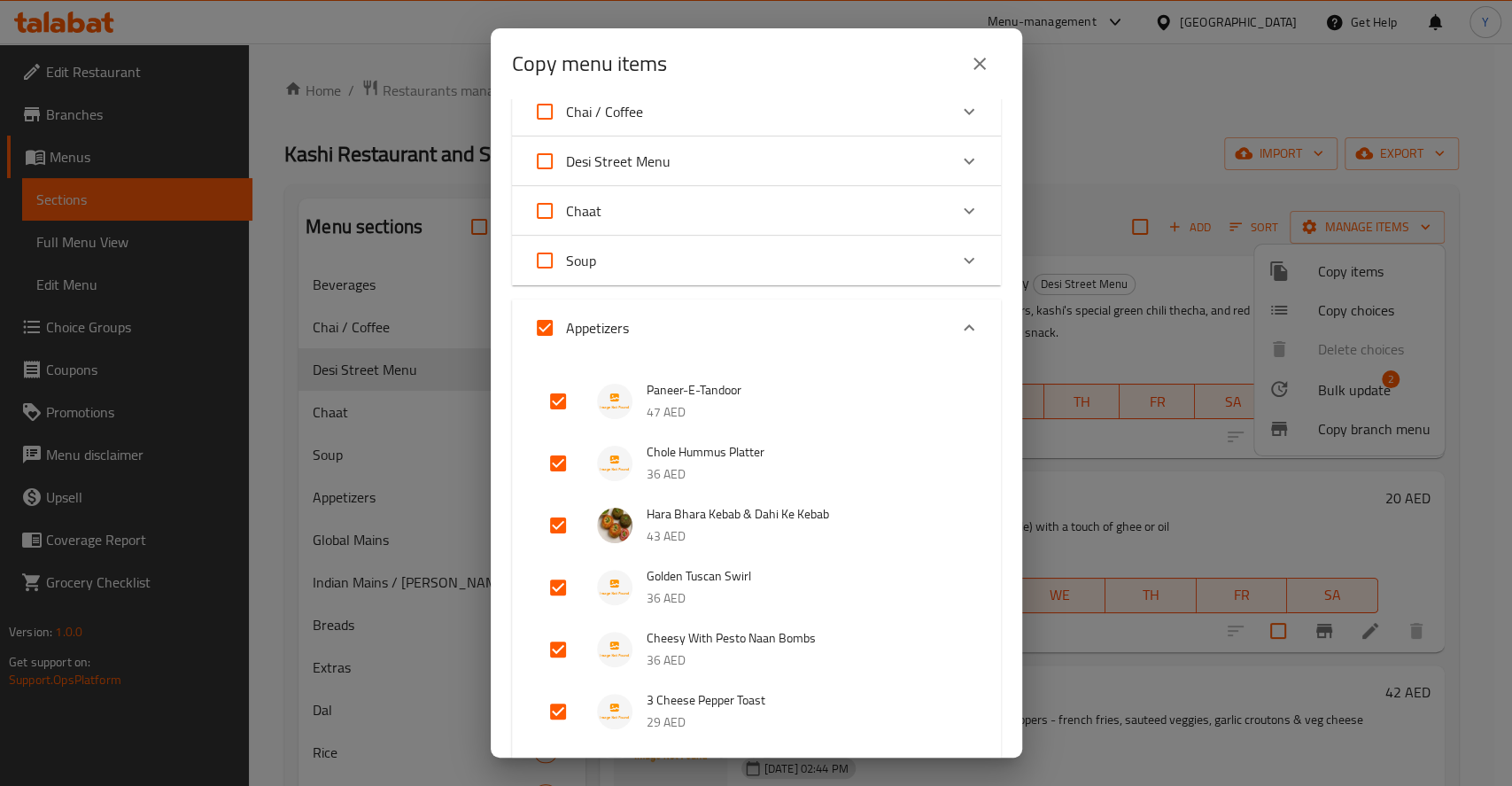
checkbox input "false"
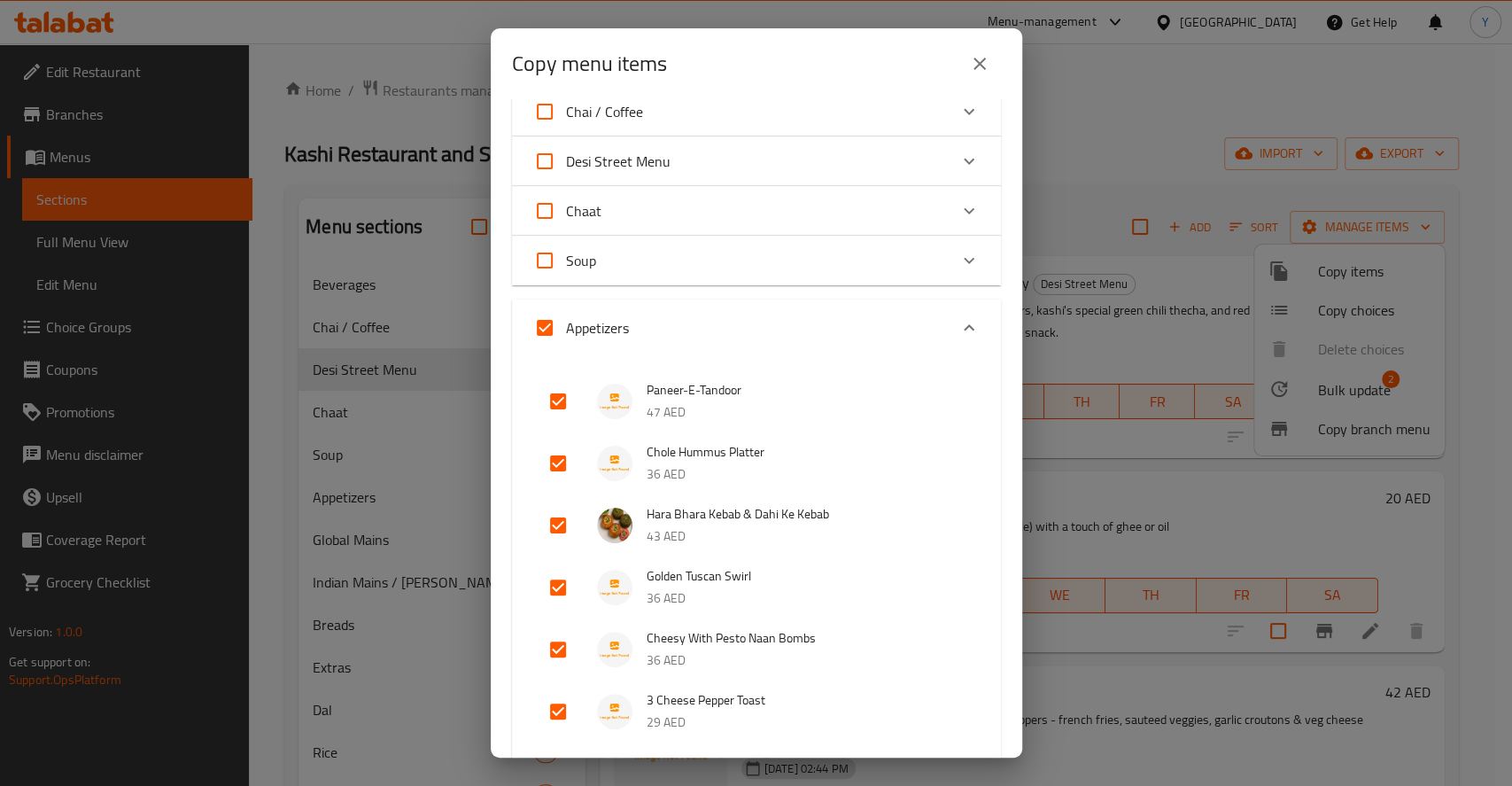
checkbox input "false"
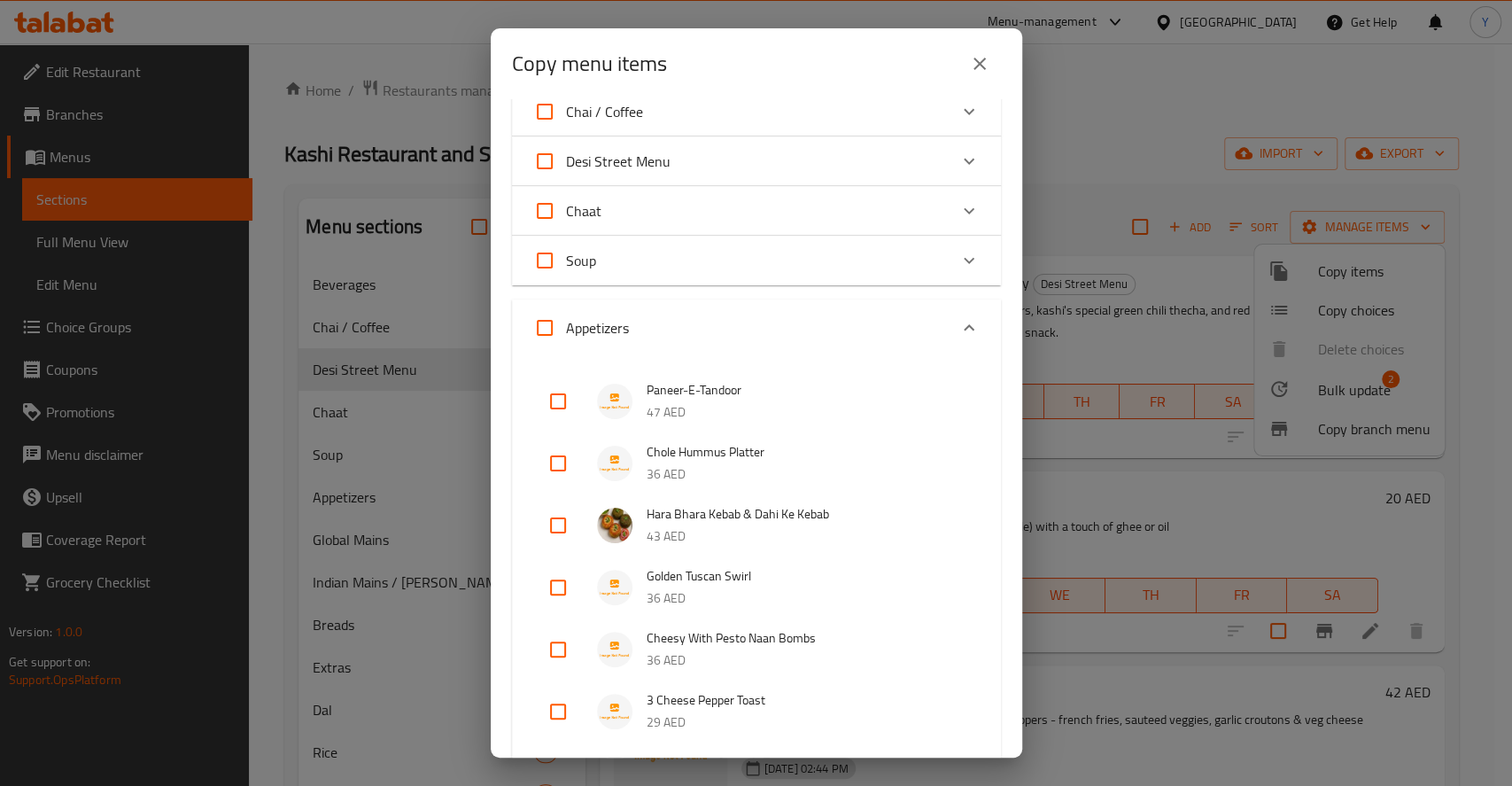
click at [717, 159] on div "Desi Street Menu" at bounding box center [741, 161] width 414 height 43
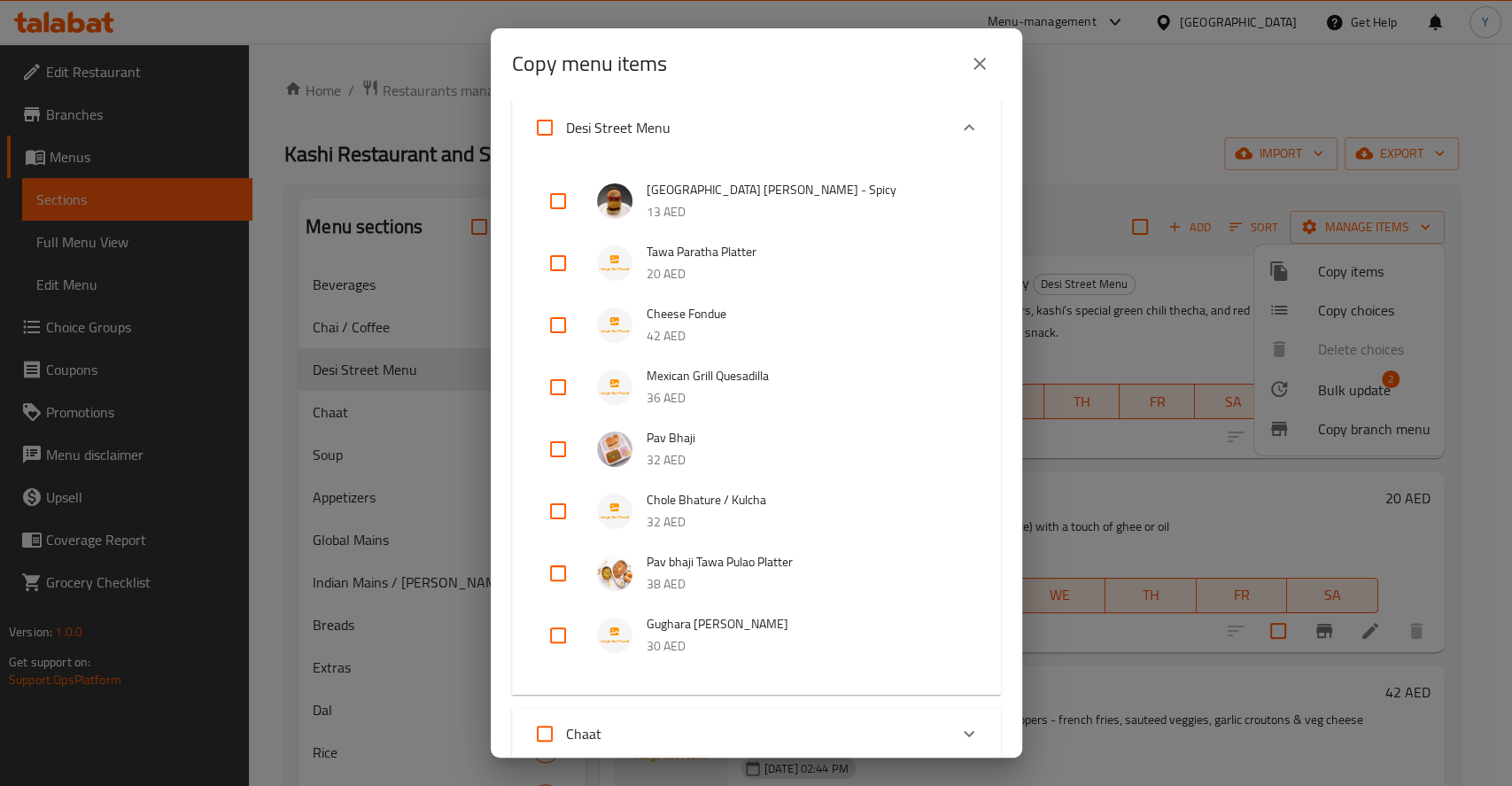
scroll to position [172, 0]
click at [549, 316] on input "checkbox" at bounding box center [557, 322] width 43 height 43
checkbox input "true"
click at [554, 384] on input "checkbox" at bounding box center [557, 384] width 43 height 43
checkbox input "true"
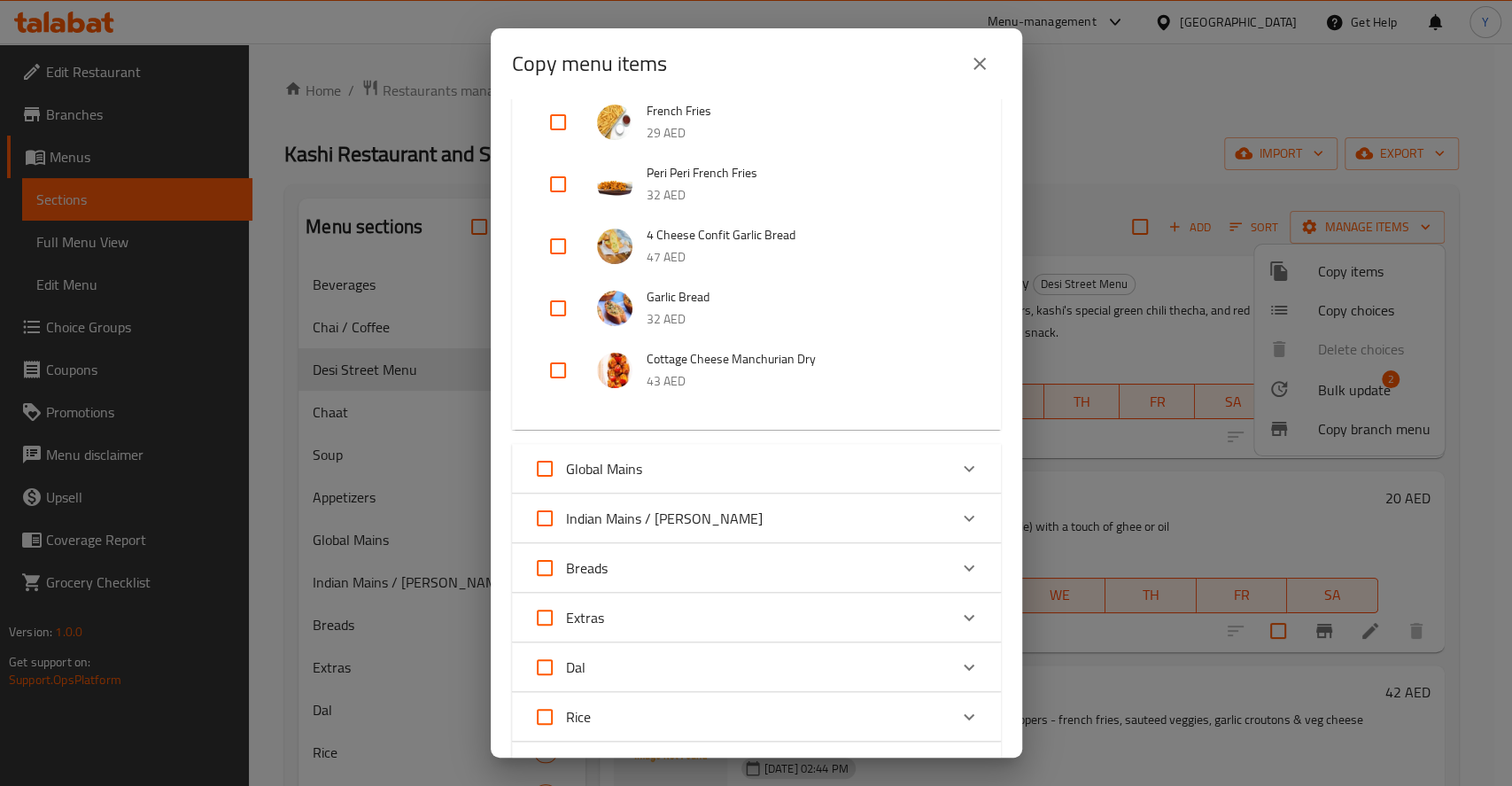
scroll to position [1755, 0]
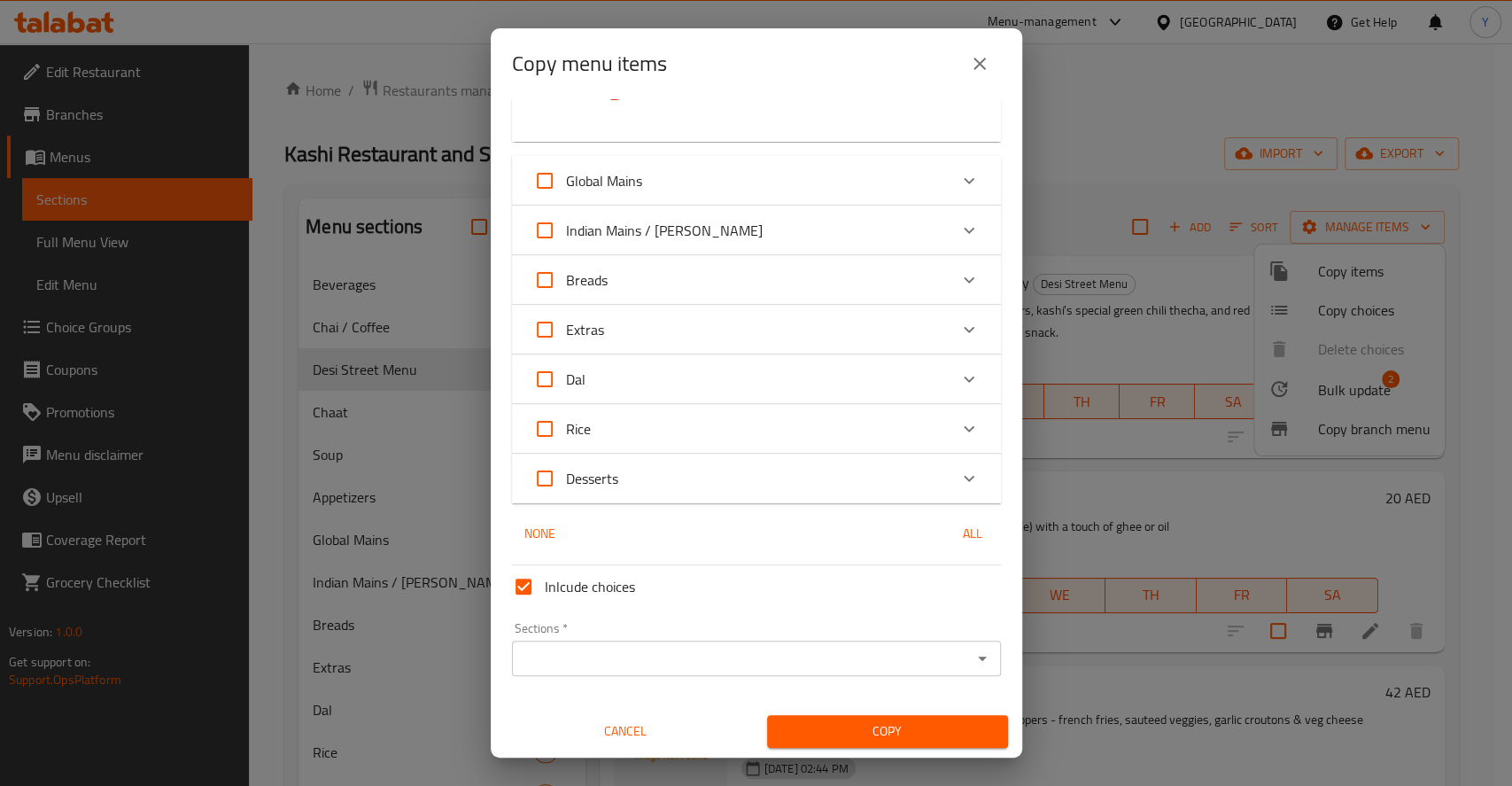
click at [631, 656] on input "Sections   *" at bounding box center [742, 658] width 449 height 25
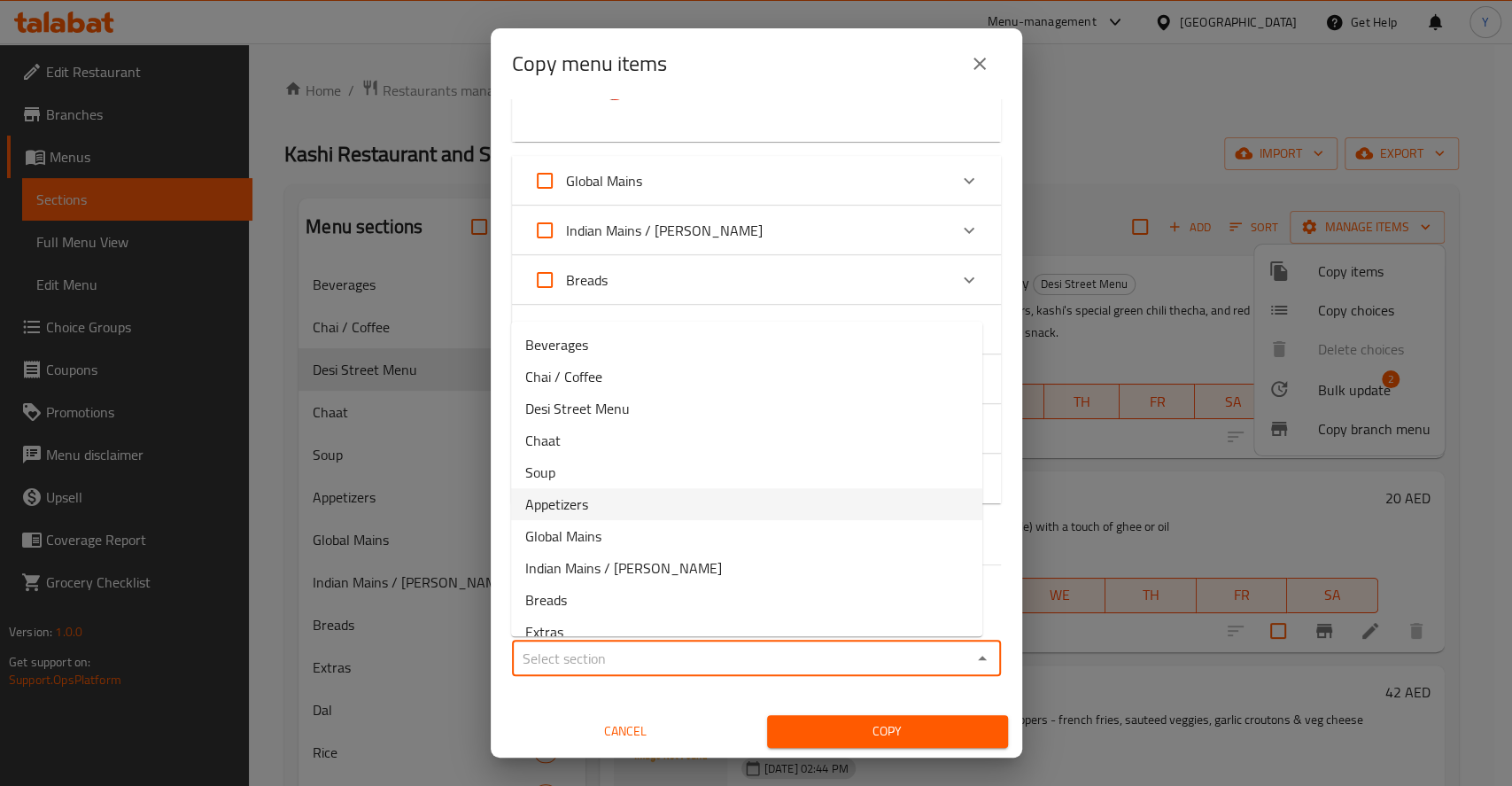
click at [639, 501] on li "Appetizers" at bounding box center [746, 503] width 472 height 32
type input "Appetizers"
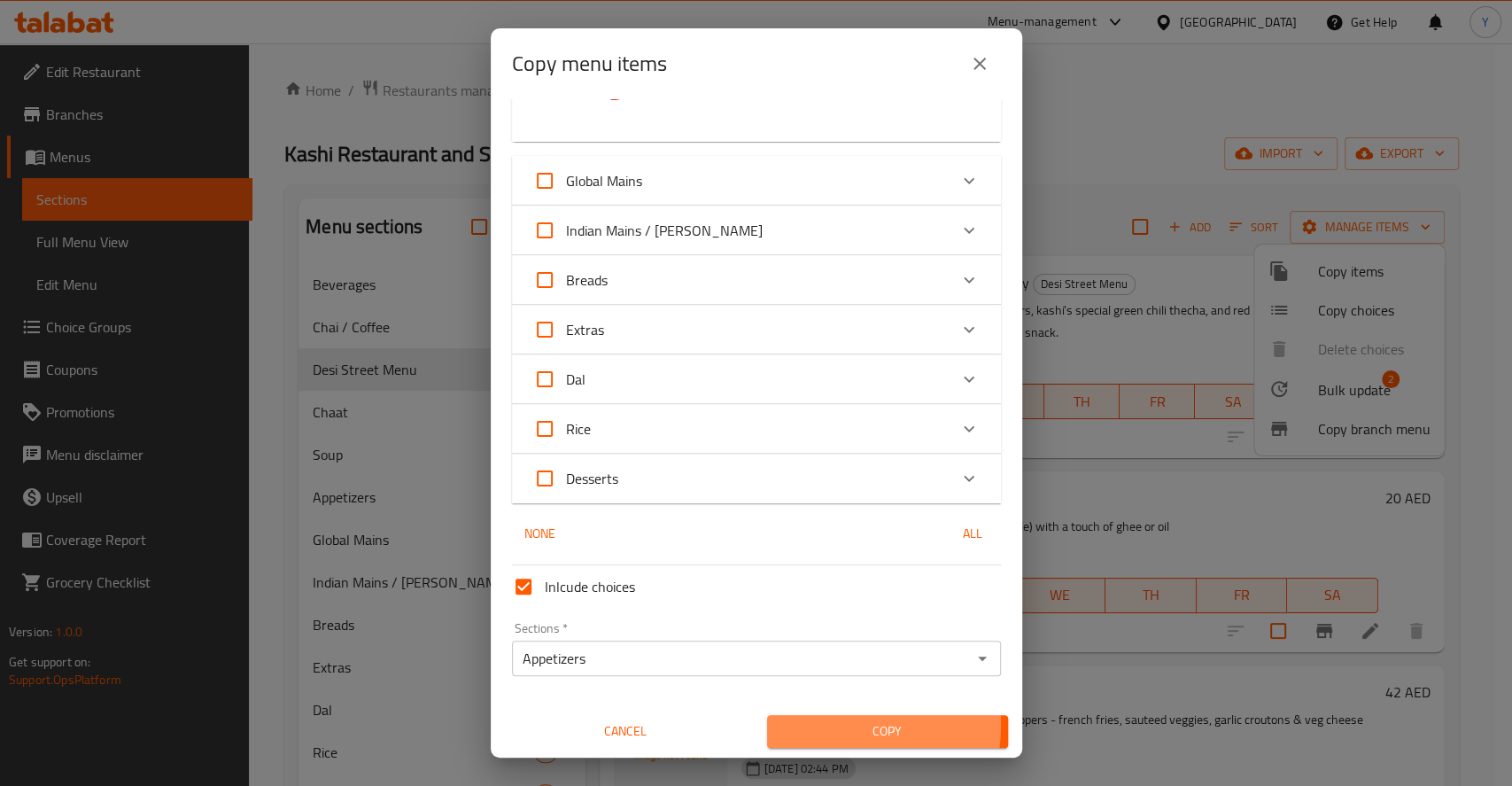
click at [805, 724] on span "Copy" at bounding box center [887, 731] width 213 height 22
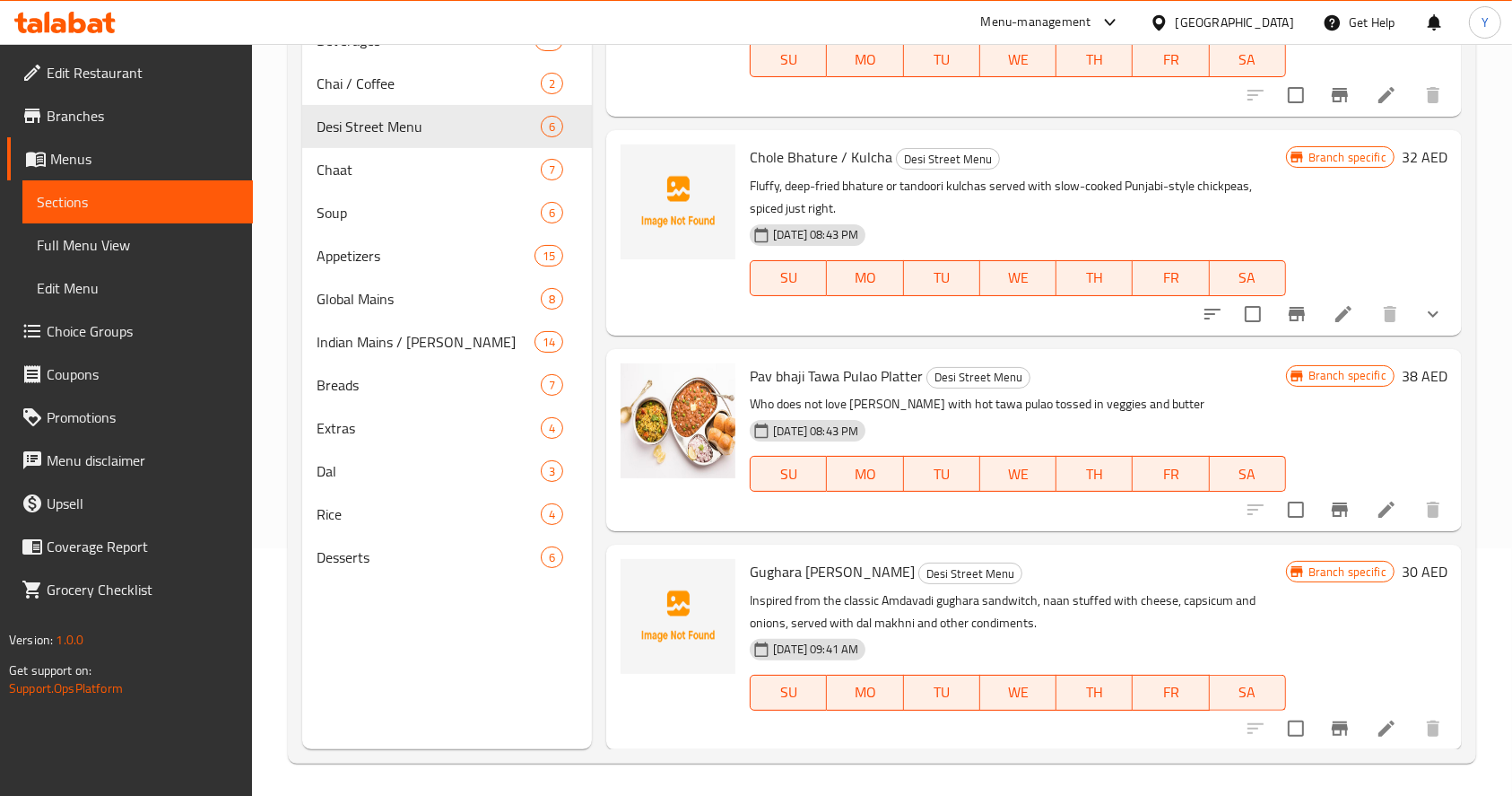
scroll to position [249, 0]
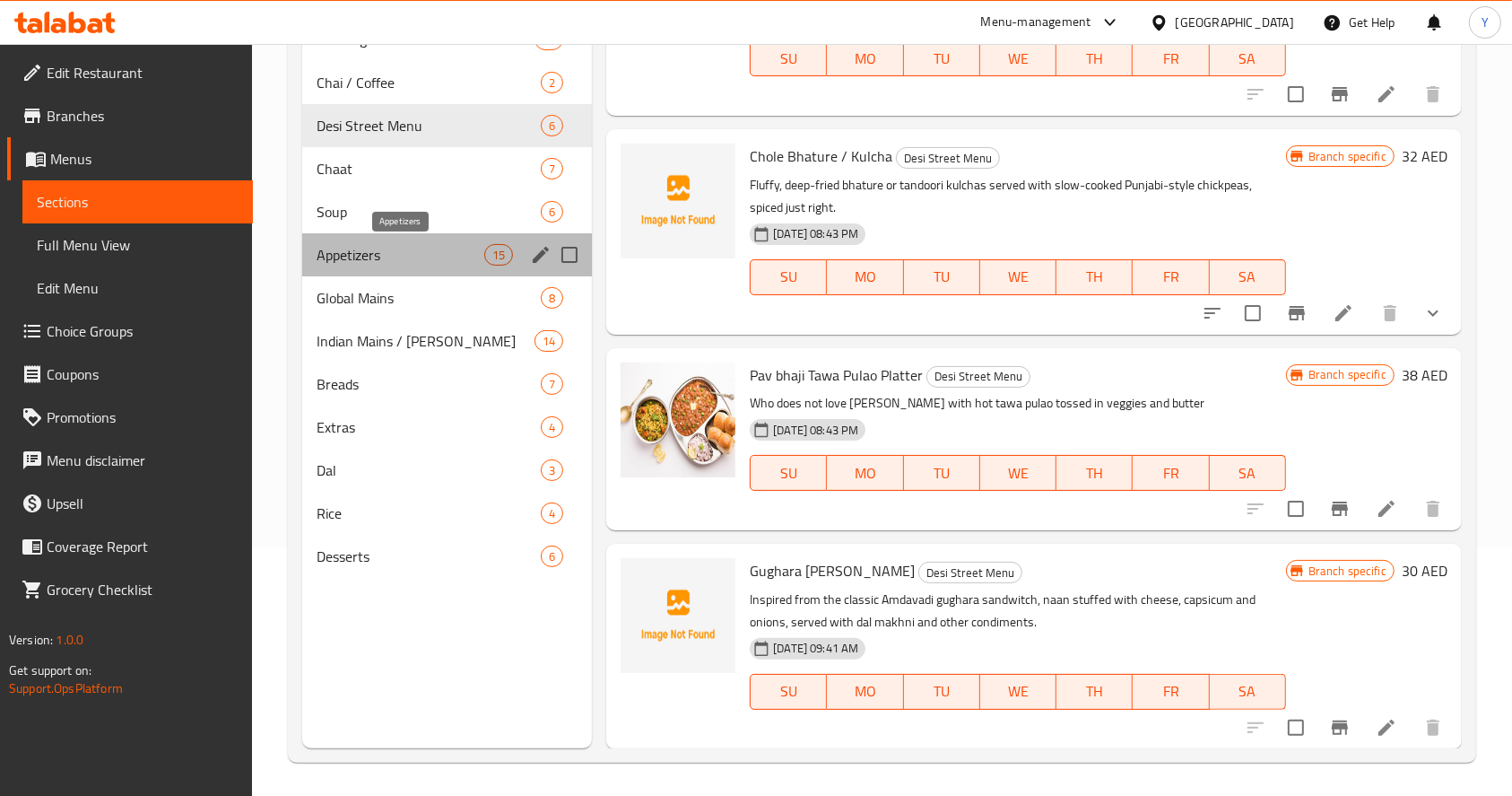
click at [379, 254] on span "Appetizers" at bounding box center [400, 254] width 167 height 21
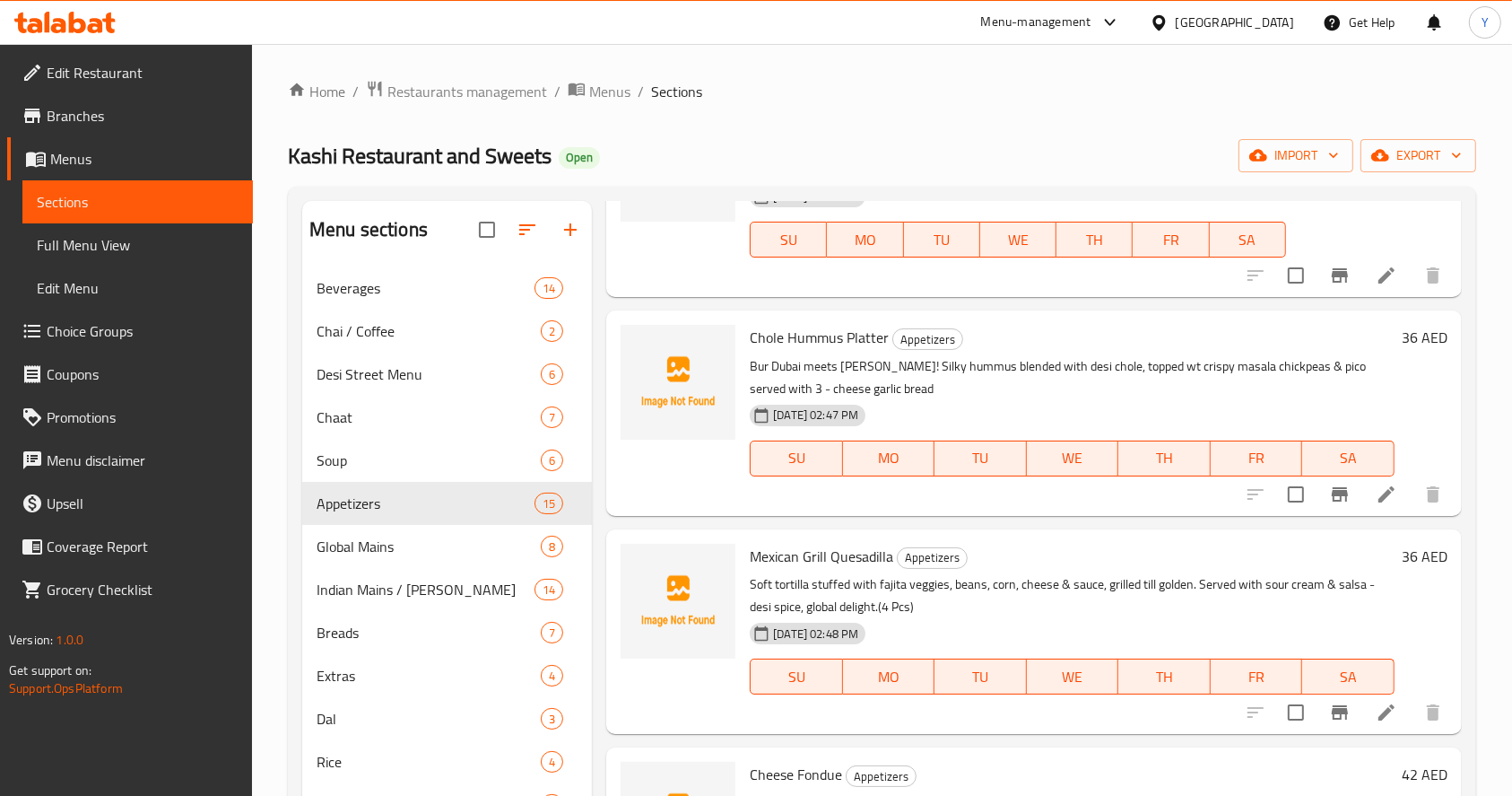
scroll to position [166, 0]
click at [80, 336] on span "Choice Groups" at bounding box center [142, 331] width 192 height 21
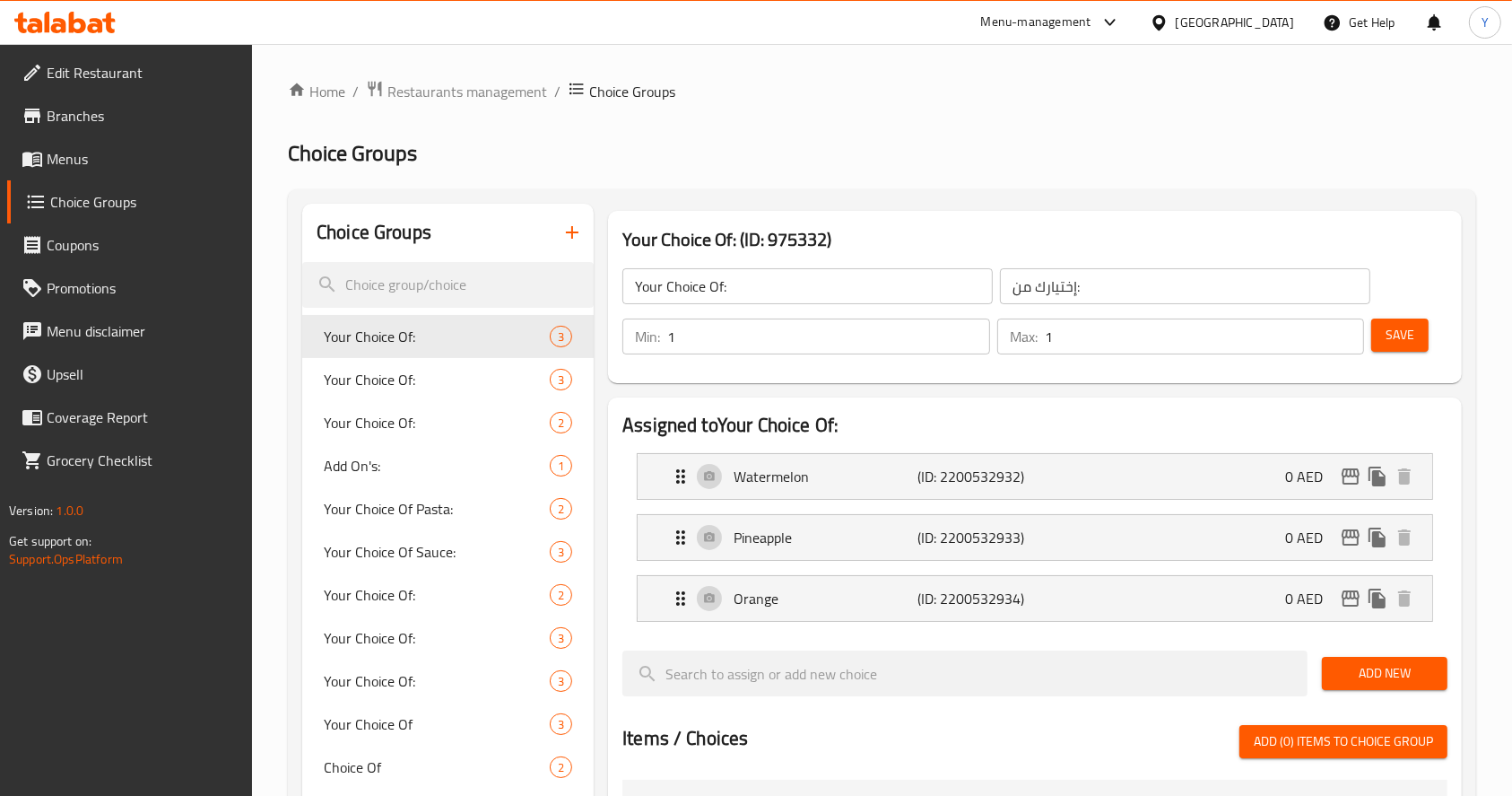
click at [776, 296] on input "Your Choice Of:" at bounding box center [807, 285] width 370 height 36
click at [581, 234] on icon "button" at bounding box center [572, 232] width 21 height 21
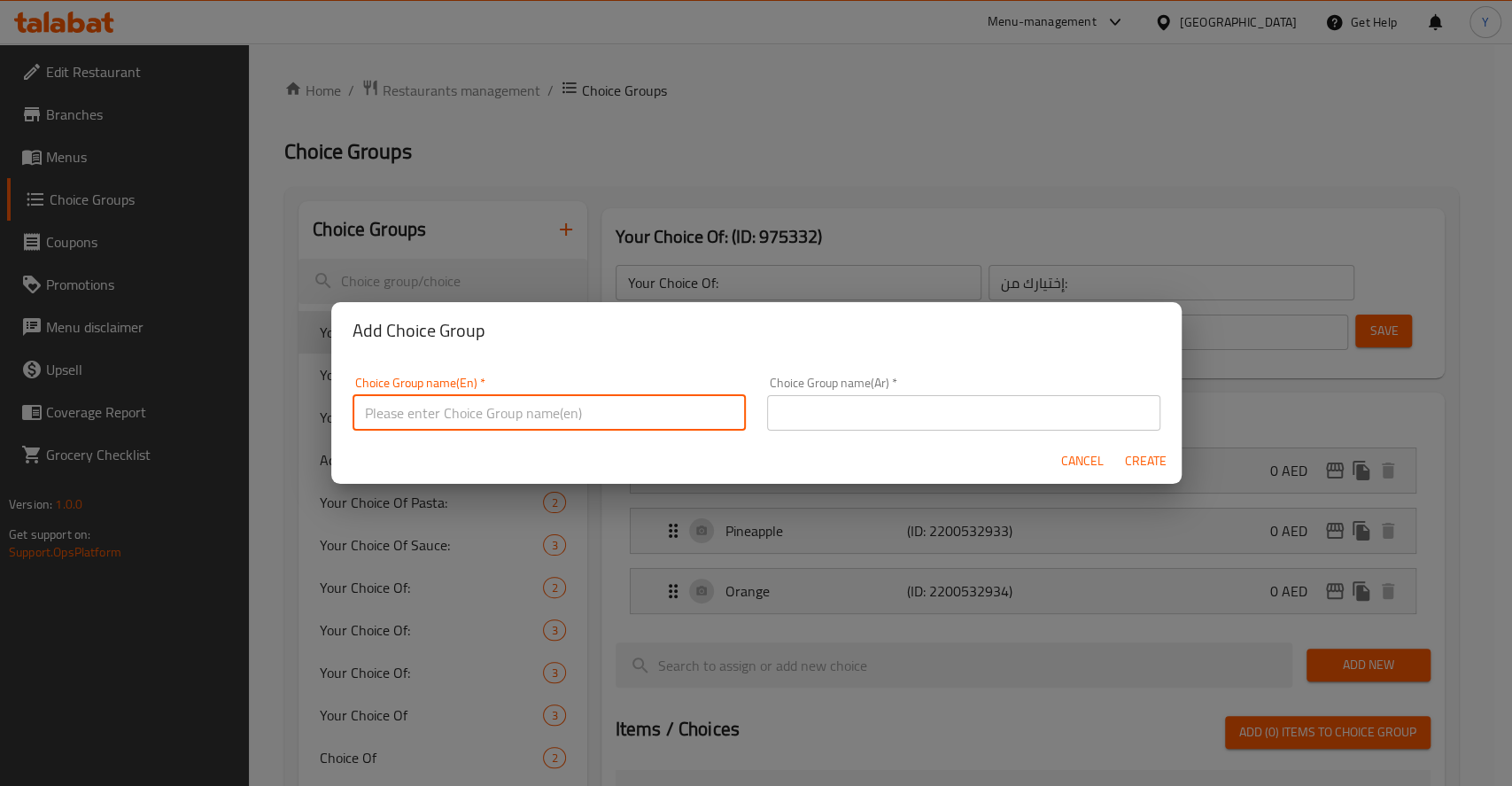
click at [569, 410] on input "text" at bounding box center [549, 413] width 393 height 35
paste input "Your Choice Of:"
paste input "Paratha"
type input "Your Choice Of Paratha:"
click at [768, 401] on input "text" at bounding box center [963, 413] width 393 height 35
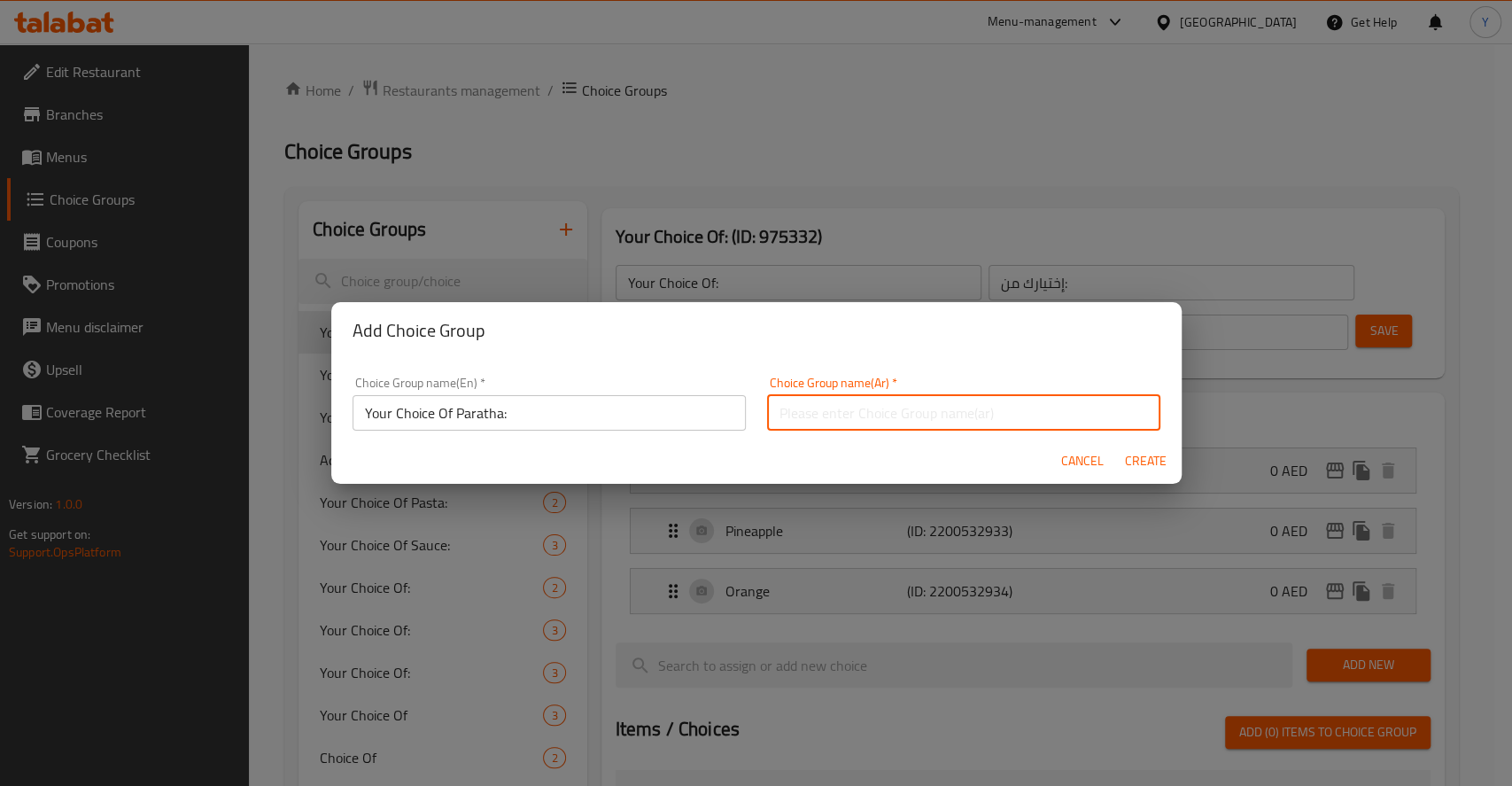
paste input "اختيارك من البراتا:"
type input "اختيارك من البراتا:"
click at [1134, 472] on span "Create" at bounding box center [1145, 460] width 43 height 22
type input "Your Choice Of Paratha:"
type input "اختيارك من البراتا:"
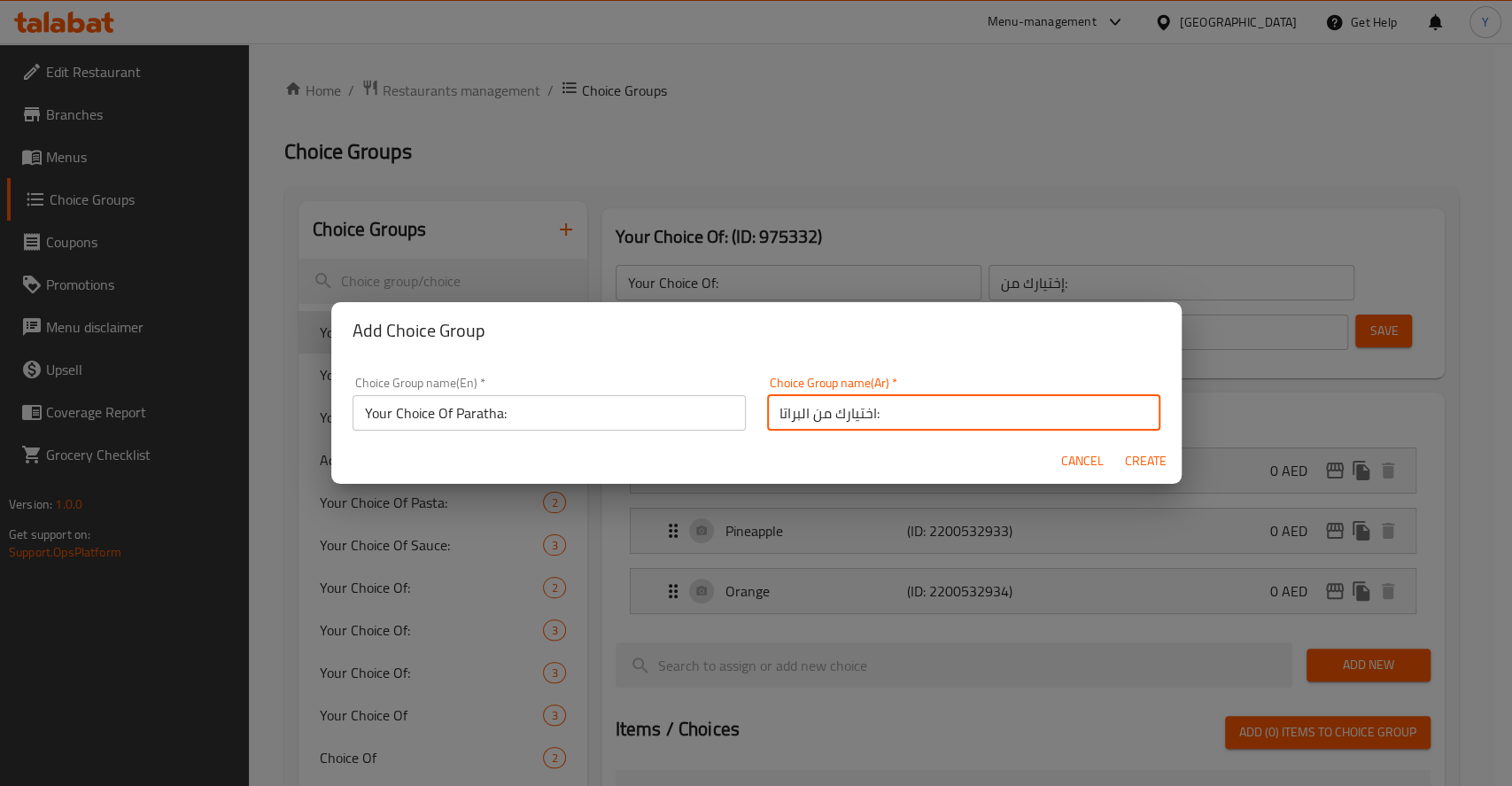
type input "0"
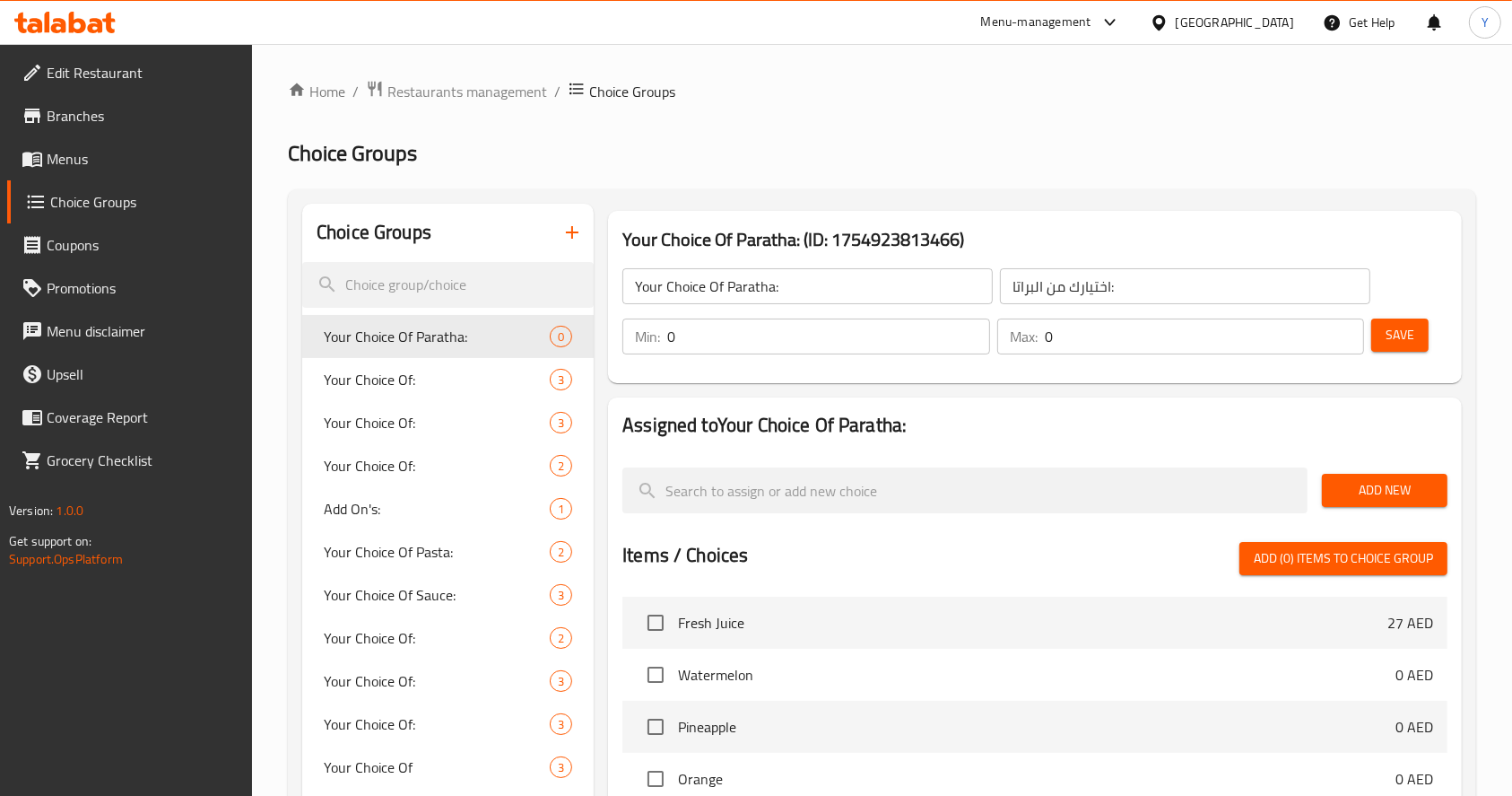
click at [826, 332] on input "0" at bounding box center [829, 336] width 323 height 36
type input "1"
click at [1380, 348] on button "Save" at bounding box center [1400, 335] width 57 height 33
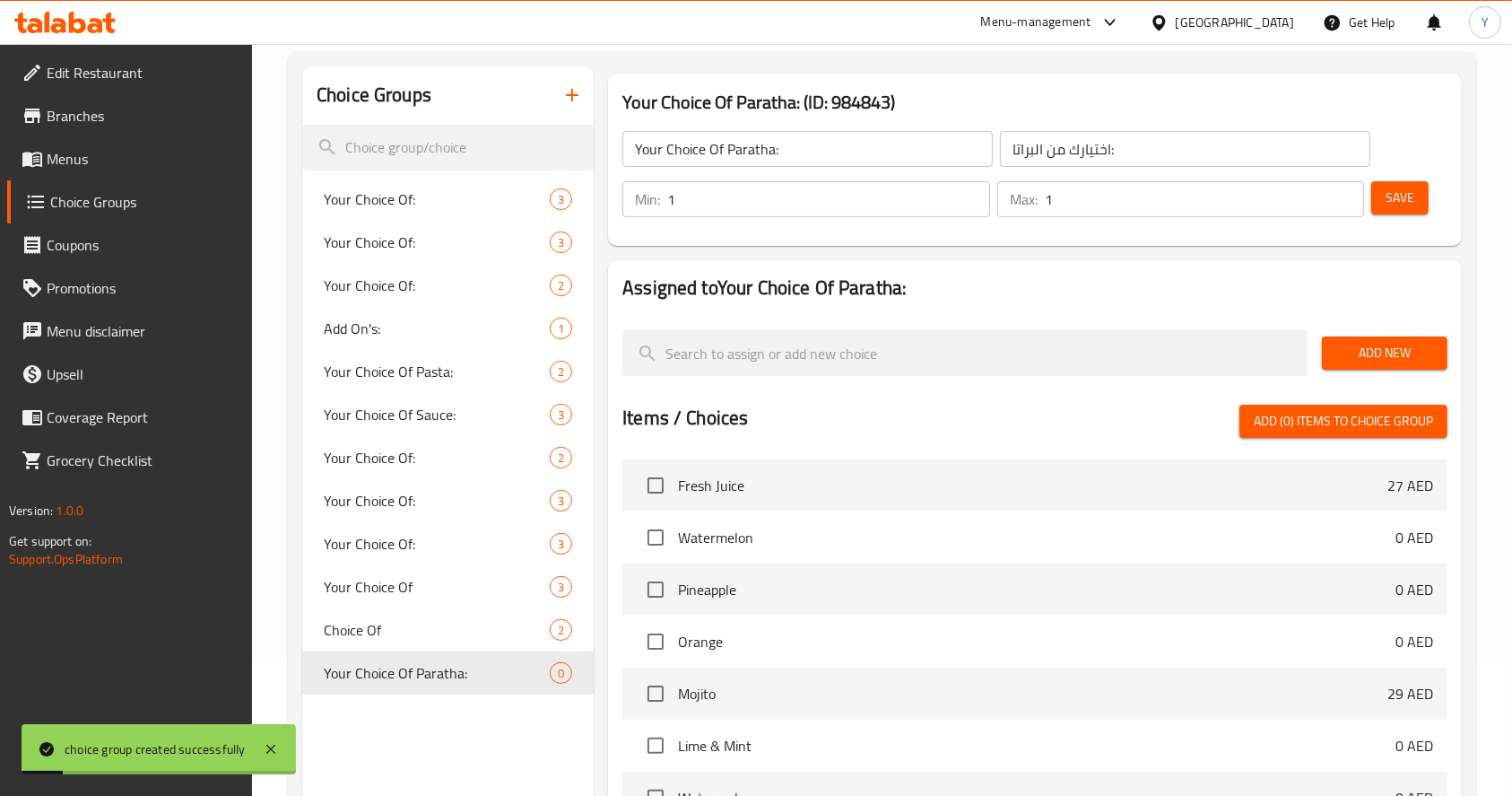
scroll to position [192, 0]
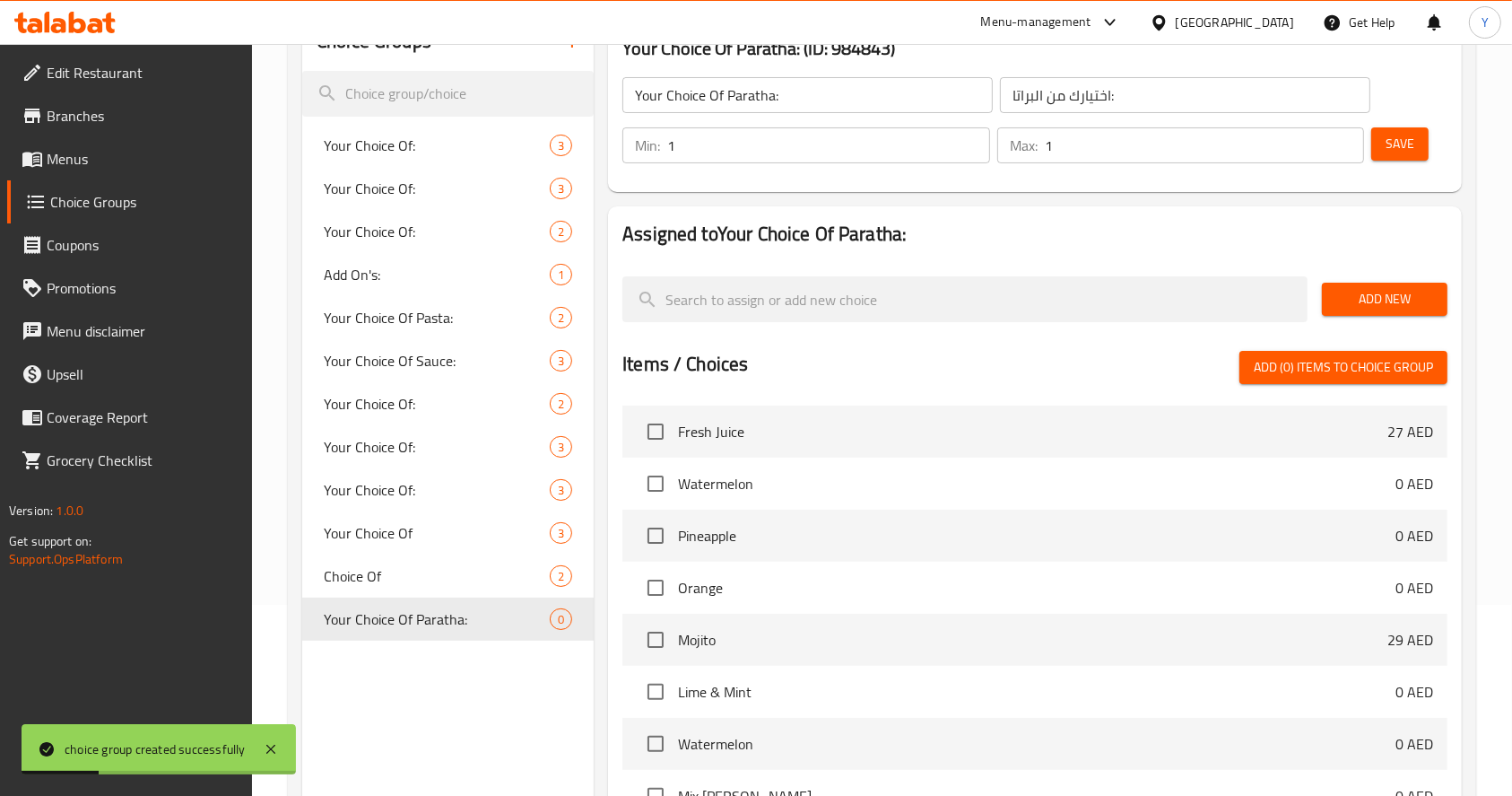
click at [1378, 301] on span "Add New" at bounding box center [1384, 299] width 97 height 22
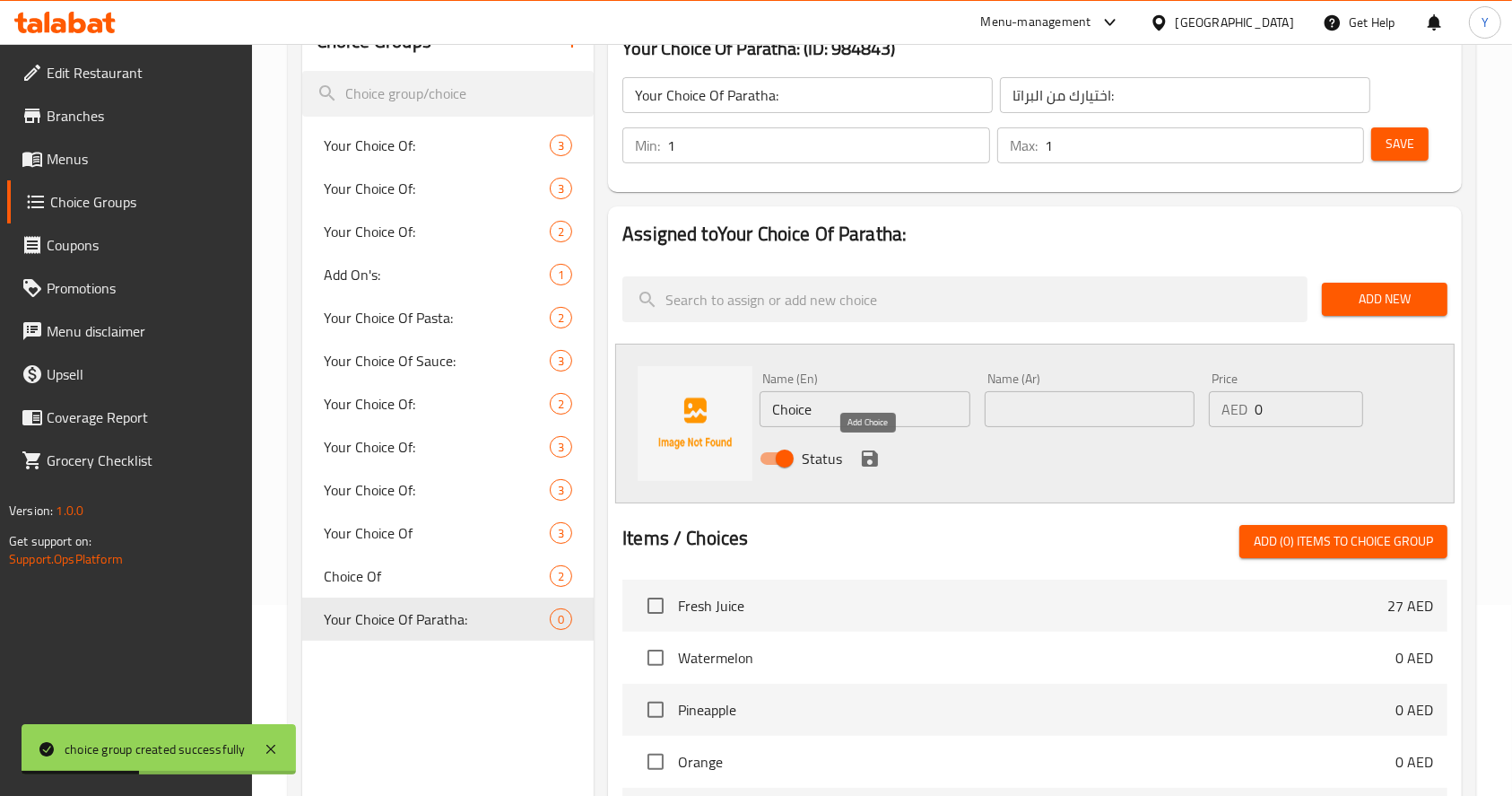
click at [871, 462] on icon "save" at bounding box center [870, 458] width 21 height 21
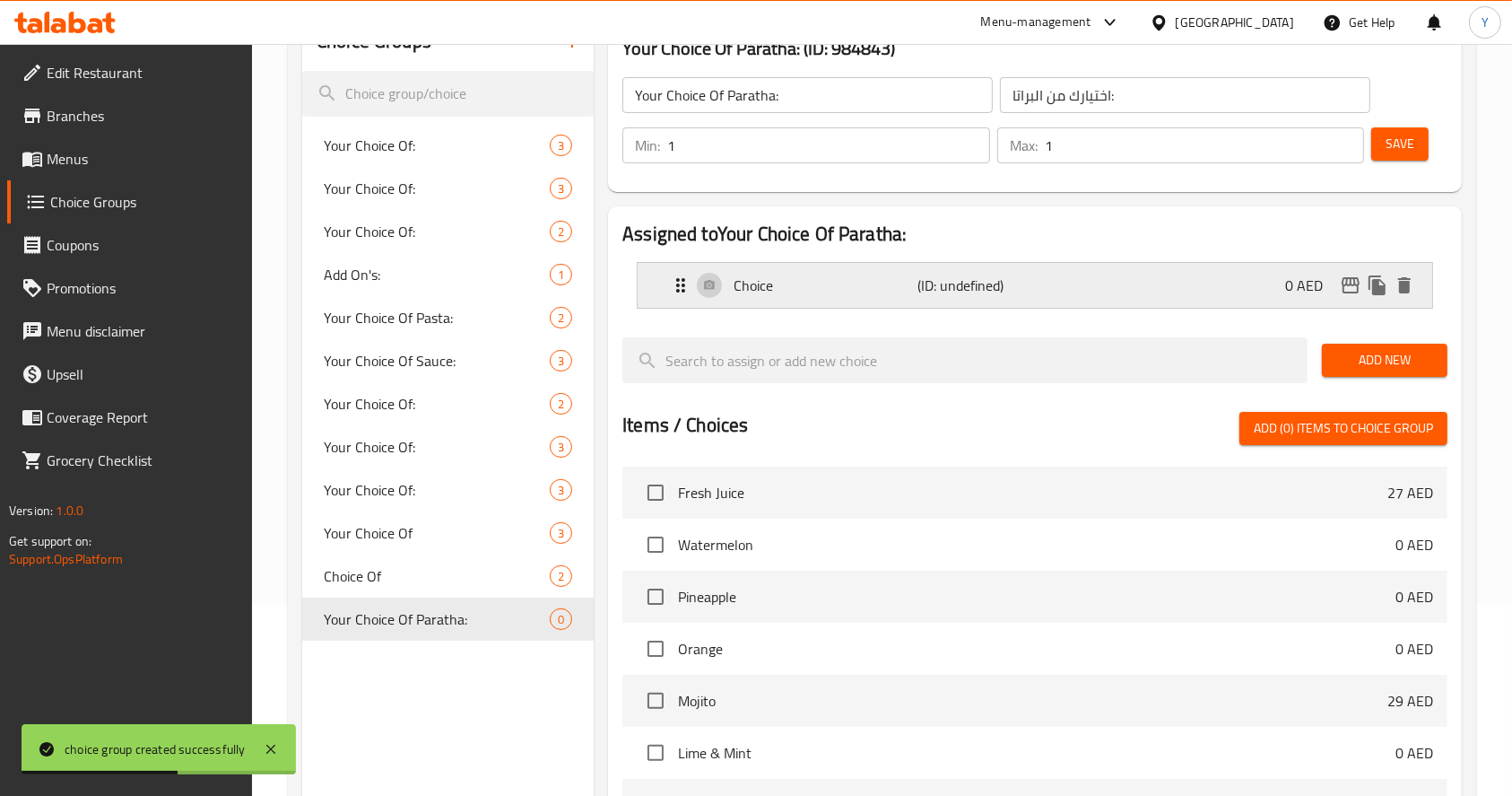
click at [815, 289] on p "Choice" at bounding box center [826, 285] width 184 height 21
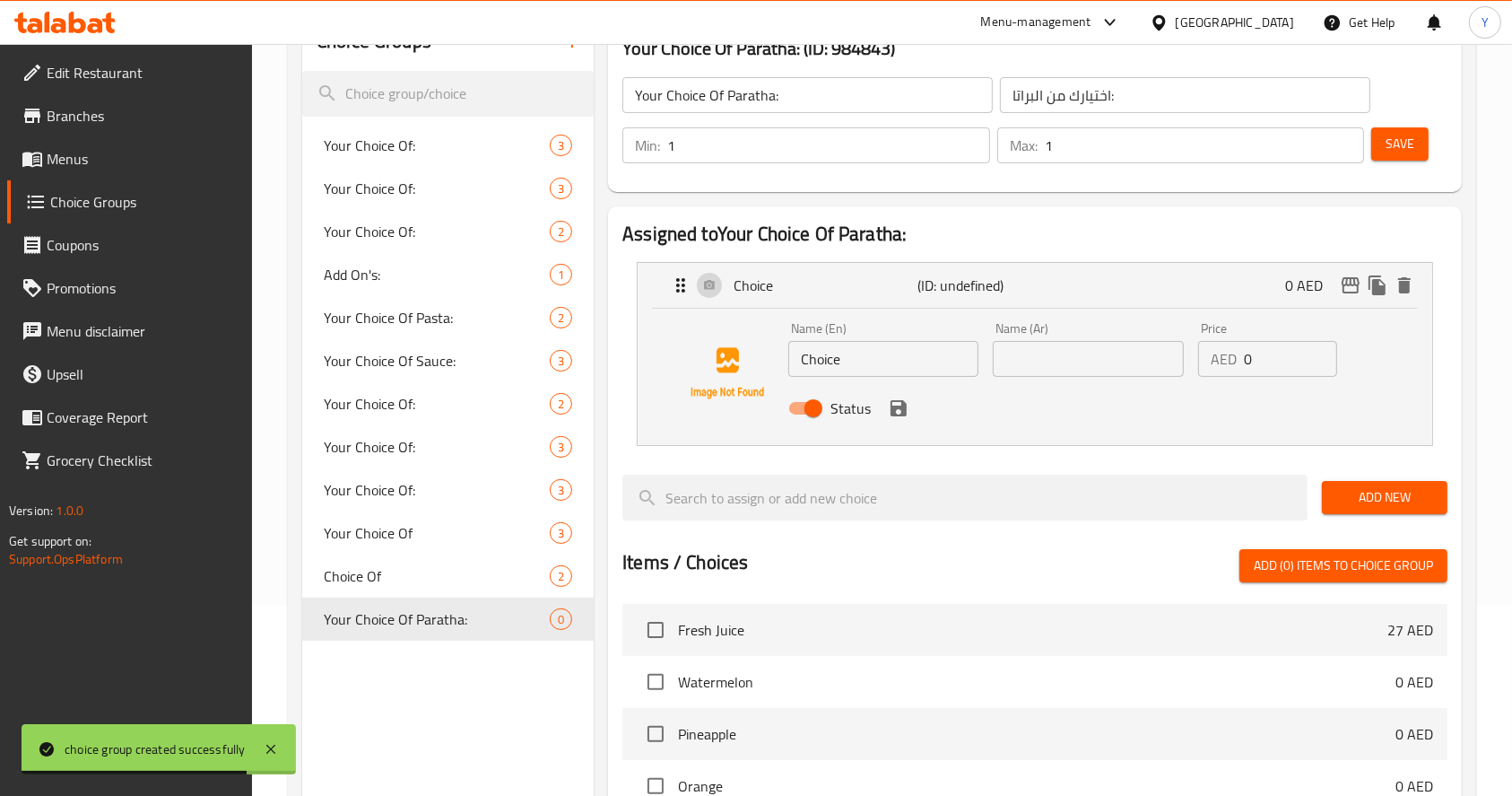
click at [887, 371] on input "Choice" at bounding box center [884, 359] width 190 height 36
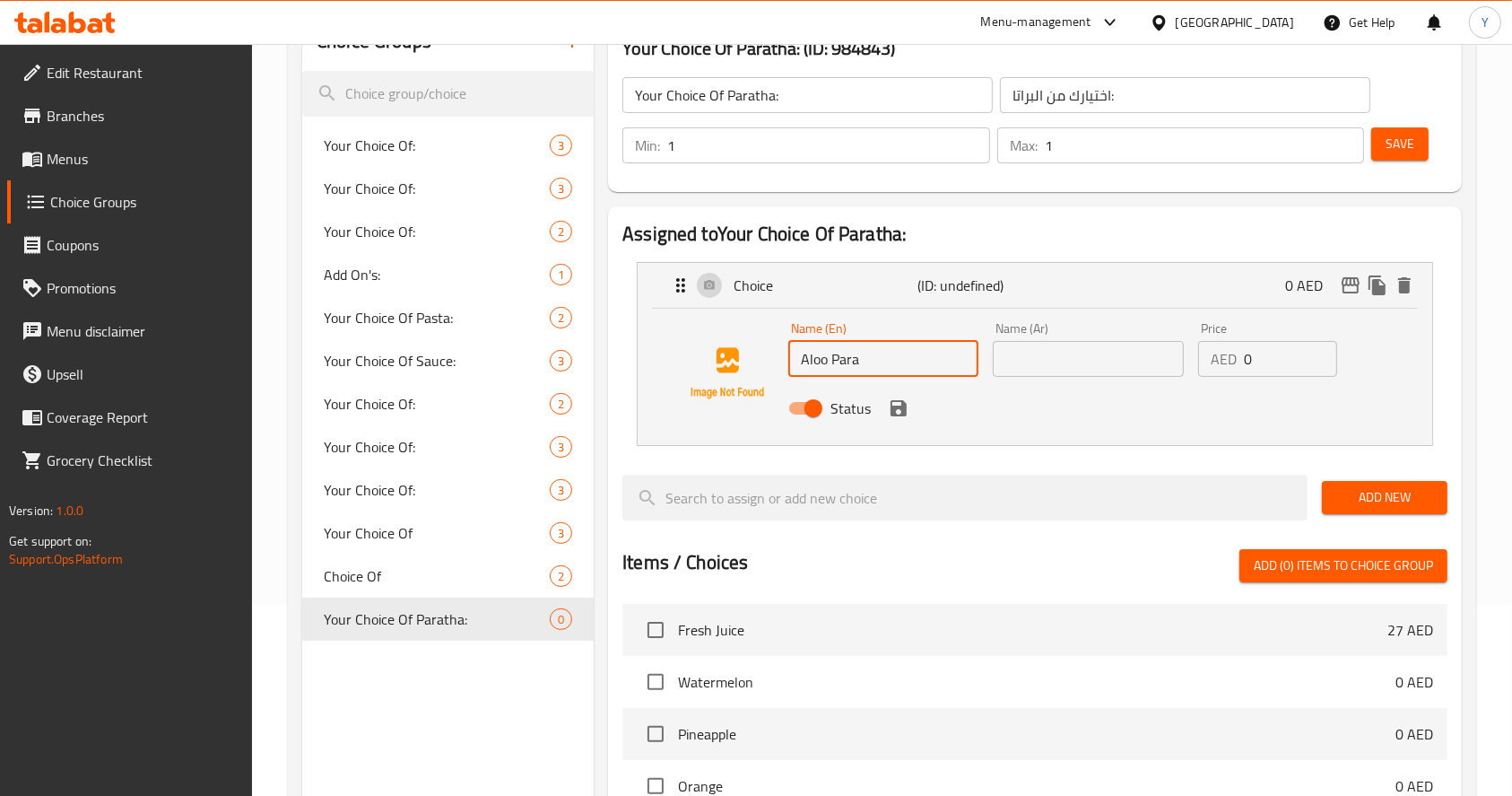
type input "Aloo Paratha"
click at [930, 363] on input "Aloo Paratha" at bounding box center [884, 359] width 190 height 36
type input "Aloo Paratha"
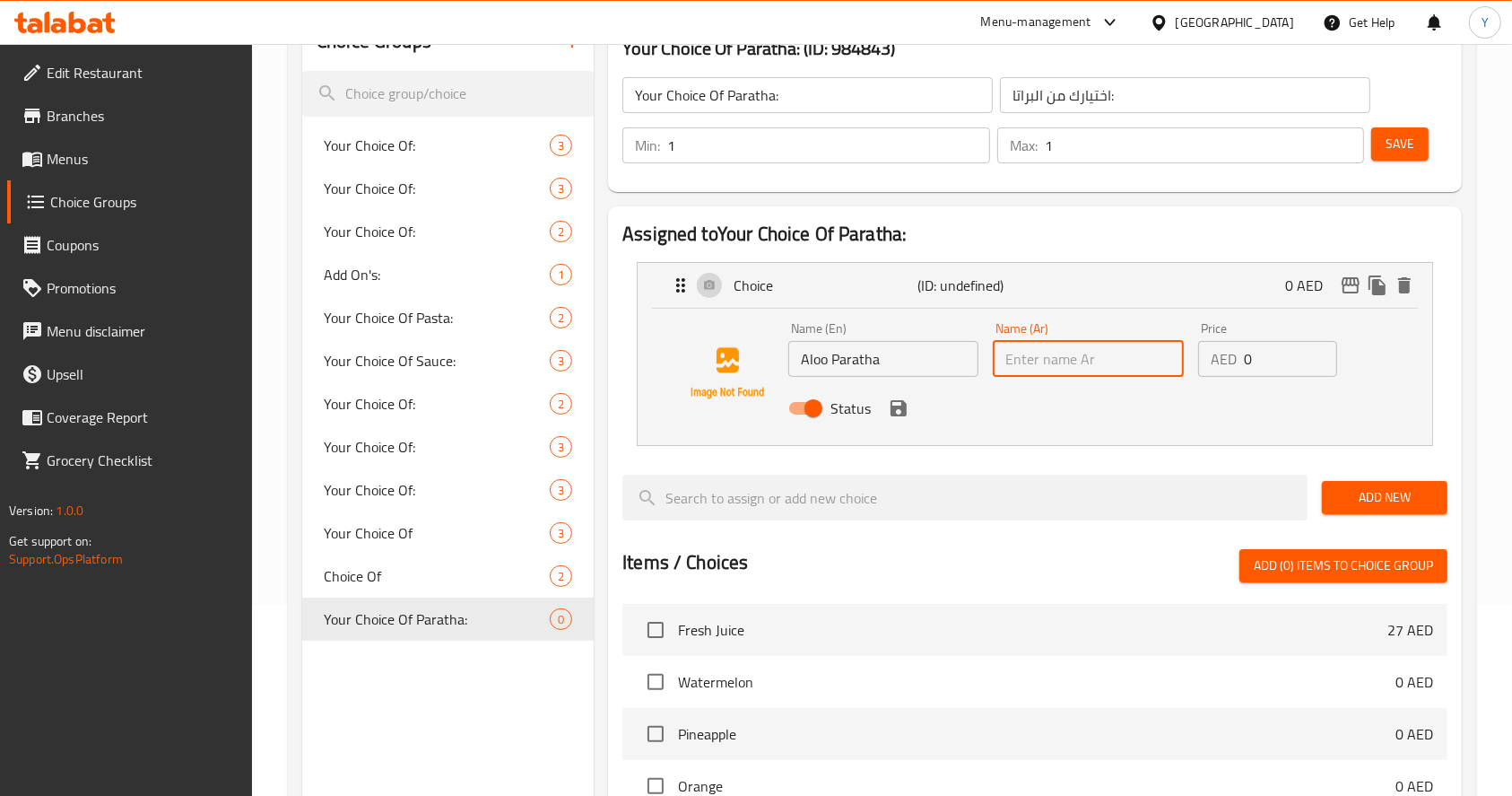
click at [1057, 369] on input "text" at bounding box center [1088, 359] width 190 height 36
paste input "ألو باراثا"
click at [898, 416] on icon "save" at bounding box center [898, 408] width 21 height 21
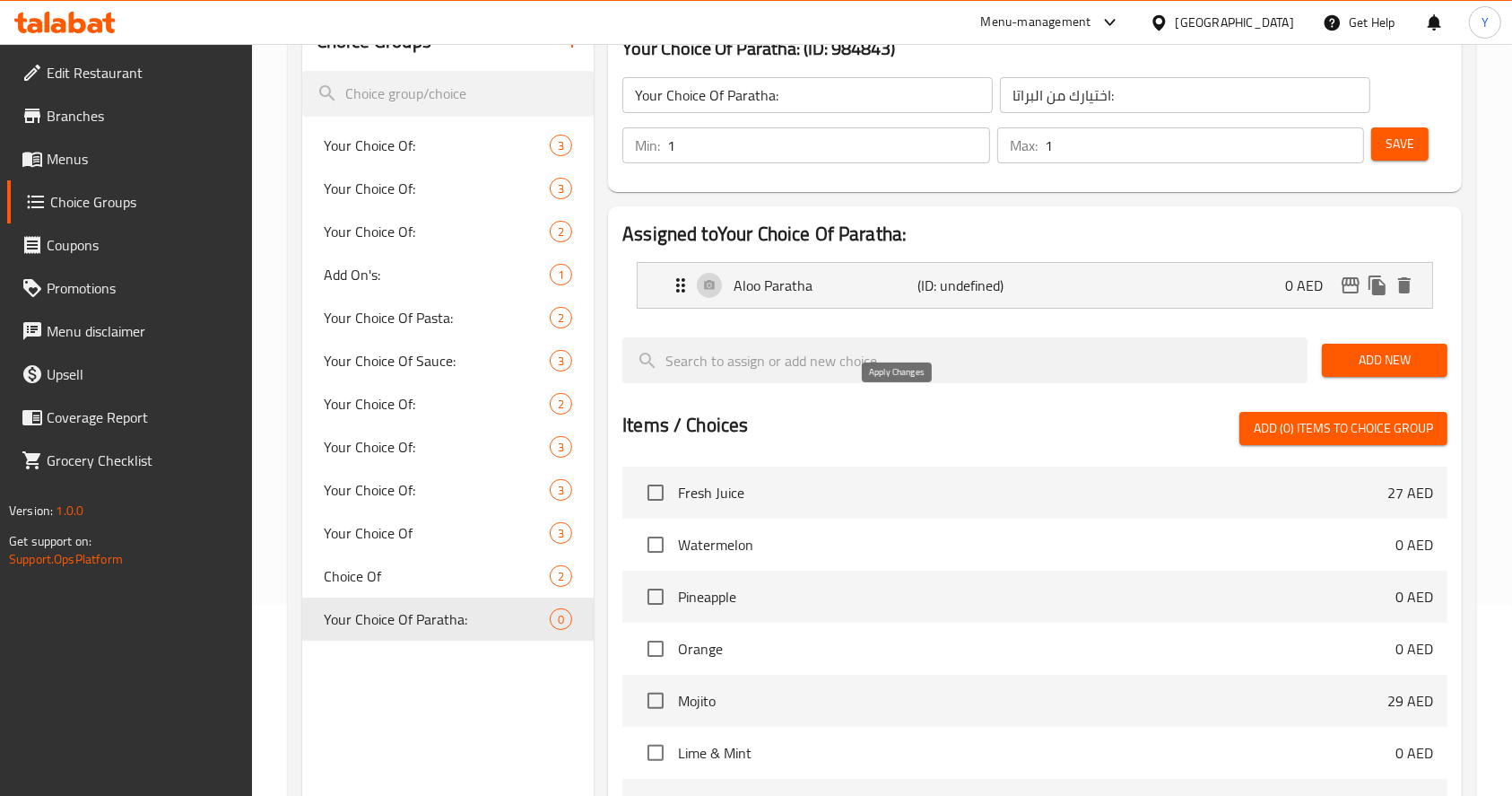
type input "ألو باراثا"
click at [834, 280] on p "Aloo Paratha" at bounding box center [826, 285] width 184 height 21
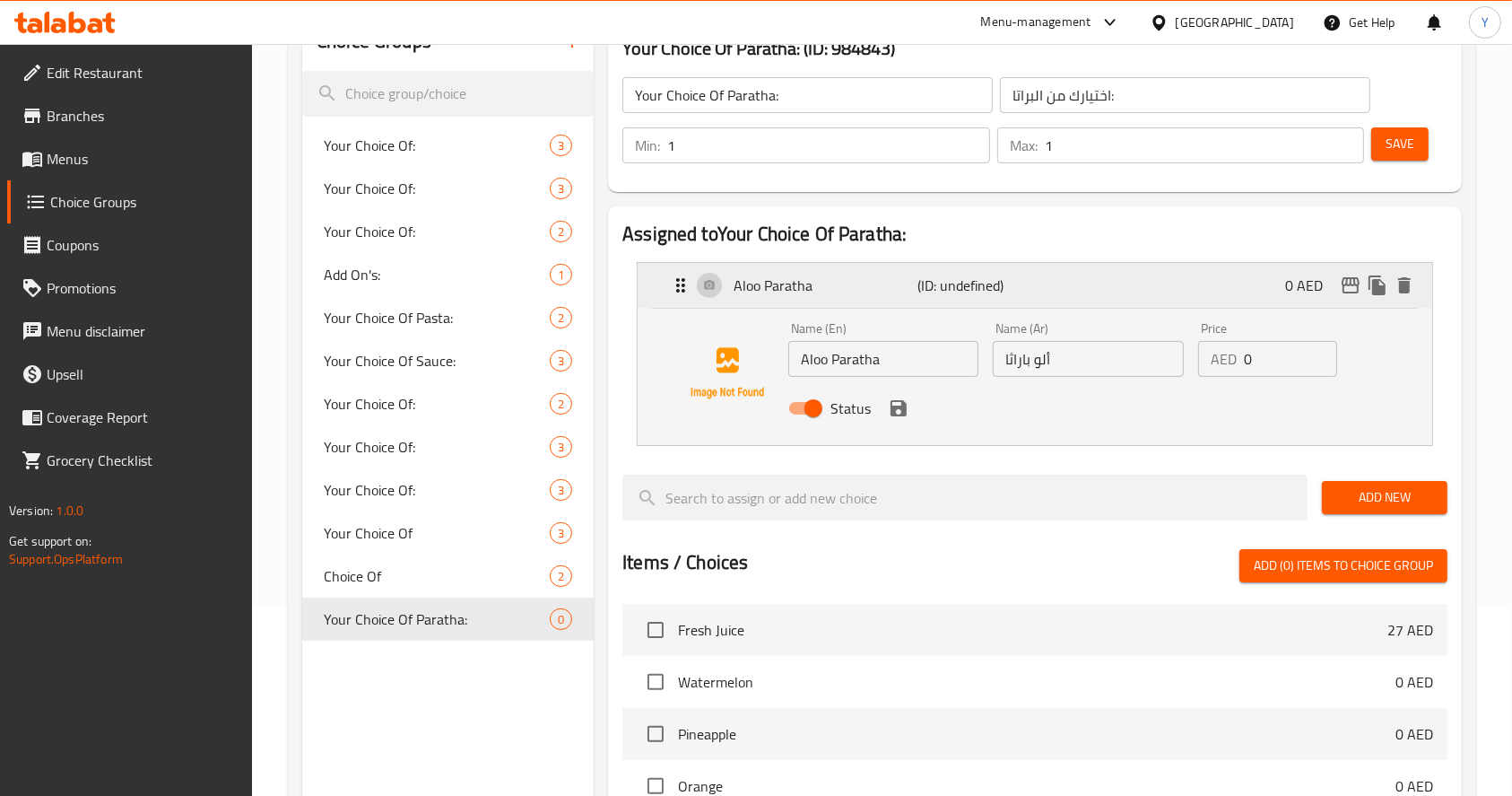
click at [1376, 291] on icon "duplicate" at bounding box center [1378, 285] width 17 height 19
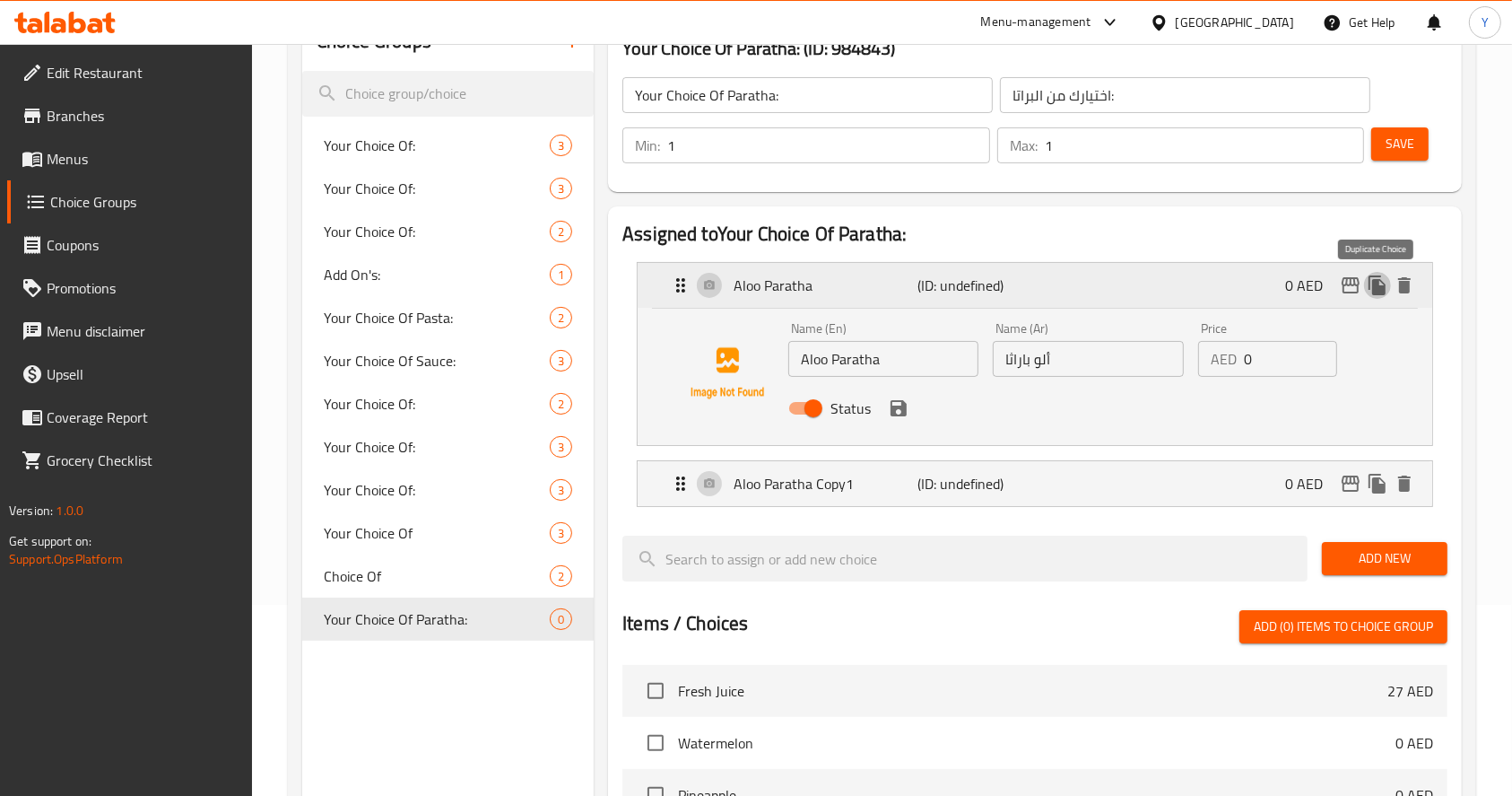
click at [1376, 291] on icon "duplicate" at bounding box center [1378, 285] width 17 height 19
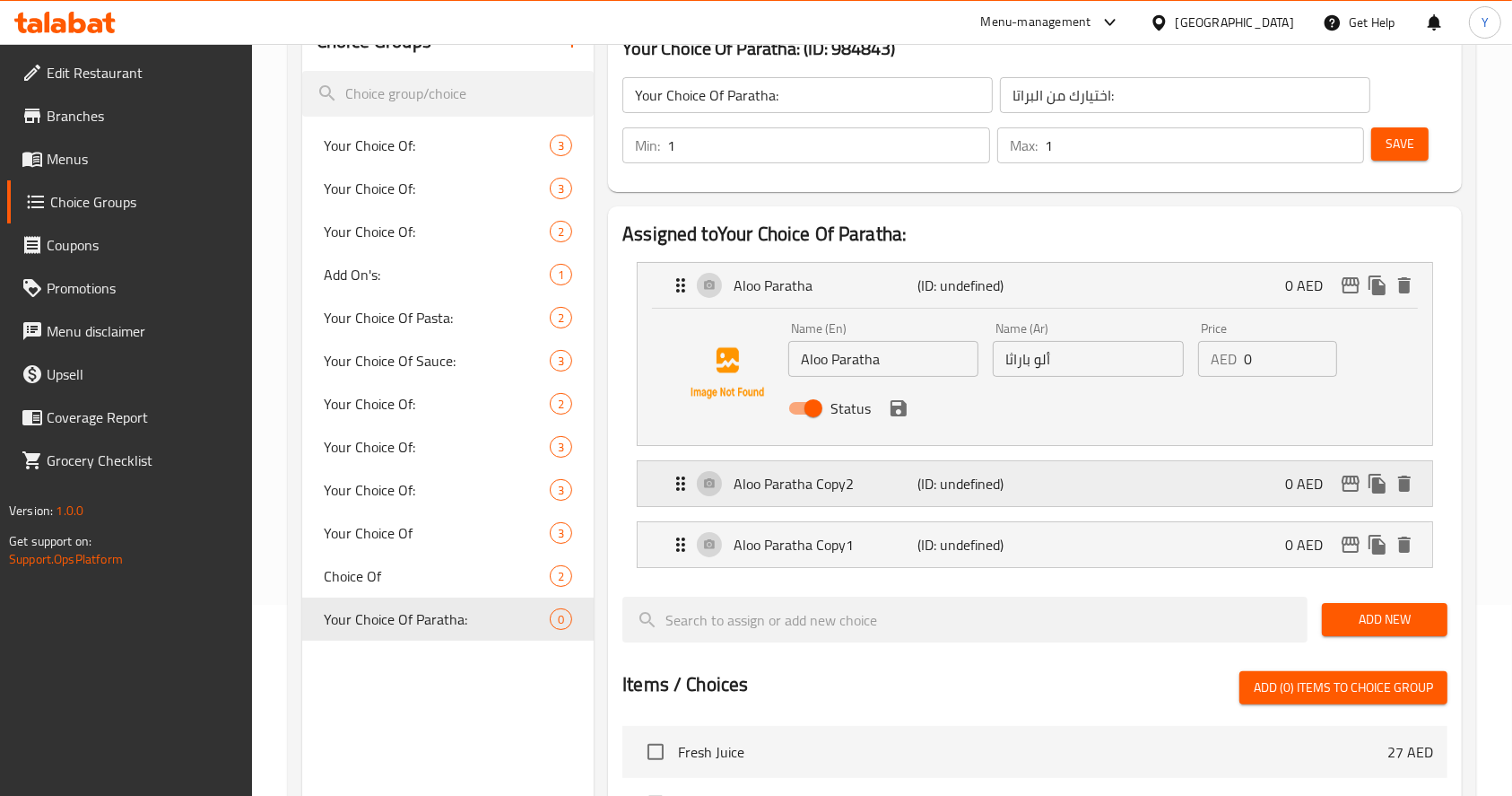
click at [1084, 484] on div "Aloo Paratha Copy2 (ID: undefined) 0 AED" at bounding box center [1040, 484] width 741 height 44
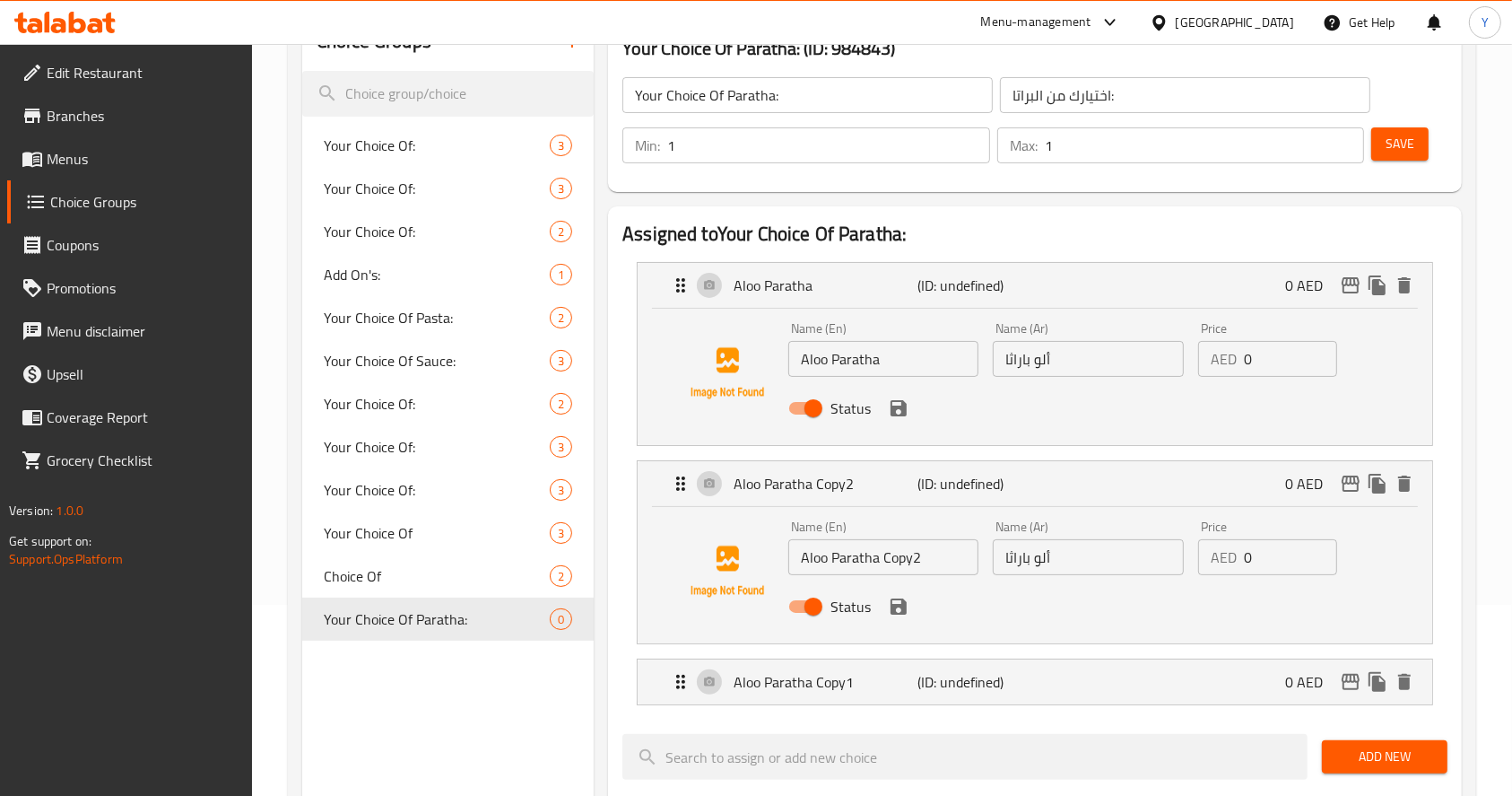
click at [917, 553] on input "Aloo Paratha Copy2" at bounding box center [884, 557] width 190 height 36
type input "Mix Paratha"
click at [1084, 551] on input "ألو باراثا" at bounding box center [1088, 557] width 190 height 36
paste input "مزيج برات"
click at [899, 610] on icon "save" at bounding box center [898, 606] width 21 height 21
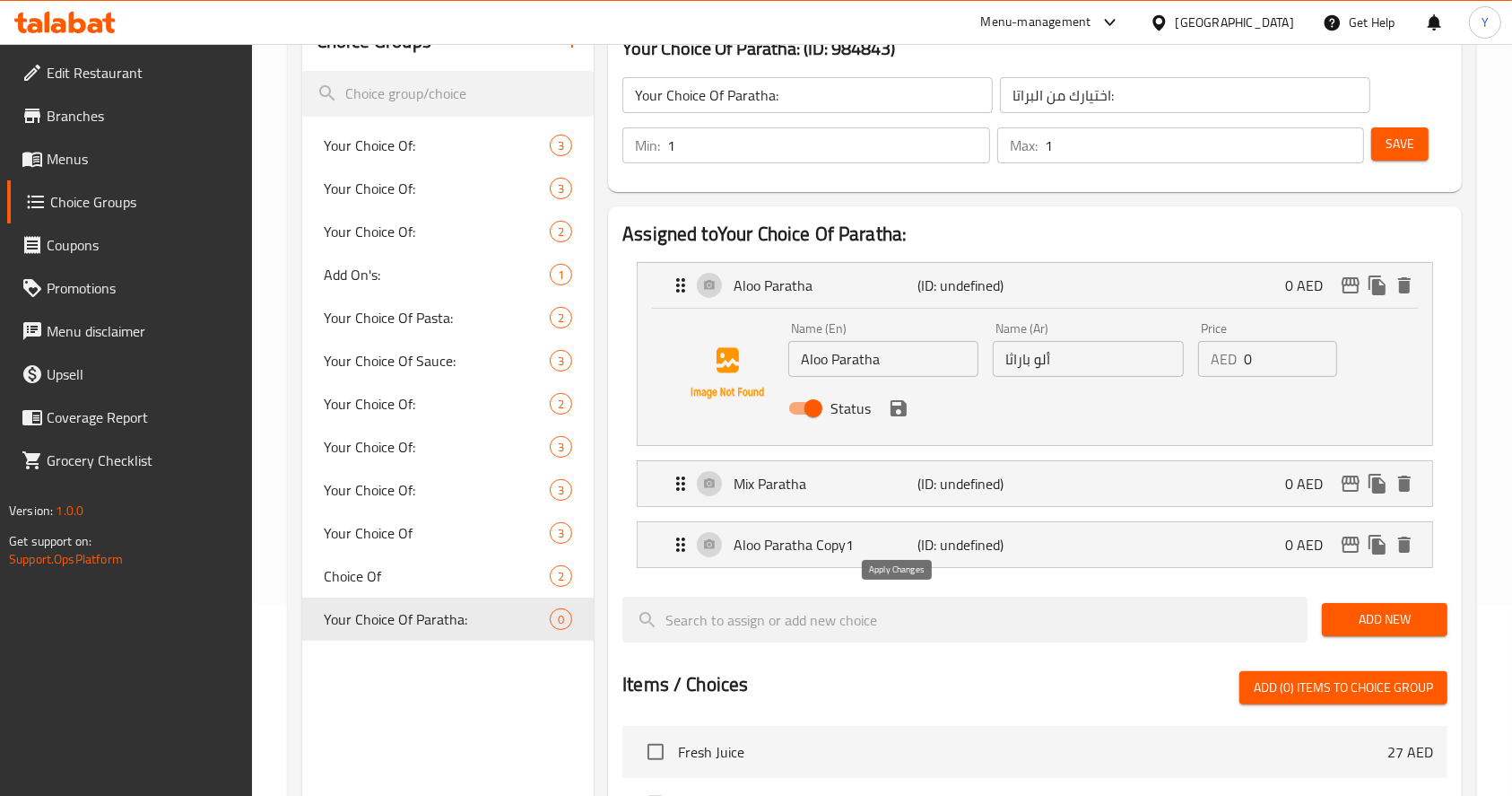
type input "مزيج براتا"
click at [802, 550] on p "Aloo Paratha Copy1" at bounding box center [826, 545] width 184 height 21
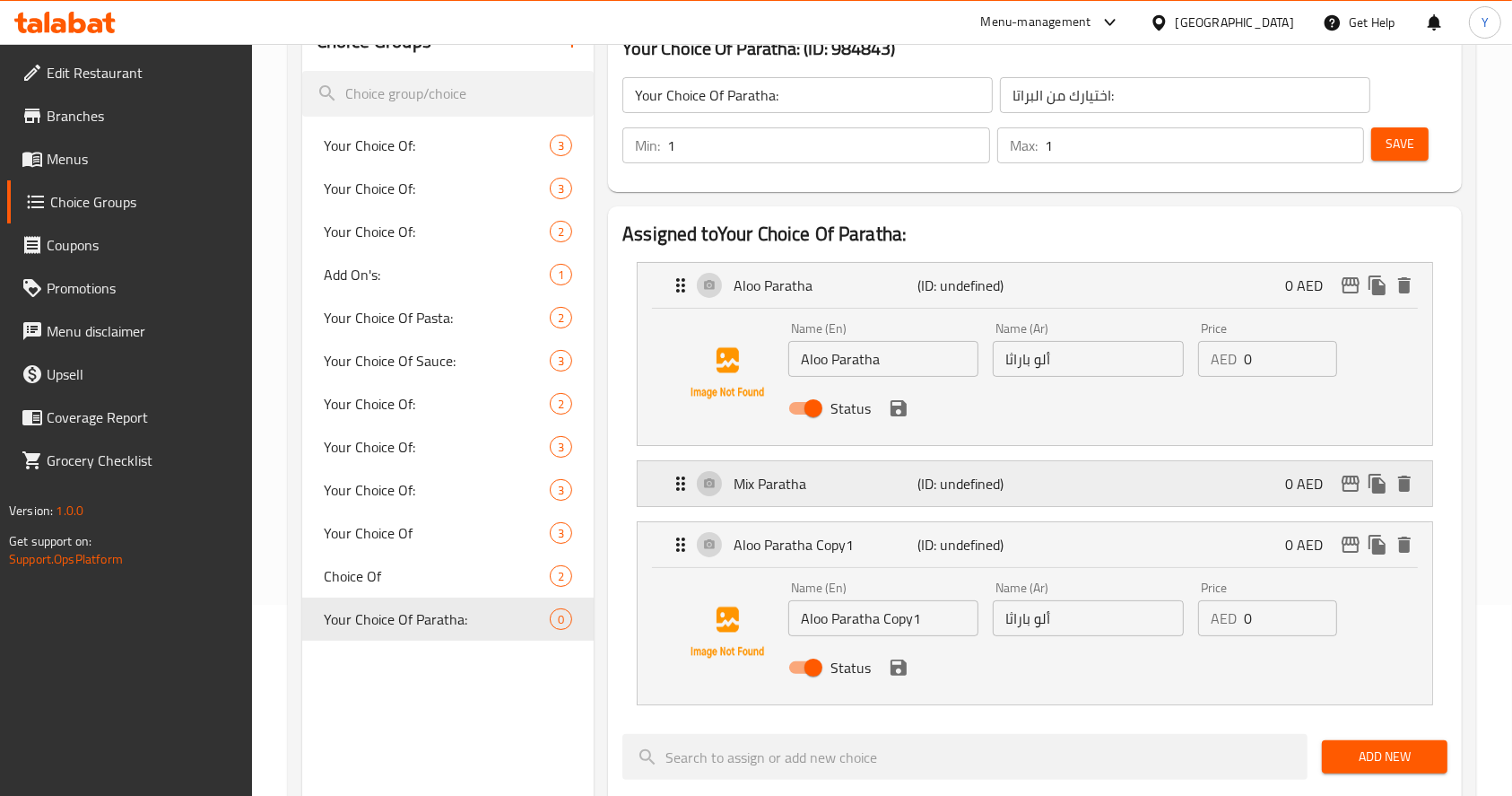
click at [835, 495] on div "Mix Paratha (ID: undefined) 0 AED" at bounding box center [1040, 484] width 741 height 44
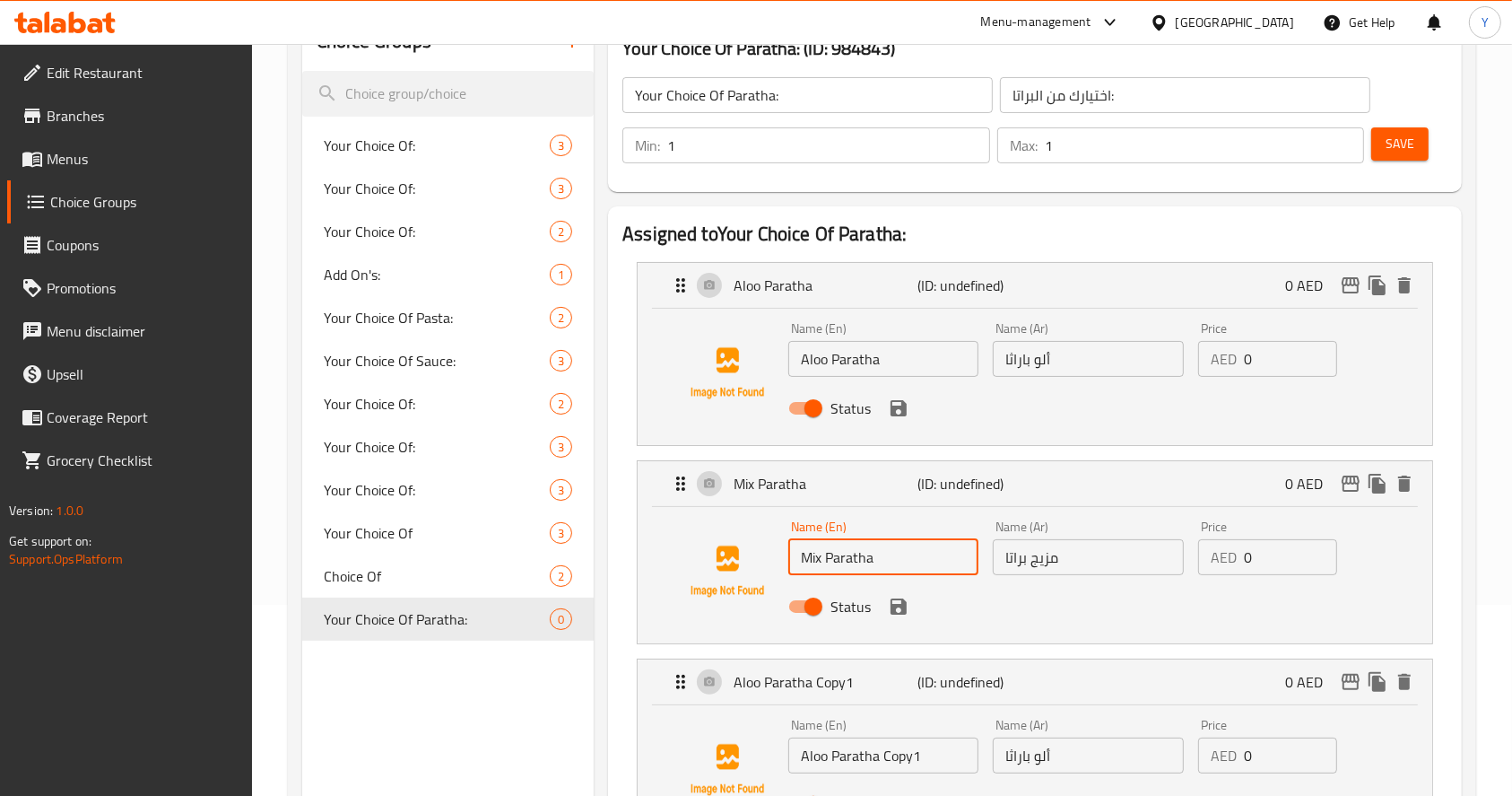
click at [826, 557] on input "Mix Paratha" at bounding box center [884, 557] width 190 height 36
type input "Mix Veg Paratha"
click at [1033, 567] on input "مزيج براتا" at bounding box center [1088, 557] width 190 height 36
paste input "باراثا الخضار المختلطة"
type input "باراثا الخضار المختلطة"
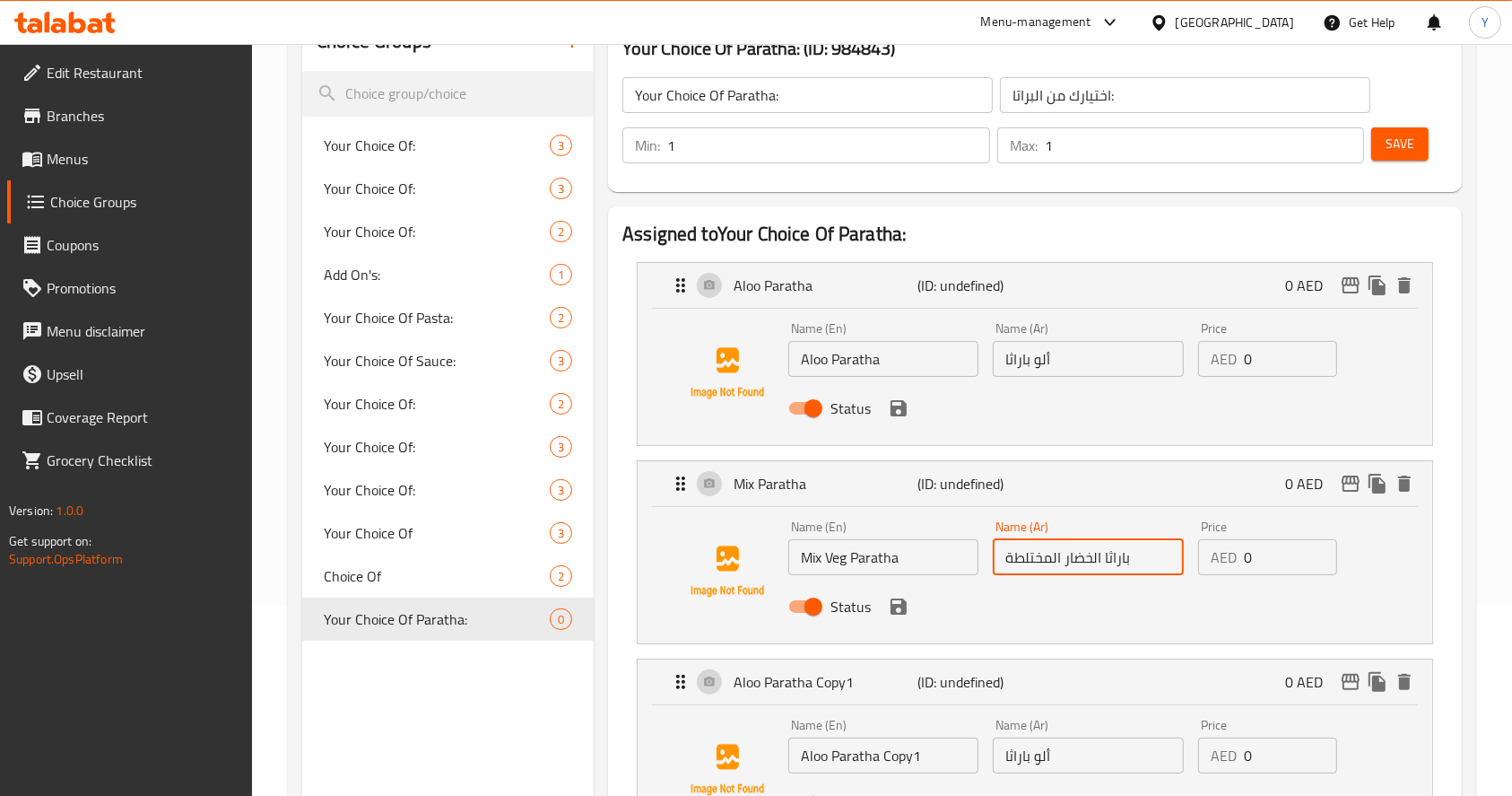
scroll to position [369, 0]
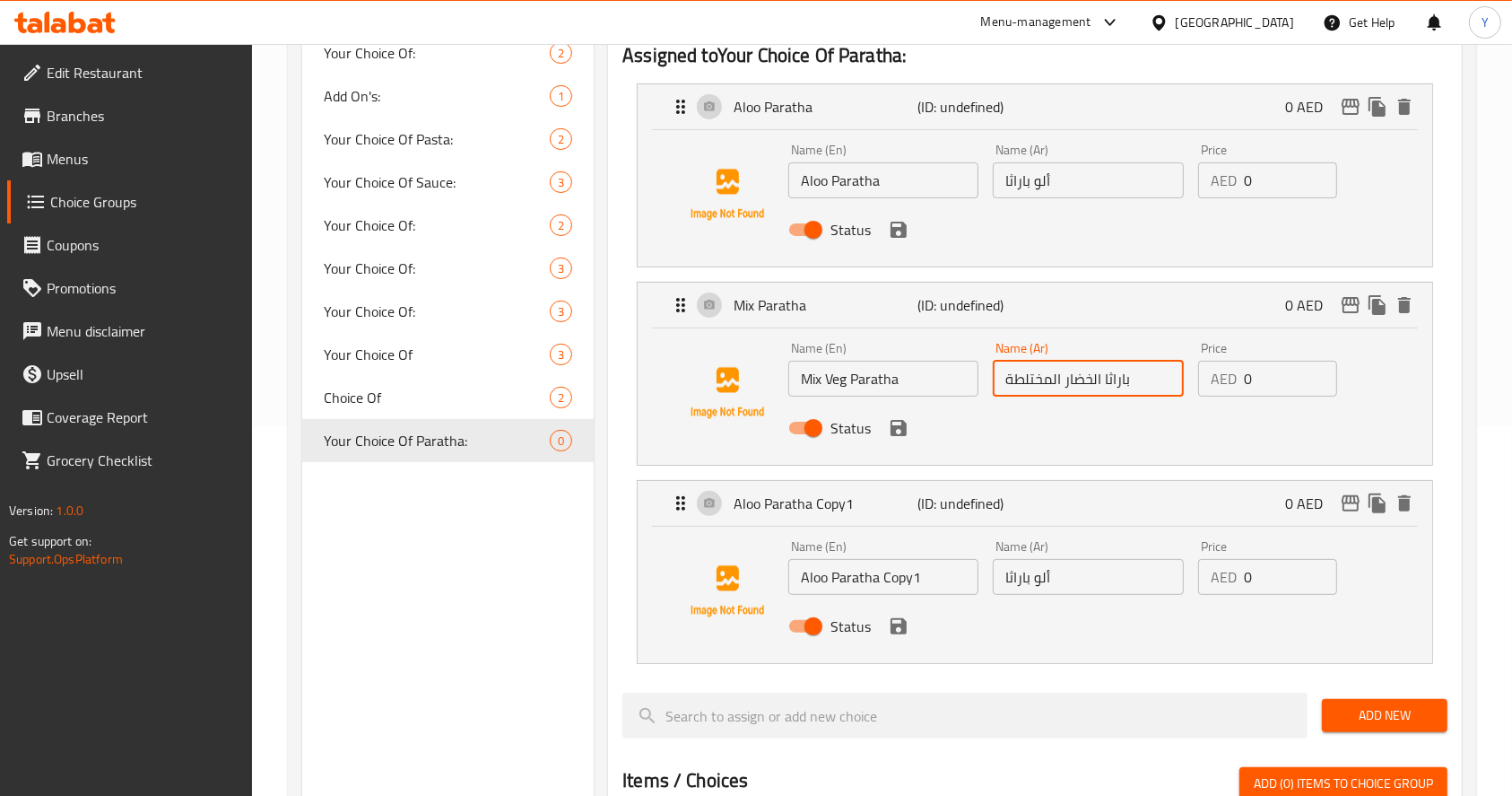
drag, startPoint x: 940, startPoint y: 577, endPoint x: 553, endPoint y: 556, distance: 387.6
click at [553, 556] on div "Choice Groups Your Choice Of: 3 Your Choice Of: 3 Your Choice Of: 2 Add On's: 1…" at bounding box center [886, 636] width 1167 height 1606
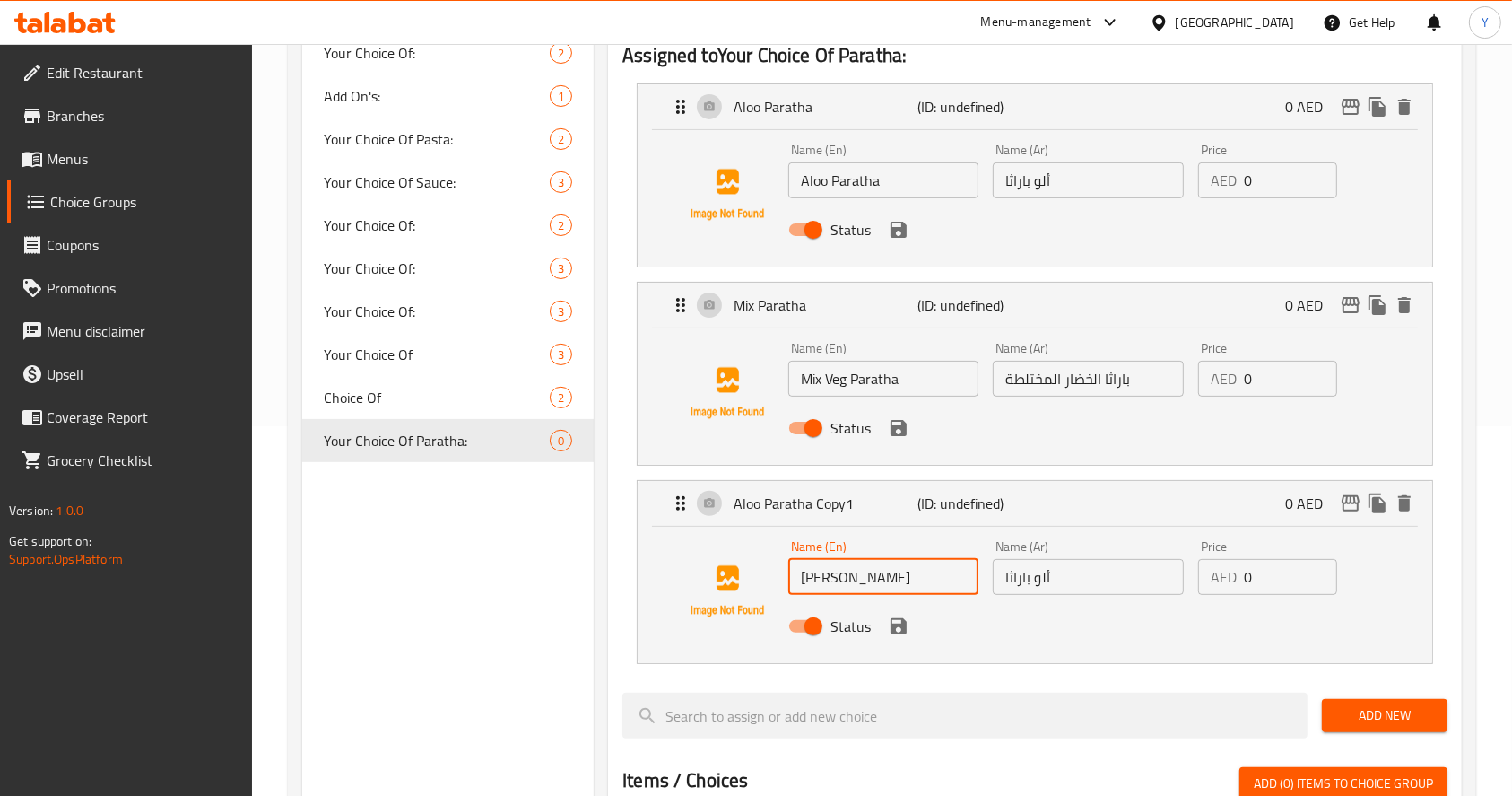
type input "Paneer Paratha"
click at [1051, 568] on input "ألو باراثا" at bounding box center [1088, 576] width 190 height 36
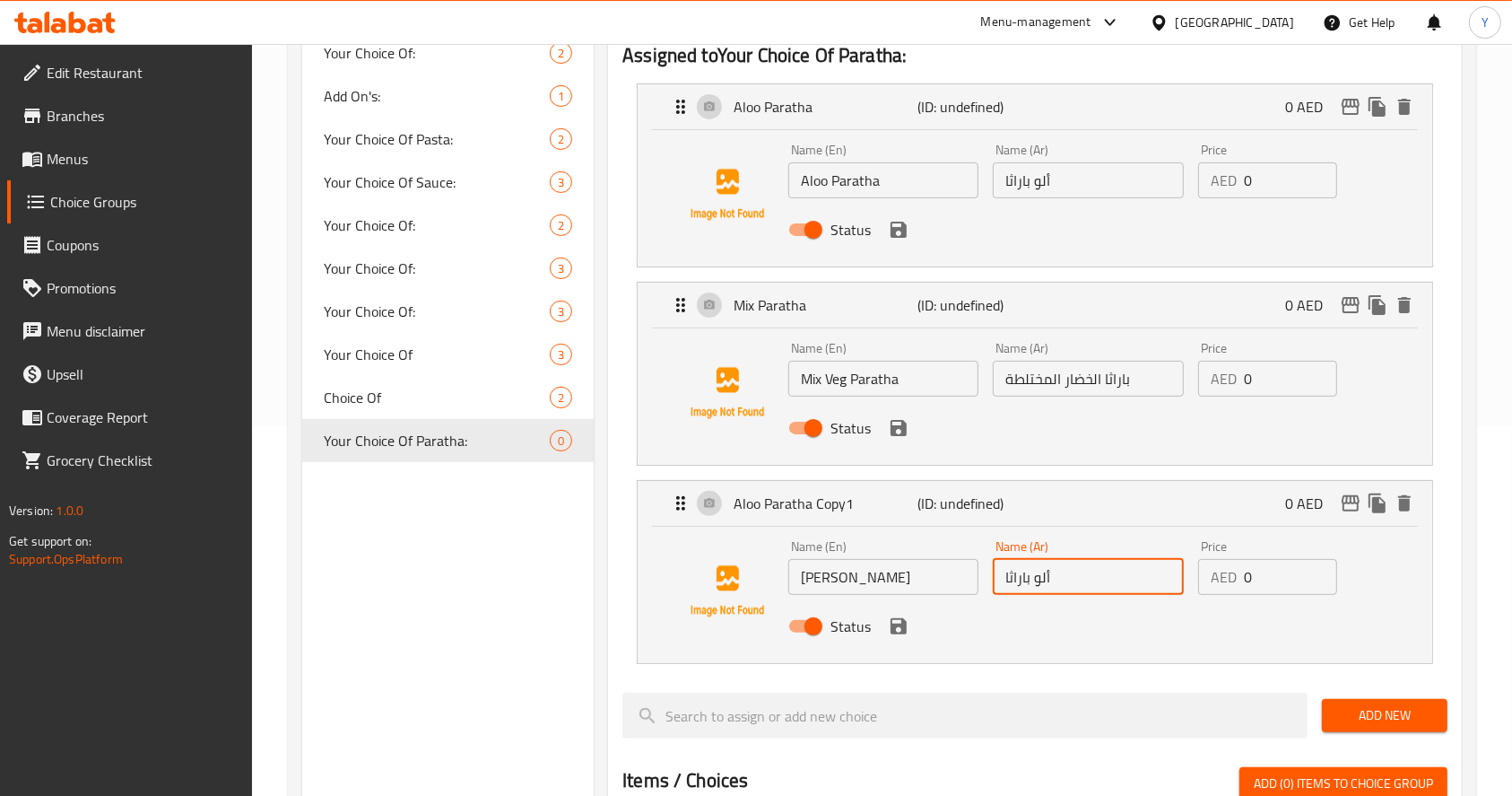
paste input "انير"
click at [896, 632] on icon "save" at bounding box center [898, 626] width 16 height 16
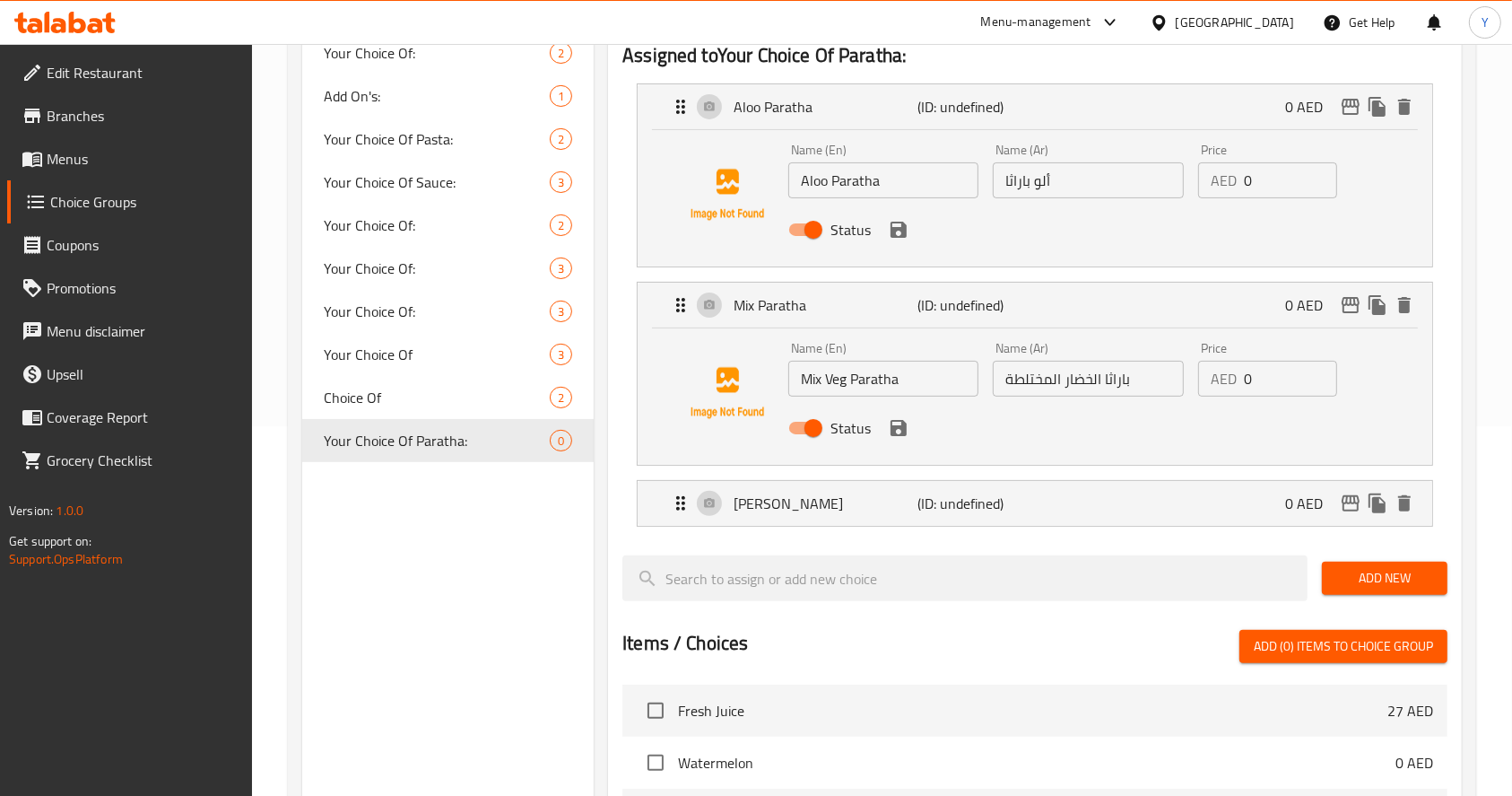
type input "بانير باراثا"
click at [901, 439] on button "save" at bounding box center [899, 428] width 27 height 27
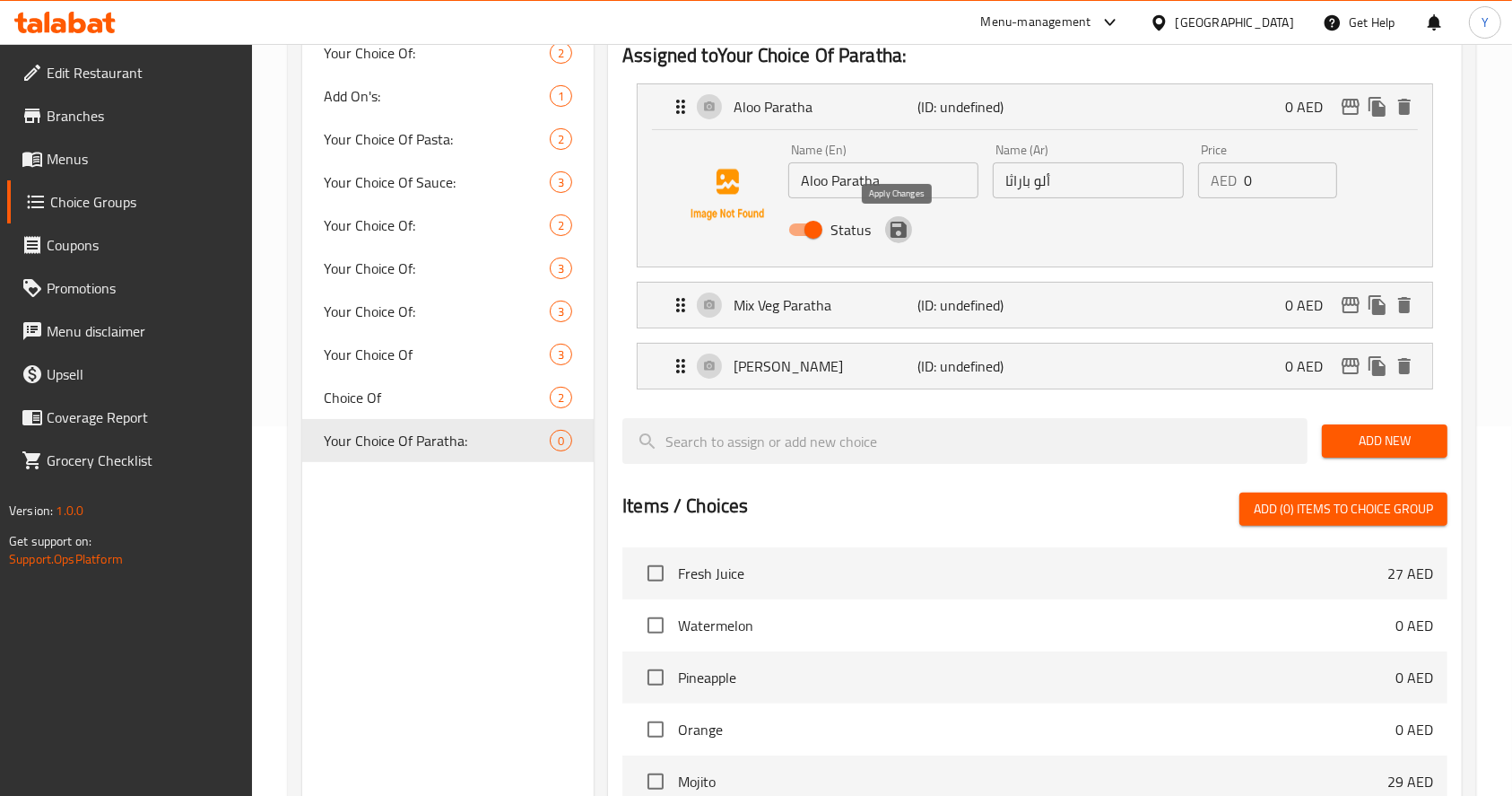
click at [900, 236] on icon "save" at bounding box center [898, 229] width 16 height 16
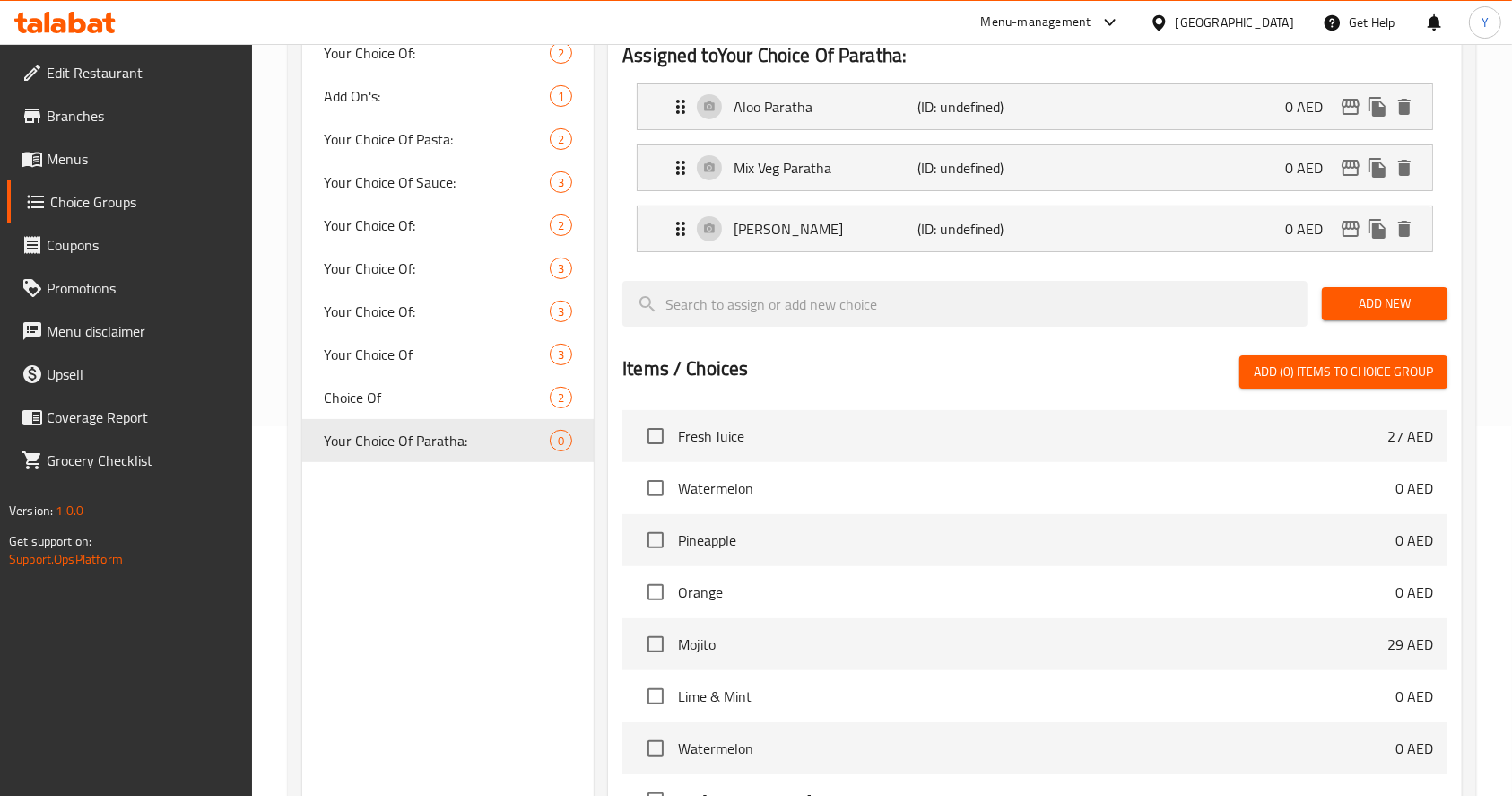
scroll to position [0, 0]
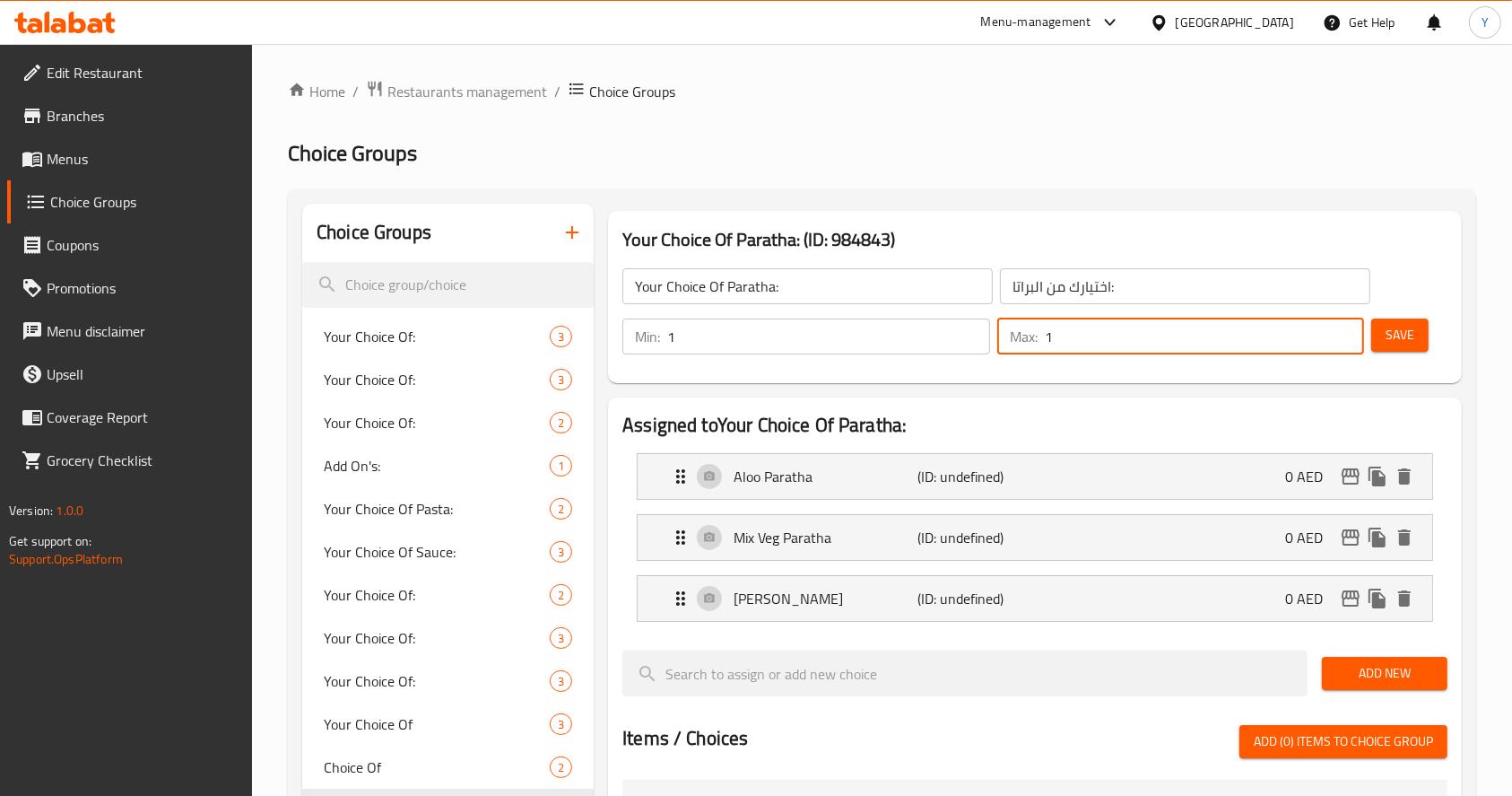
click at [1363, 326] on input "1" at bounding box center [1205, 336] width 320 height 36
click at [1439, 345] on div "Min: 1 ​ Max: 1 ​ Save" at bounding box center [1032, 336] width 839 height 57
click at [1395, 327] on span "Save" at bounding box center [1400, 335] width 29 height 22
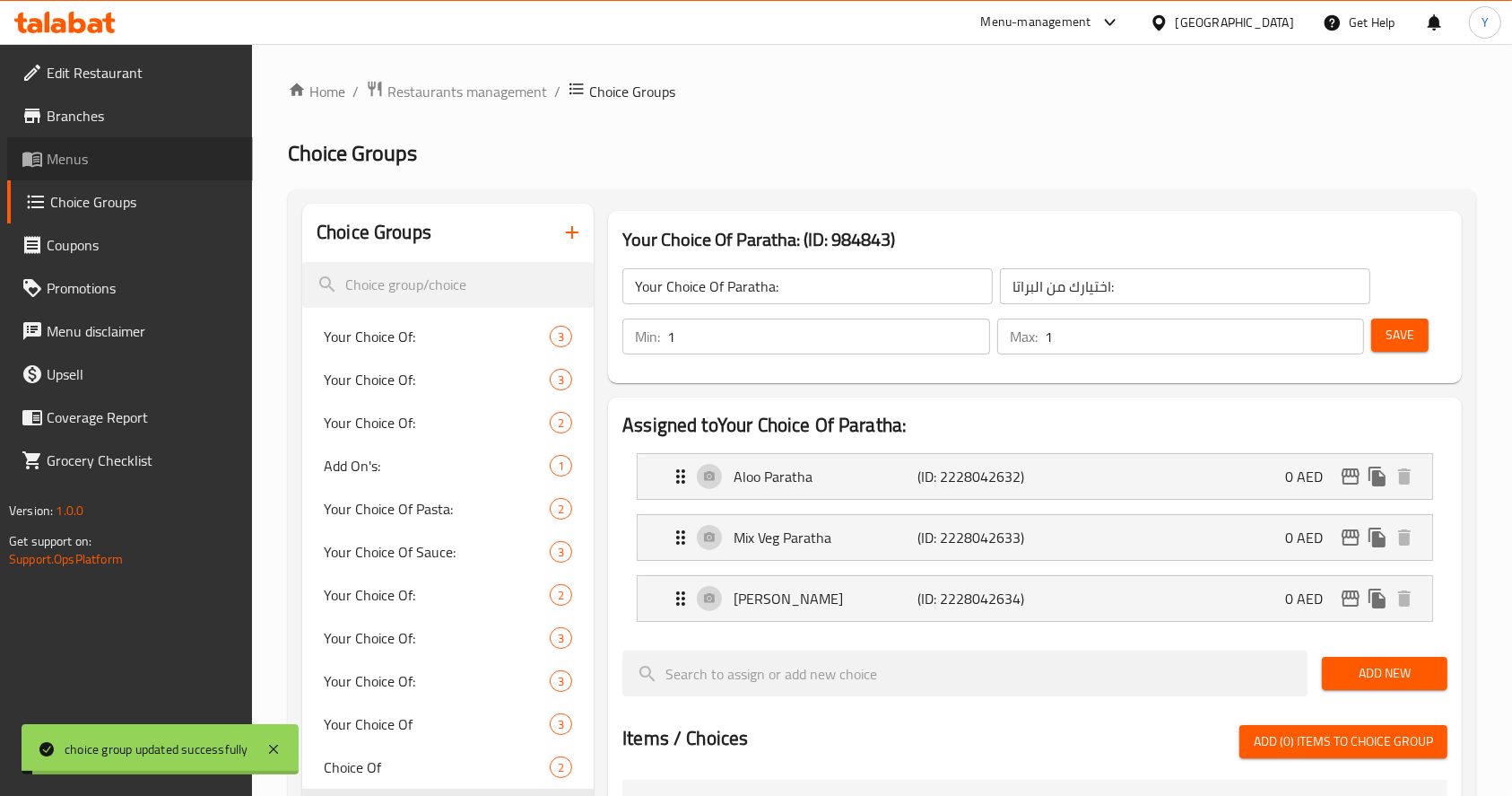
click at [46, 156] on span "Menus" at bounding box center [142, 159] width 192 height 21
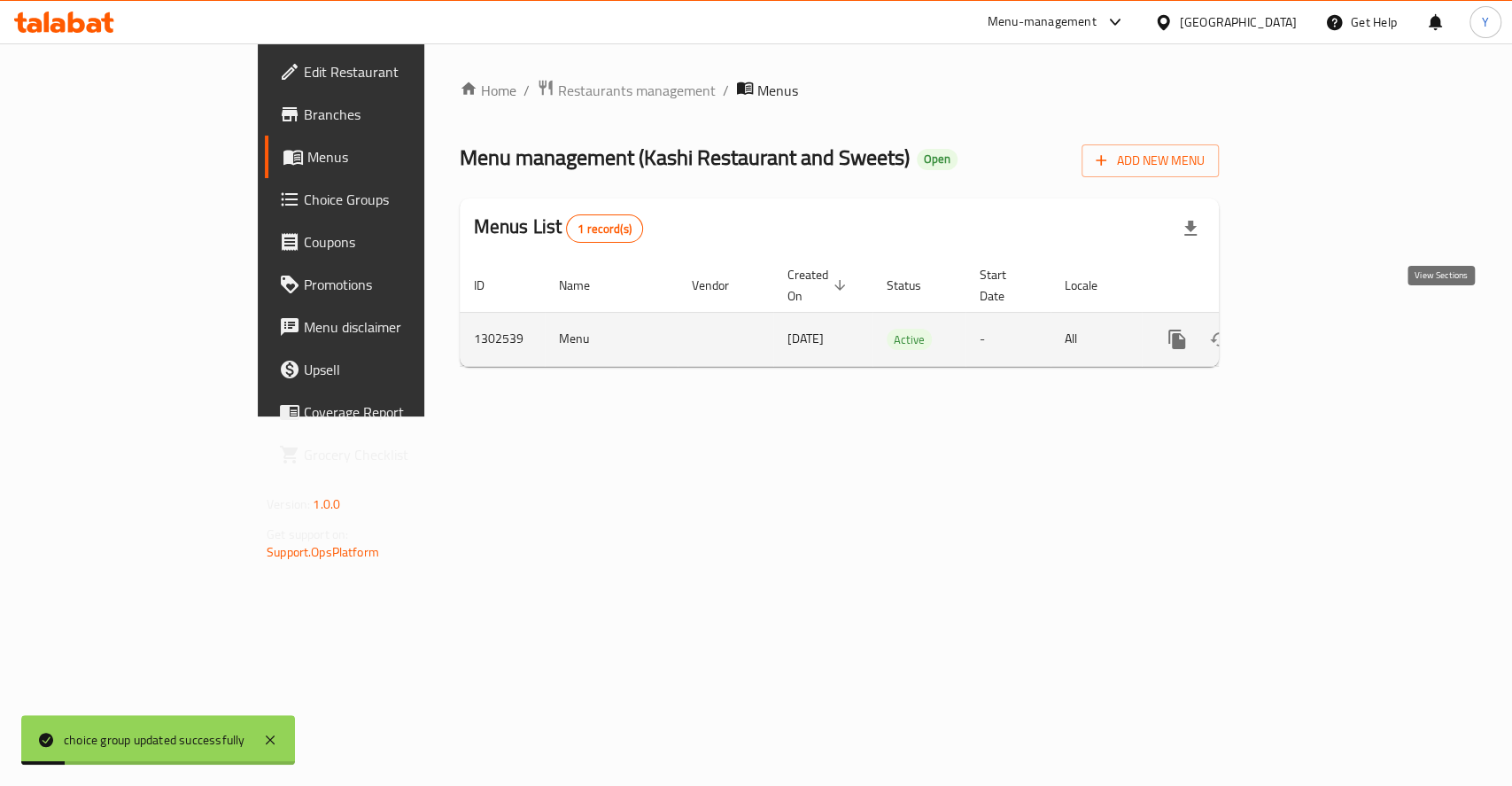
click at [1315, 329] on icon "enhanced table" at bounding box center [1304, 339] width 21 height 21
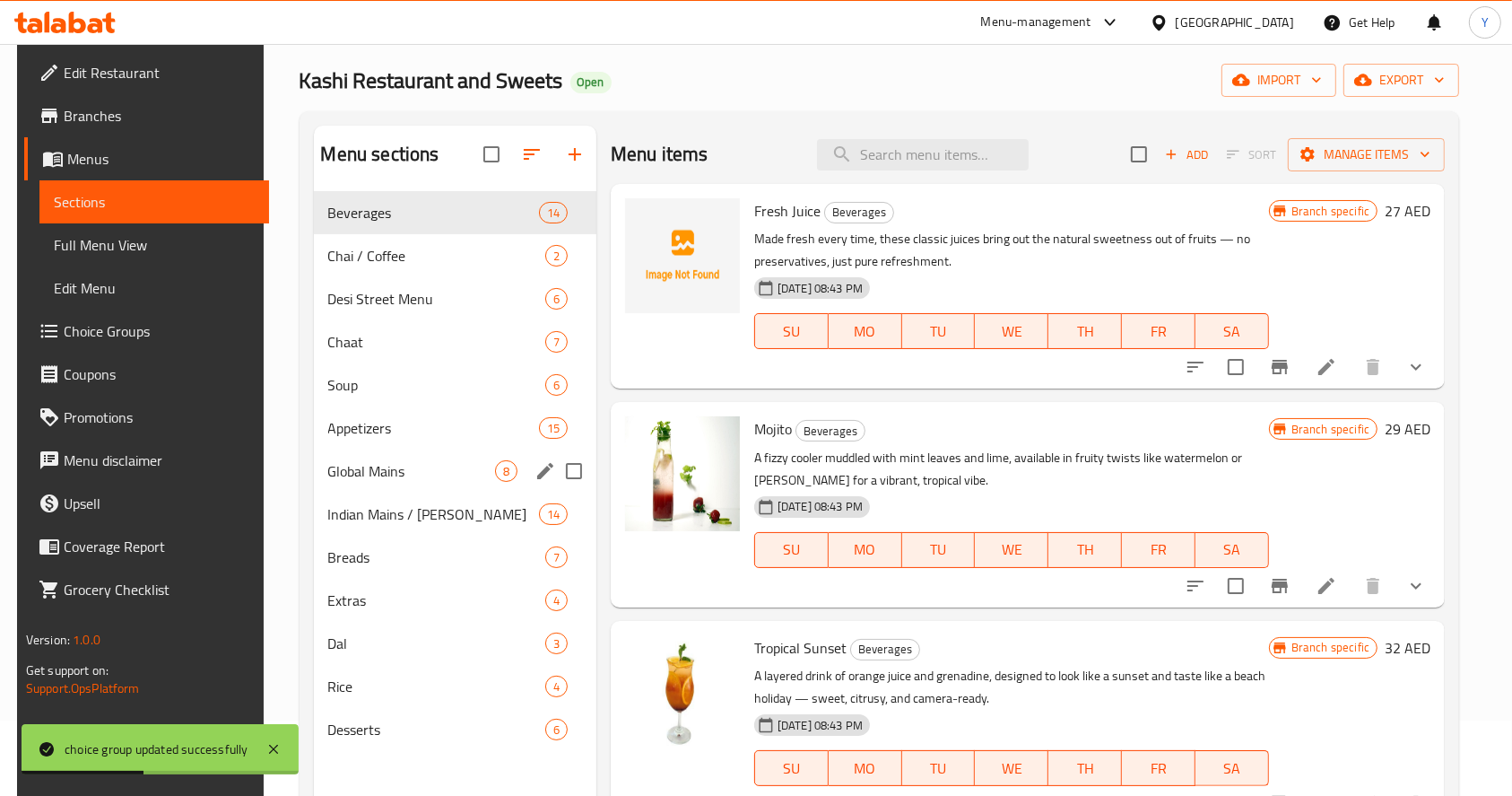
scroll to position [87, 0]
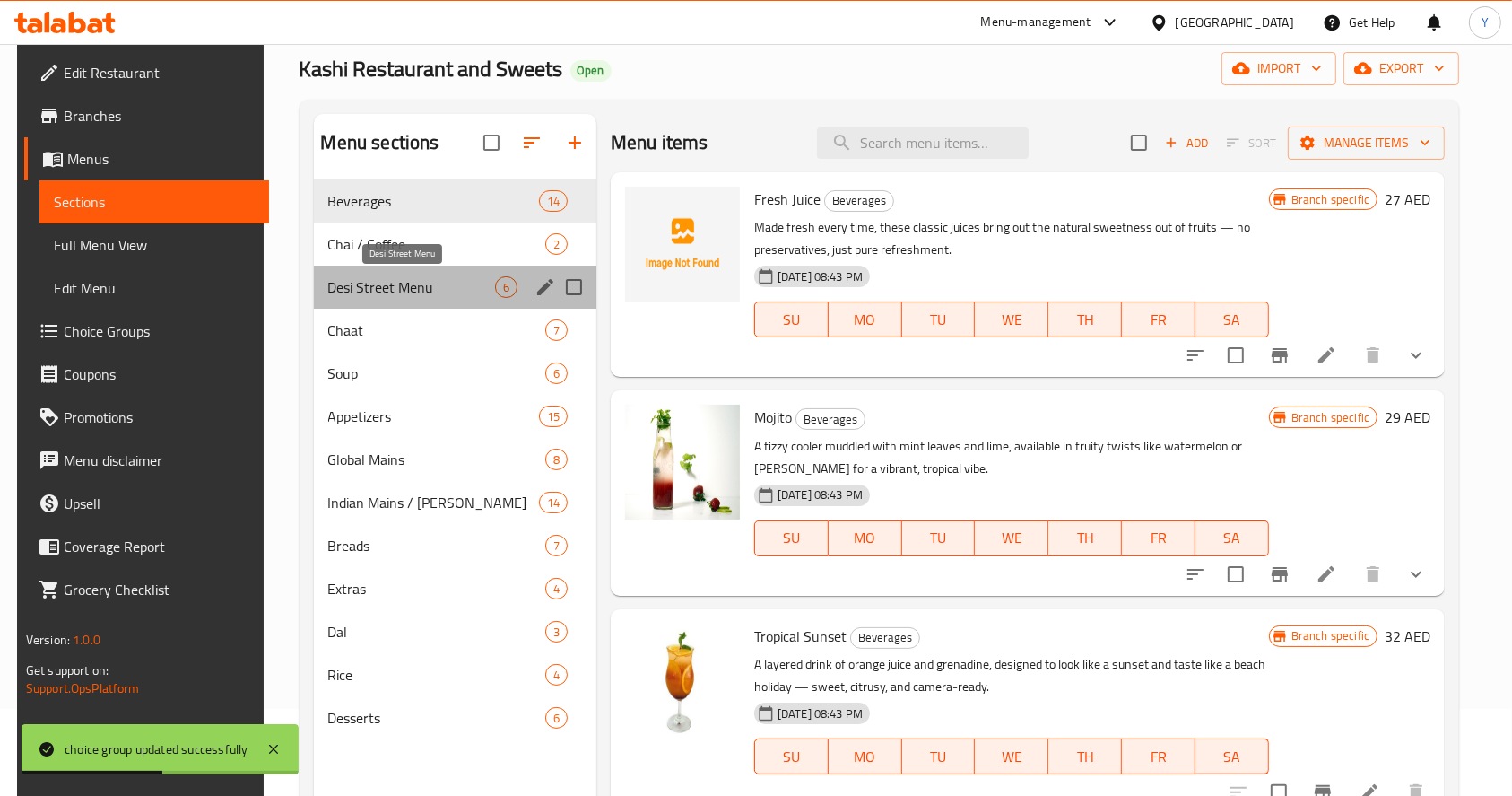
click at [401, 291] on span "Desi Street Menu" at bounding box center [412, 287] width 167 height 21
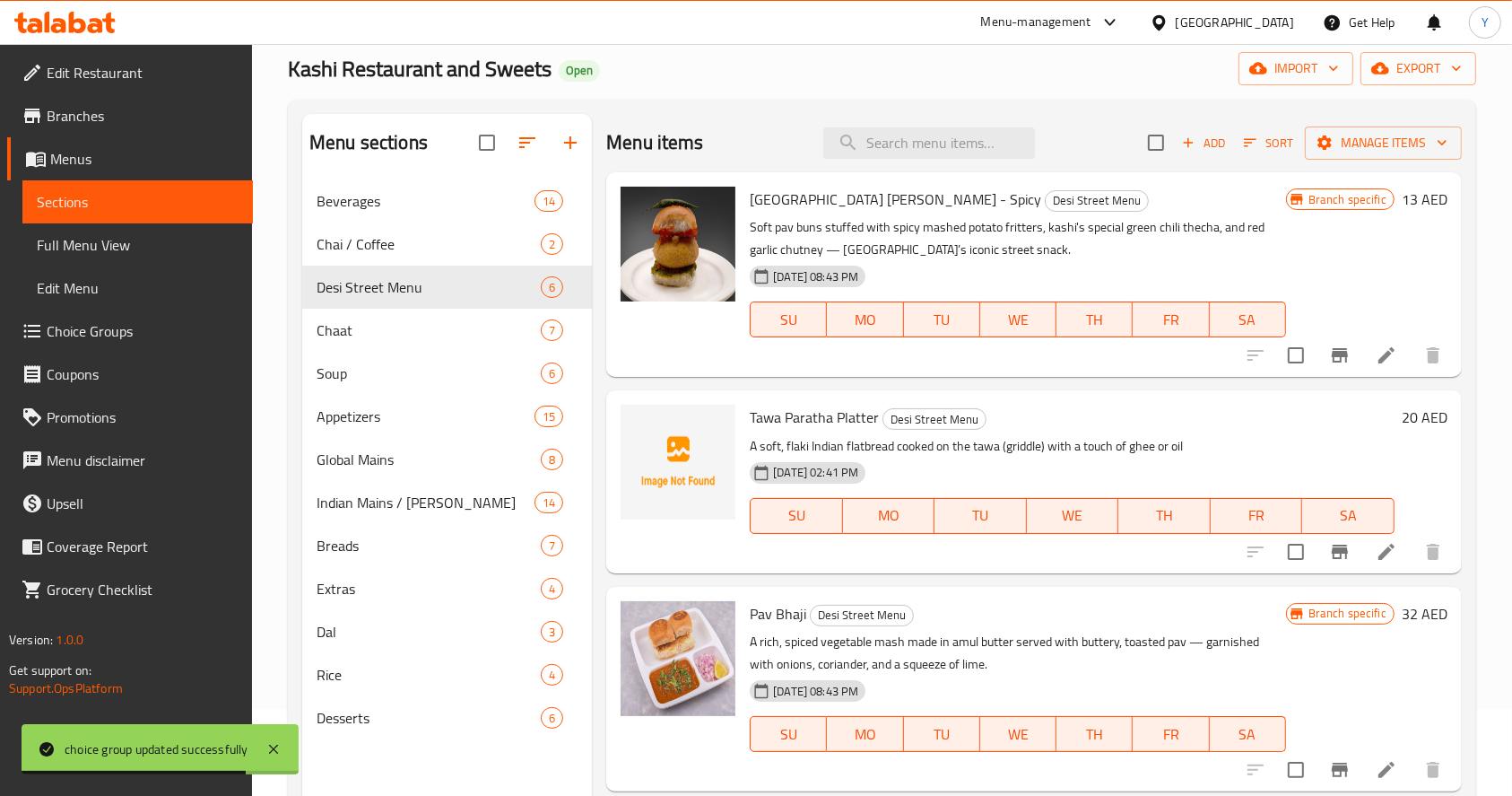
click at [1379, 555] on icon at bounding box center [1386, 551] width 16 height 16
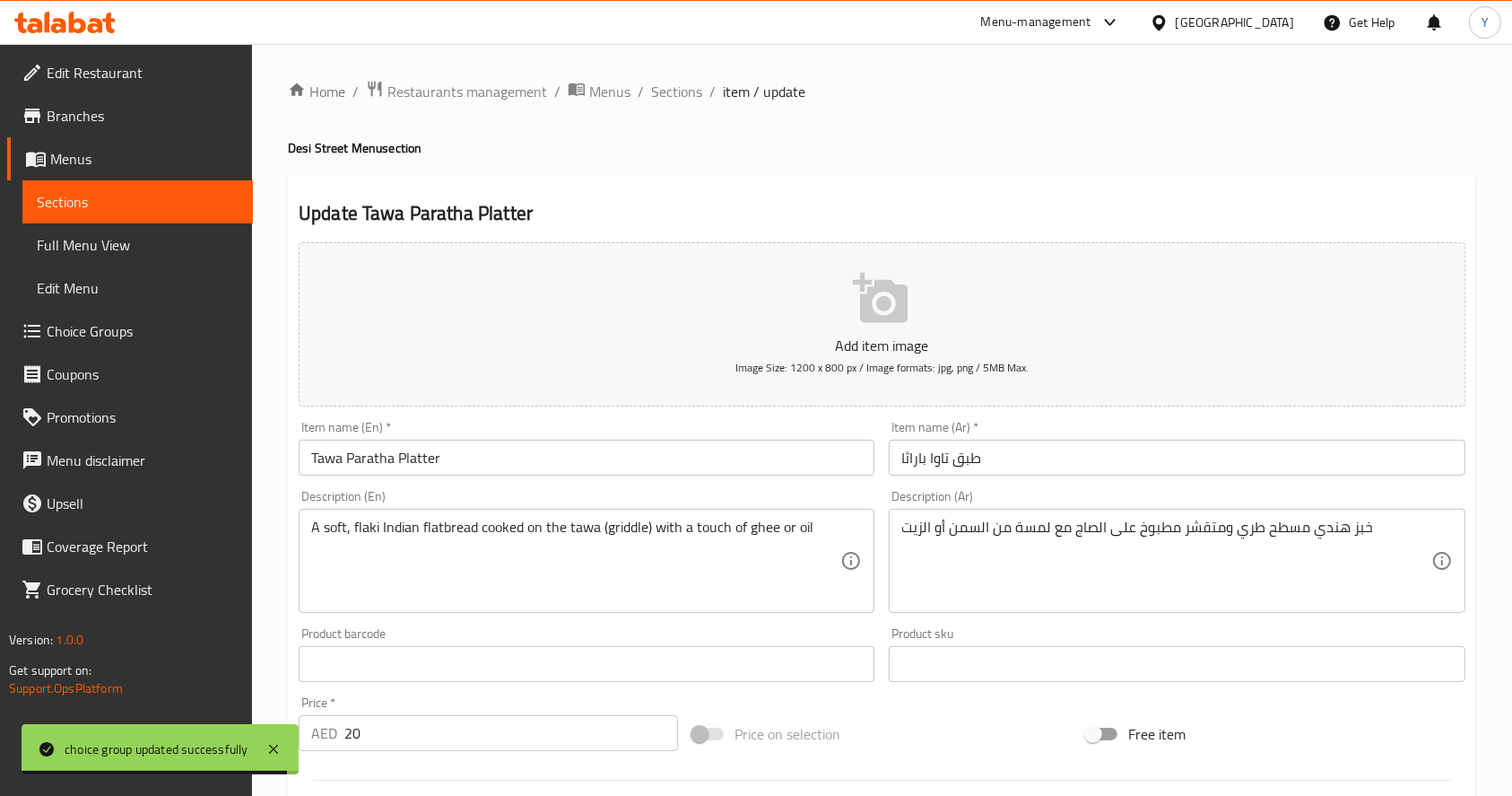
scroll to position [472, 0]
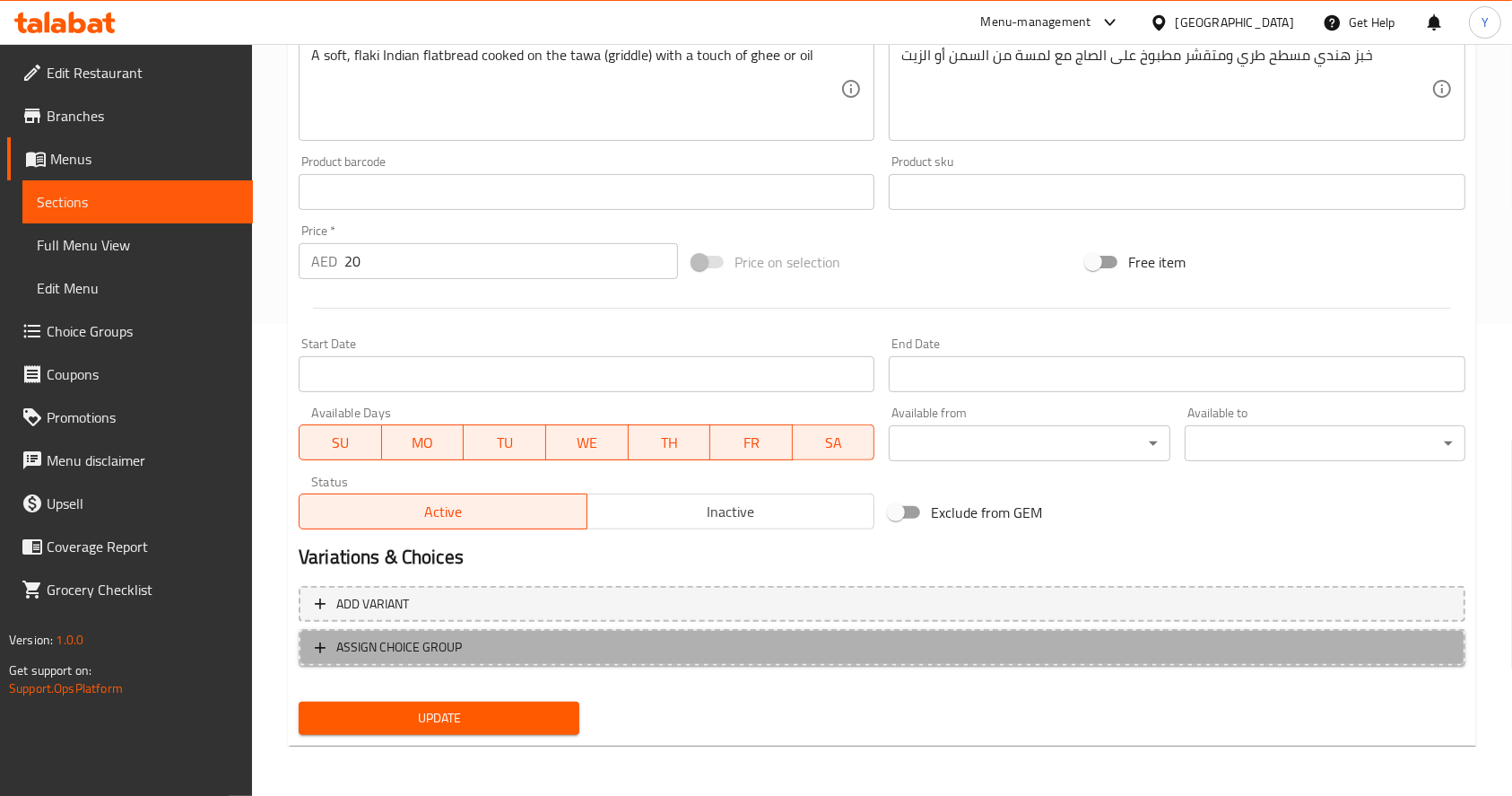
click at [363, 648] on span "ASSIGN CHOICE GROUP" at bounding box center [399, 647] width 126 height 22
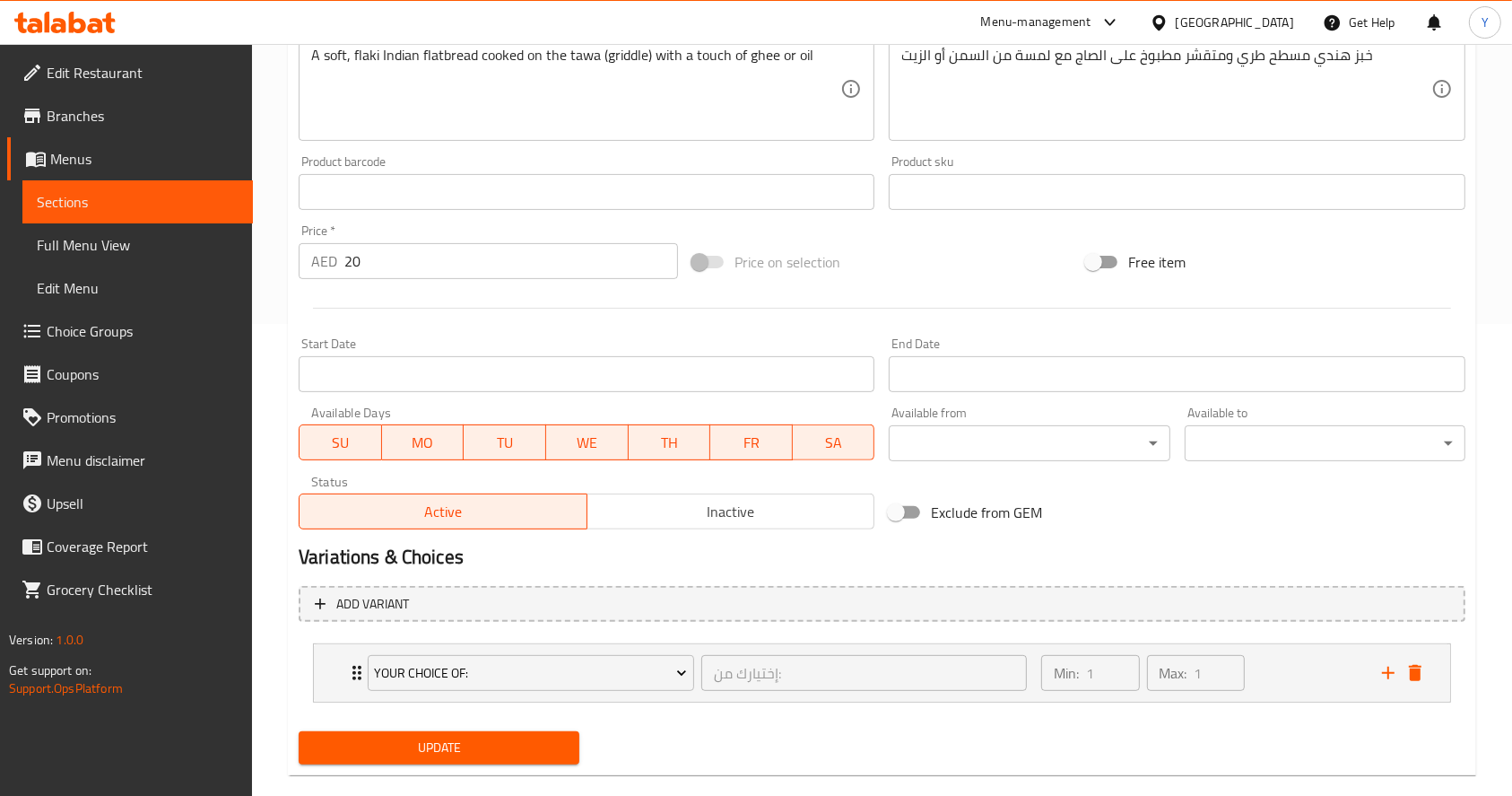
scroll to position [502, 0]
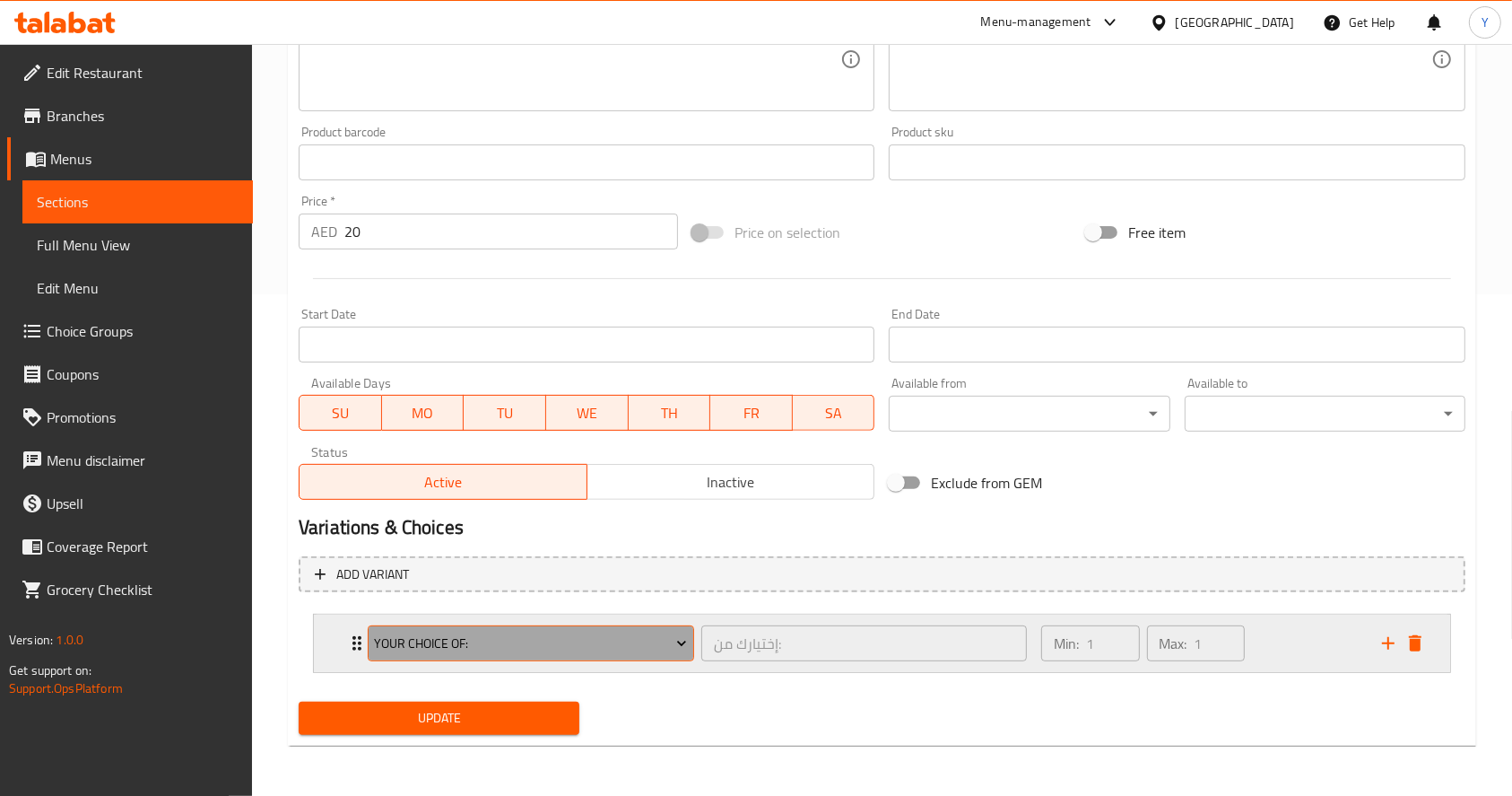
click at [451, 635] on span "Your Choice Of:" at bounding box center [531, 643] width 313 height 22
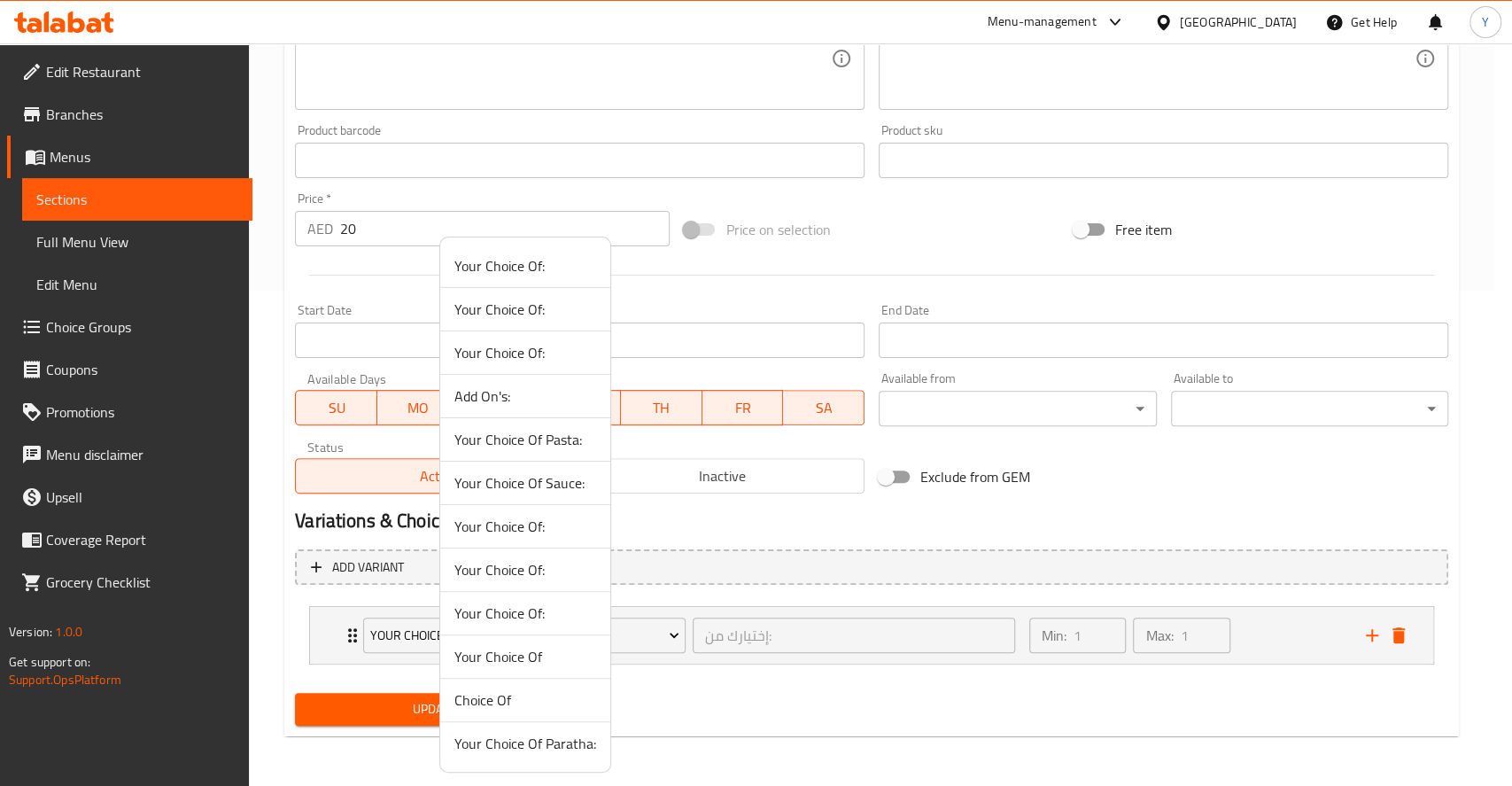
click at [550, 733] on span "Your Choice Of Paratha:" at bounding box center [525, 743] width 141 height 21
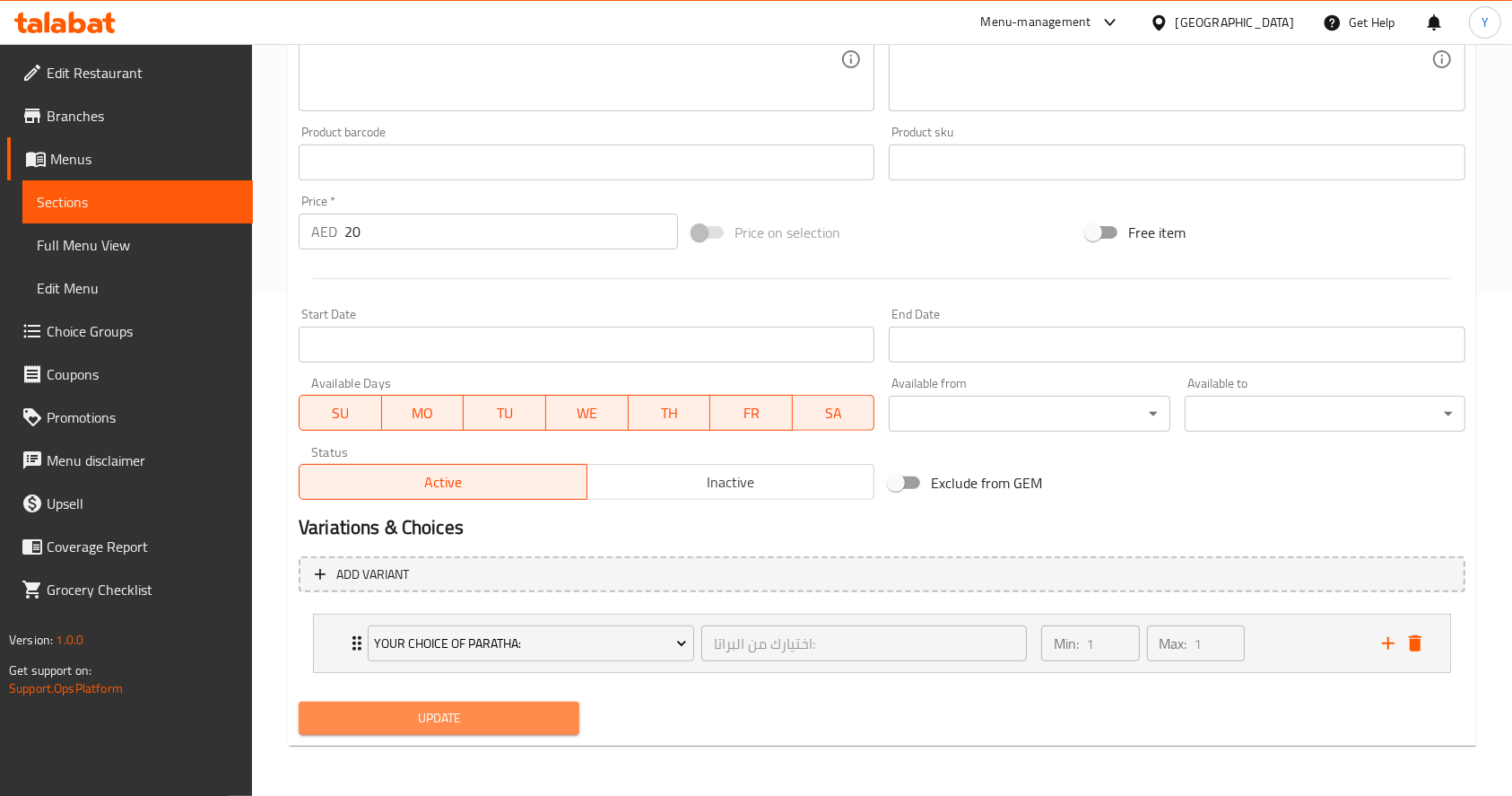
click at [409, 712] on span "Update" at bounding box center [439, 718] width 252 height 22
